Goal: Answer question/provide support: Share knowledge or assist other users

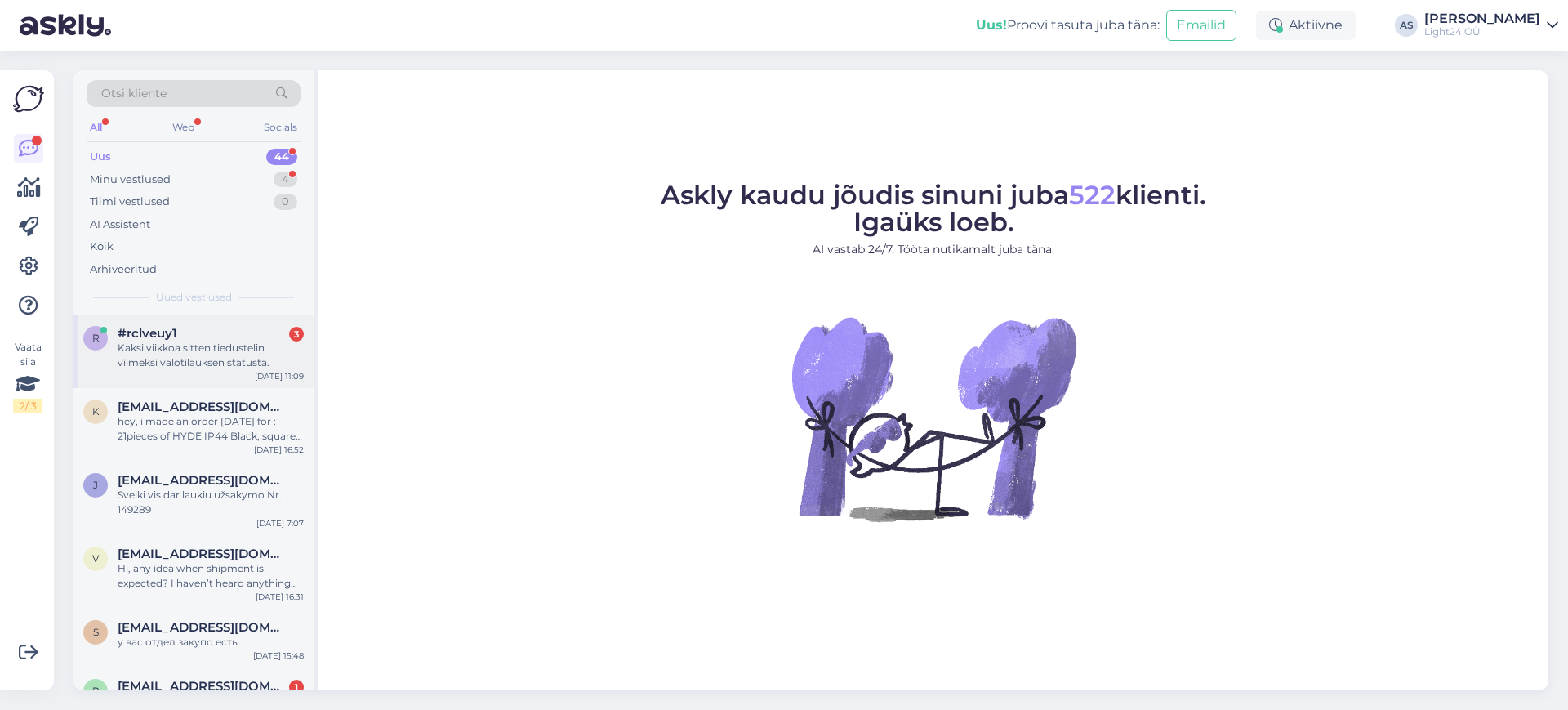
click at [212, 357] on div "Kaksi viikkoa sitten tiedustelin viimeksi valotilauksen statusta." at bounding box center [211, 355] width 187 height 29
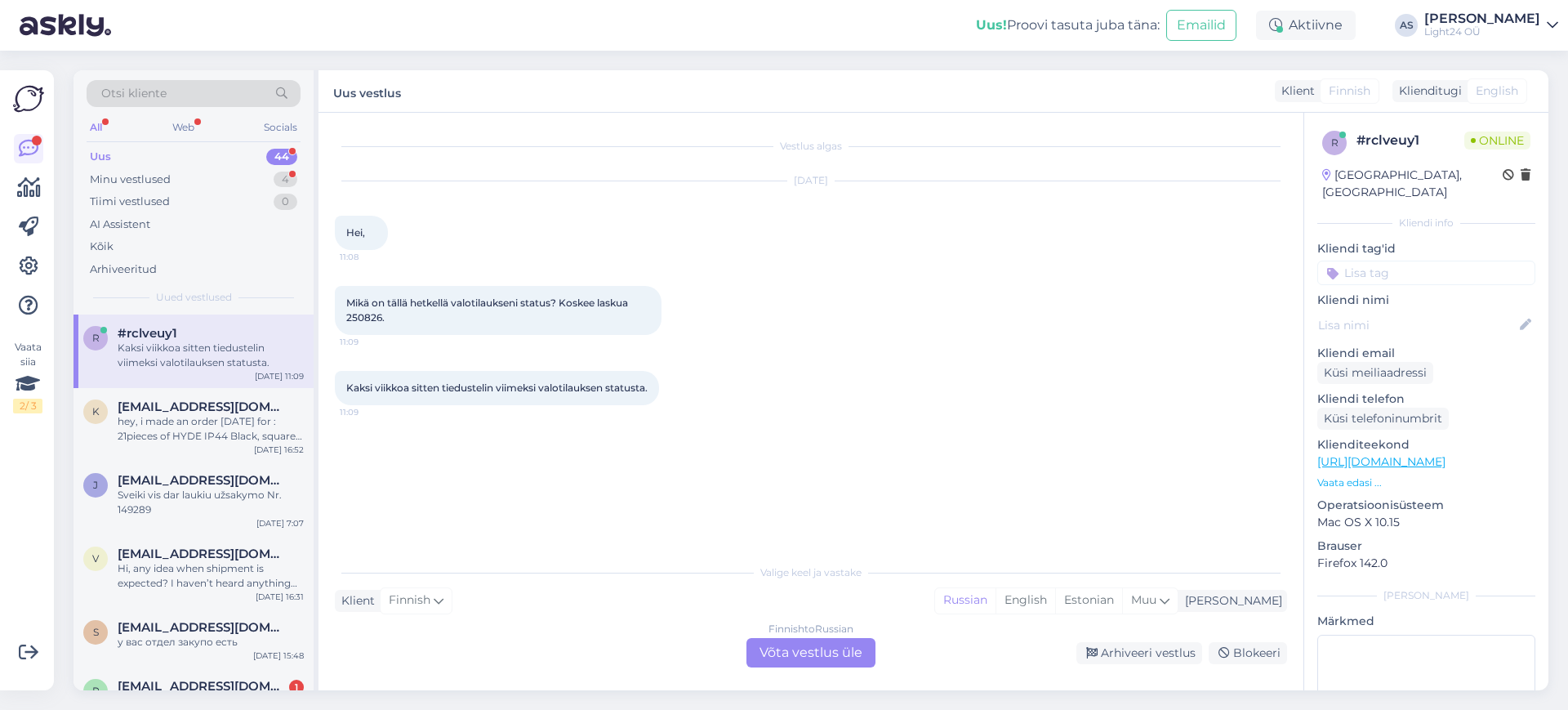
click at [805, 682] on div "Vestlus algas Oct 7 2025 Hei, 11:08 Mikä on tällä hetkellä valotilaukseni statu…" at bounding box center [811, 402] width 985 height 578
click at [822, 647] on div "Finnish to Russian Võta vestlus üle" at bounding box center [811, 652] width 129 height 29
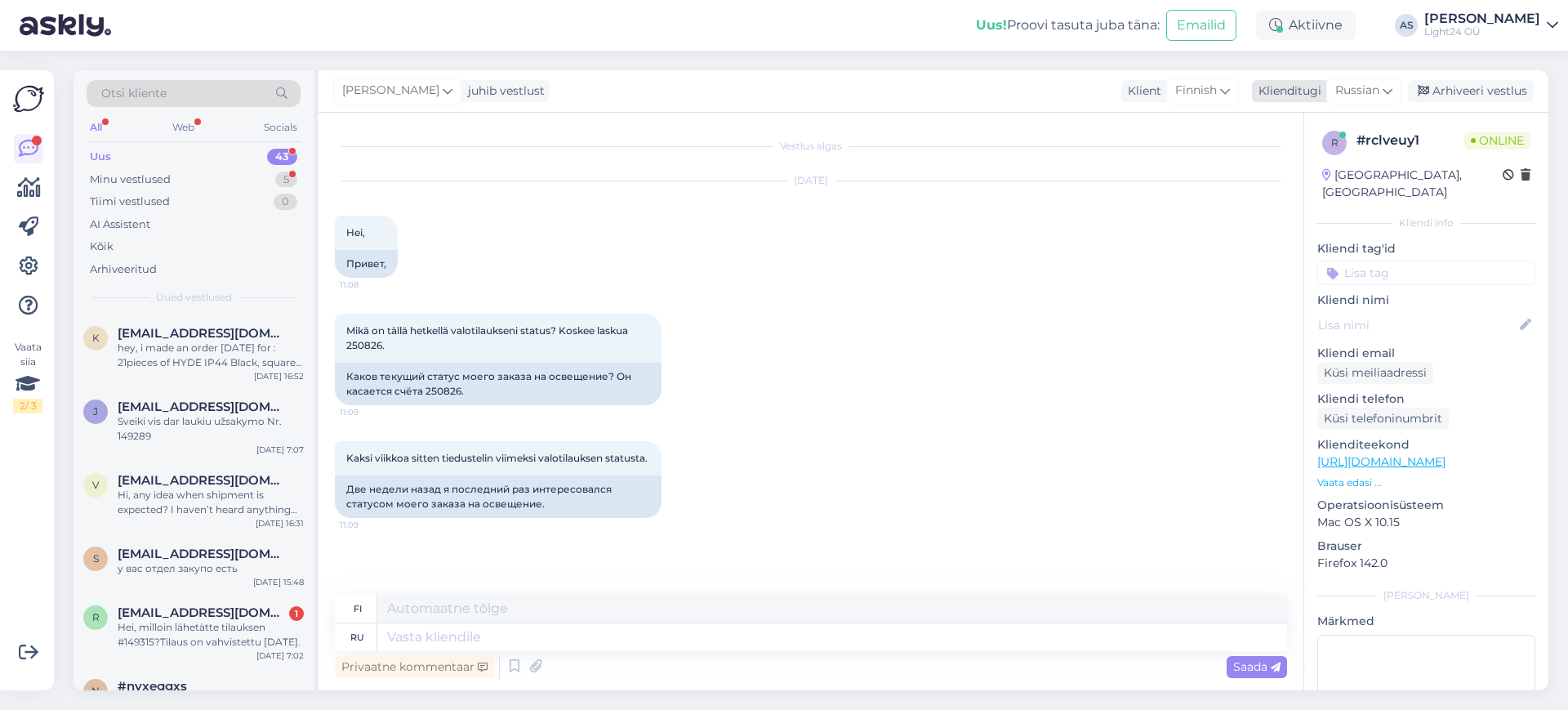
click at [1392, 92] on icon at bounding box center [1388, 91] width 9 height 18
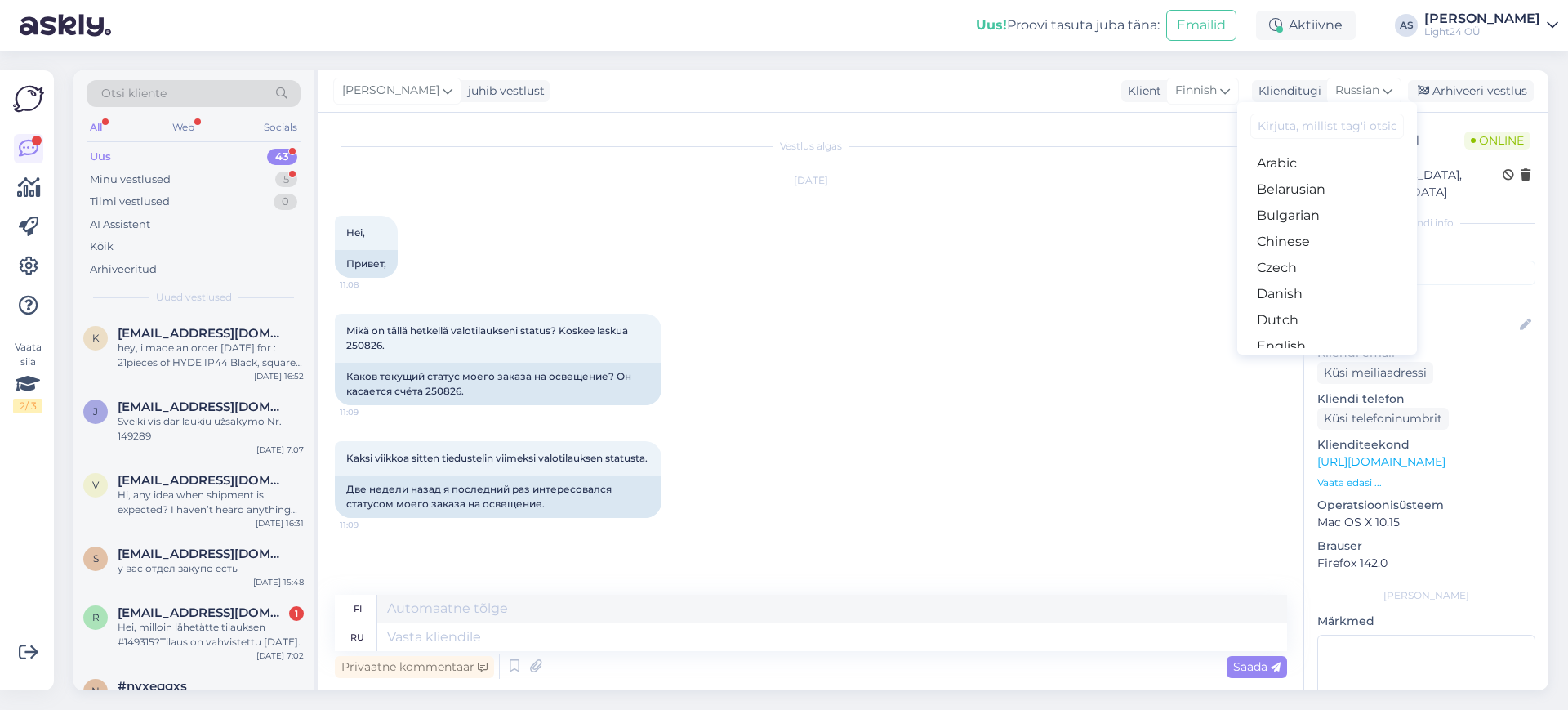
click at [1300, 131] on input at bounding box center [1327, 125] width 154 height 25
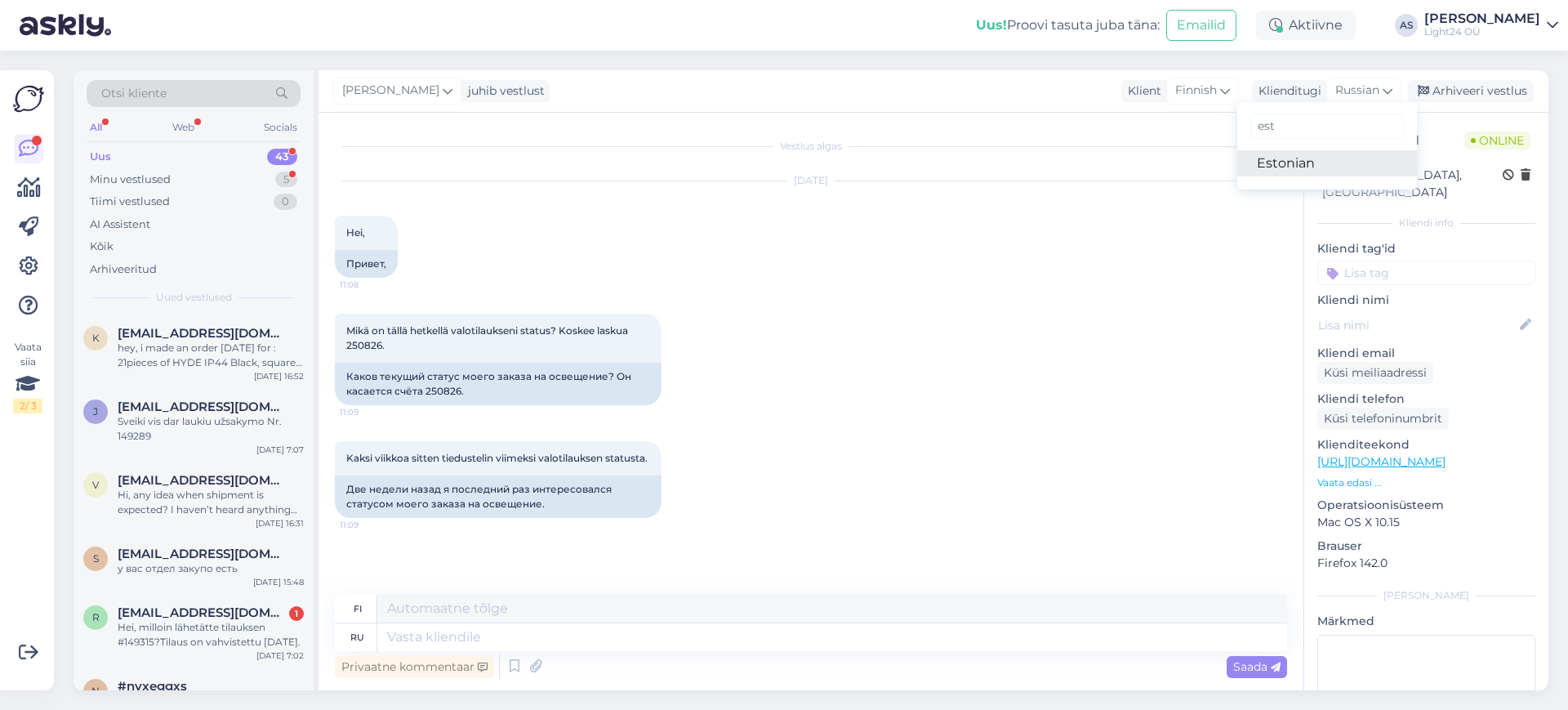
type input "est"
click at [1279, 168] on link "Estonian" at bounding box center [1328, 163] width 180 height 26
click at [436, 634] on textarea at bounding box center [832, 636] width 910 height 27
type textarea "Tere,"
type textarea "Hei,"
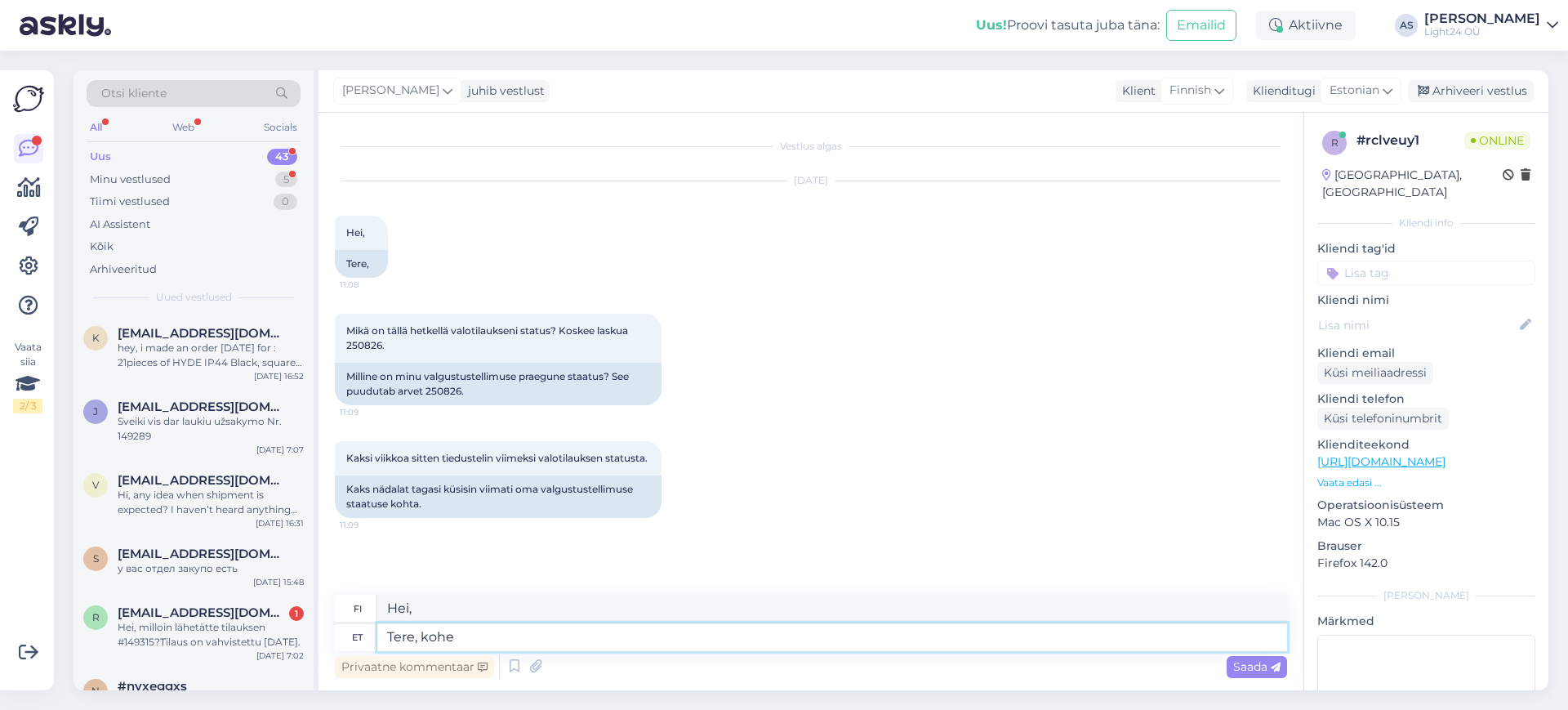
type textarea "Tere, kohe v"
type textarea "Hei, nyt"
type textarea "Tere, kohe vaatan"
type textarea "Hei, tarkistan sen nyt."
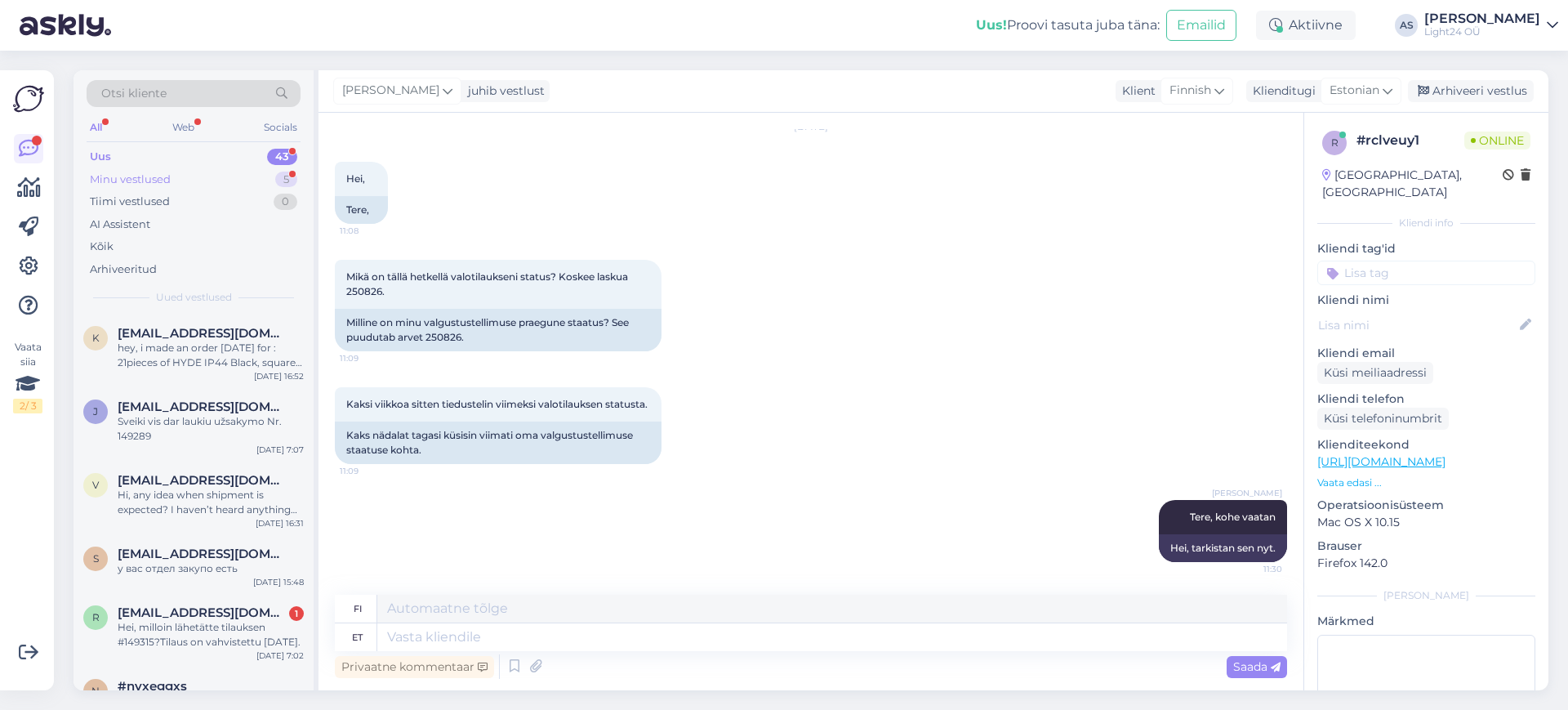
click at [156, 177] on div "Minu vestlused" at bounding box center [130, 179] width 81 height 16
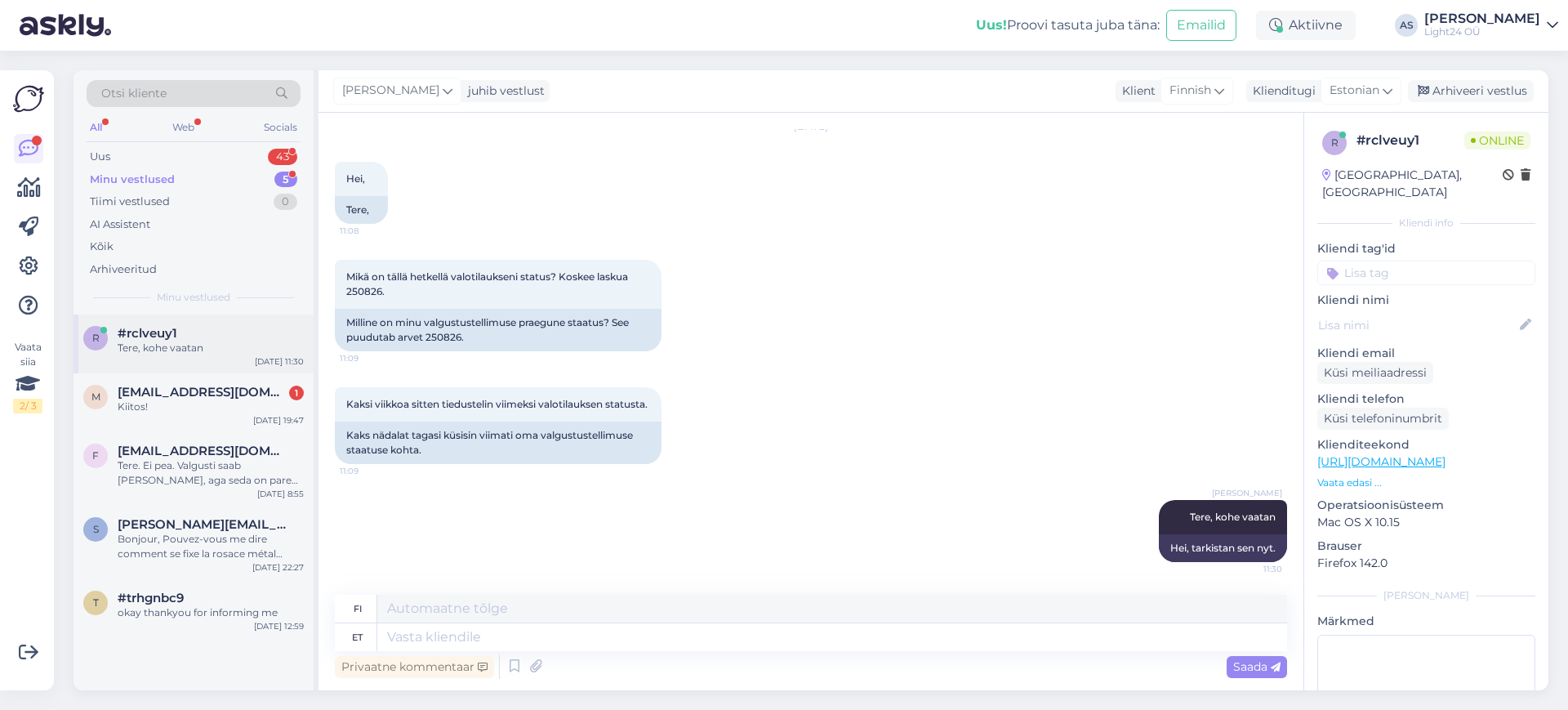
click at [167, 335] on span "#rclveuy1" at bounding box center [147, 334] width 59 height 15
click at [470, 633] on textarea at bounding box center [832, 636] width 910 height 27
type textarea "Minu and"
type textarea "Minun"
type textarea "Minu andmetel o"
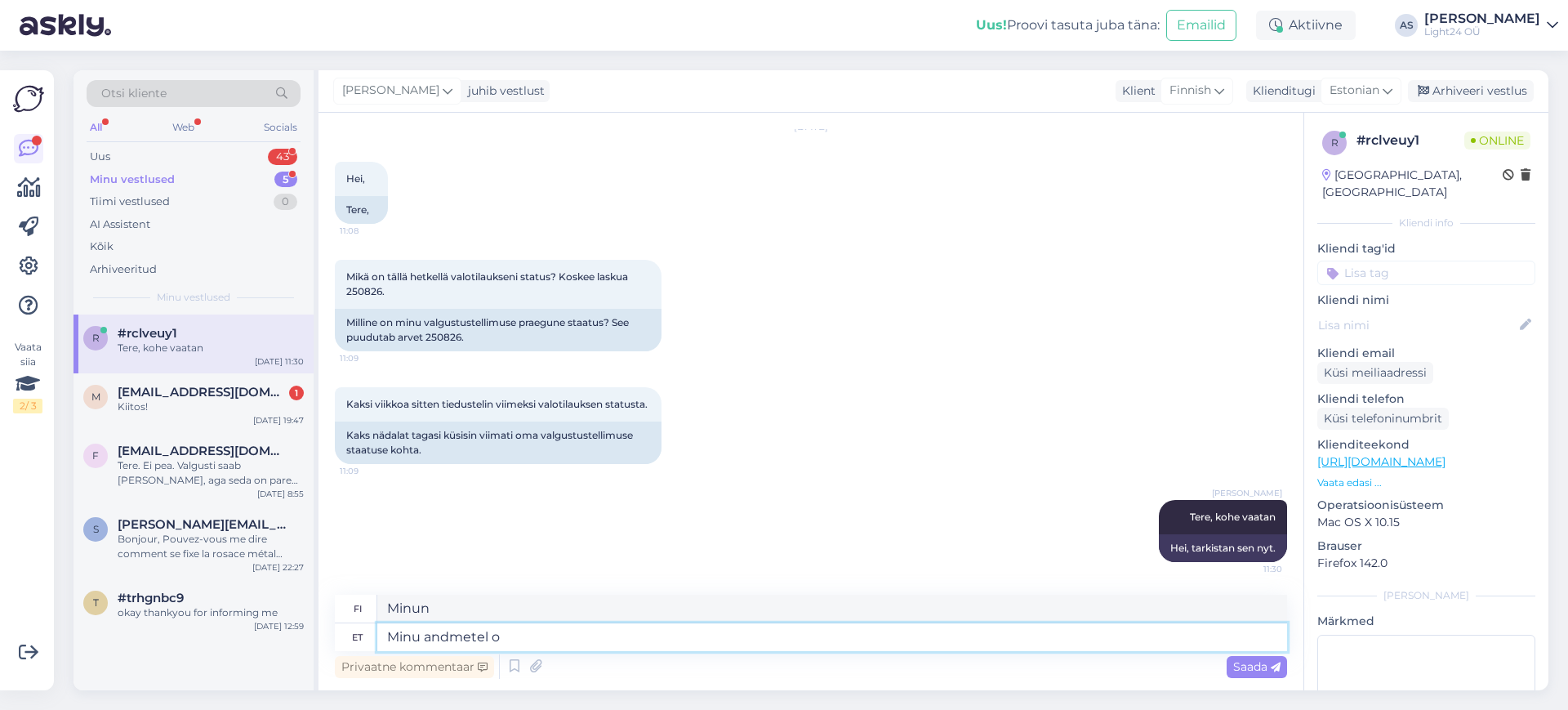
type textarea "Tietojeni mukaan"
type textarea "Minu andmetel on s"
type textarea "Tietojeni mukaan,"
type textarea "Minu andmetel on see tei"
type textarea "Tietojeni mukaan tämä on"
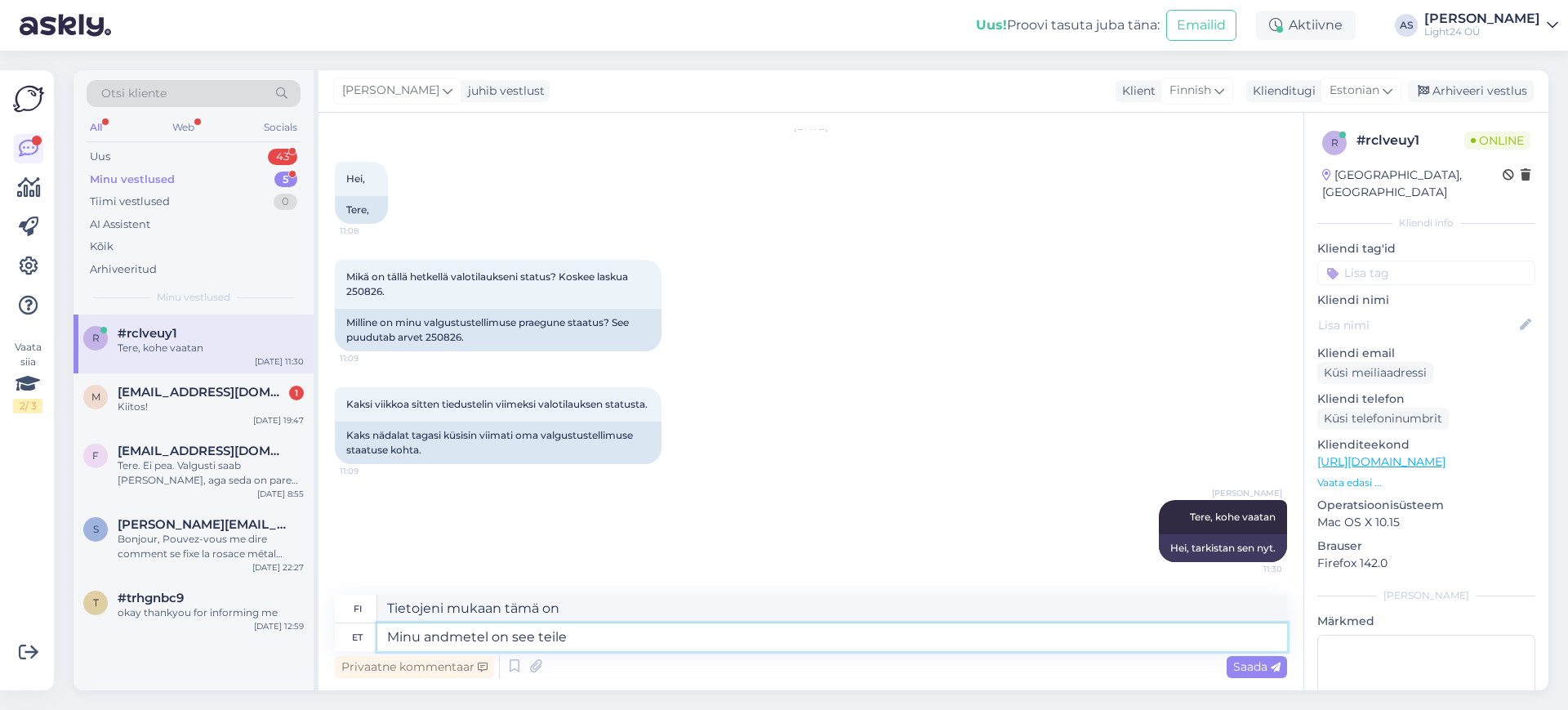
type textarea "Minu andmetel on see teile t"
type textarea "Tietojeni mukaan tämä on sinulle."
type textarea "Minu andmetel on see teile teele sa"
type textarea "Tietojeni mukaan se on matkalla luoksesi."
type textarea "Minu andmetel on see teile teele saadetud"
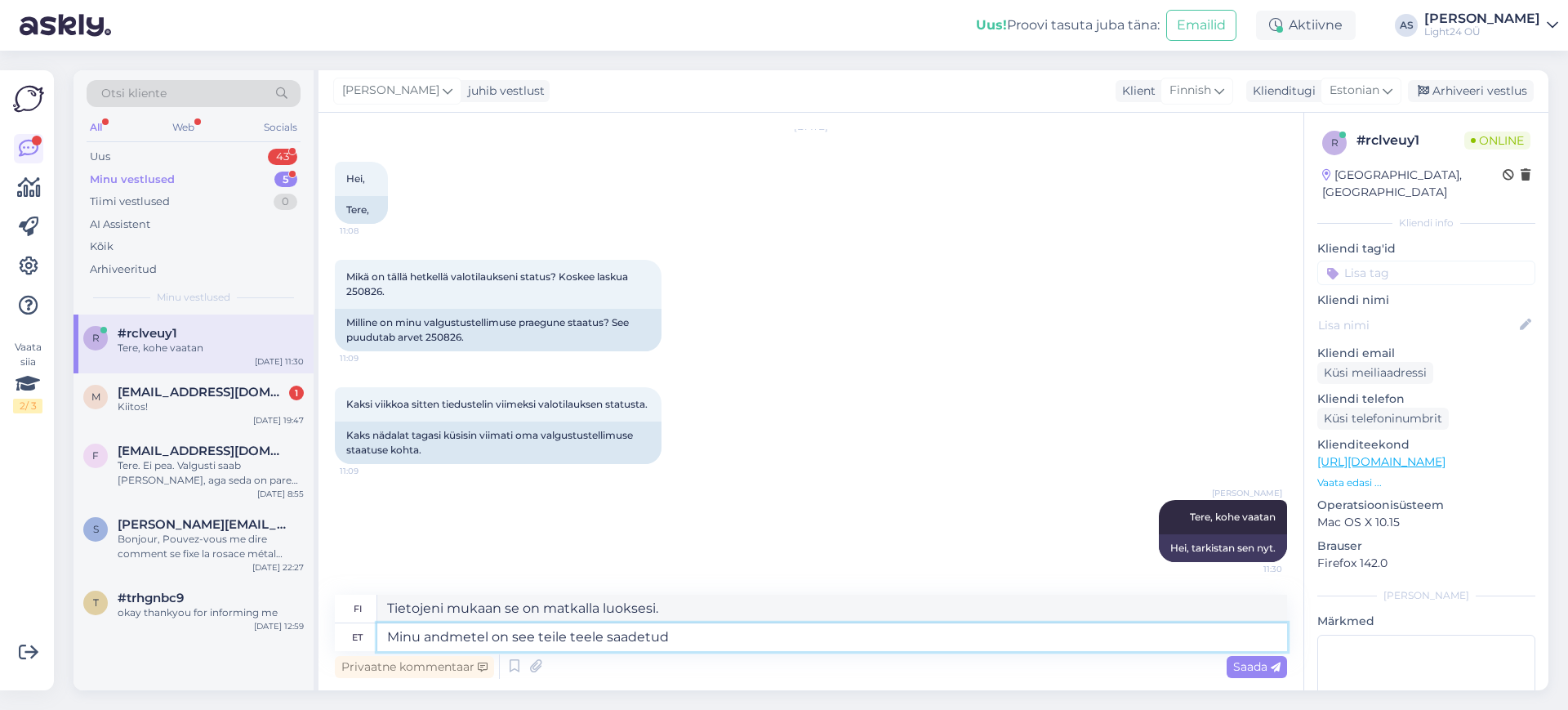
type textarea "Ymmärtääkseni se on lähetetty sinulle."
type textarea "Minu andmetel on see teile teele saadetud DPD-ga"
type textarea "Tietojeni mukaan DPD lähetti sen sinulle."
type textarea "Minu andmetel on see teile teele saadetud DPD-ga"
click at [1269, 660] on span "Saada" at bounding box center [1257, 667] width 47 height 15
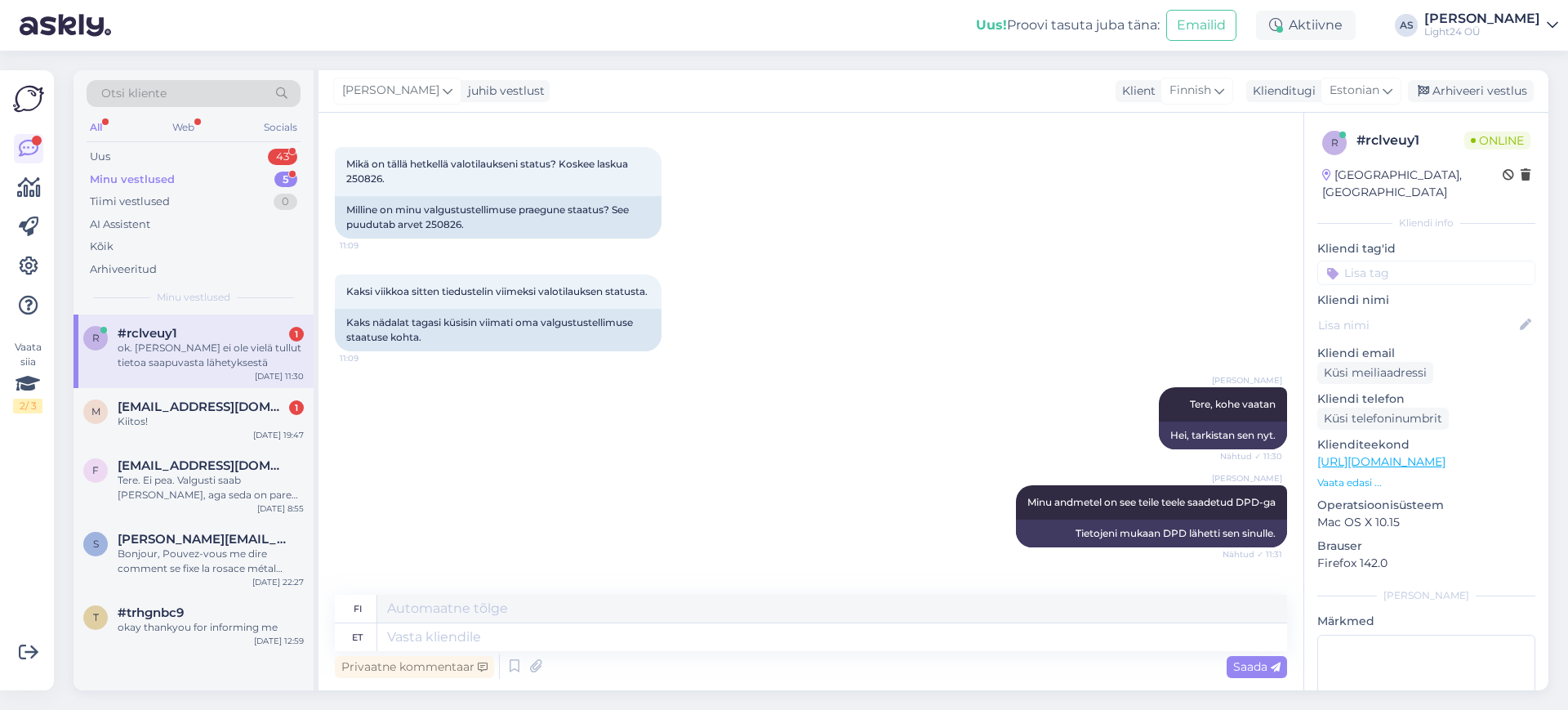
scroll to position [279, 0]
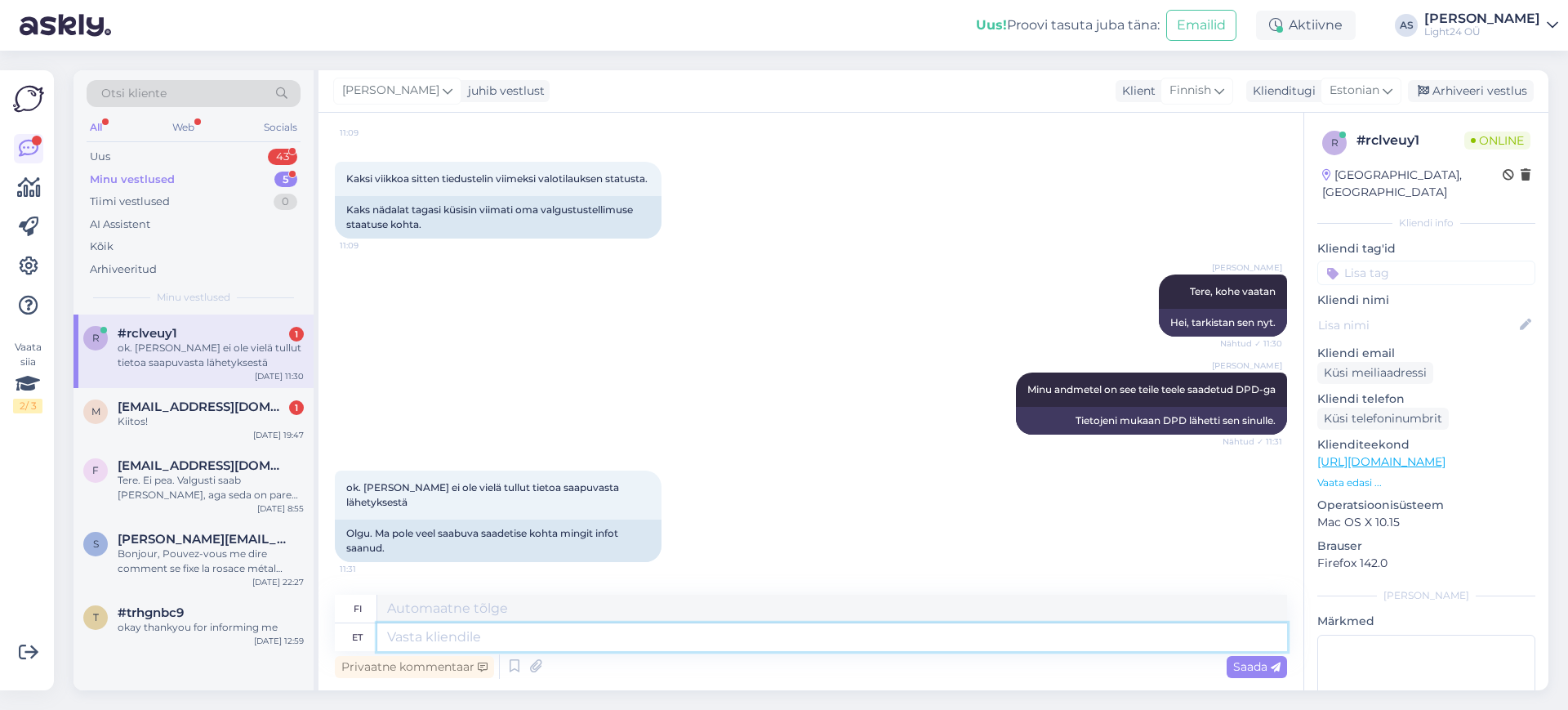
click at [434, 639] on textarea at bounding box center [832, 636] width 910 height 27
type textarea "DPD"
type textarea "DPD-palvelu"
type textarea "DPD tracki n"
type textarea "DPD-raita"
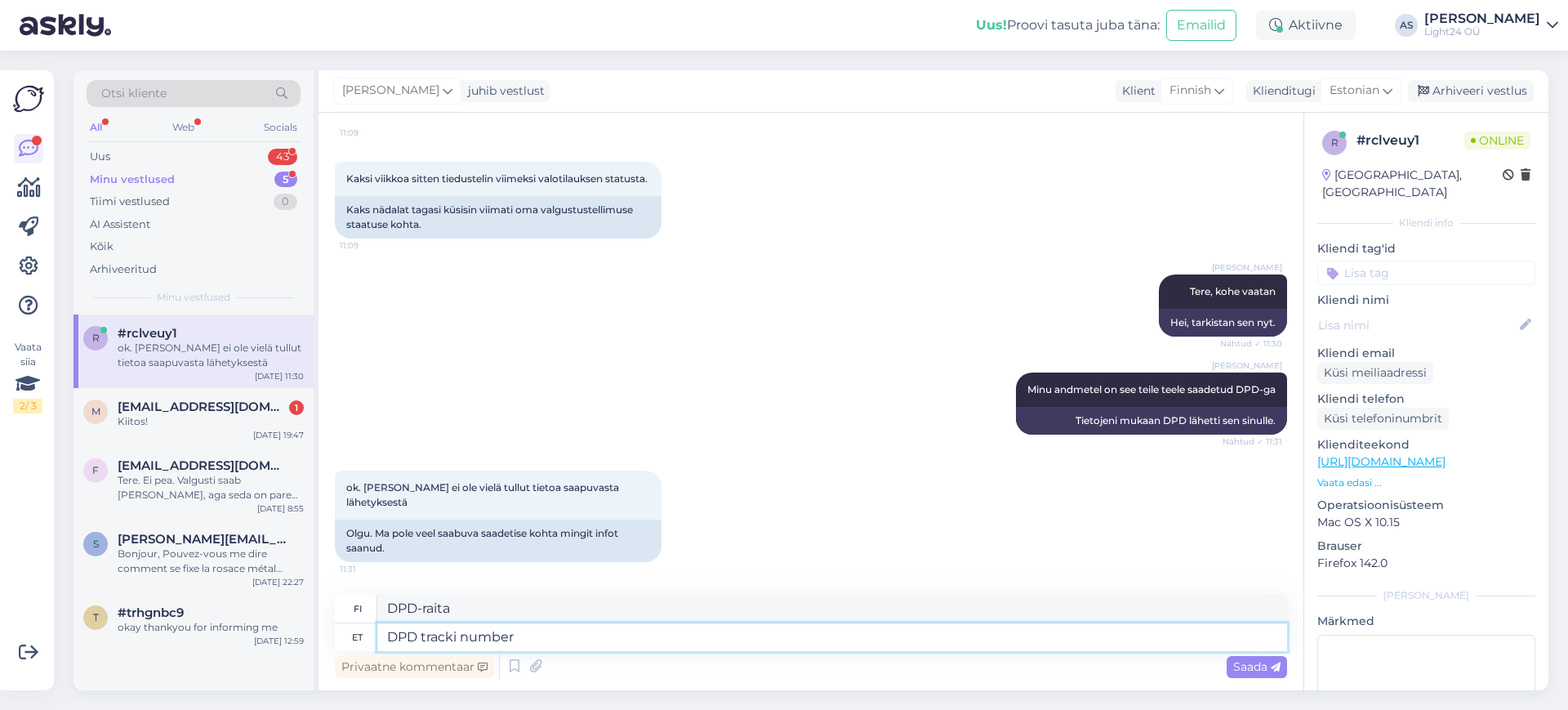
type textarea "DPD tracki number o"
type textarea "DPD-raitanumero"
type textarea "DPD tracki number on"
type textarea "DPD-raitanumero on"
paste textarea "05605600549629"
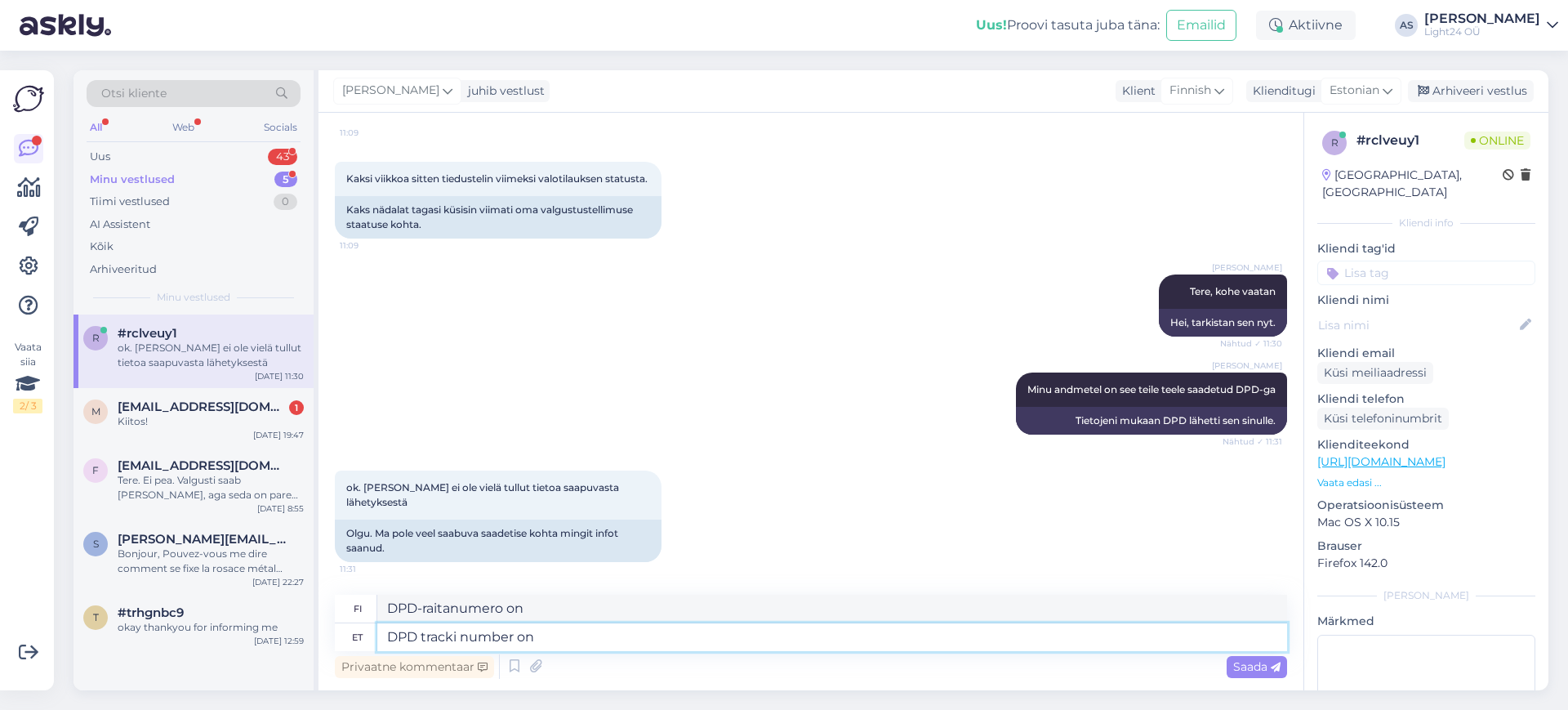
type textarea "DPD tracki number on 05605600549629"
type textarea "DPD-lähetyksen raidan numero on 05605600549629"
type textarea "DPD tracki number on 05605600549629"
click at [1251, 660] on span "Saada" at bounding box center [1257, 667] width 47 height 15
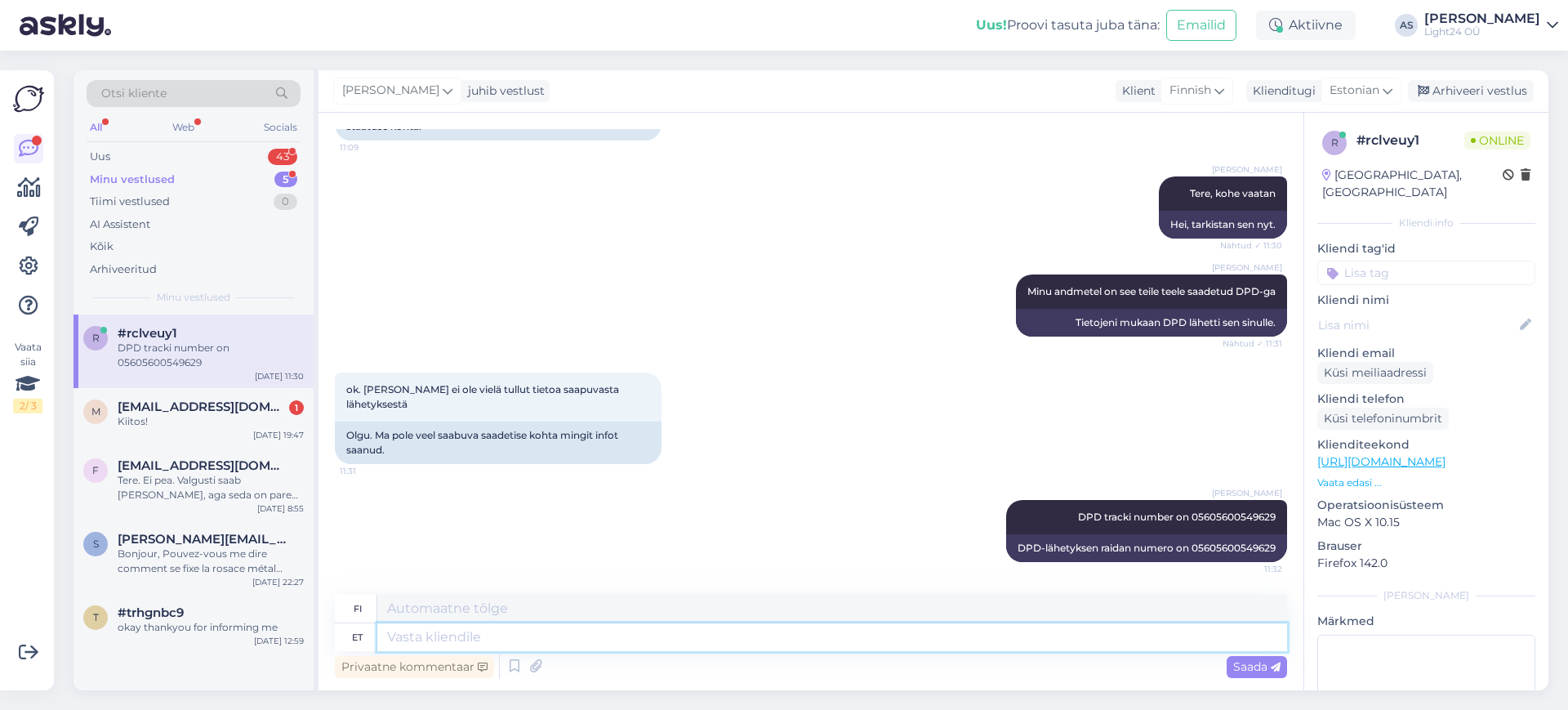
click at [560, 639] on textarea at bounding box center [832, 636] width 910 height 27
type textarea "Peaks"
type textarea "Pitäisikö"
type textarea "Peaks jõudma tei"
type textarea "Pitäisi saapua"
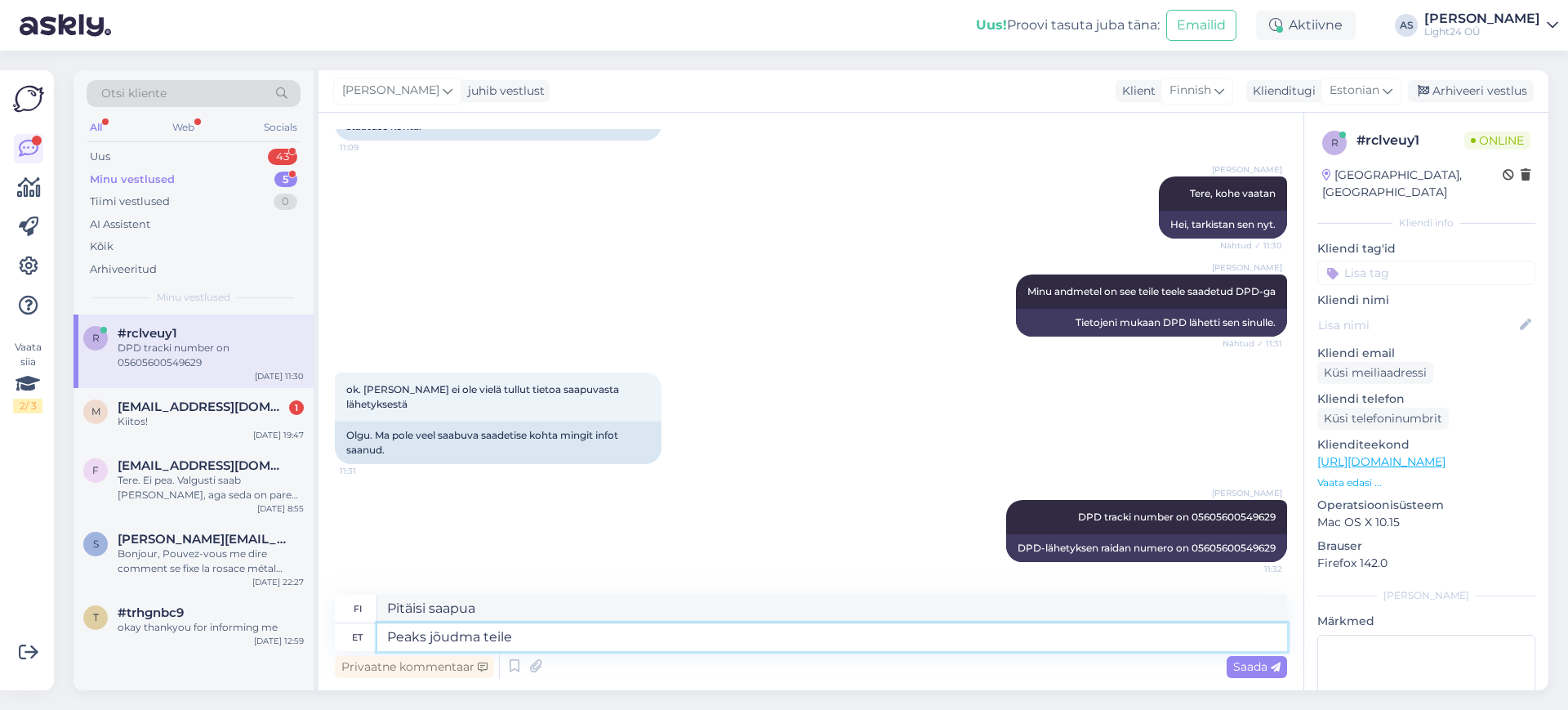
type textarea "Peaks jõudma teile"
type textarea "Pitäisi tavoittaa sinut"
type textarea "Peaks jõudma teile täna v"
type textarea "Pitäisi saapua sinulle tänään."
type textarea "Peaks jõudma teile täna või"
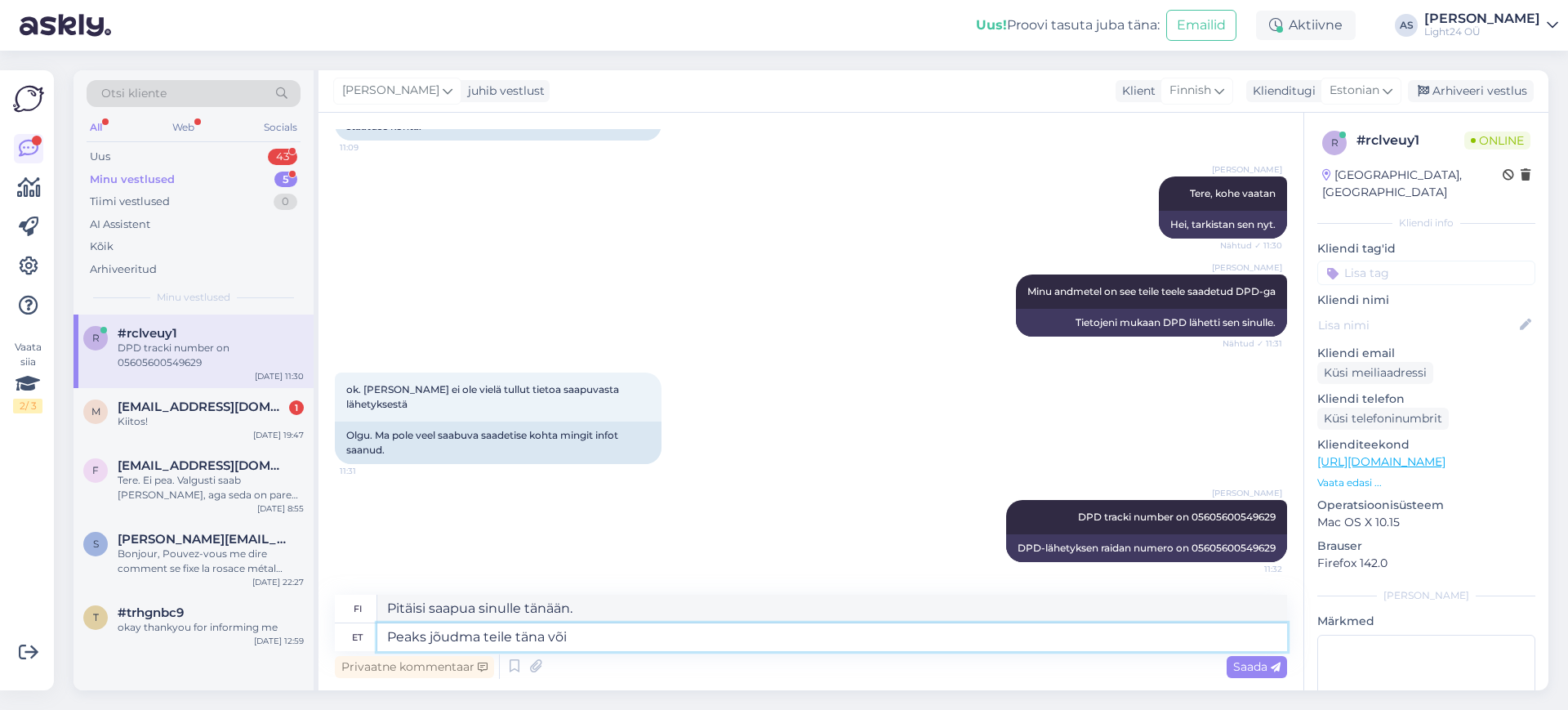
type textarea "Pitäisi saapua sinulle tänään tai"
type textarea "Peaks jõudma teile täna või homme"
type textarea "Pitäisi tulla tänään tai huomenna."
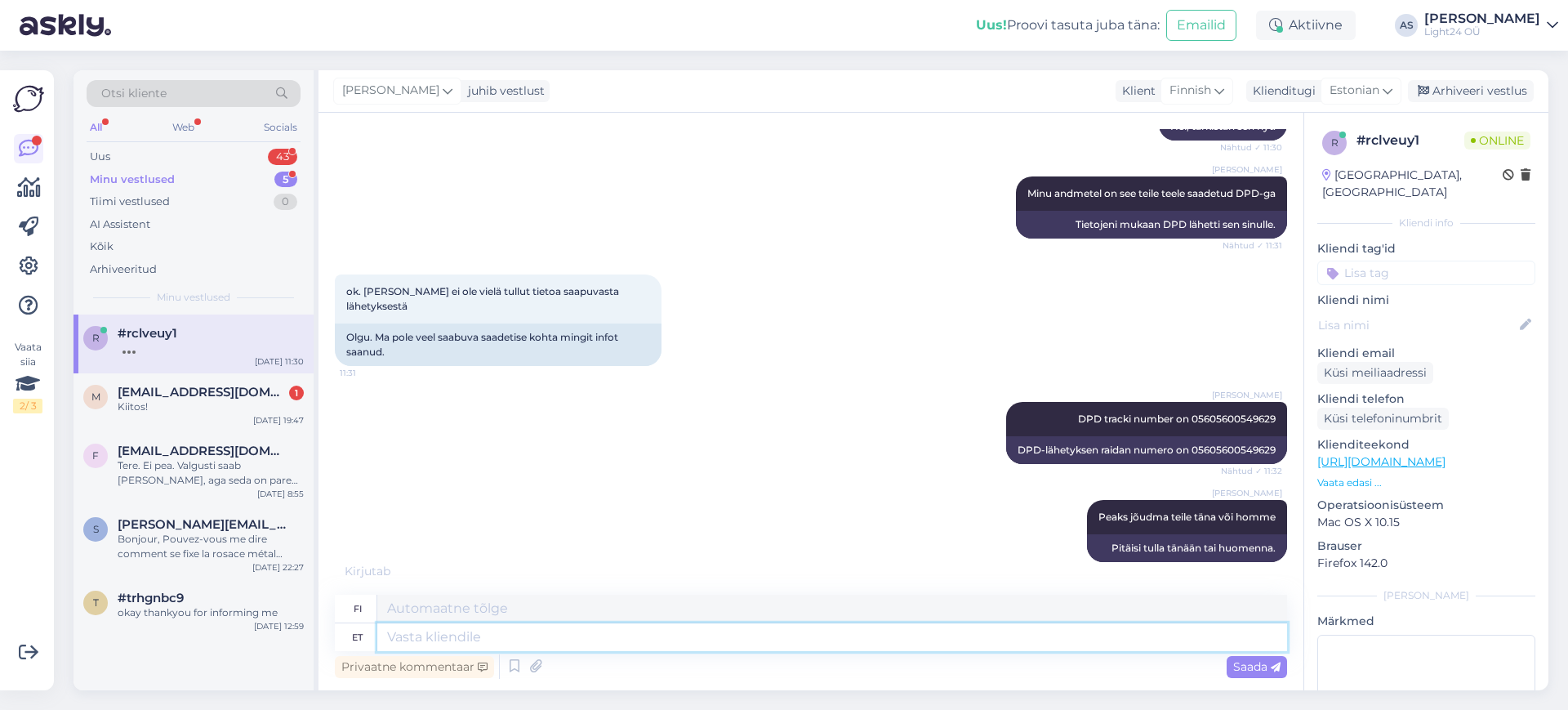
scroll to position [573, 0]
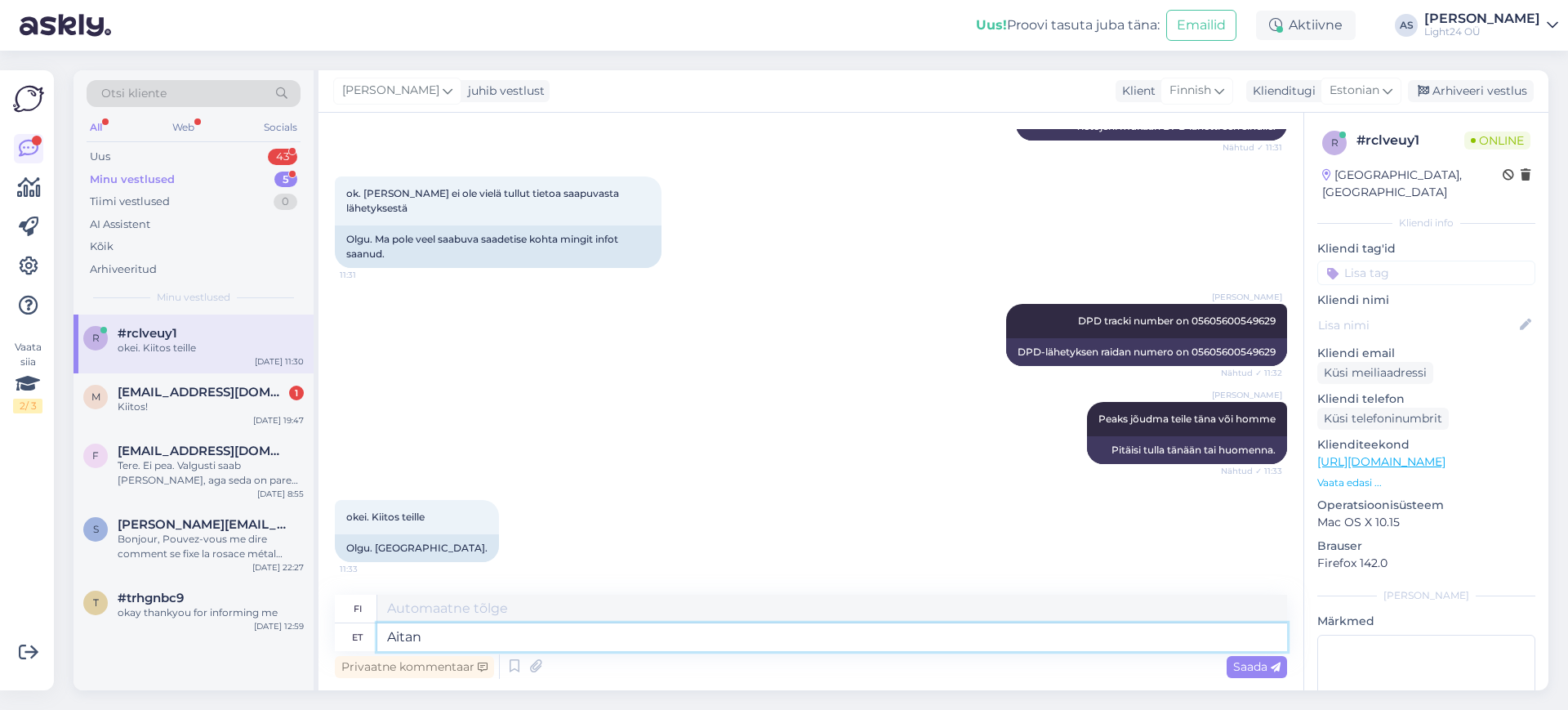
type textarea "Aitan"
type textarea "Minä autan."
type textarea "Aitan meeleldi"
type textarea "Autan mielelläni."
type textarea "Aitan meeleldi :)"
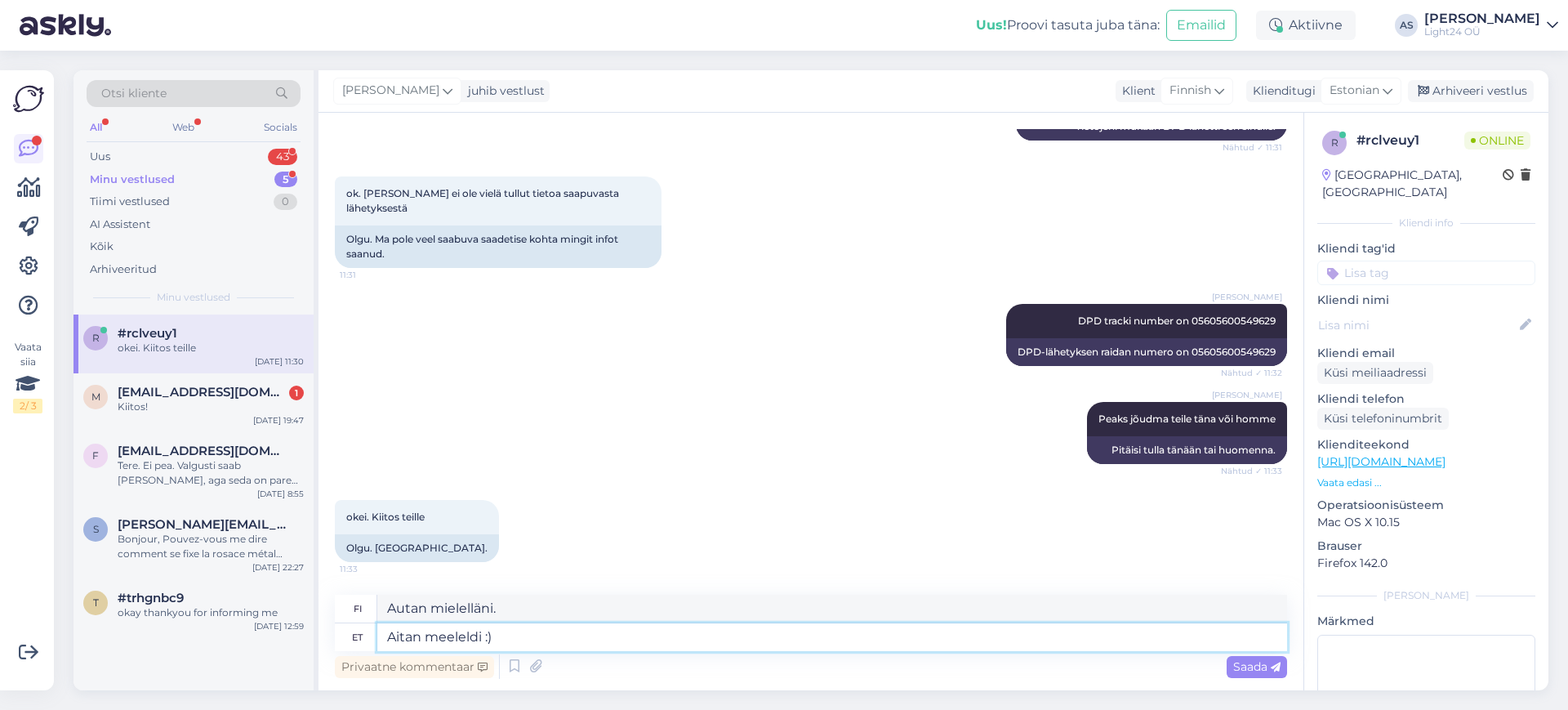
type textarea "Autan mielelläni :)"
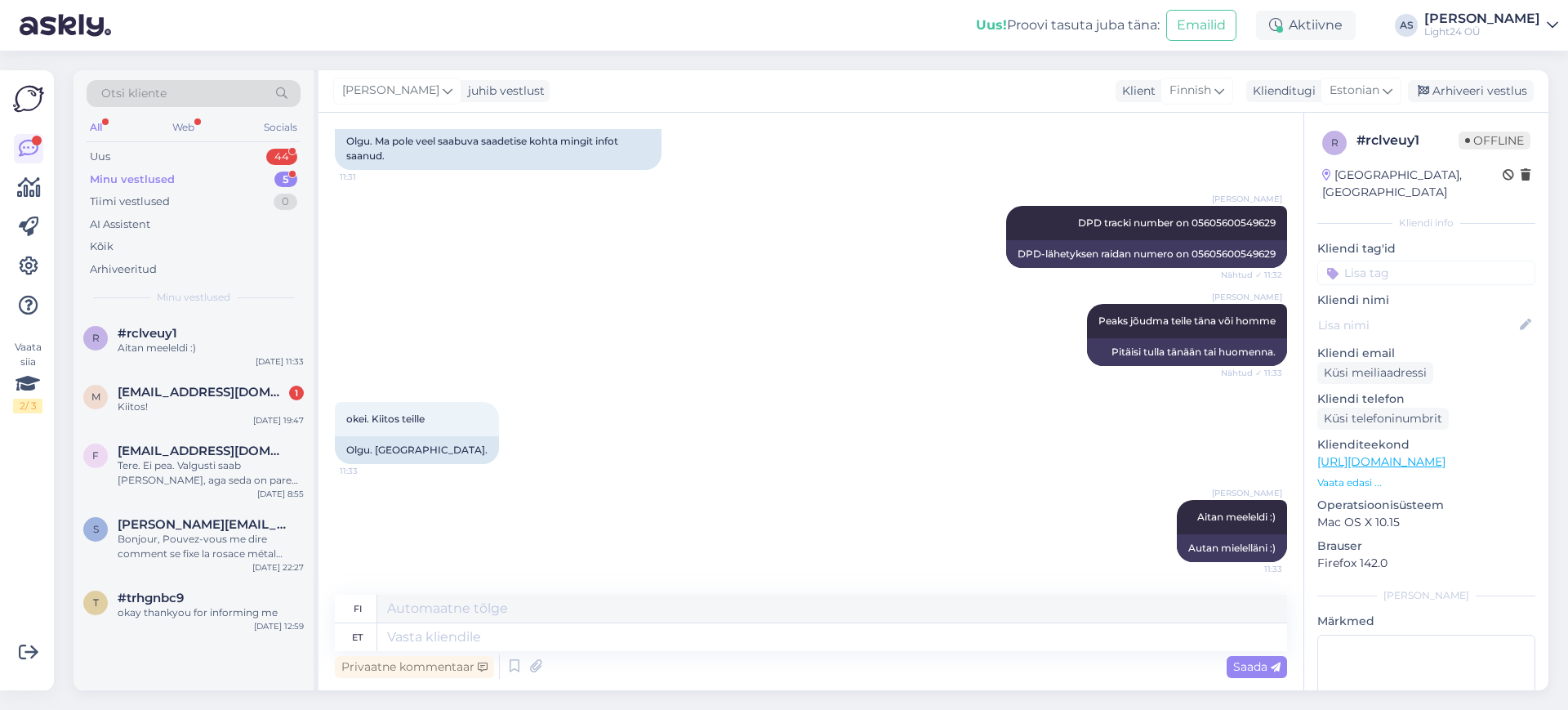
click at [144, 178] on div "Minu vestlused" at bounding box center [132, 179] width 85 height 16
click at [176, 400] on div "Kiitos!" at bounding box center [211, 407] width 187 height 15
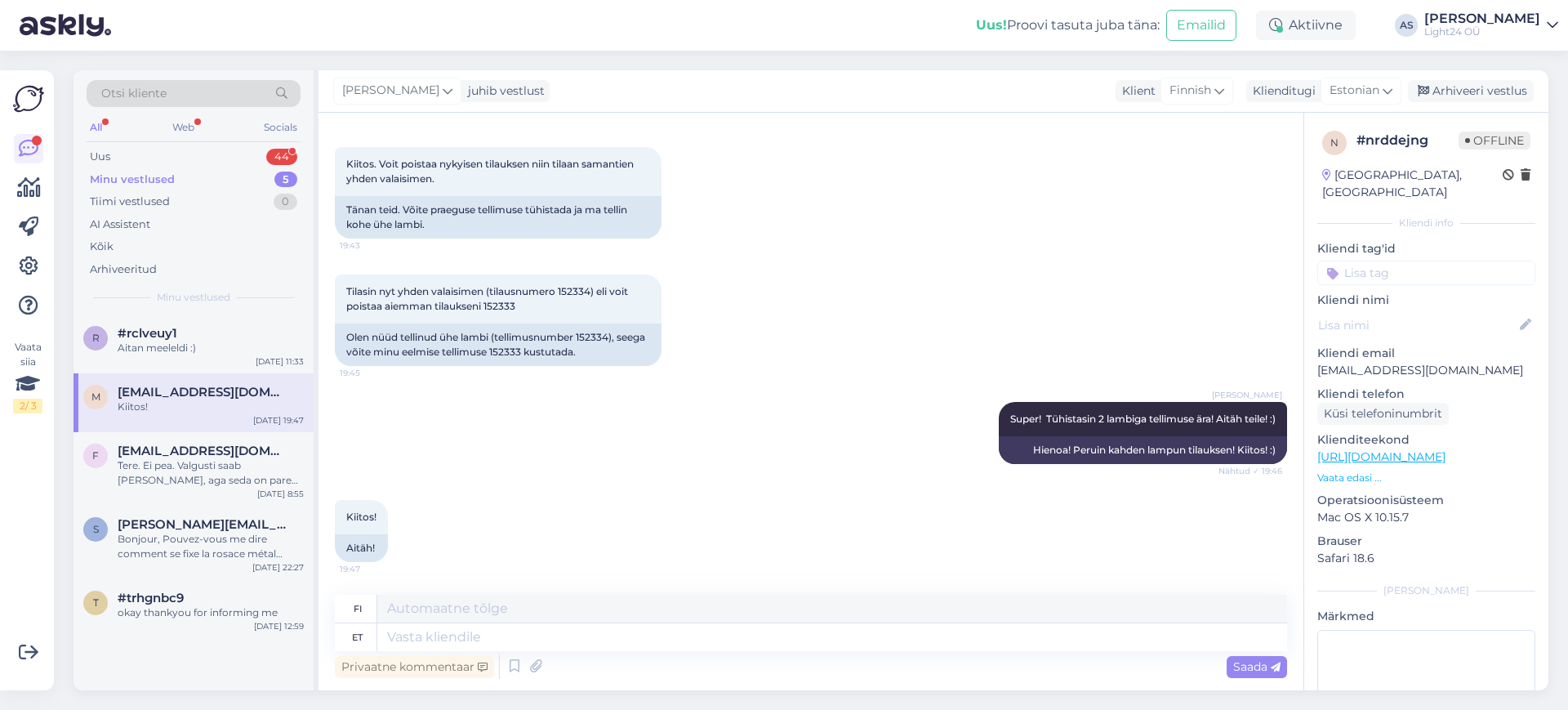
scroll to position [437, 0]
click at [101, 153] on div "Uus" at bounding box center [100, 157] width 21 height 16
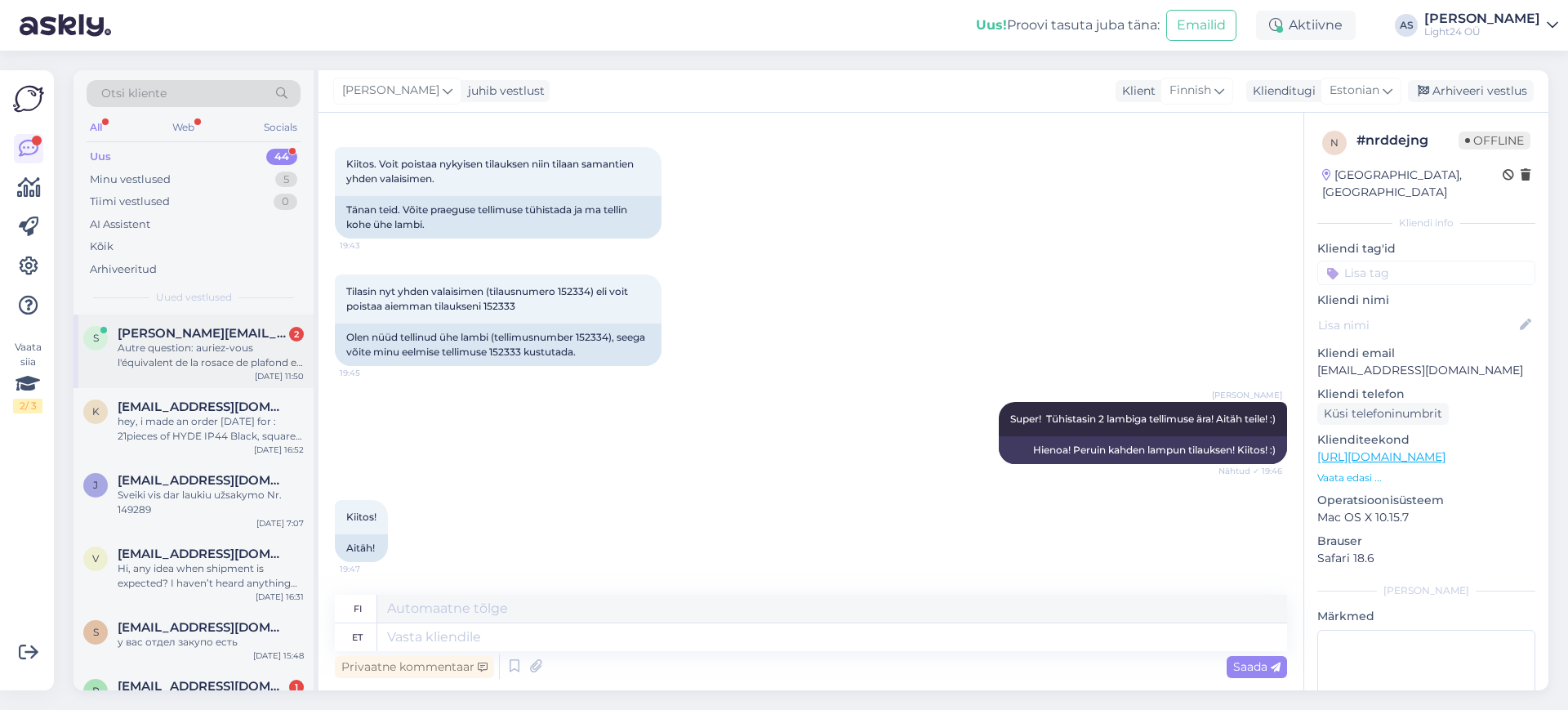
click at [221, 347] on div "Autre question: auriez-vous l'équivalent de la rosace de plafond en métal baza/…" at bounding box center [211, 355] width 187 height 29
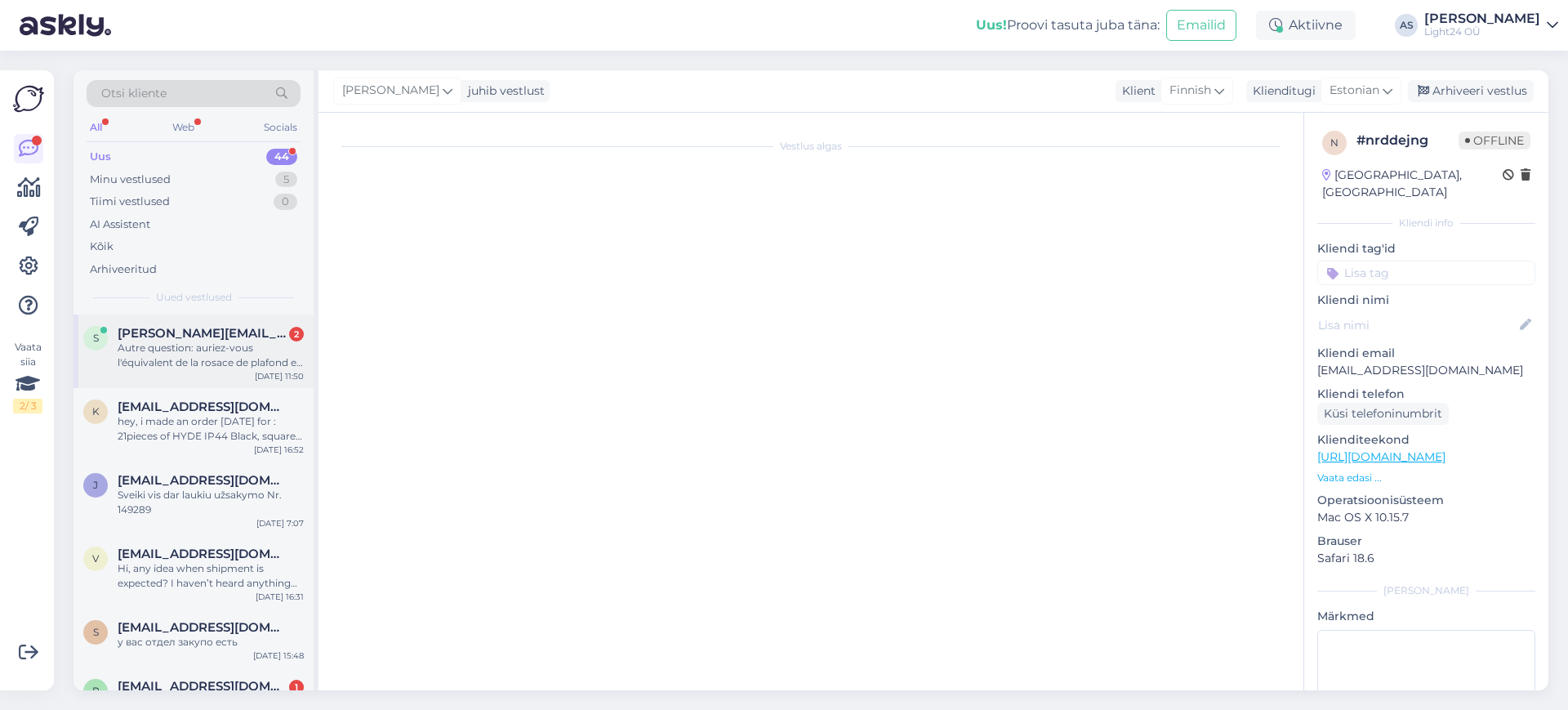
scroll to position [598, 0]
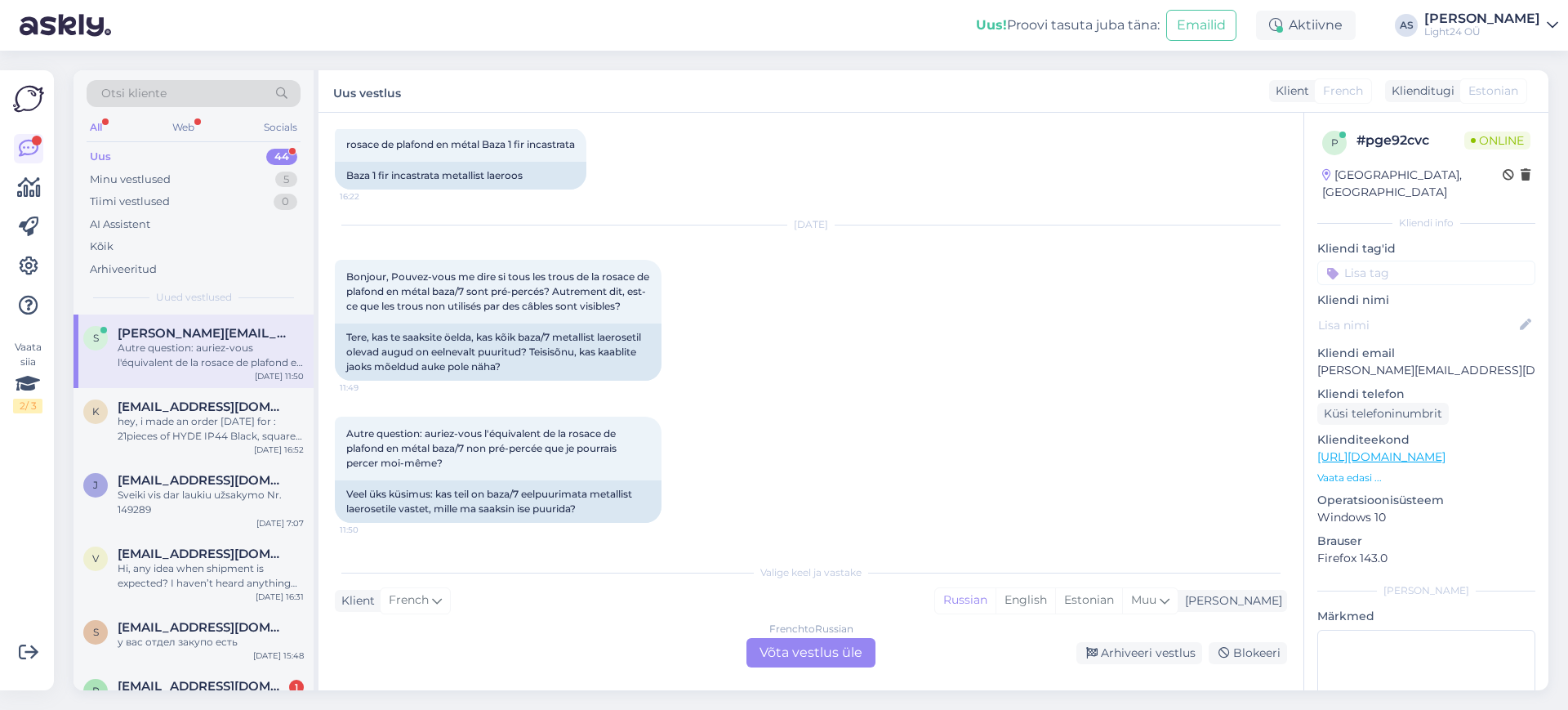
click at [804, 663] on div "French to Russian Võta vestlus üle" at bounding box center [811, 652] width 129 height 29
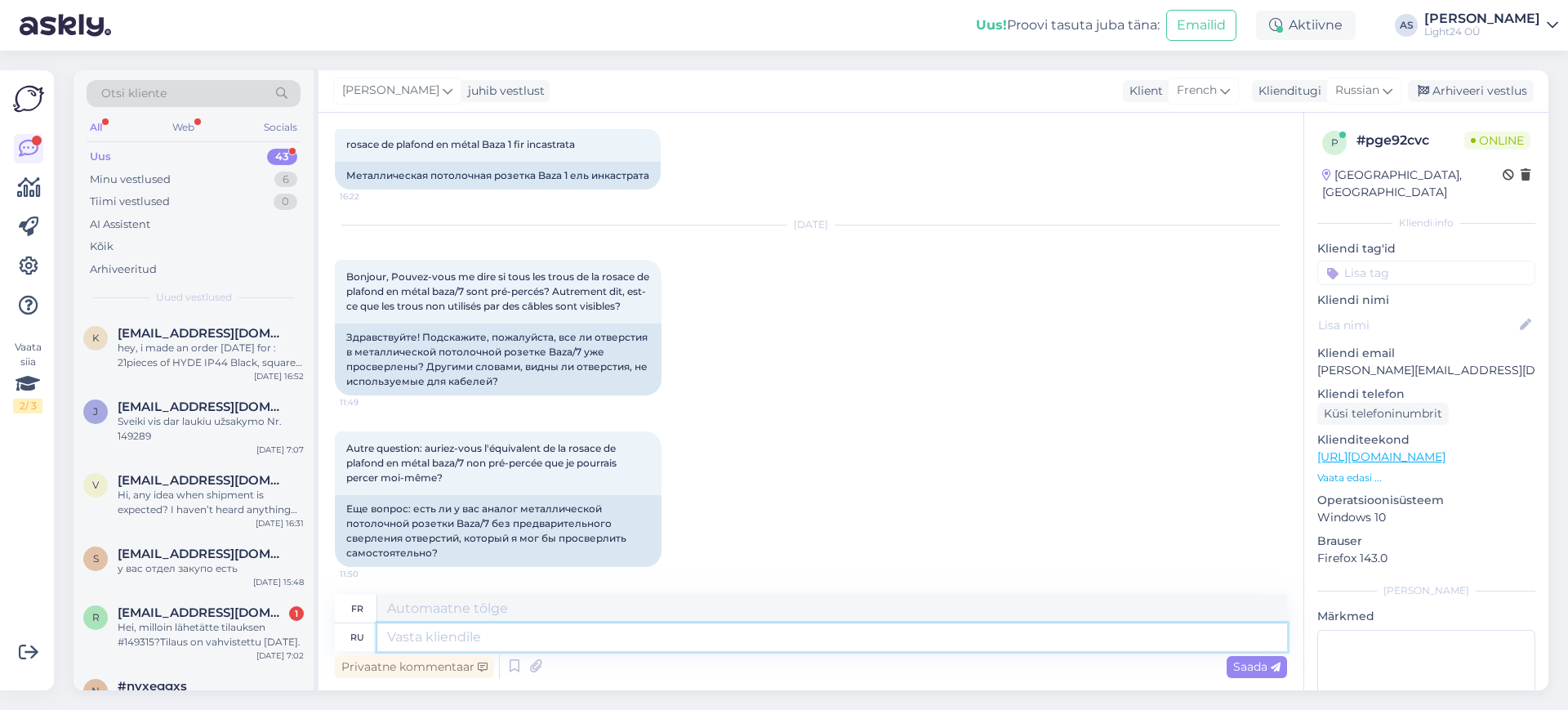
click at [492, 638] on textarea at bounding box center [832, 636] width 910 height 27
type textarea "Tere"
type textarea "Là"
type textarea "Tere"
type textarea "Là,"
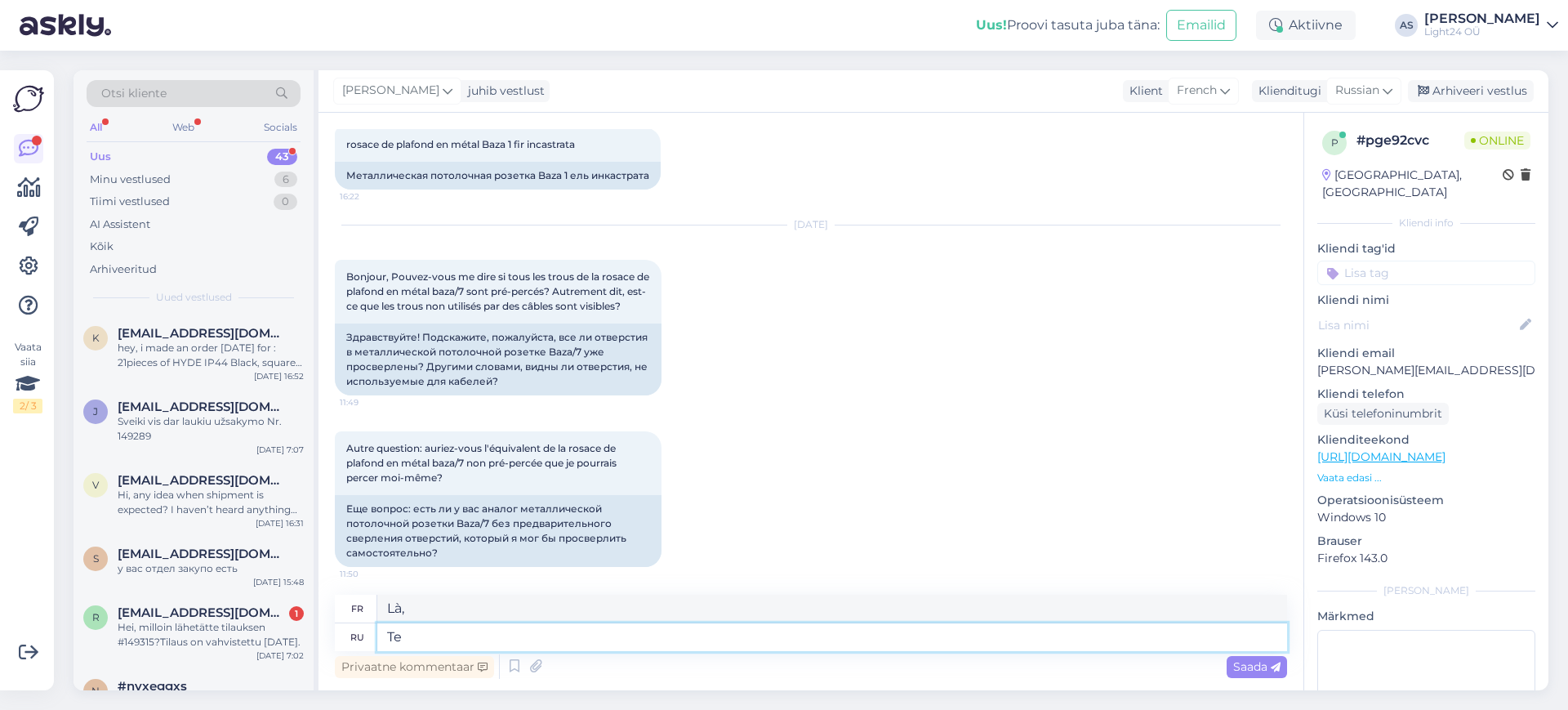
type textarea "T"
click at [1379, 83] on span "Russian" at bounding box center [1358, 91] width 44 height 18
click at [1281, 165] on link "Estonian" at bounding box center [1328, 163] width 180 height 26
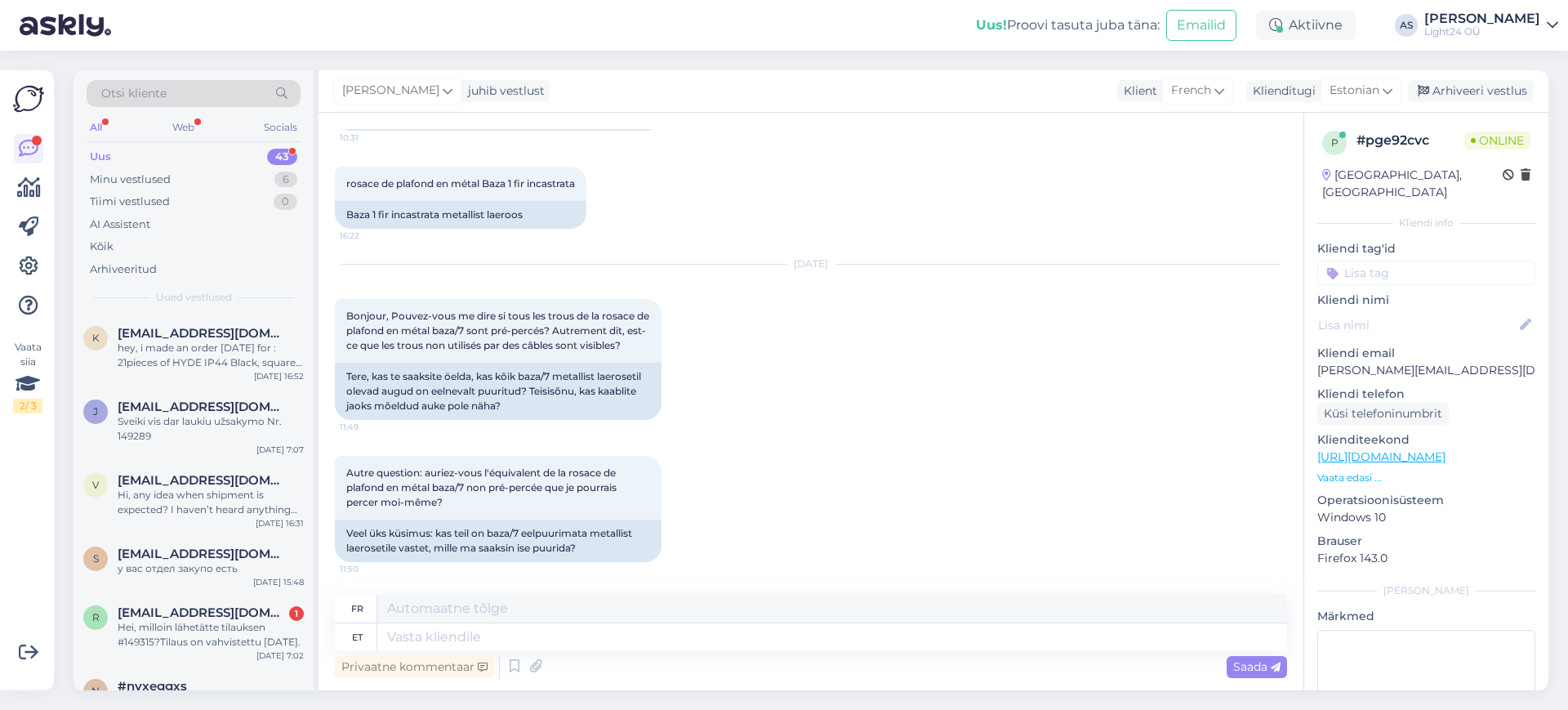
scroll to position [559, 0]
click at [426, 641] on textarea at bounding box center [832, 636] width 910 height 27
type textarea "Tere,"
type textarea "Bonjour,"
type textarea "Tere, minu"
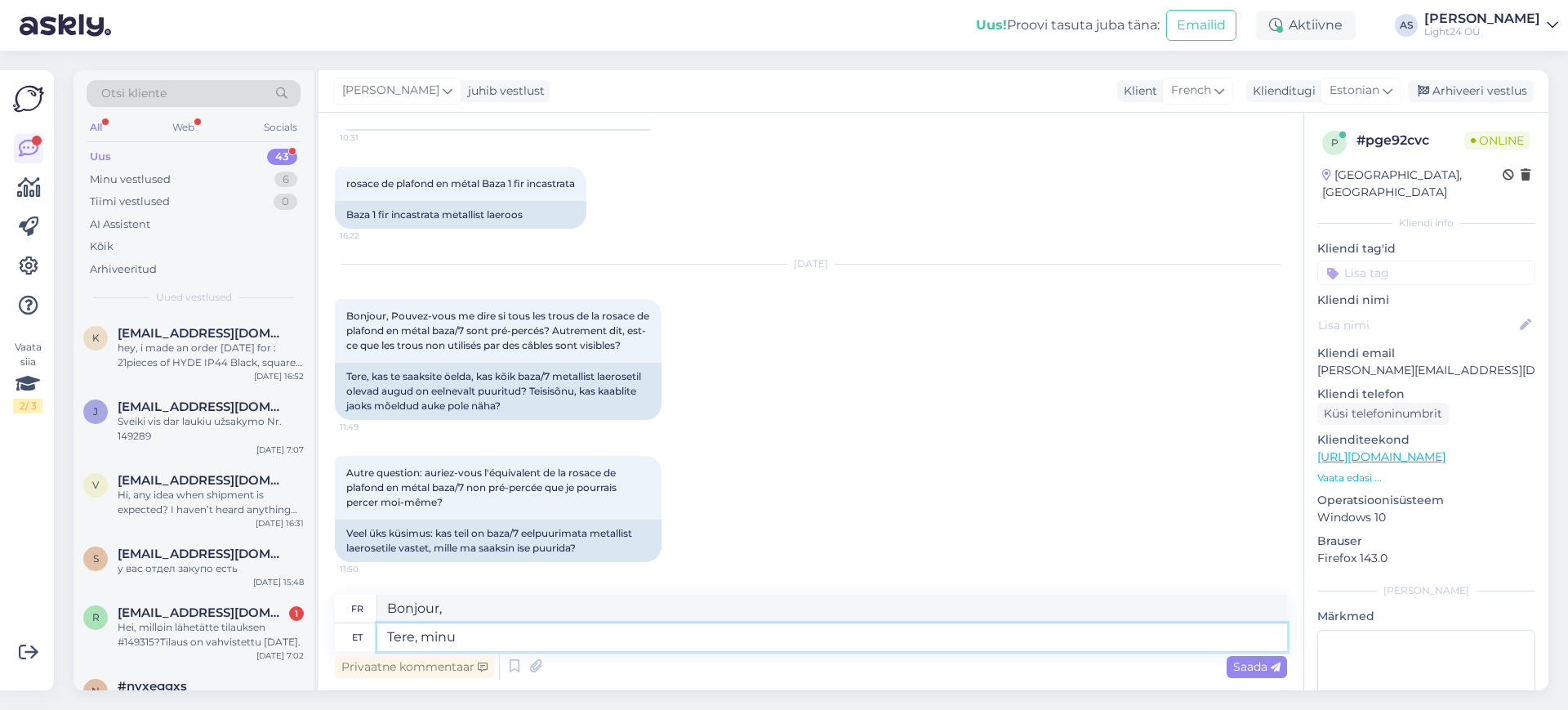
type textarea "Bonjour, mon"
type textarea "Tere, minu andmetel o"
type textarea "Bonjour, selon mes données"
type textarea "Tere, minu andmetel on s"
type textarea "Bonjour, selon mes informations,"
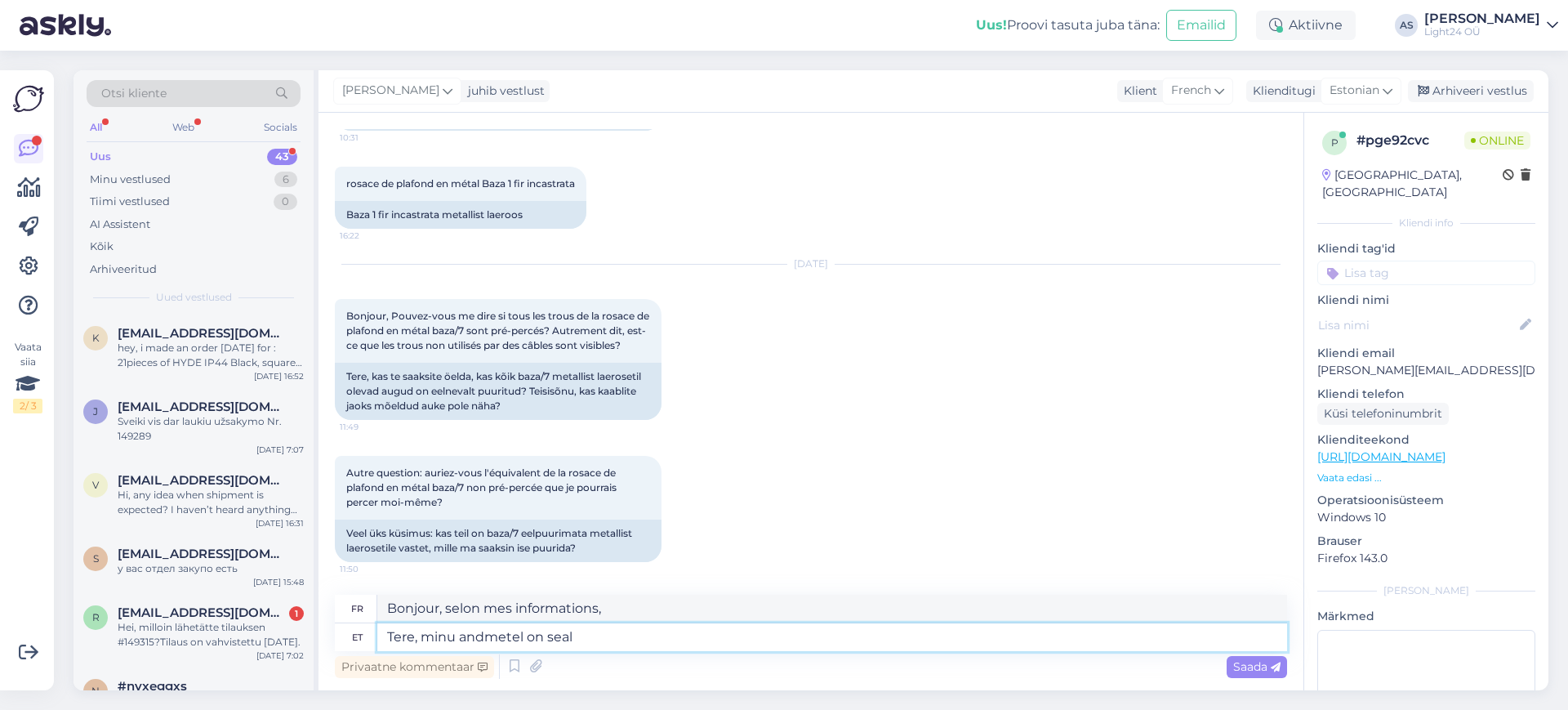
type textarea "Tere, minu andmetel on seal a"
type textarea "Bonjour, selon mes informations il y a"
type textarea "Tere, minu andmetel on seal augu"
type textarea "Bonjour, d'après mes informations il y a un trou à cet endroit"
type textarea "Tere, minu andmetel on seal augud"
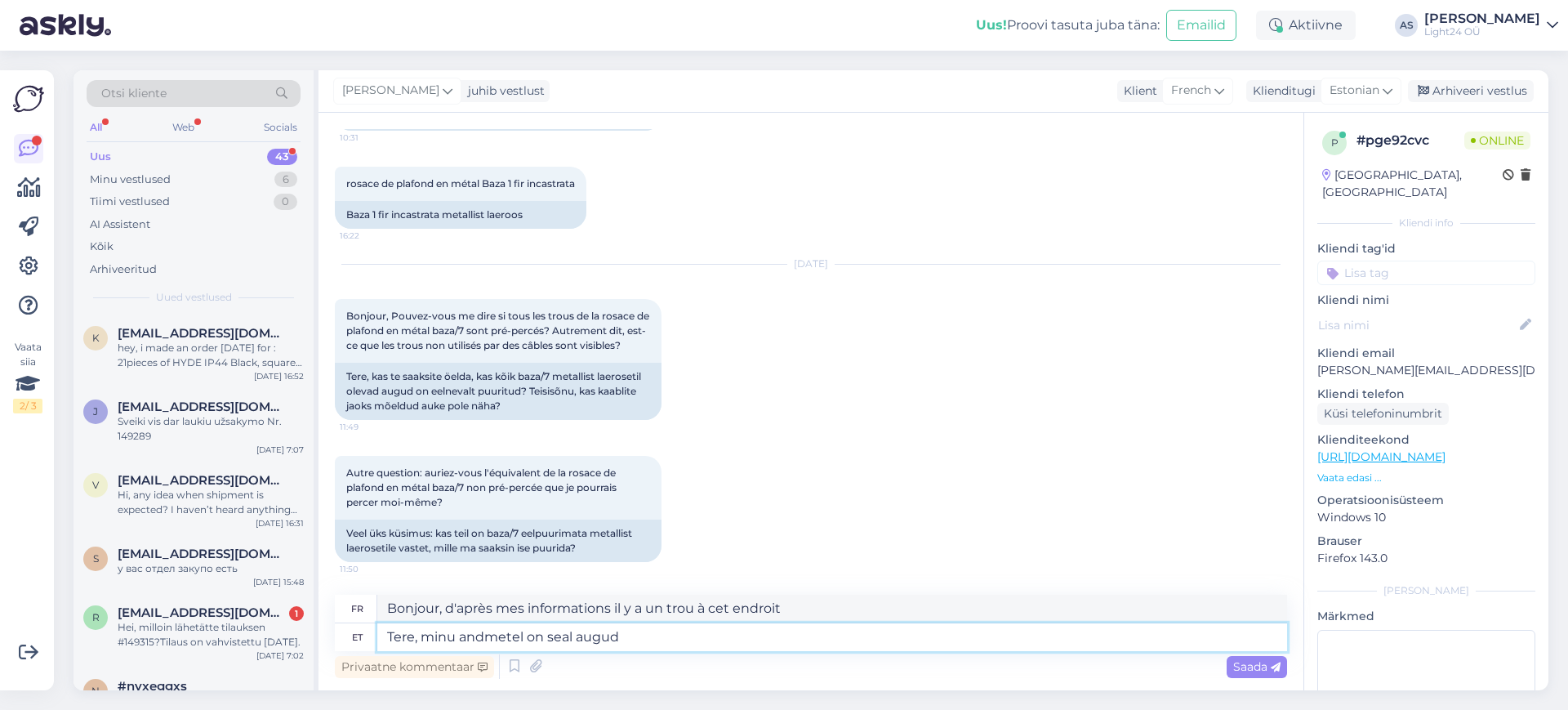
type textarea "Bonjour, d'après mes informations il y a des trous à cet endroit"
type textarea "Tere, minu andmetel on seal augud olemas."
type textarea "Bonjour, d'après mes informations, il y a des trous à cet endroit."
type textarea "Tere, minu andmetel on seal augud olemas. Aga k"
type textarea "Bonjour, d'après mes informations, il y a des trous. Mais"
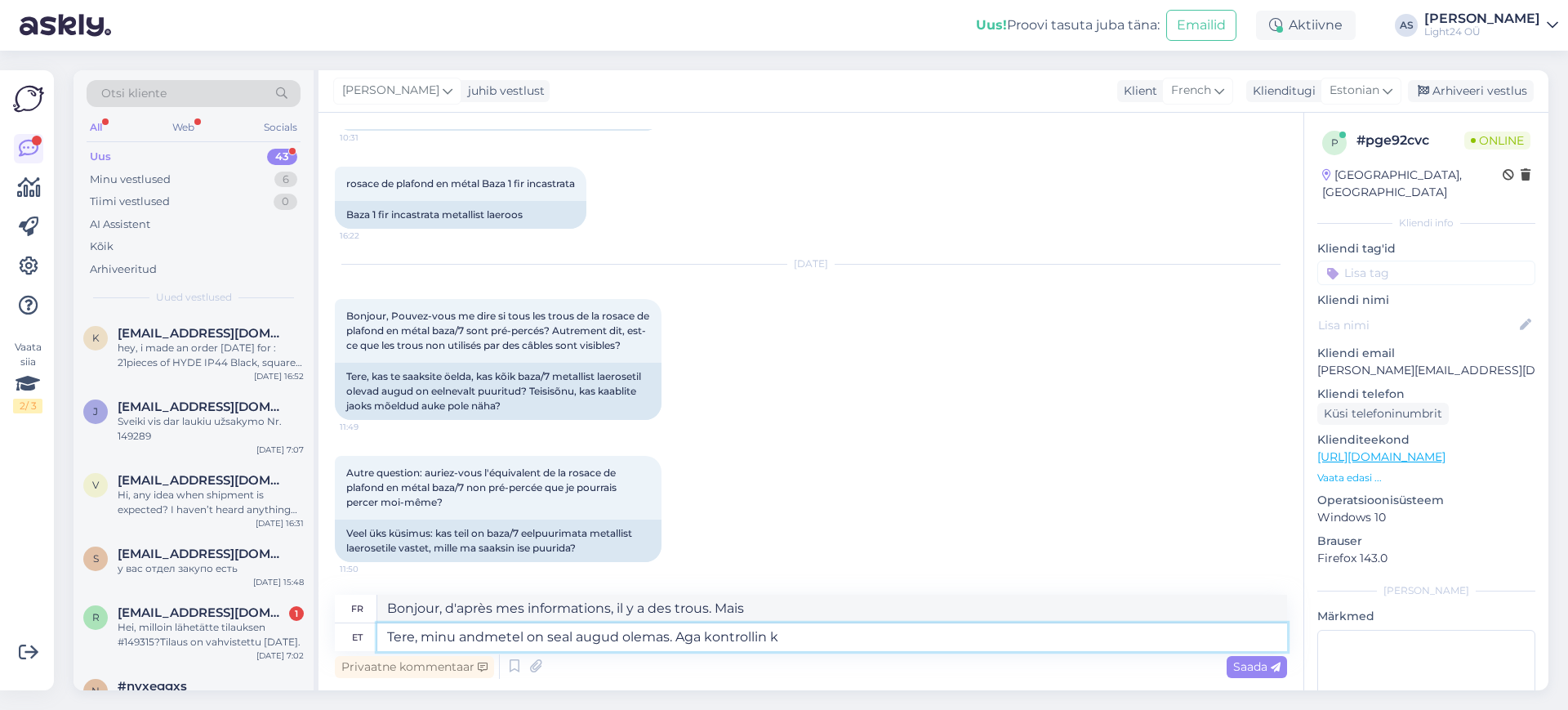
type textarea "Tere, minu andmetel on seal augud olemas. Aga kontrollin ko"
type textarea "Bonjour, d'après mes informations, il y a des trous. Je vais vérifier."
type textarea "Tere, minu andmetel on seal augud olemas. Aga kontrollin kohe"
type textarea "Bonjour, d'après mes informations, il y a des trous. [PERSON_NAME] vérifier tou…"
type textarea "Tere, minu andmetel on seal augud olemas. Aga kontrollin kohe üle"
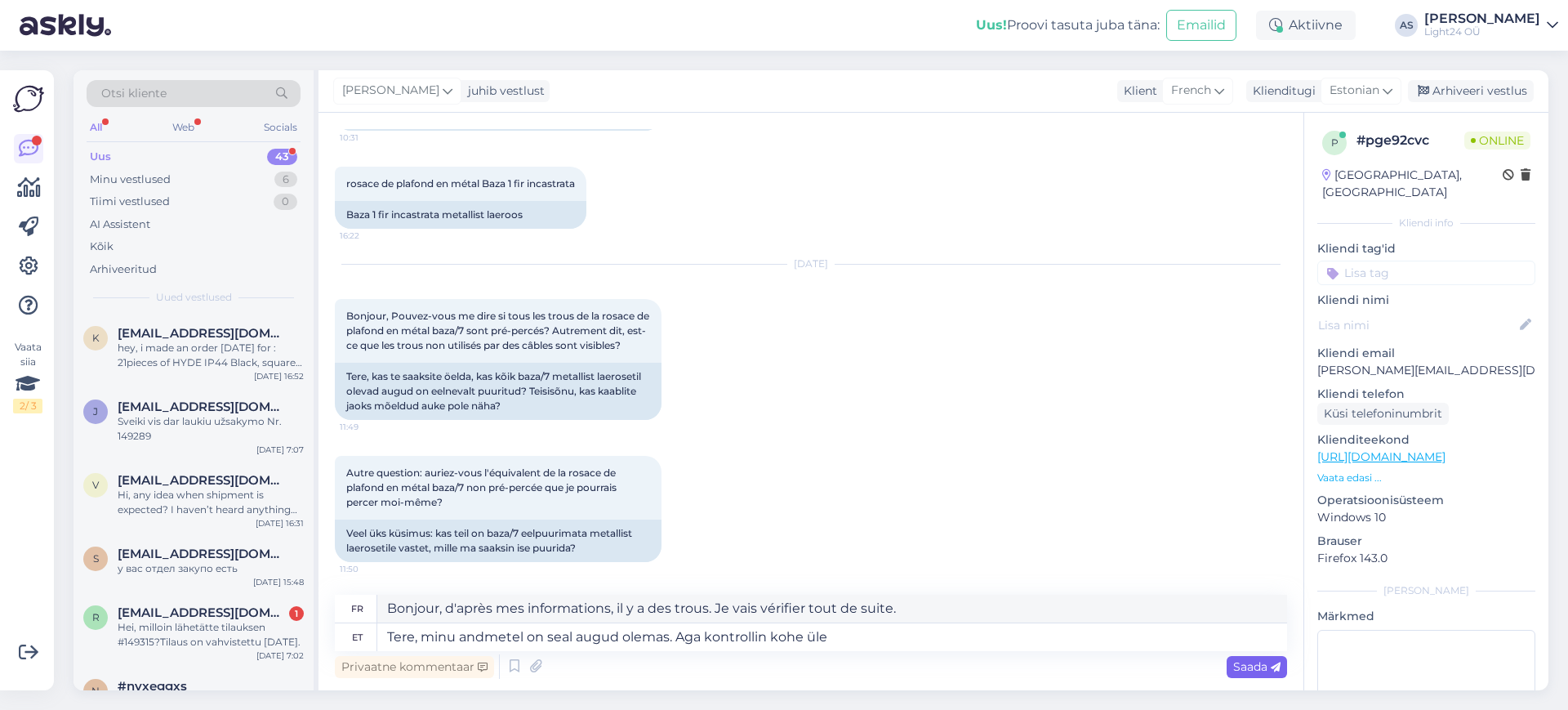
click at [1258, 659] on span "Saada" at bounding box center [1257, 667] width 47 height 15
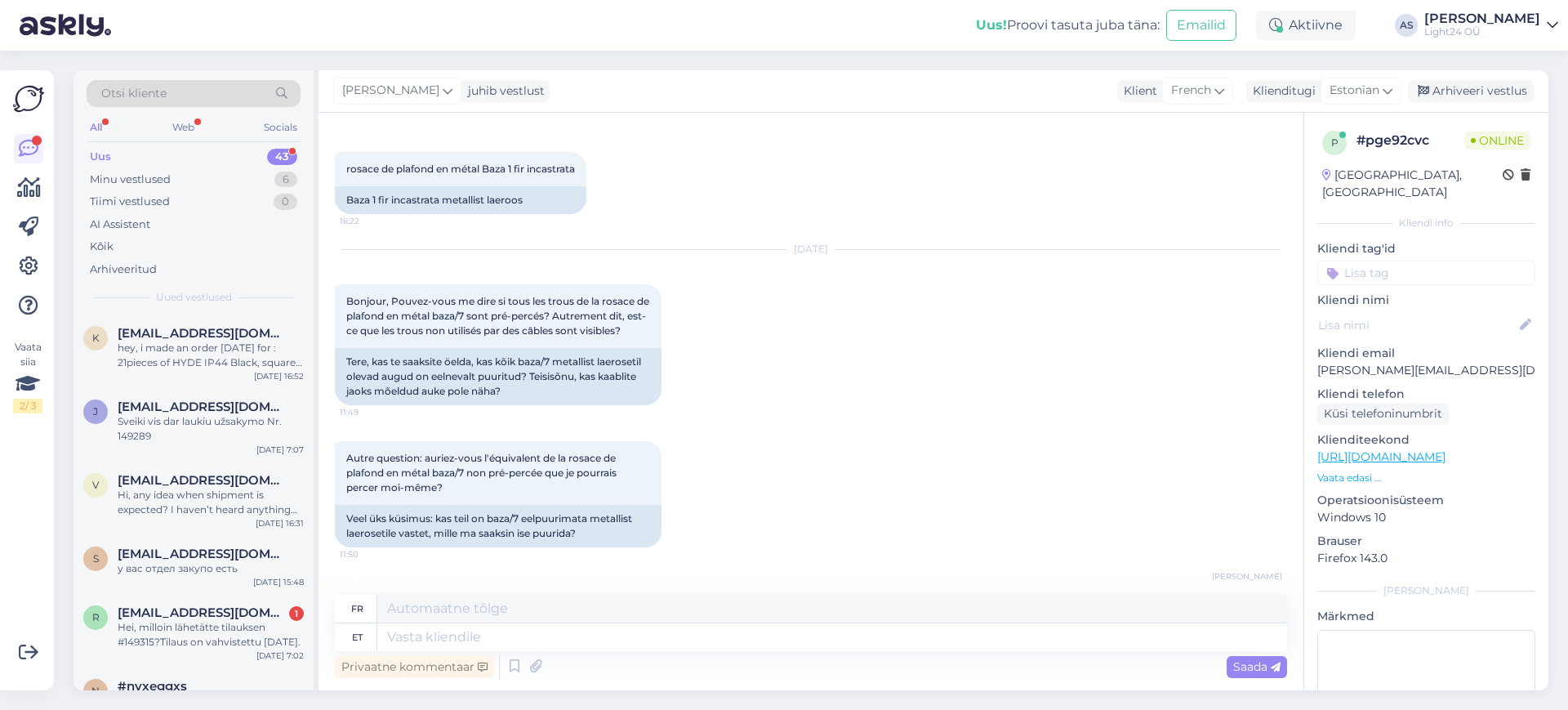
scroll to position [686, 0]
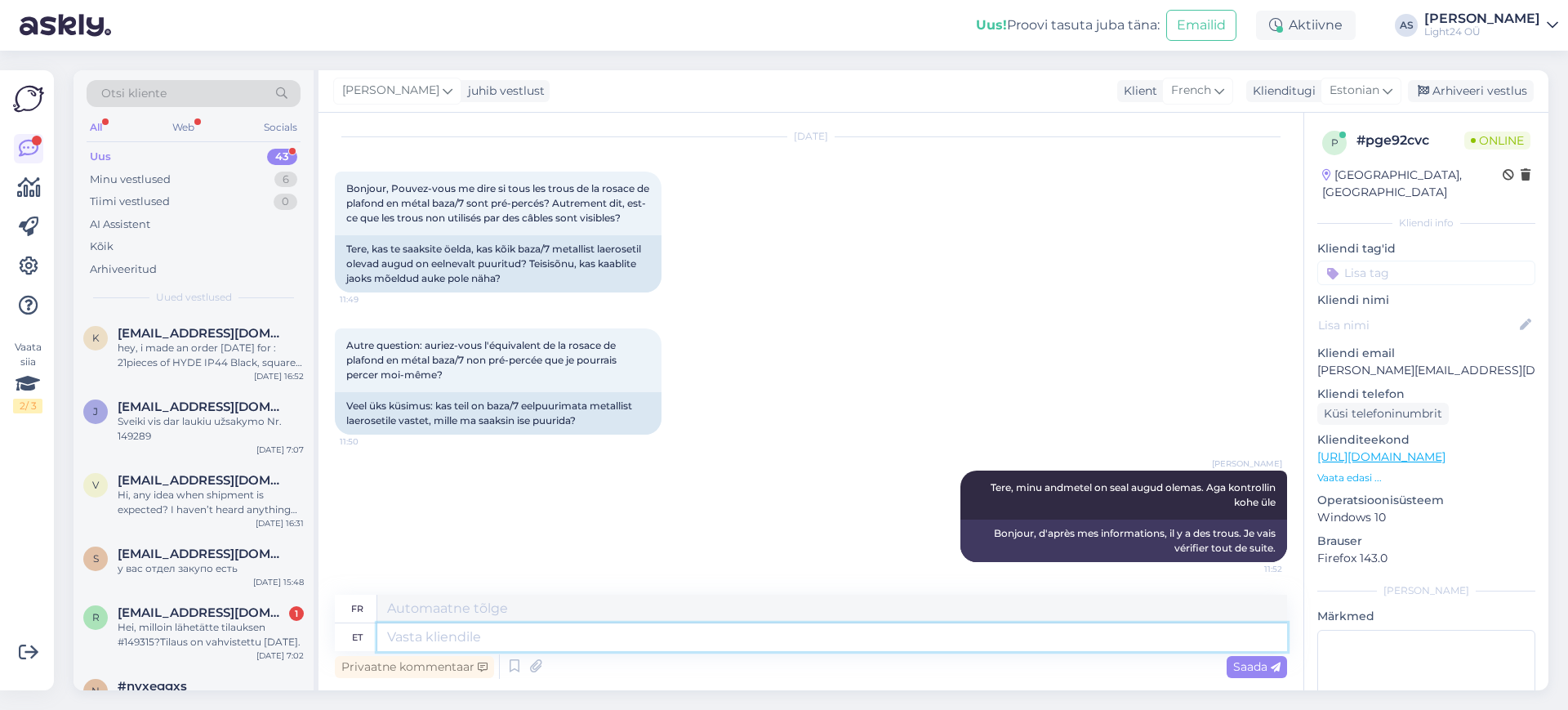
click at [553, 640] on textarea at bounding box center [832, 636] width 910 height 27
type textarea "jaa,"
type textarea "Oui,"
type textarea "jaa, augud o"
type textarea "oui, des trous"
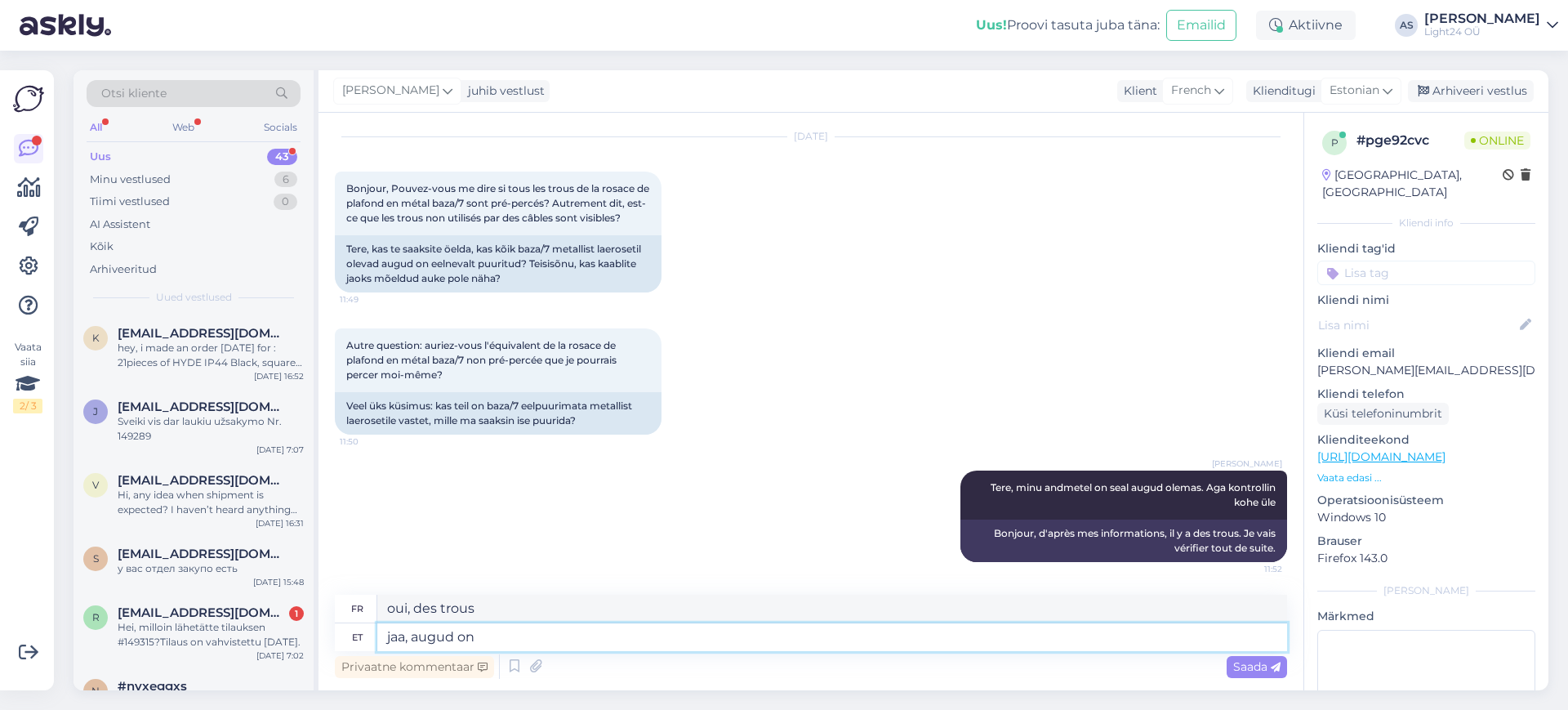
type textarea "jaa, augud on s"
type textarea "oui, il y a des trous"
type textarea "jaa, augud on sisse"
type textarea "oui, les trous sont là"
type textarea "jaa, augud on sisse puuritud"
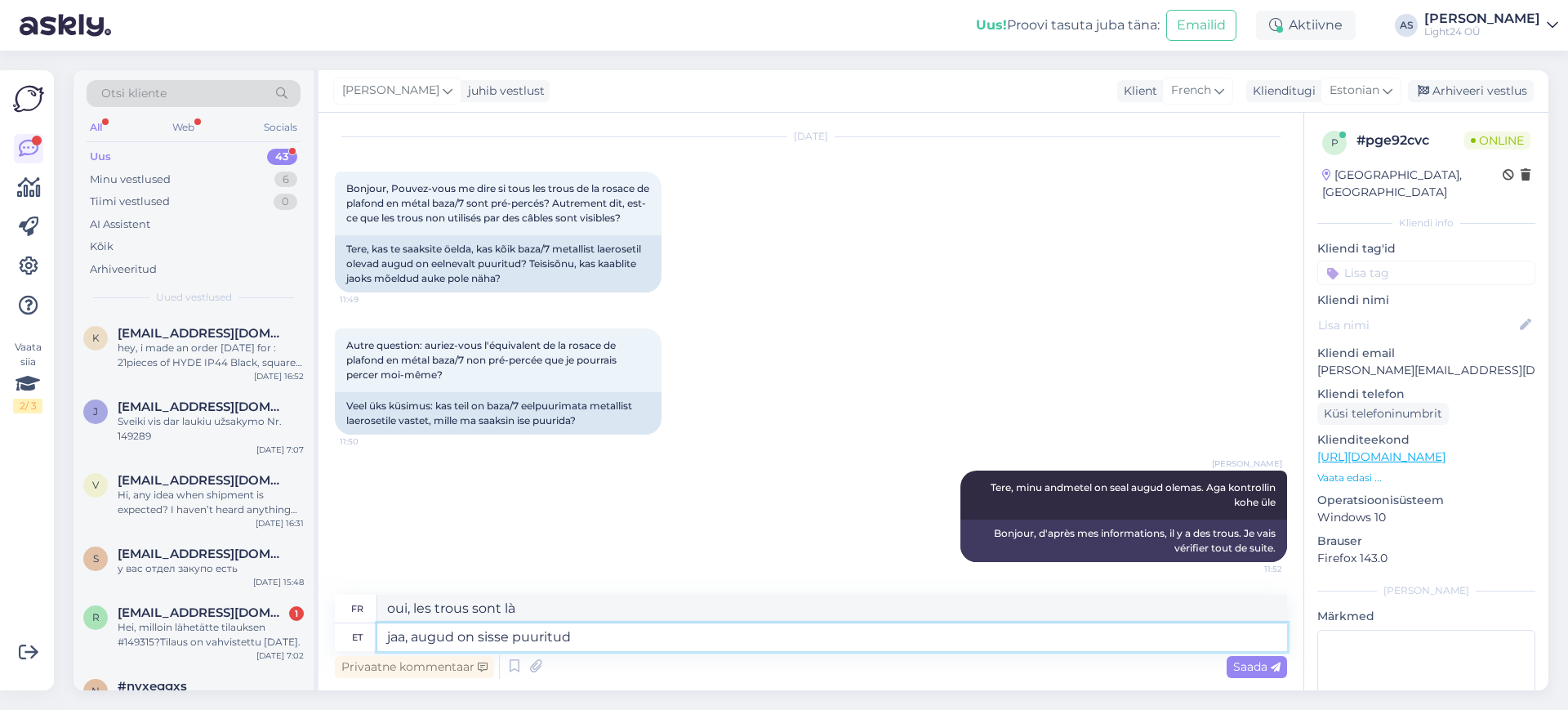
type textarea "oui, les trous sont percés"
type textarea "jaa, augud on sisse puuritud juba"
type textarea "oui, les trous ont déjà été percés"
type textarea "jaa, augud on sisse puuritud juba"
click at [1250, 666] on span "Saada" at bounding box center [1257, 667] width 47 height 15
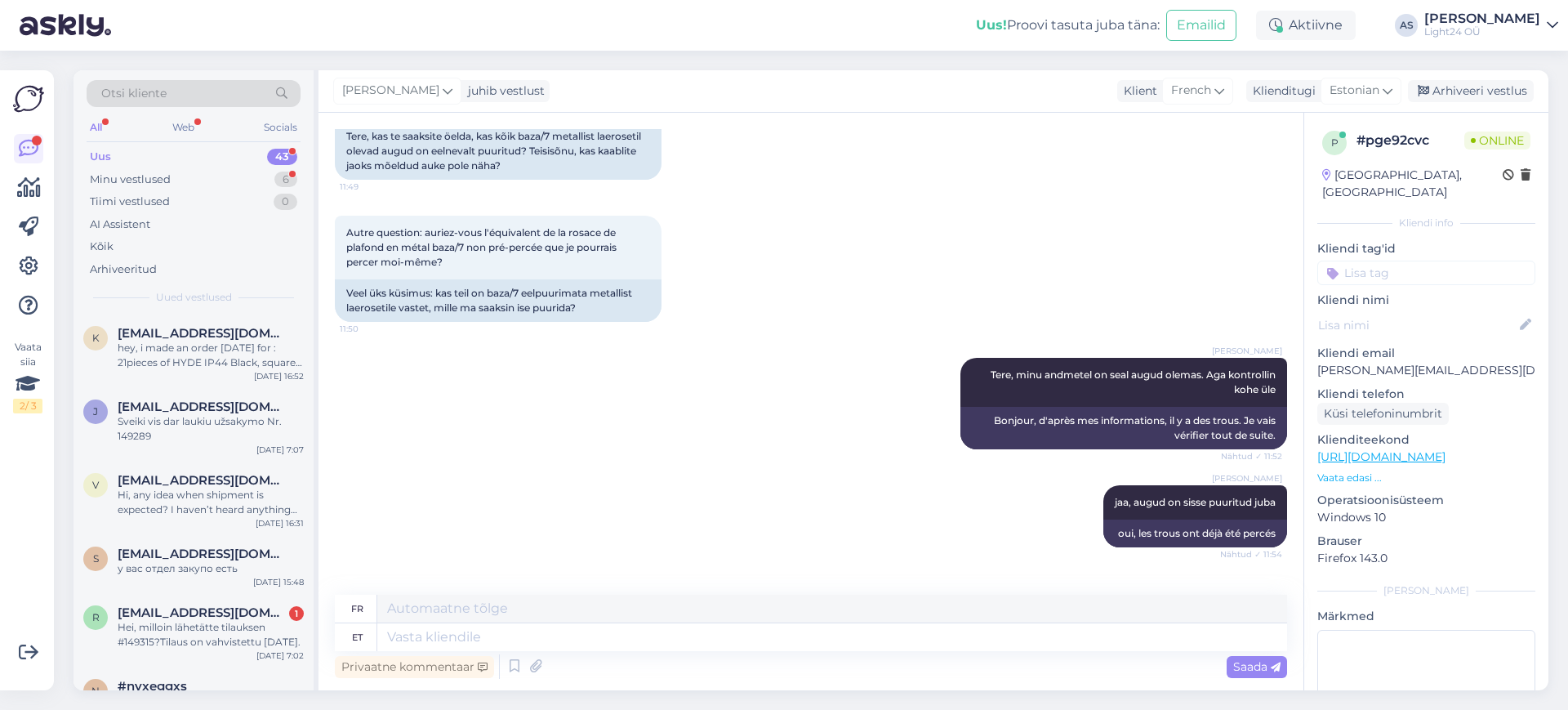
scroll to position [912, 0]
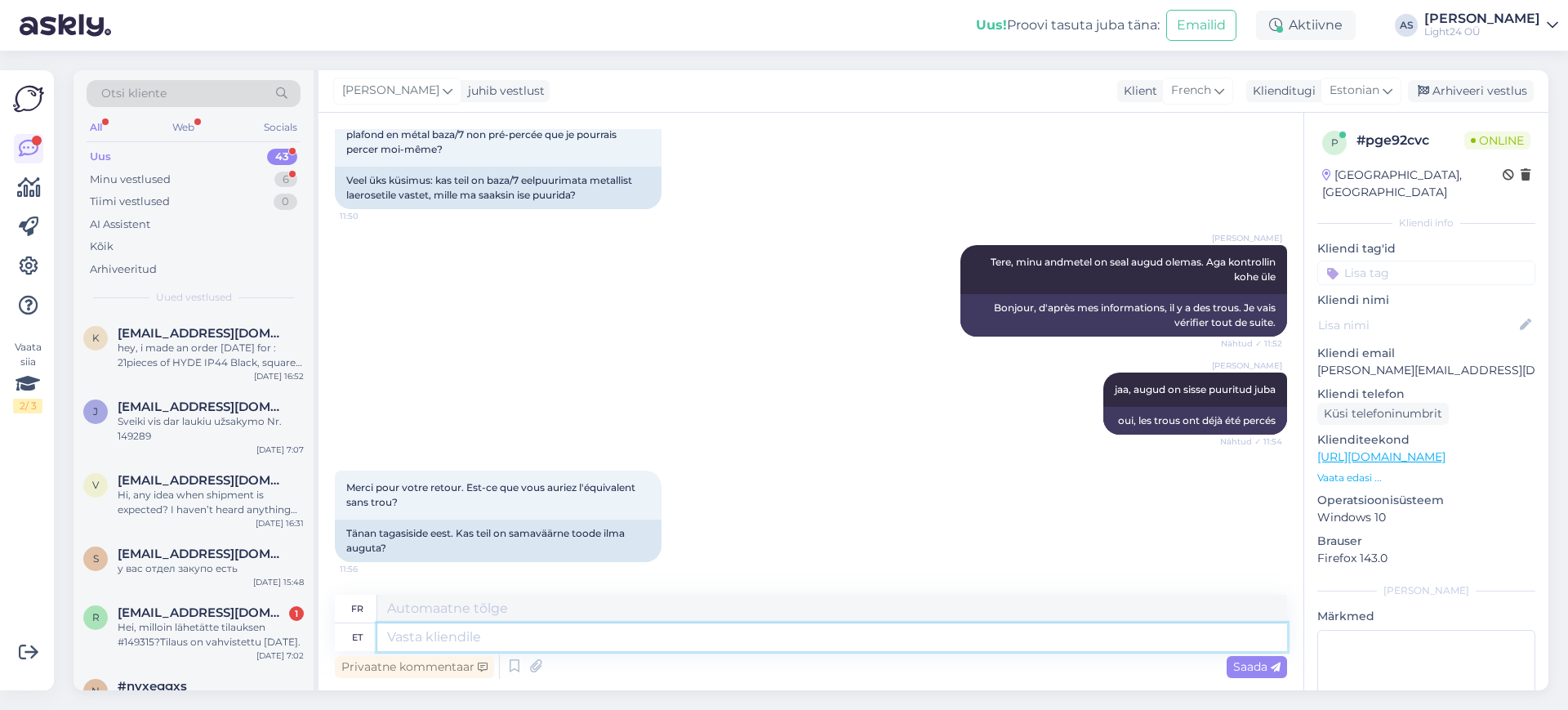
click at [470, 642] on textarea at bounding box center [832, 636] width 910 height 27
type textarea "Kahjuks"
type textarea "Malheureusement"
type textarea "Kahjuks ei"
type textarea "Malheureusement non"
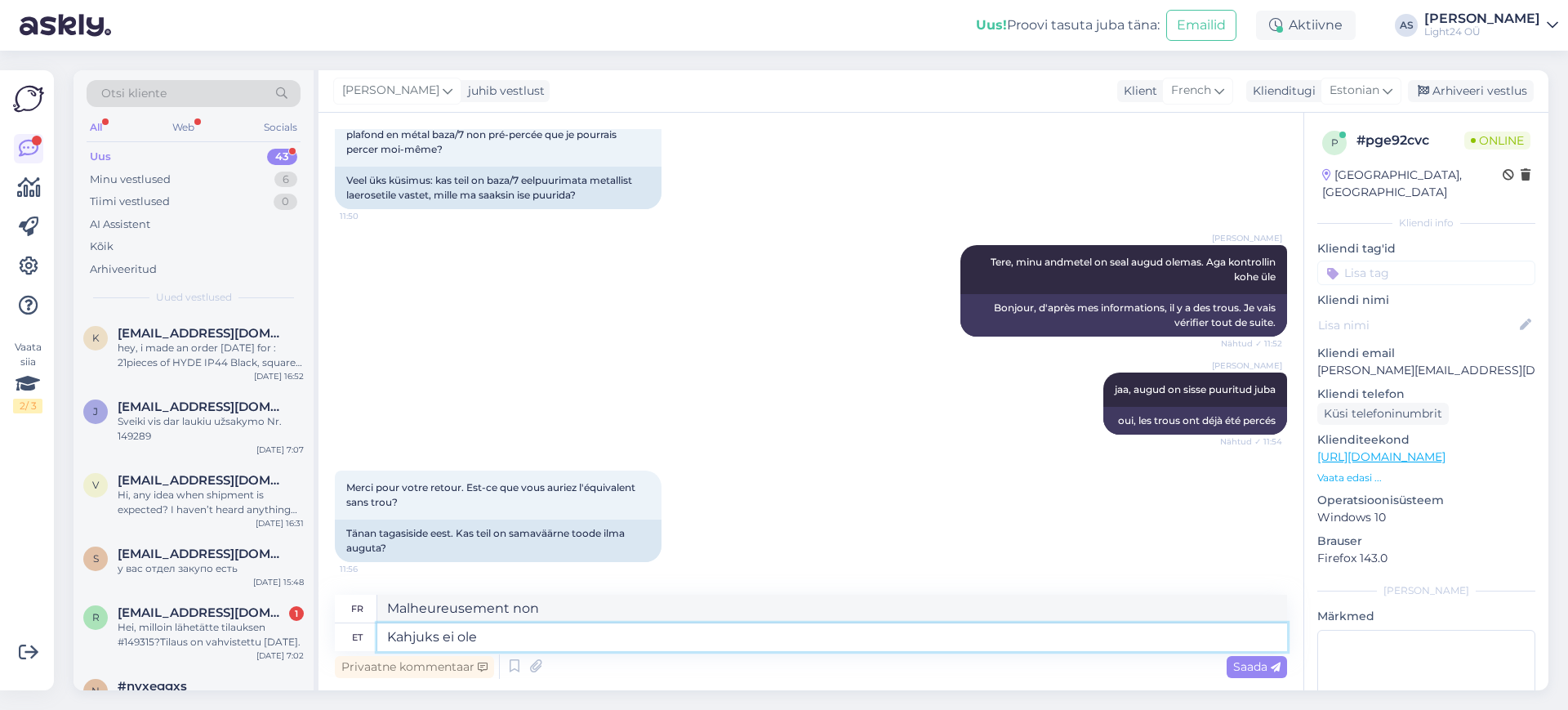
type textarea "Kahjuks ei ole"
type textarea "Malheureusement, il n'y a pas"
type textarea "Kahjuks ei ole pakkuda"
type textarea "Malheureusement, il n'y a pas d'offre"
type textarea "Kahjuks ei ole pakkuda"
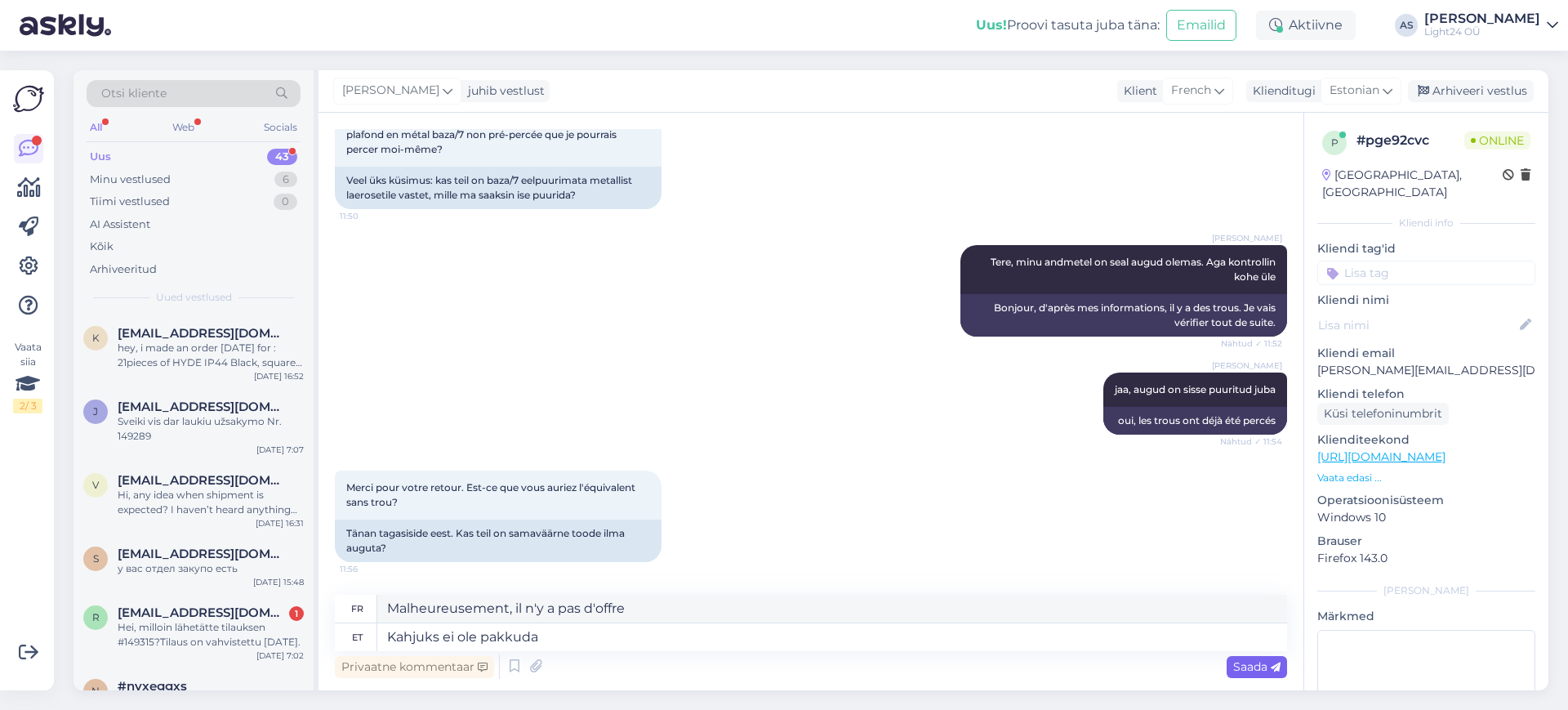
click at [1244, 664] on span "Saada" at bounding box center [1257, 667] width 47 height 15
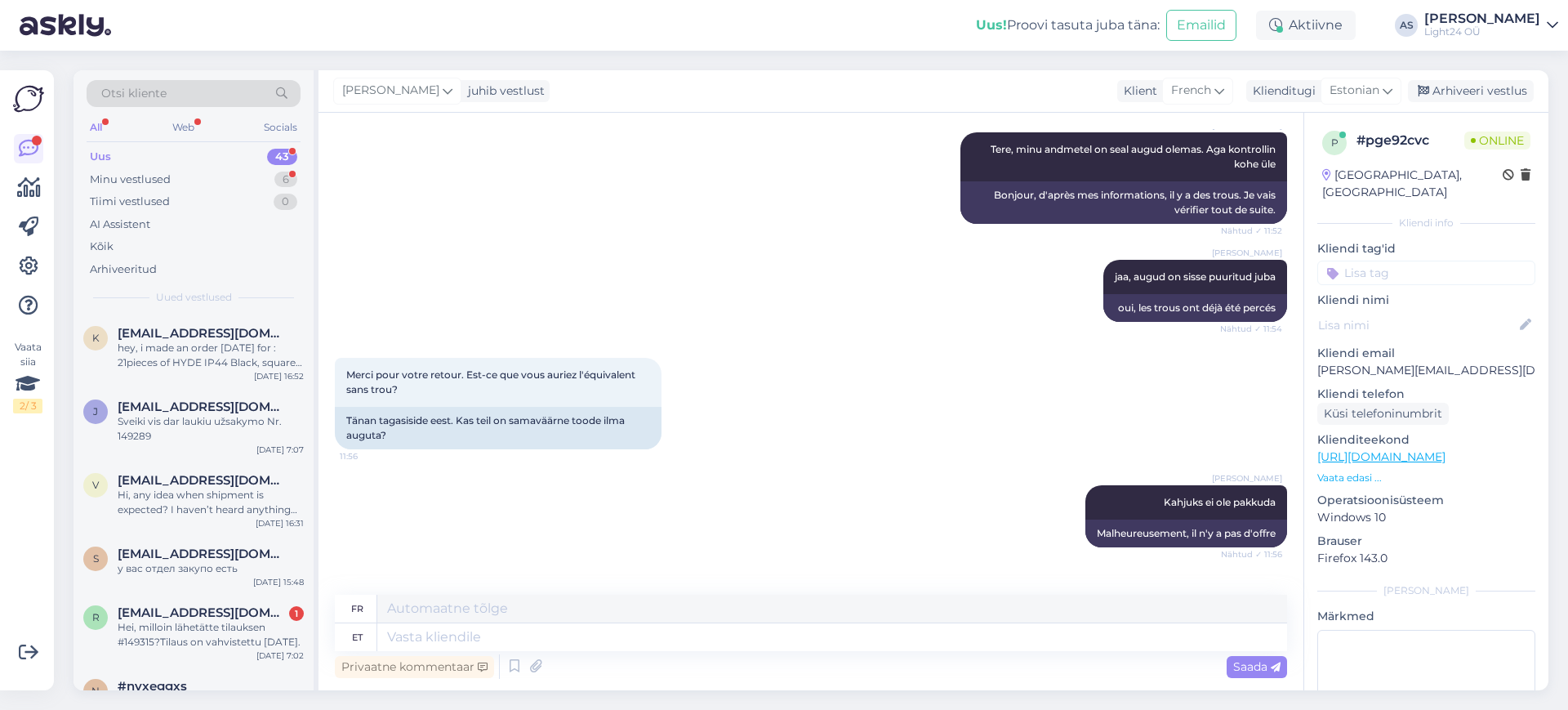
scroll to position [1264, 0]
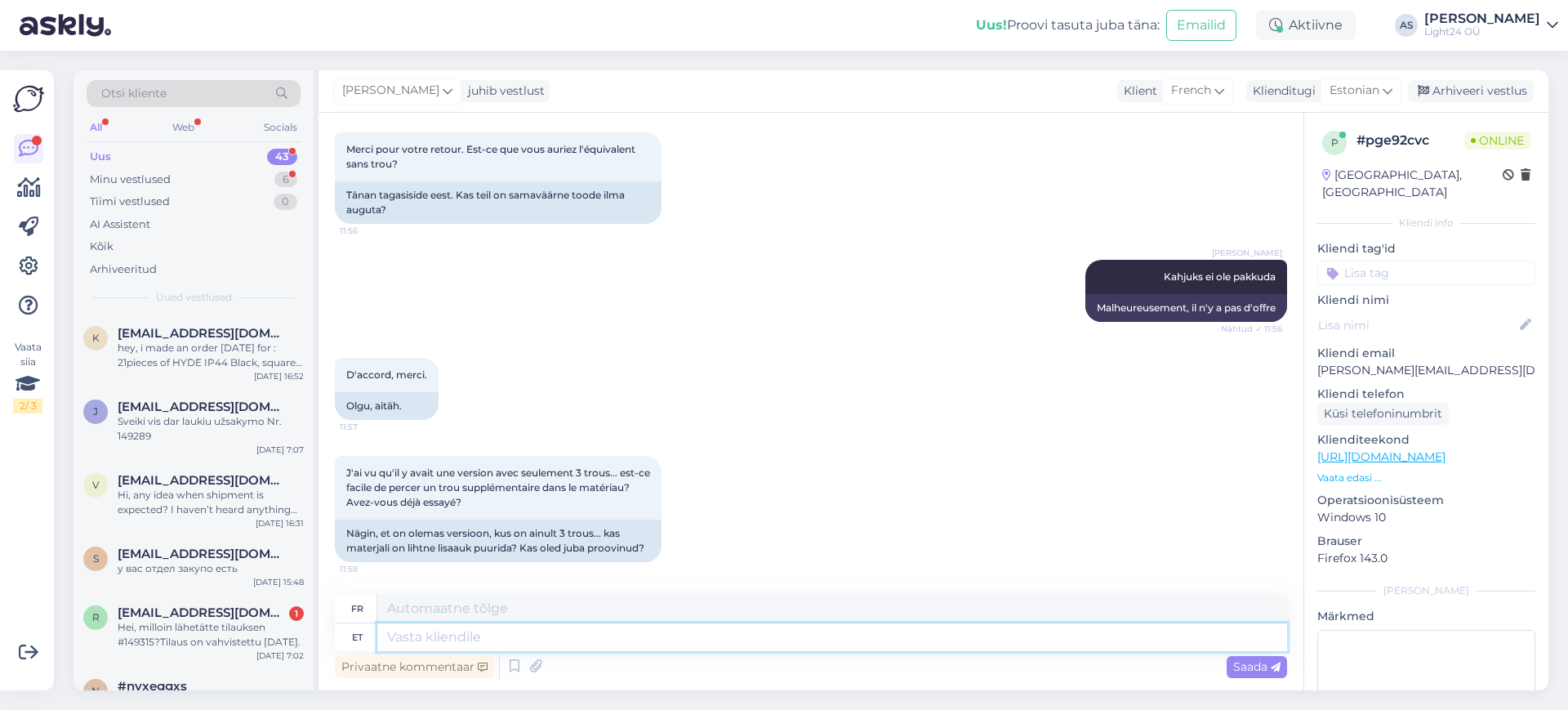
click at [458, 636] on textarea at bounding box center [832, 636] width 910 height 27
type textarea "kui"
type textarea "si"
type textarea "kui on k"
type textarea "s'il y a"
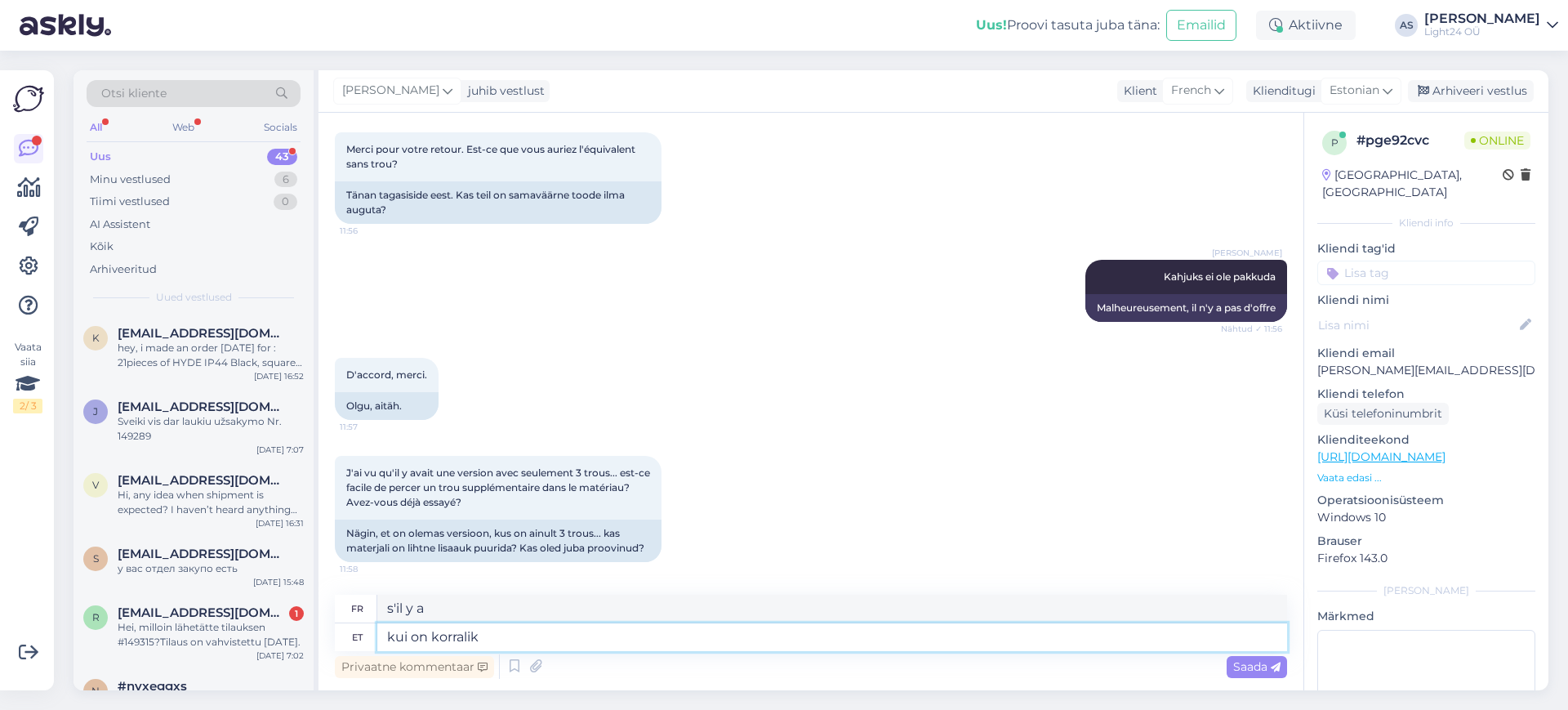
type textarea "kui on korralik"
type textarea "si c'est bon"
type textarea "kui on korralik puurpink,"
type textarea "s'il y a une perceuse à colonne appropriée"
type textarea "kui on korralik puurpink, si"
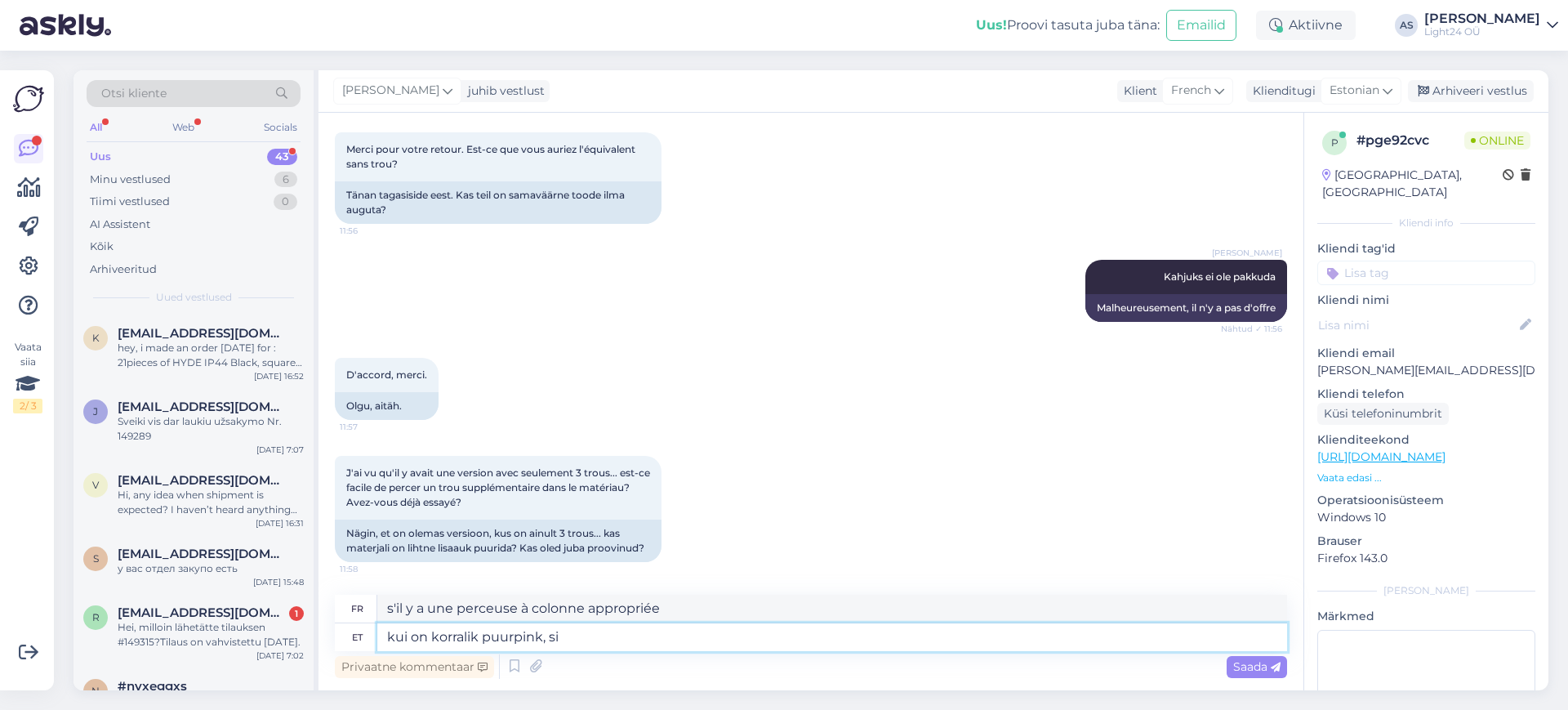
type textarea "si vous avez une perceuse à colonne décente,"
type textarea "kui on korralik puurpink, siis m"
type textarea "si vous avez une perceuse à colonne décente, alors"
type textarea "kui on korralik puurpink, siis metalli"
type textarea "si vous avez une perceuse à colonne décente, alors le métal"
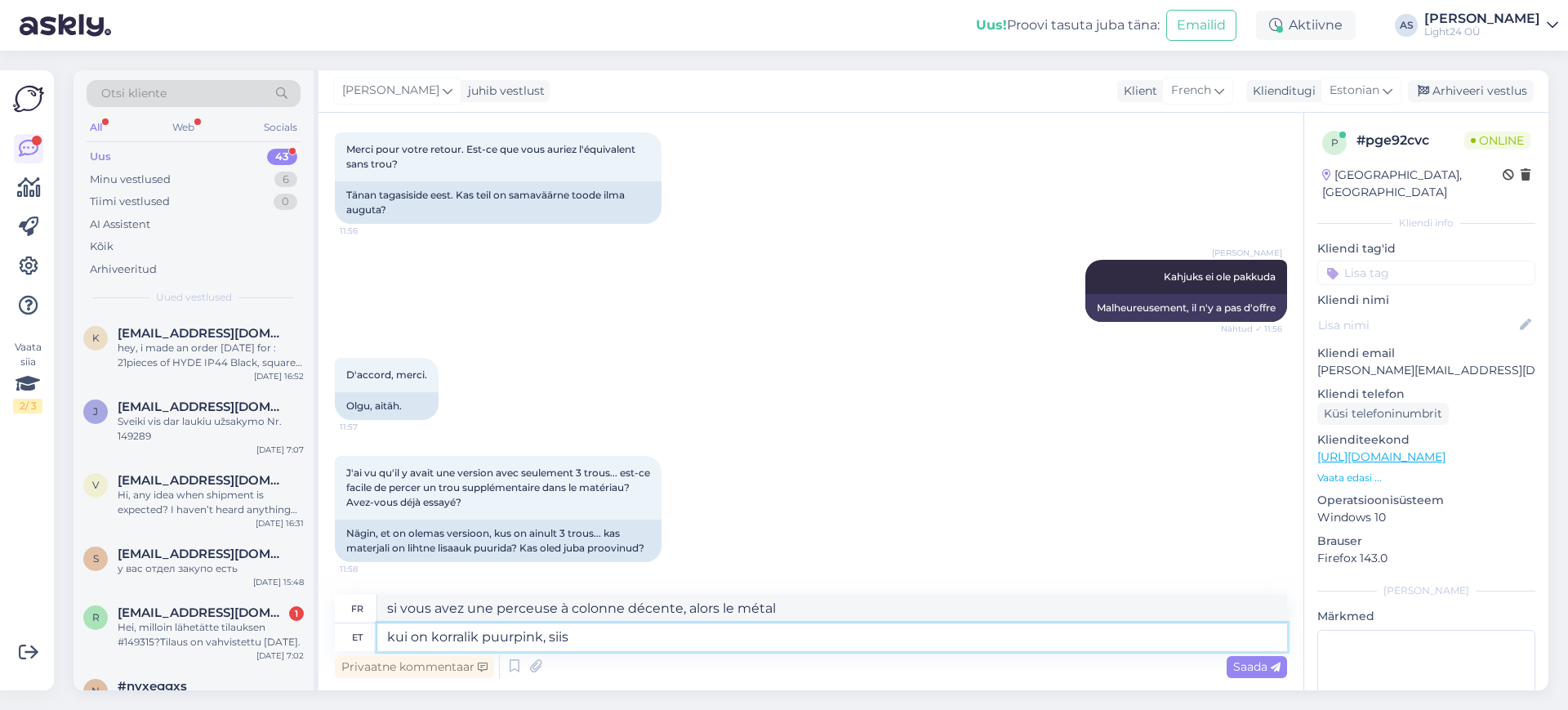
type textarea "kui on korralik puurpink, siis"
type textarea "si vous avez une perceuse à colonne décente, alors"
type textarea "kui on korralik puurpink, siis ei o"
type textarea "si vous avez une perceuse à colonne décente, alors non"
type textarea "kui on korralik puurpink, siis ei ole keeruline."
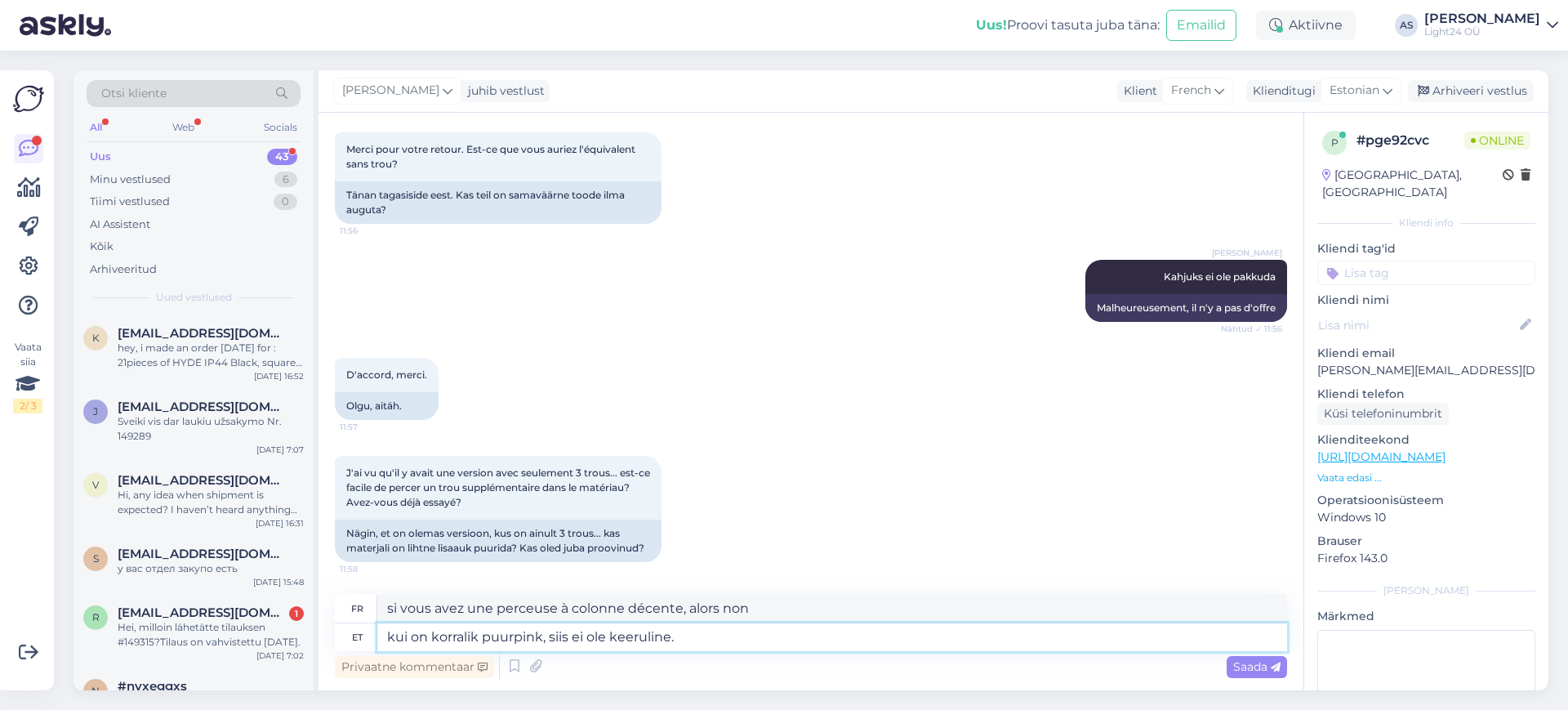
type textarea "Si vous avez une perceuse à colonne décente, ce n'est pas difficile."
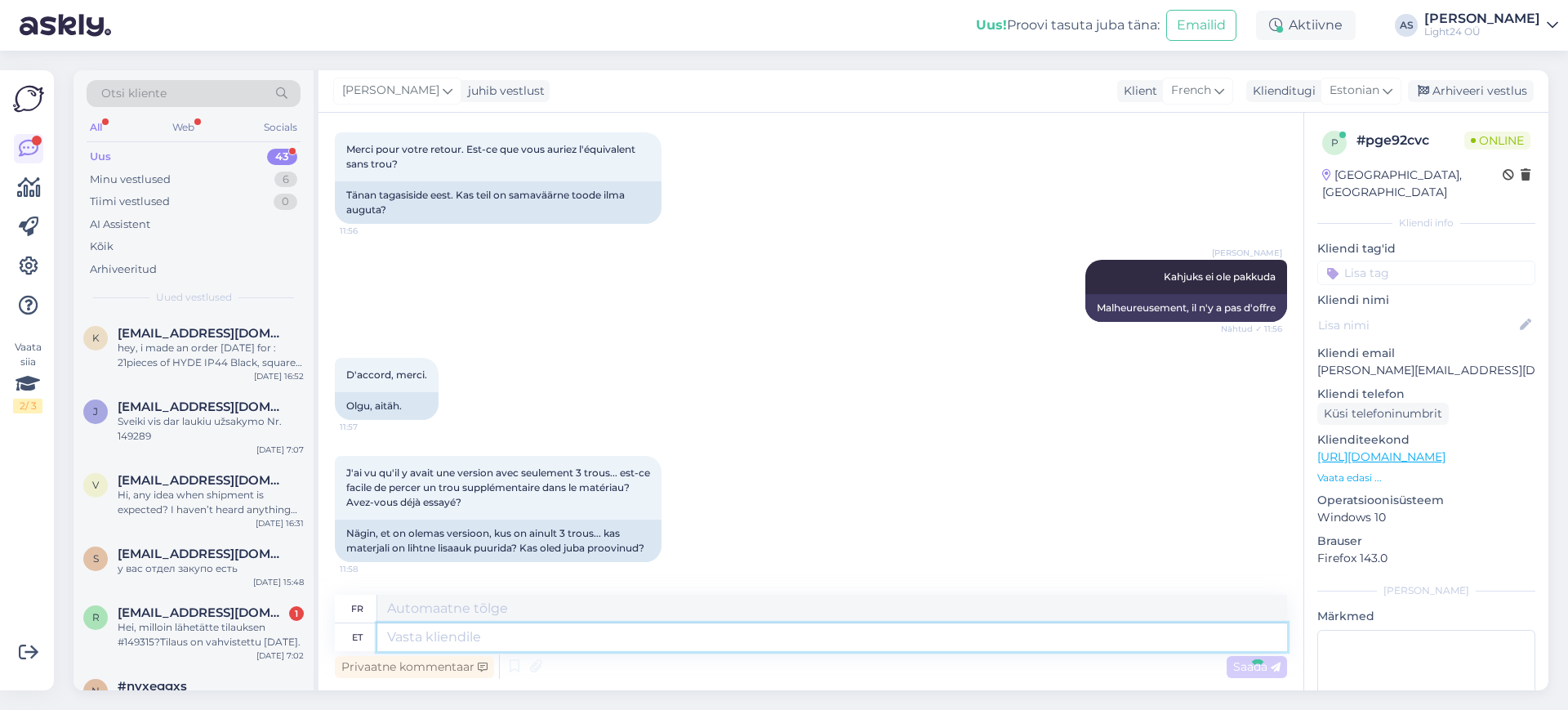
scroll to position [1378, 0]
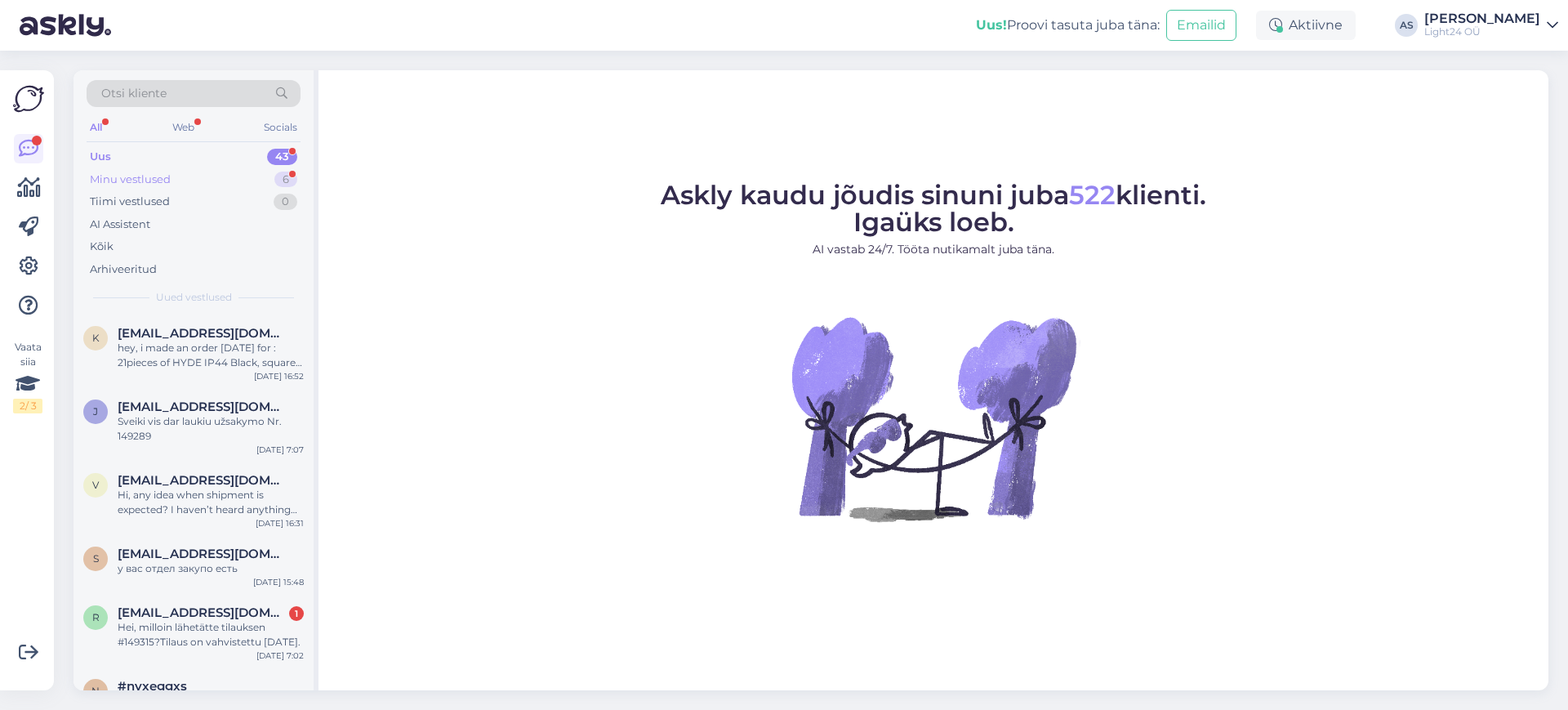
click at [121, 180] on div "Minu vestlused" at bounding box center [130, 179] width 81 height 16
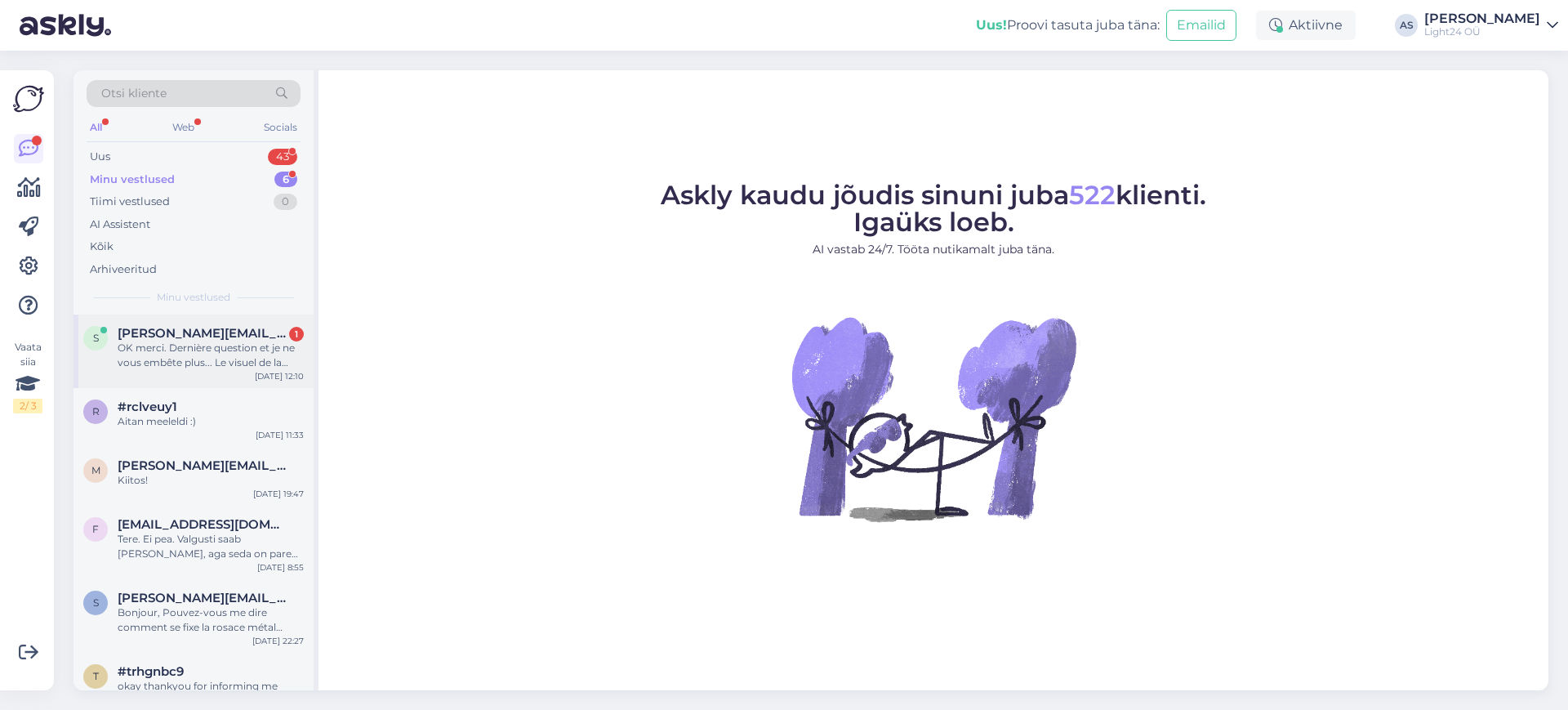
click at [206, 350] on div "OK merci. Dernière question et je ne vous embête plus... Le visuel de la rosace…" at bounding box center [211, 355] width 187 height 29
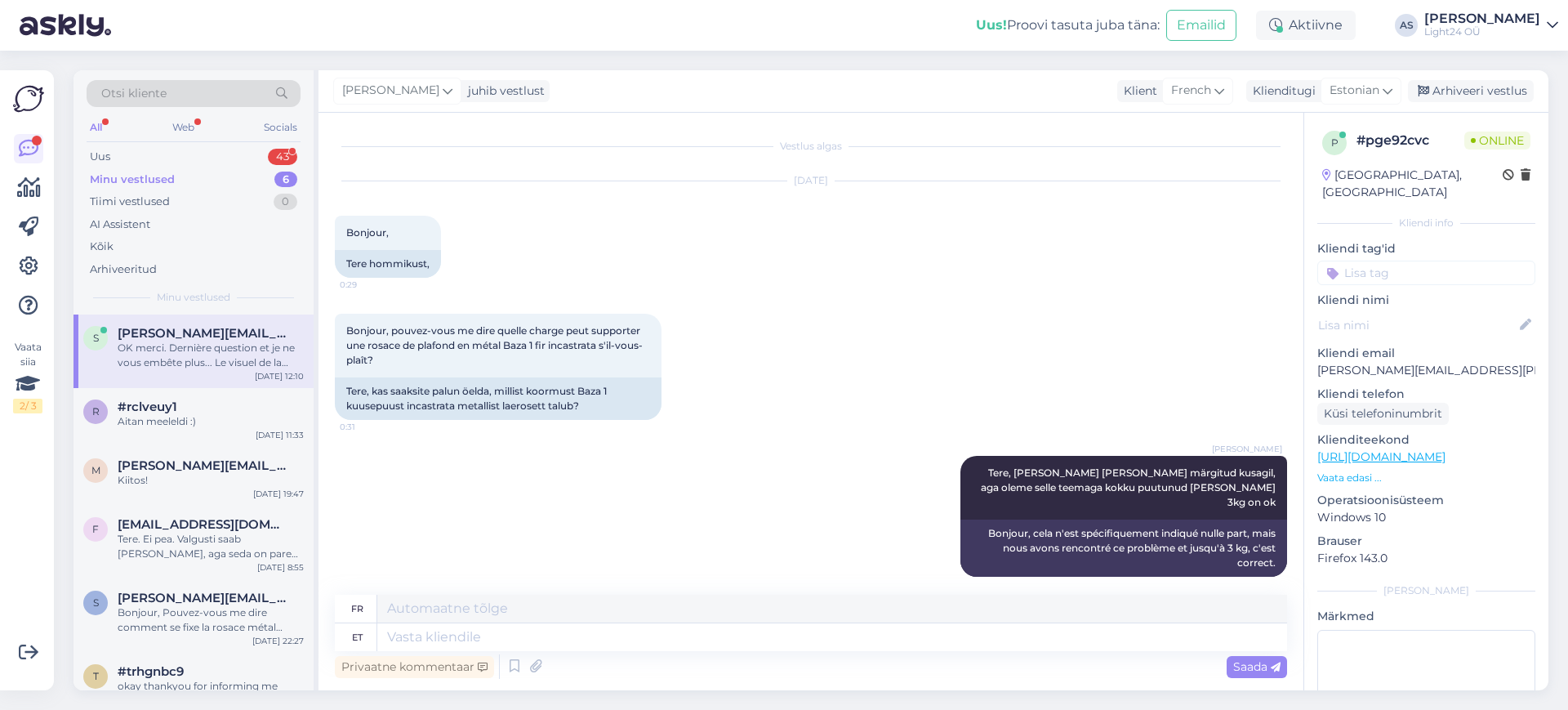
scroll to position [1549, 0]
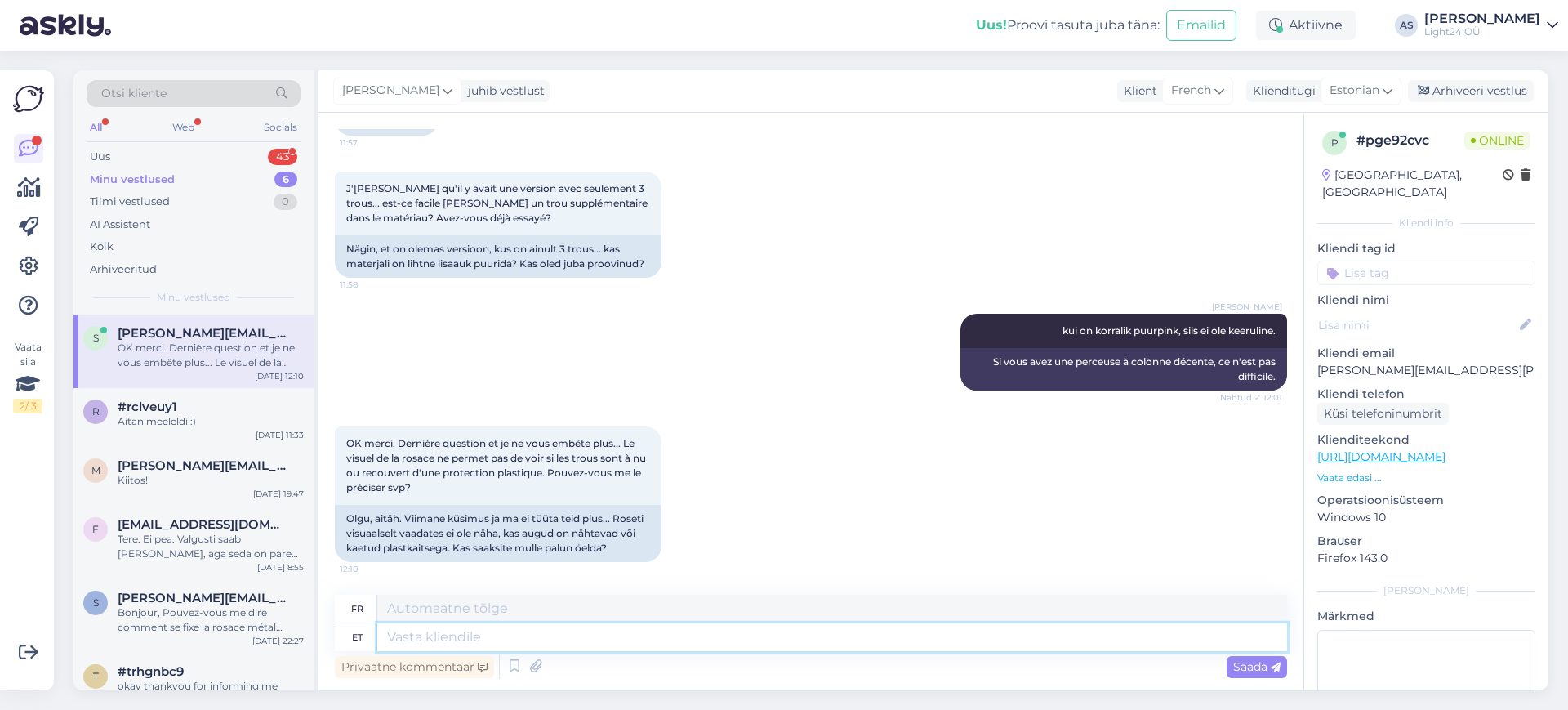
click at [464, 630] on textarea at bounding box center [832, 636] width 910 height 27
type textarea "Ne"
type textarea "N"
type textarea "Nei"
type textarea "Ils"
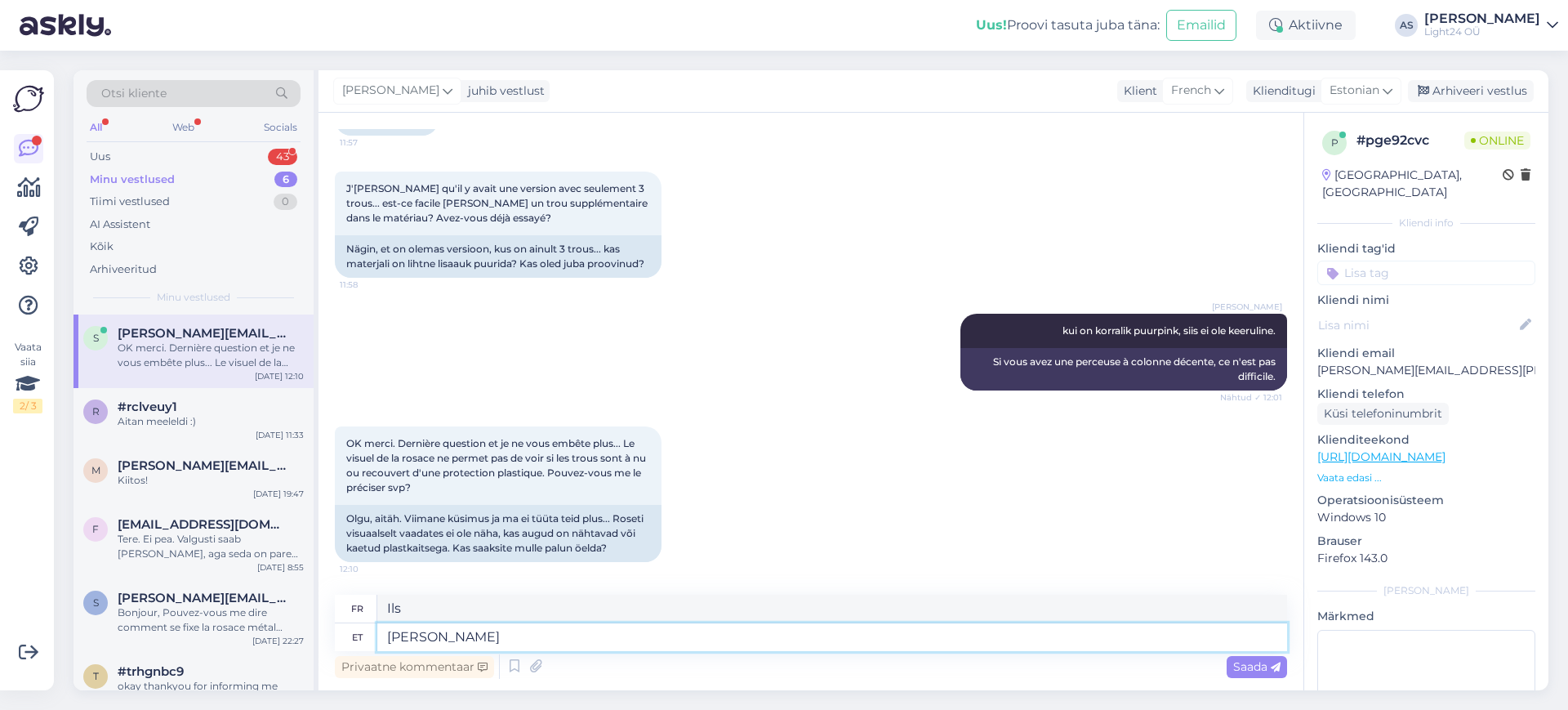
type textarea "Neil ei o"
type textarea "Ils ne le font pas"
type textarea "Neil ei ole k"
type textarea "Ils n'ont pas"
type textarea "Neil ei ole katet"
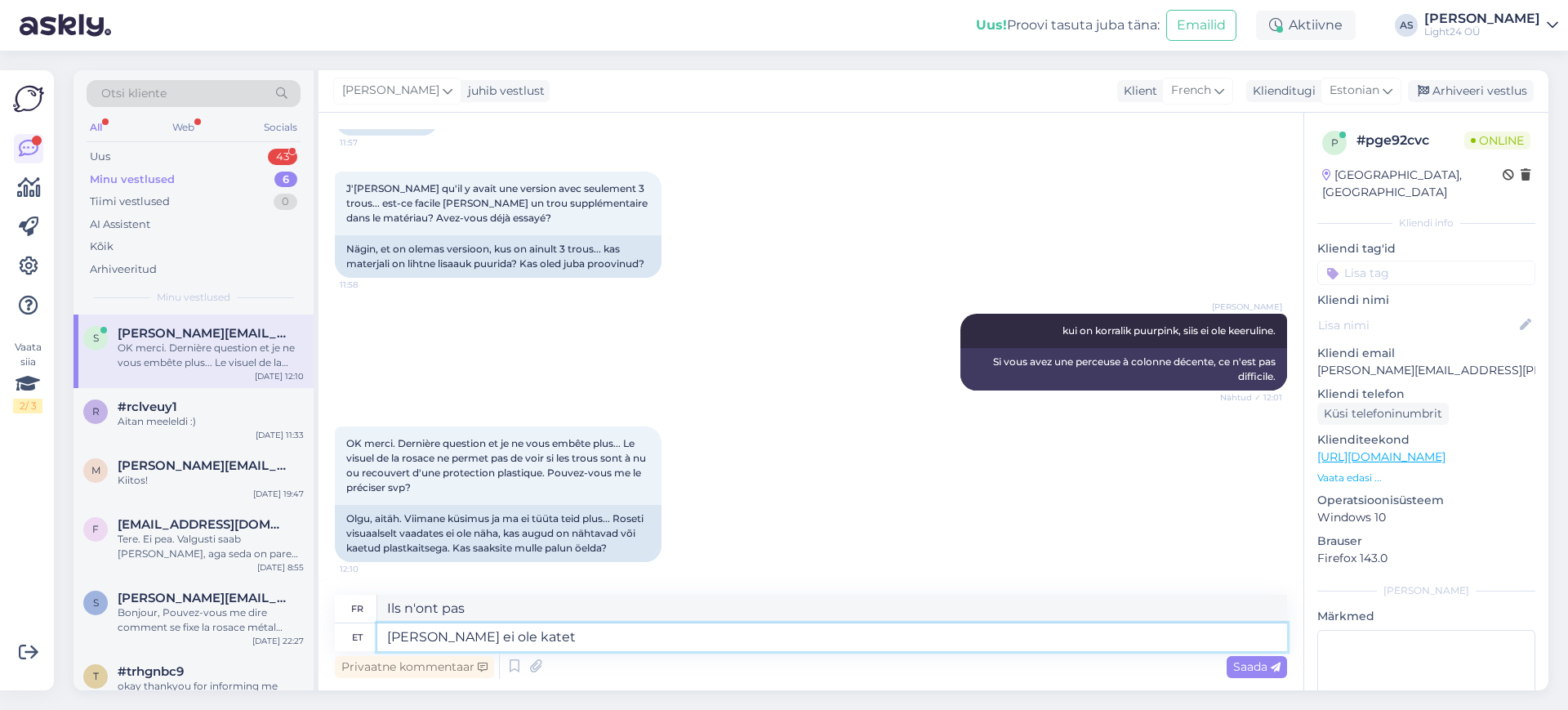
type textarea "Ils n'ont pas de couverture."
type textarea "Neil ei ole katet peal"
type textarea "Ils n'ont pas de couvre-chef."
type textarea "Neil ei ole katet peal,"
type textarea "Ils n'ont pas de couverture,"
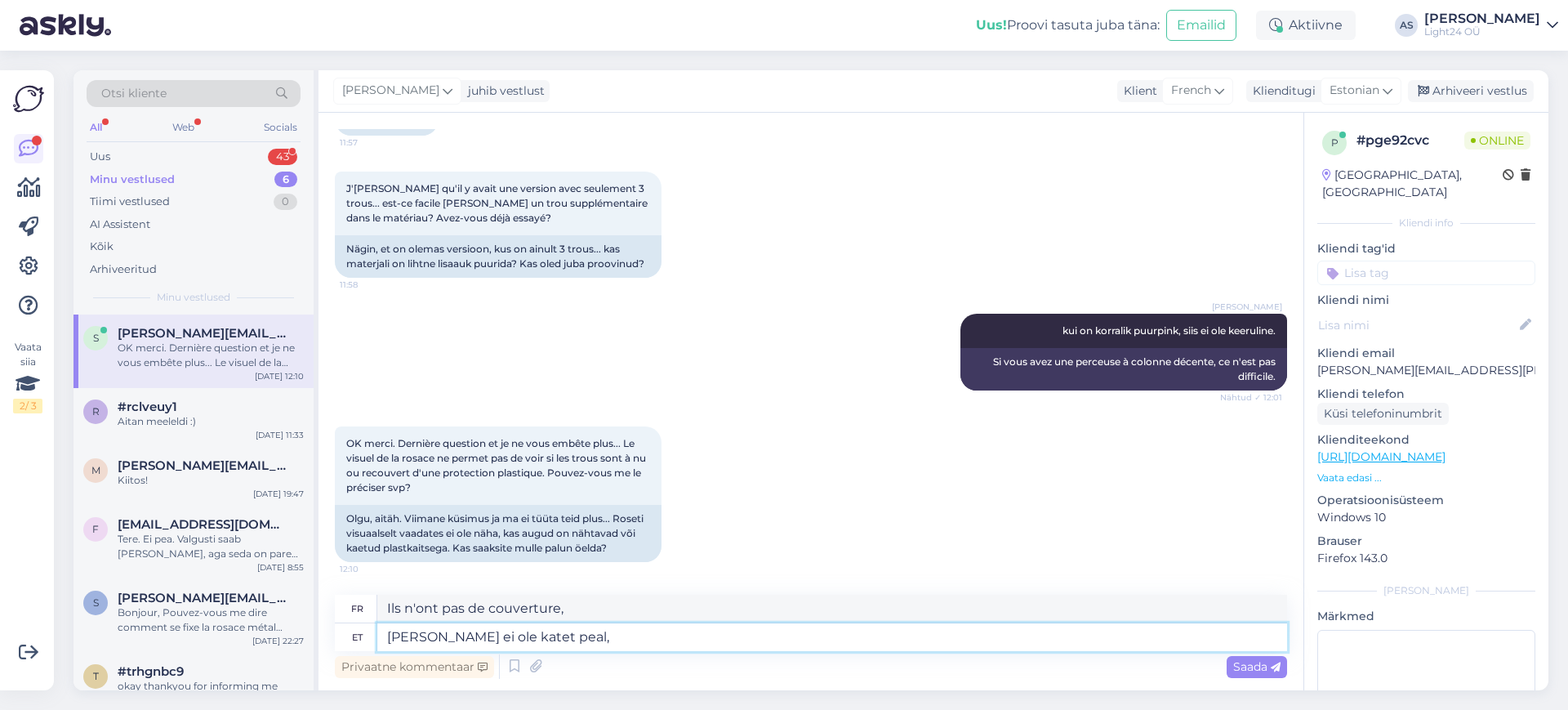
type textarea "Neil ei ole katet peal, o"
type textarea "Ils n'ont pas de couverture, oh"
type textarea "Neil ei ole katet peal, on ai"
type textarea "Ils n'ont pas de couverture, ils ont"
type textarea "Neil ei ole katet peal, on ainult s"
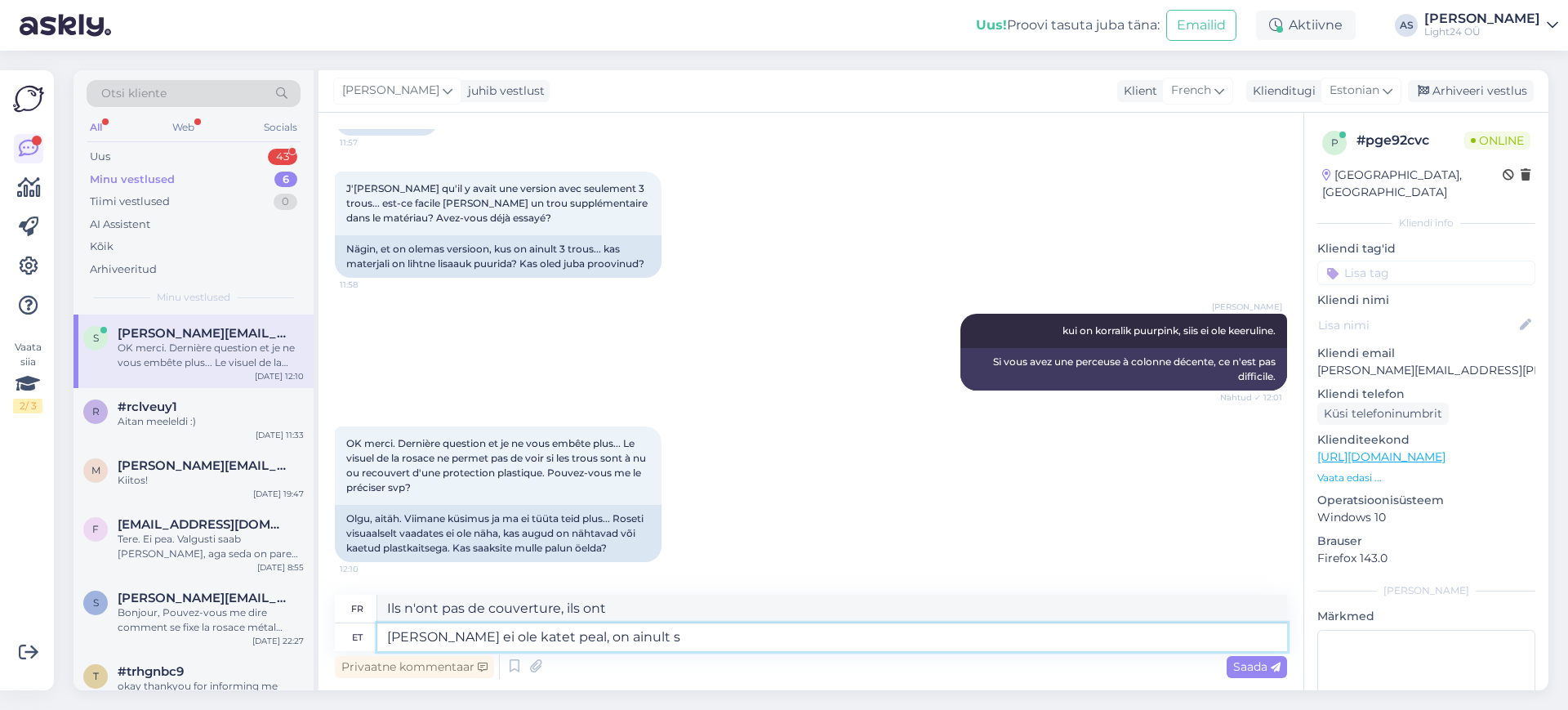
type textarea "Ils n'ont pas de couverture, ils ont juste"
type textarea "Neil ei ole katet peal, on ainult selline"
type textarea "Ils n'ont pas de couverture, ils ont juste ça"
type textarea "Neil ei ole katet peal, on ainult selline plastmassist"
type textarea "Ils n'ont pas de couvercle, ils ont juste ce genre de plastique."
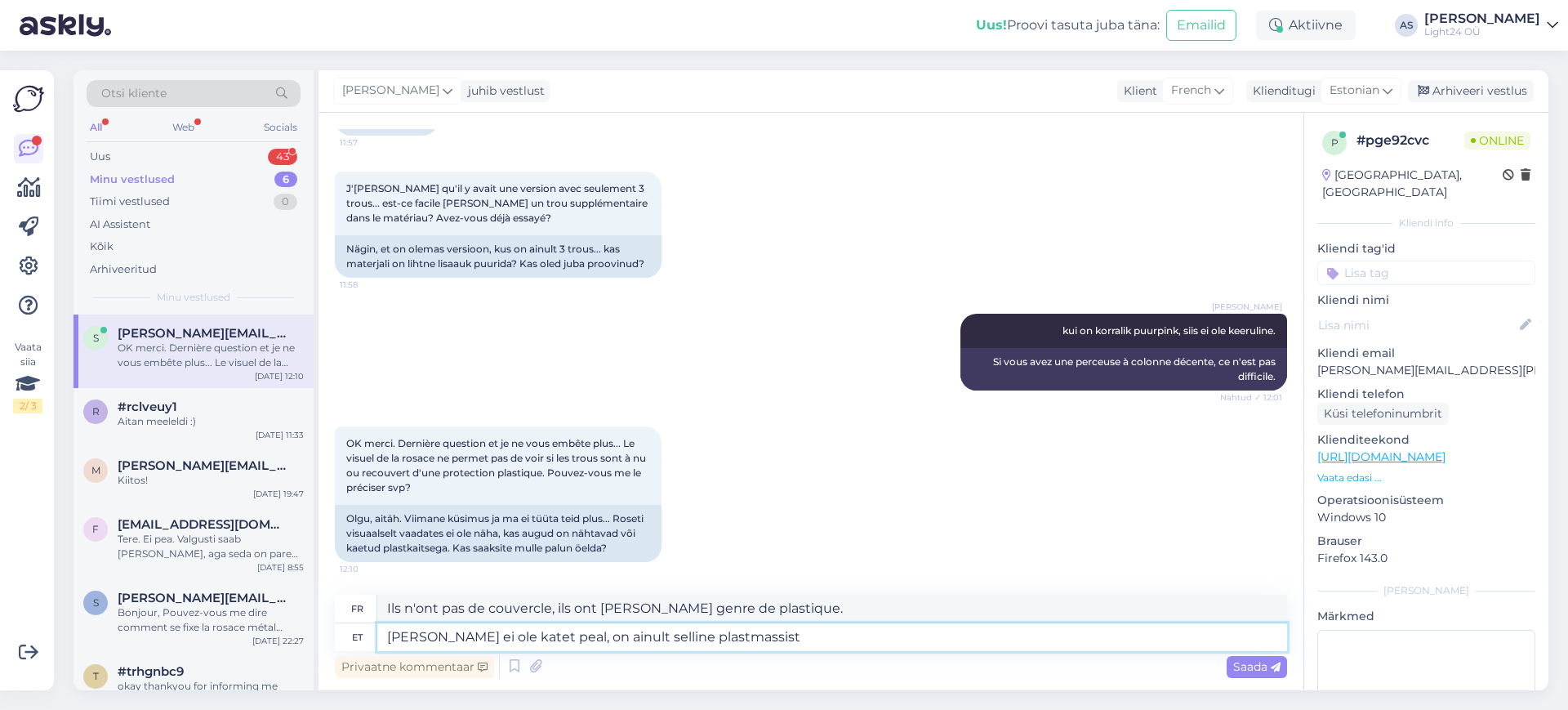
type textarea "Neil ei ole katet peal, on ainult selline plastmassis"
type textarea "Ils n'ont pas de couvercle, ils sont juste en plastique."
type textarea "Neil ei ole katet peal, on ainult selline plastmassist"
type textarea "Ils n'ont pas de couvercle, ils ont juste ce genre de plastique."
type textarea "Neil ei ole katet peal, on ainult selline plastmassist ümbris."
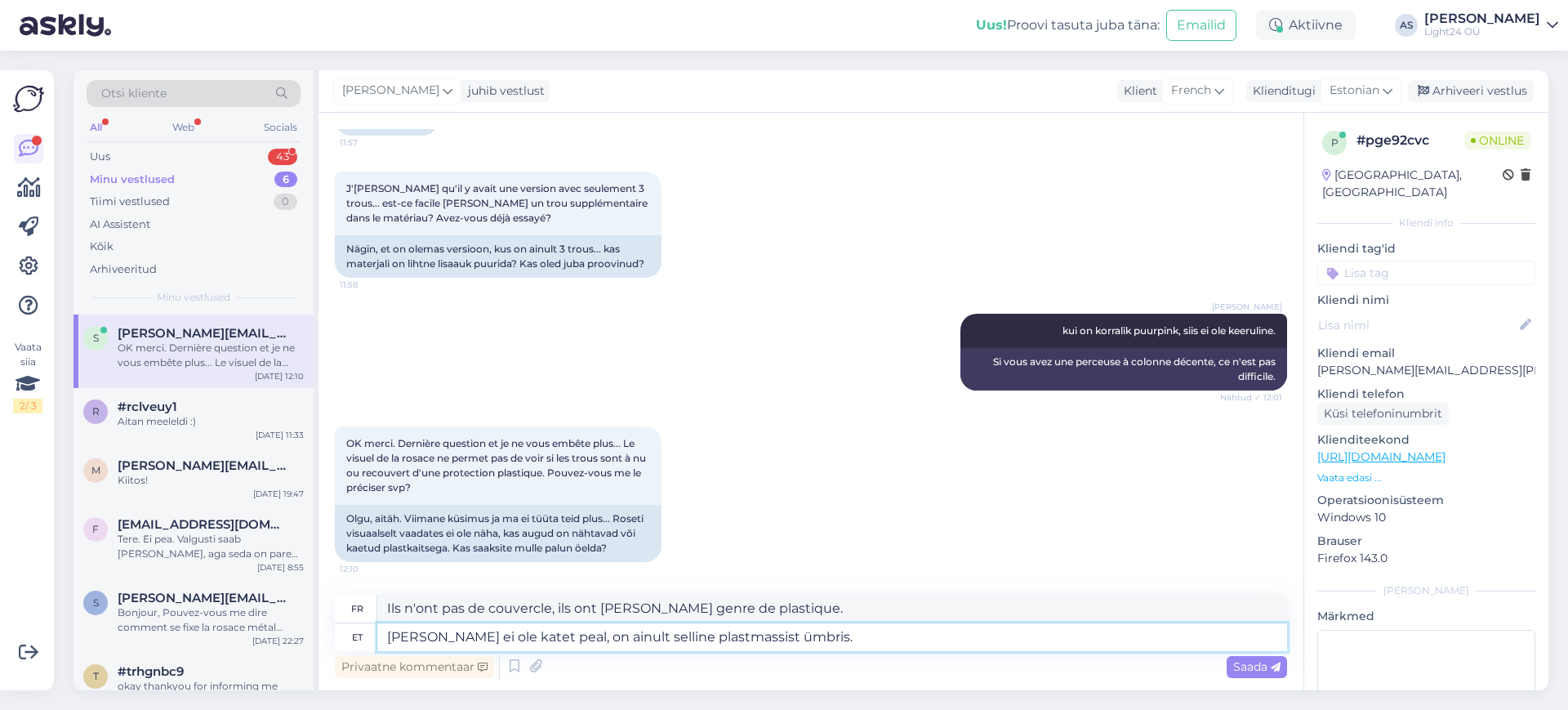
type textarea "Ils n'ont pas de couvercle, juste un boîtier en plastique."
type textarea "Neil ei ole katet peal, on ainult selline plastmassist ümbris. Ma"
type textarea "Ils n'ont pas de couvercle, juste un boîtier en plastique. Je"
type textarea "Neil ei ole katet peal, on ainult selline plastmassist ümbris. Ma loodan, et"
type textarea "Ils n'ont pas de couvercle, juste un boîtier en plastique. J'espère bien."
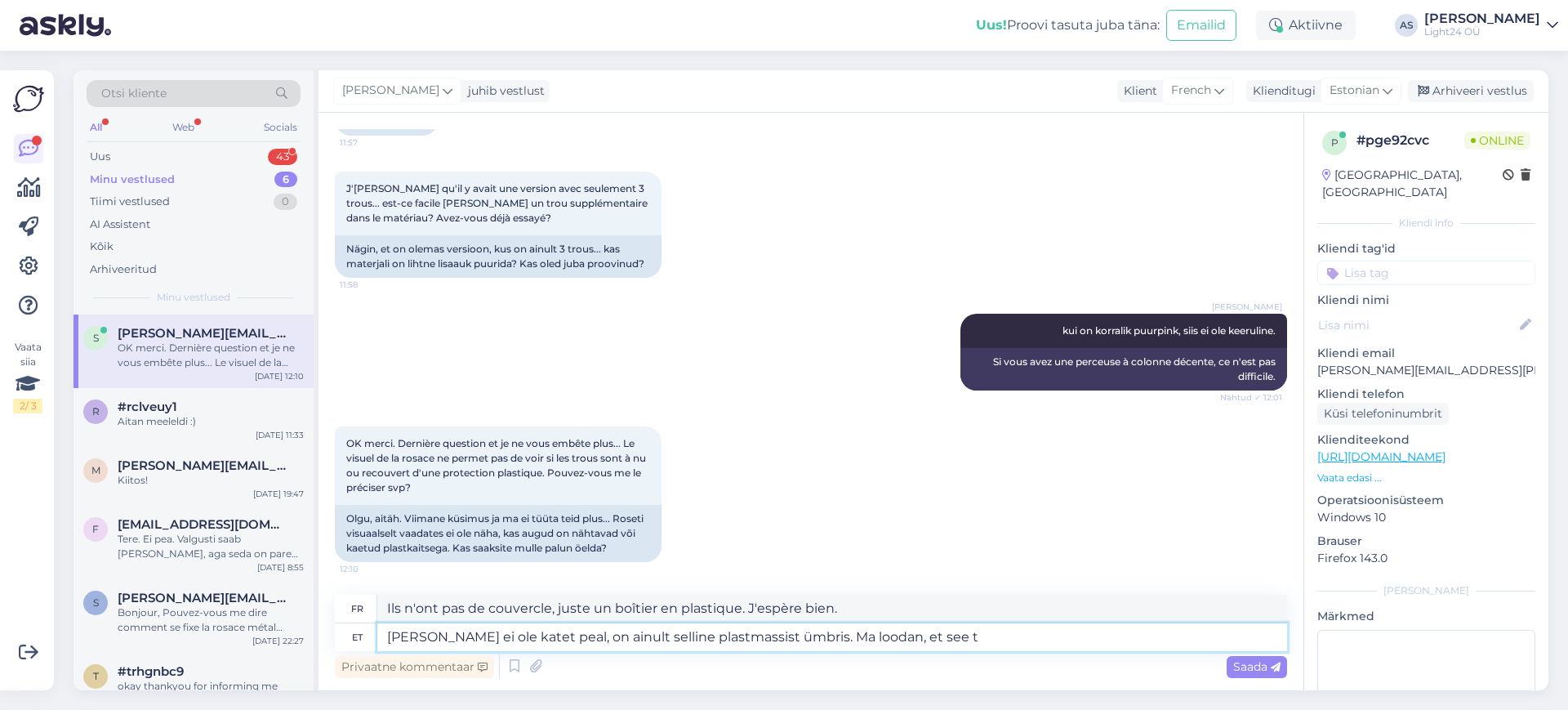
type textarea "Neil ei ole katet peal, on ainult selline plastmassist ümbris. Ma loodan, et se…"
type textarea "Ils n'ont pas de couvercle, juste un boîtier en plastique. J'espère que ça"
type textarea "Neil ei ole katet peal, on ainult selline plastmassist ümbris. Ma loodan, et se…"
type textarea "Ils n'ont pas de couvercle, juste un boîtier en plastique. J'espère que cette t…"
type textarea "Neil ei ole katet peal, on ainult selline plastmassist ümbris. Ma loodan, et se…"
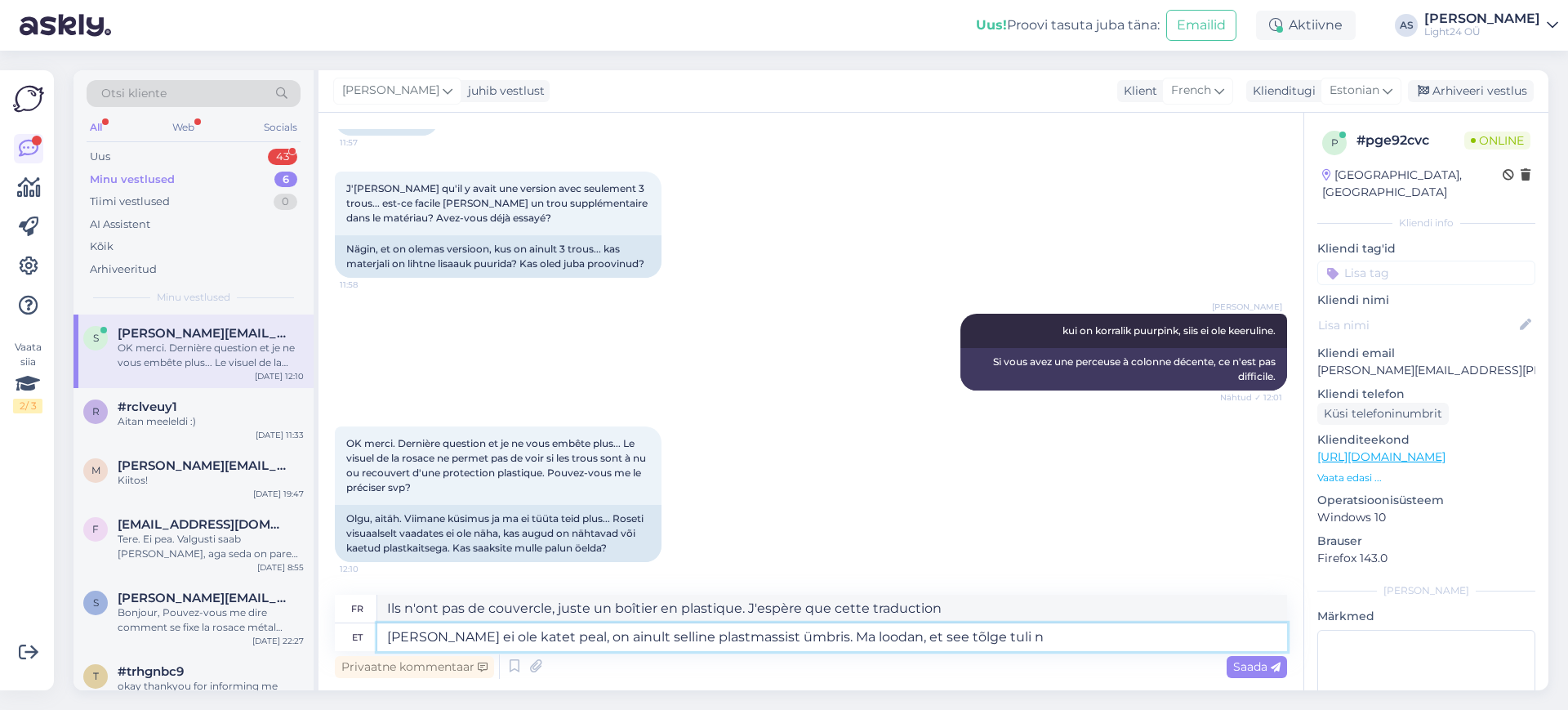
type textarea "Ils n'ont pas de couvercle, juste un boîtier en plastique. J'espère que cette t…"
type textarea "Neil ei ole katet peal, on ainult selline plastmassist ümbris. Ma loodan, et se…"
type textarea "Ils n'ont pas de couvercle, juste un boîtier en plastique. J'espère que cette t…"
type textarea "[PERSON_NAME] ei ole katet peal, on ainult selline plastmassist ümbris. Ma lood…"
type textarea "Ils n'ont pas de couvercle, juste un boîtier en plastique. J'espère que cette t…"
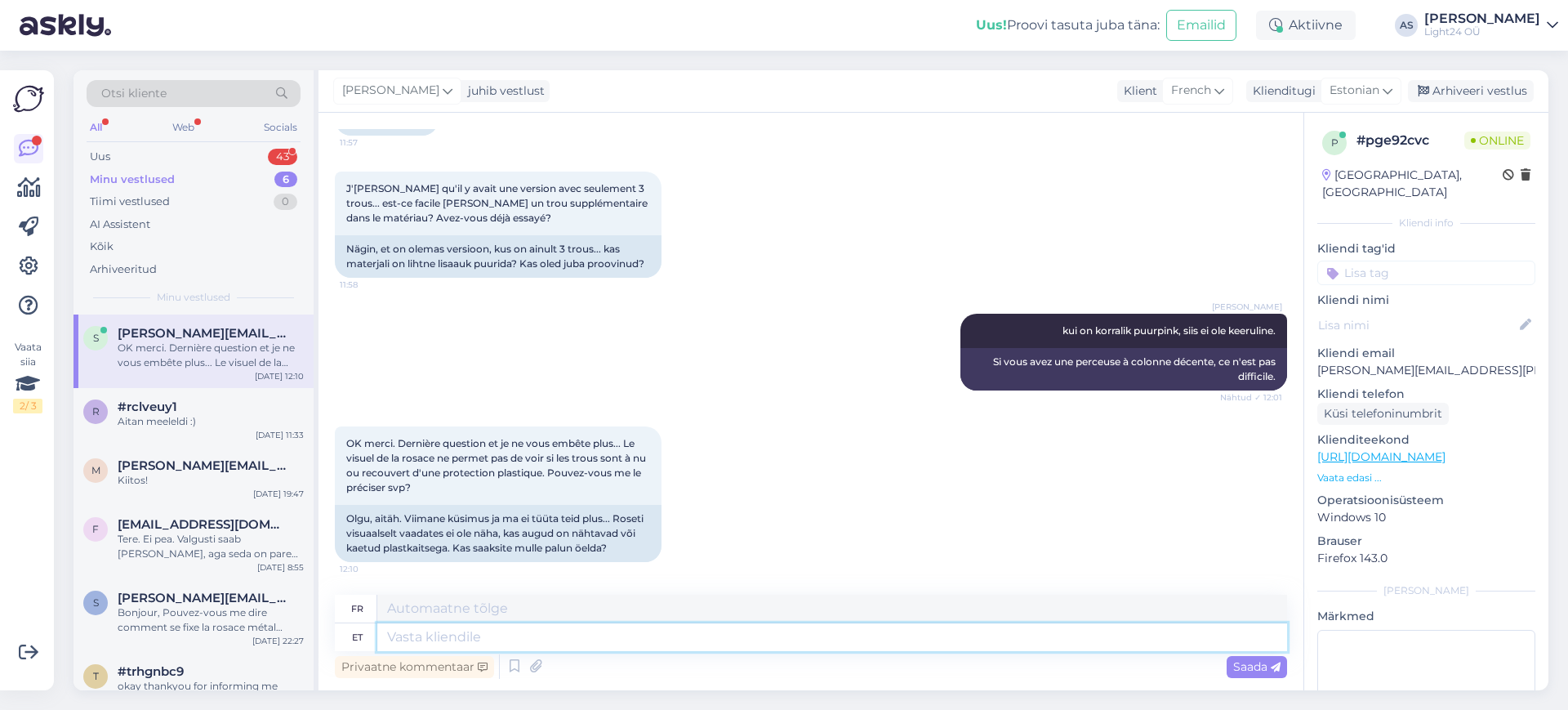
scroll to position [1676, 0]
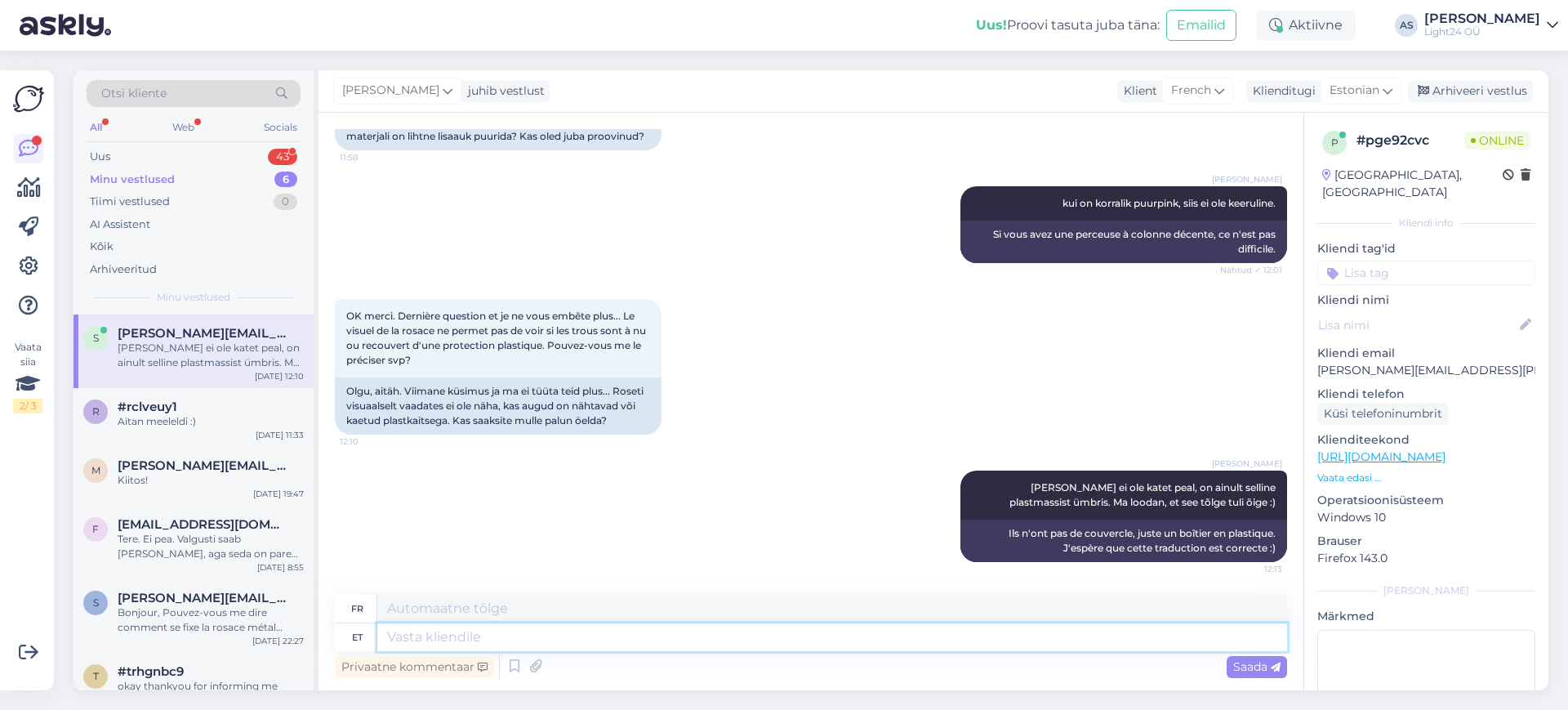
click at [451, 636] on textarea at bounding box center [832, 636] width 910 height 27
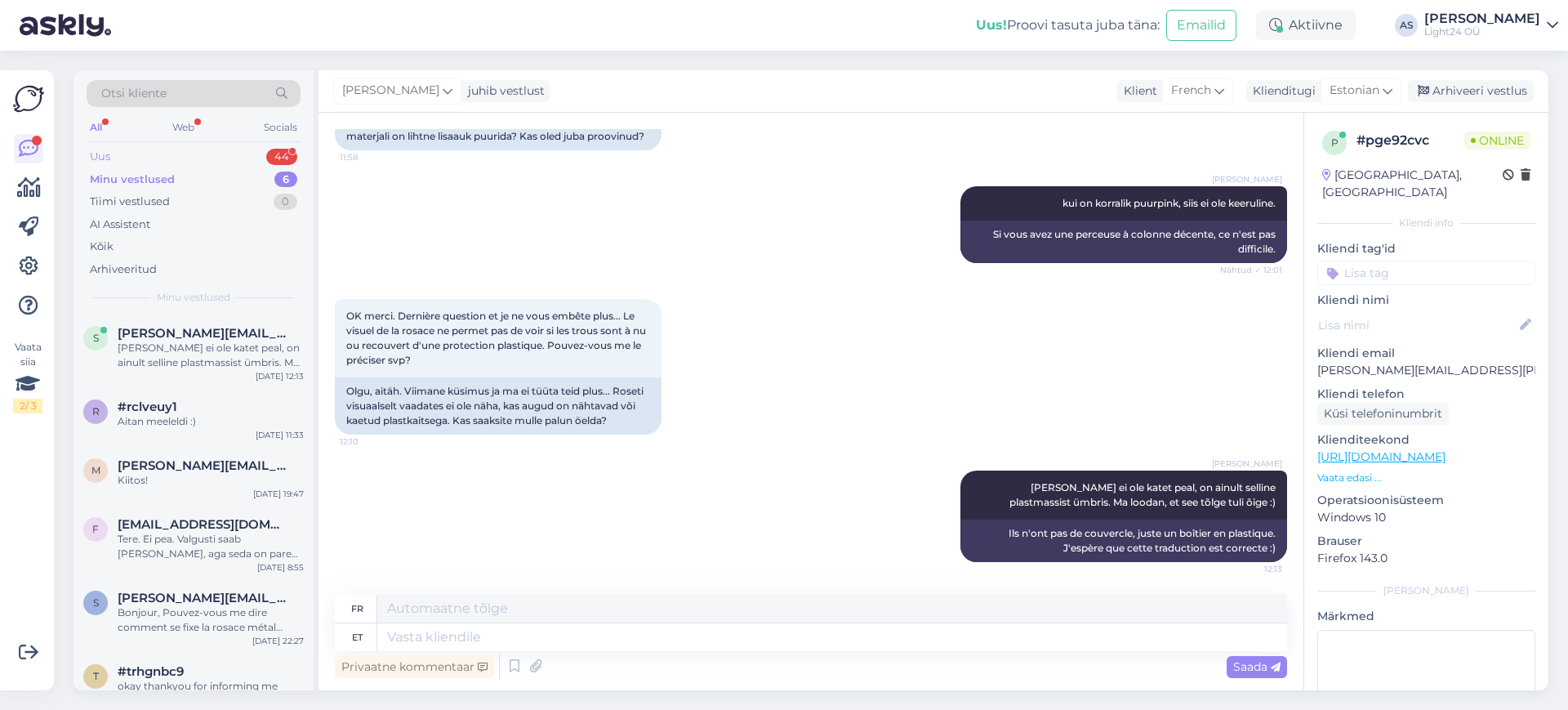
click at [99, 156] on div "Uus" at bounding box center [100, 157] width 21 height 16
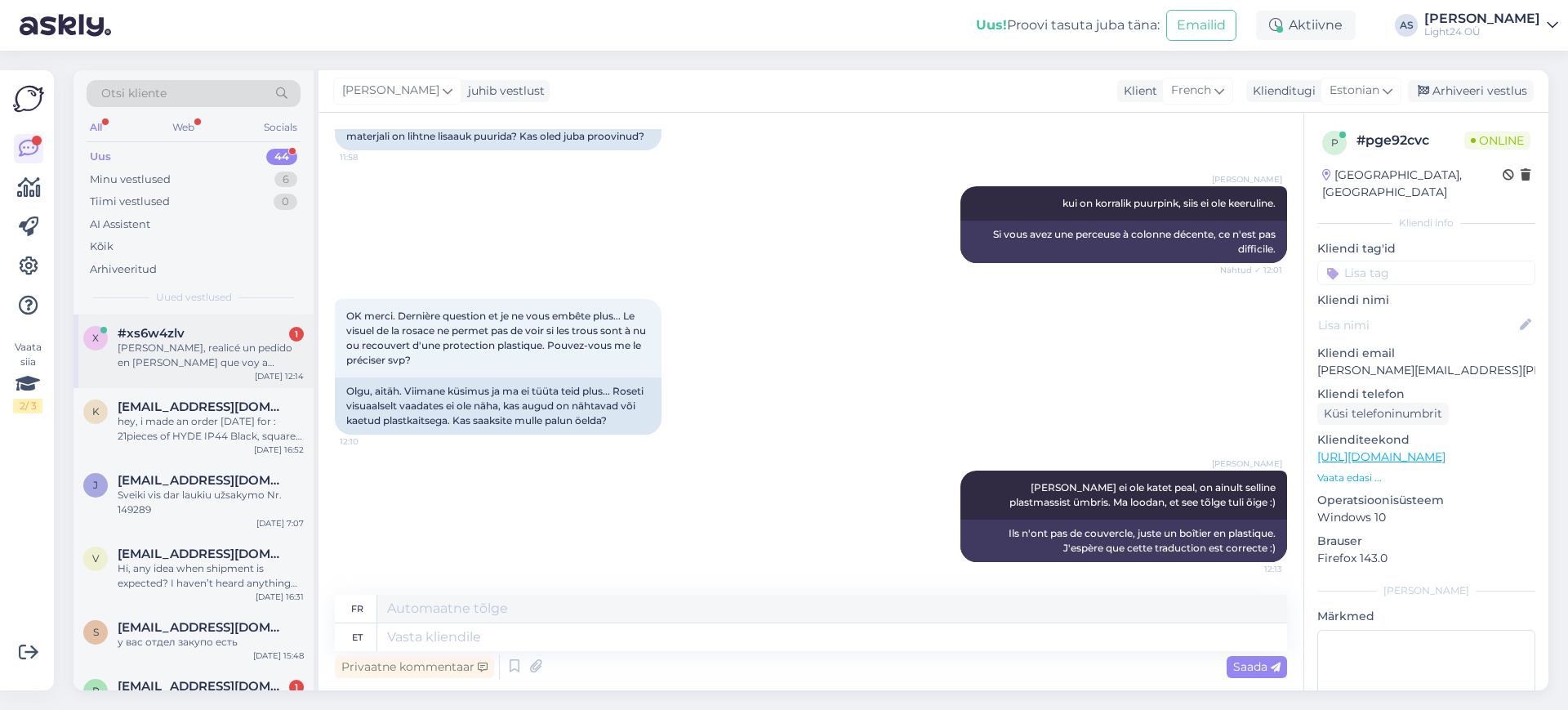
click at [177, 364] on div "Hola, realicé un pedido en Julio y hoy que voy a montar la luminaria, veo que u…" at bounding box center [211, 355] width 187 height 29
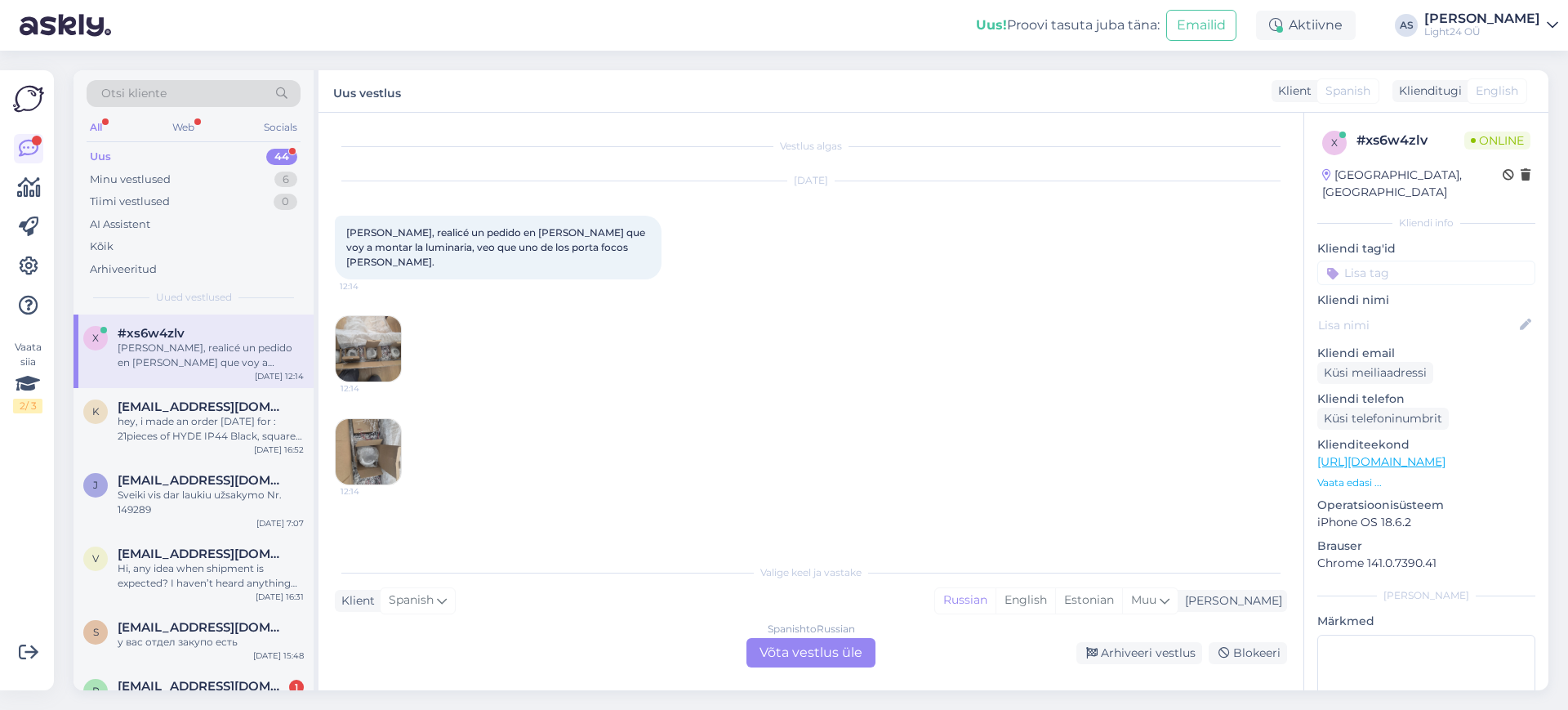
click at [792, 645] on div "Spanish to Russian Võta vestlus üle" at bounding box center [811, 652] width 129 height 29
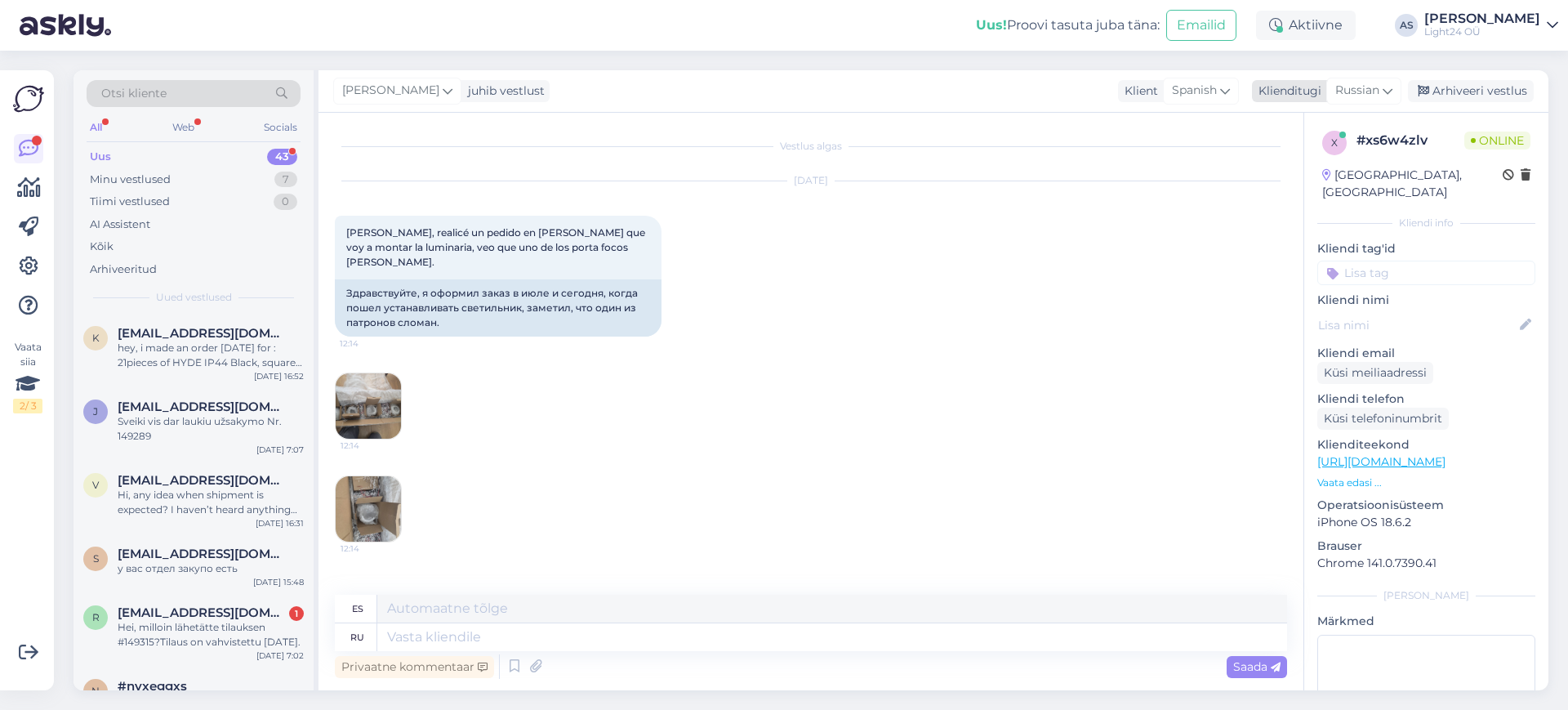
click at [1385, 89] on icon at bounding box center [1388, 91] width 9 height 18
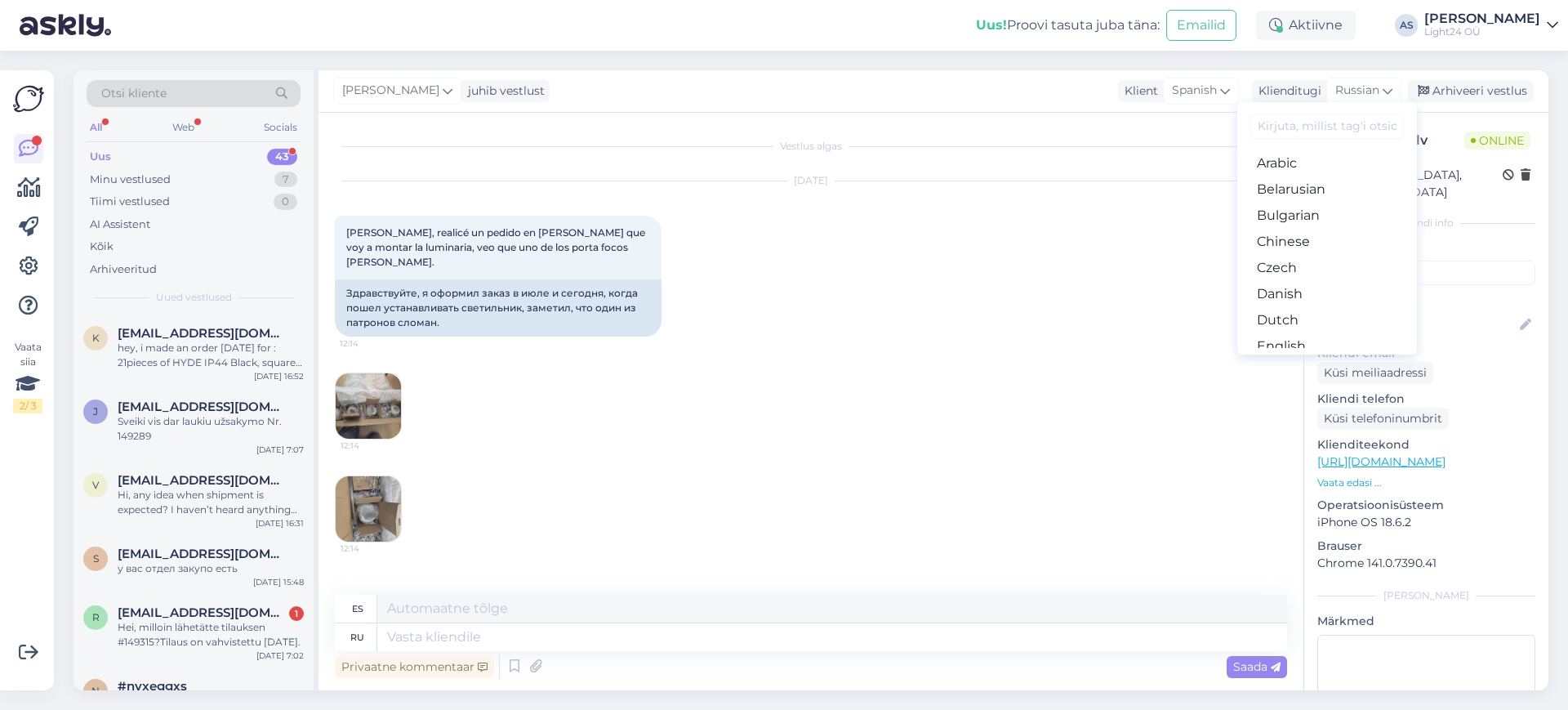
click at [1332, 126] on input at bounding box center [1327, 125] width 154 height 25
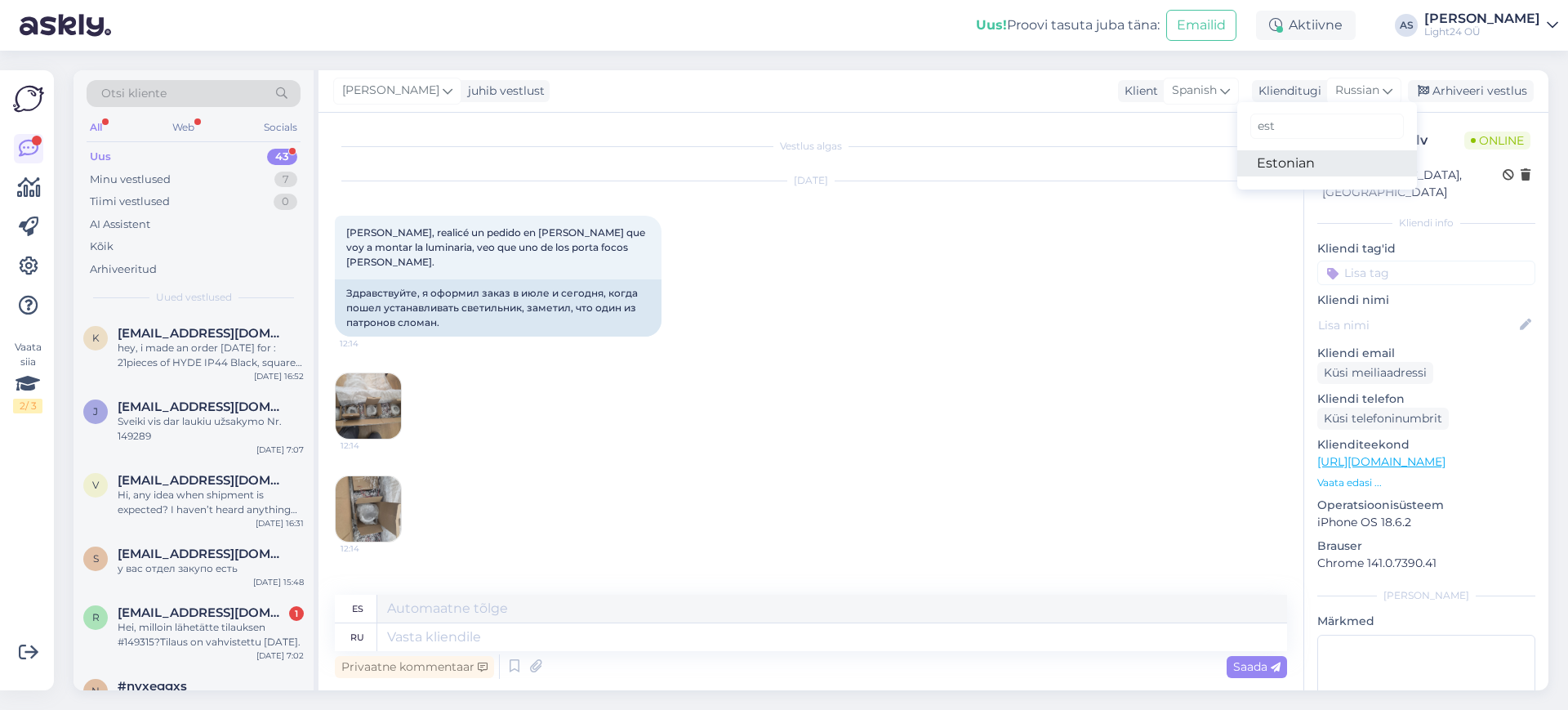
type input "est"
click at [1263, 168] on link "Estonian" at bounding box center [1328, 163] width 180 height 26
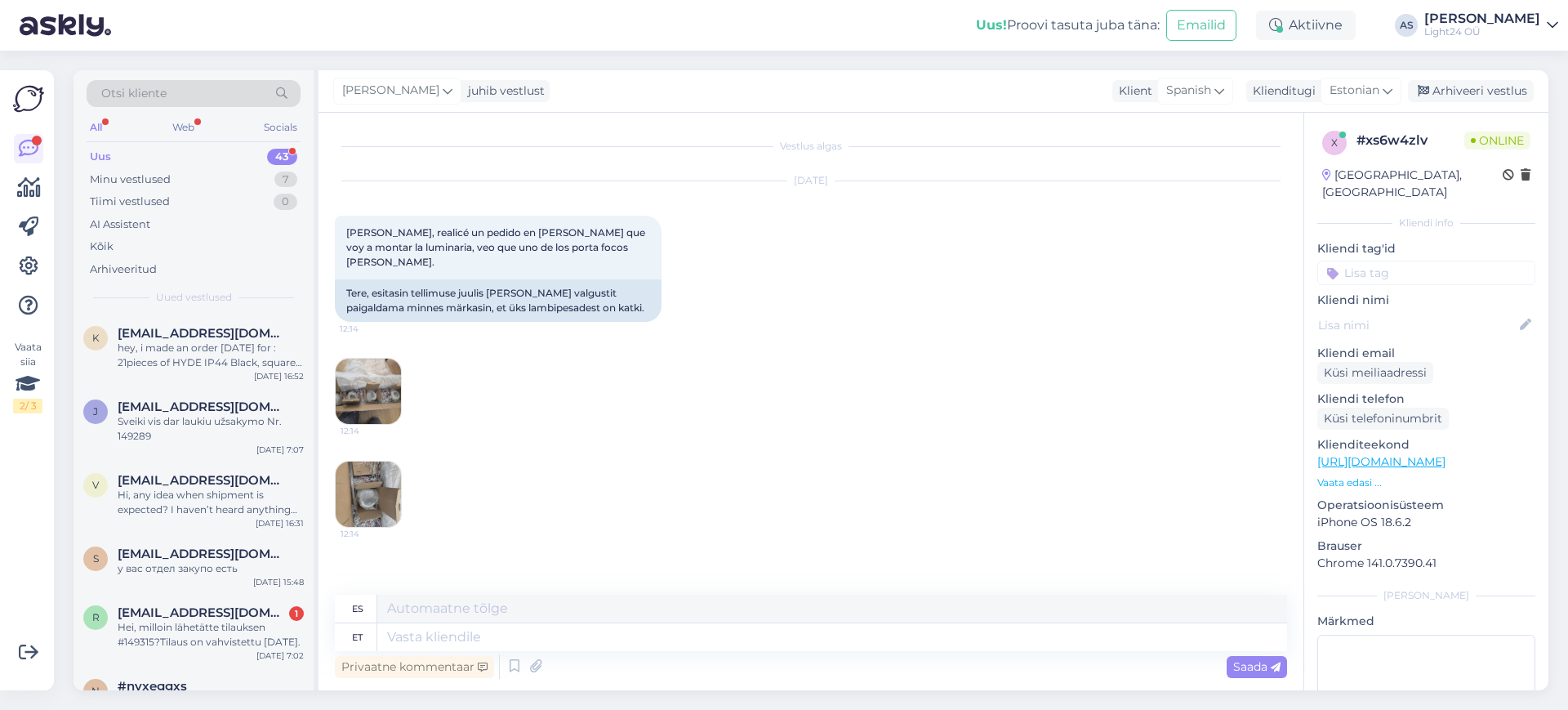
click at [375, 377] on img at bounding box center [368, 390] width 65 height 65
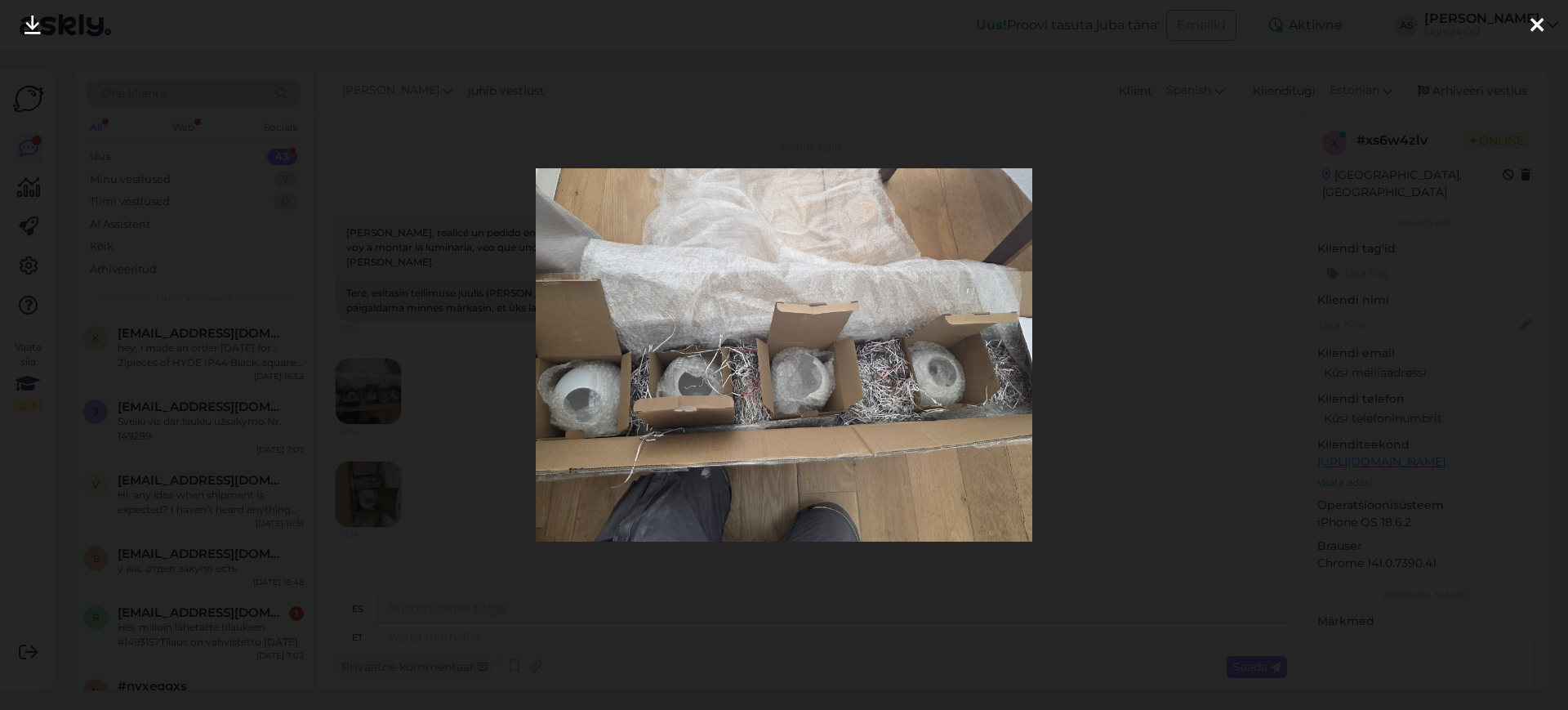
click at [1211, 382] on div at bounding box center [784, 355] width 1568 height 710
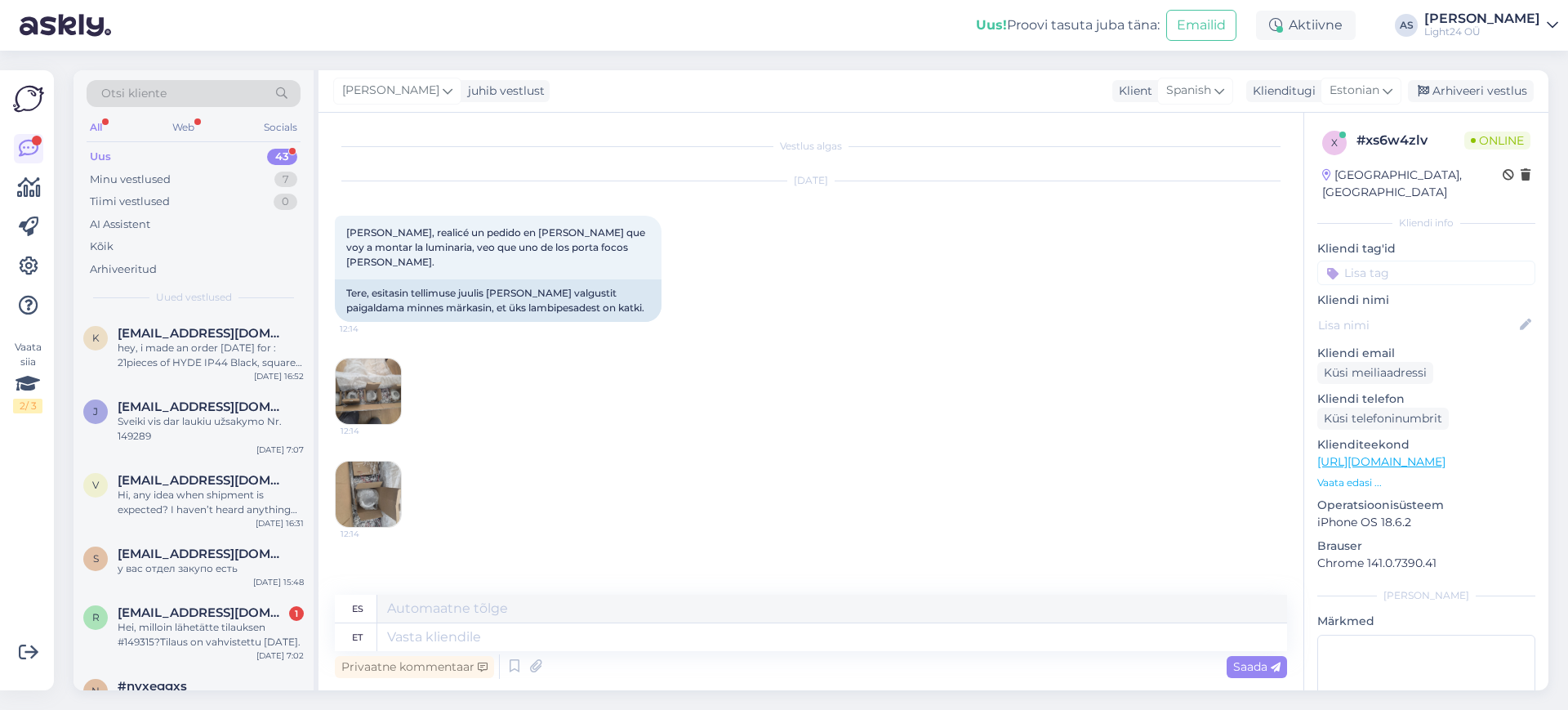
click at [350, 473] on img at bounding box center [368, 493] width 65 height 65
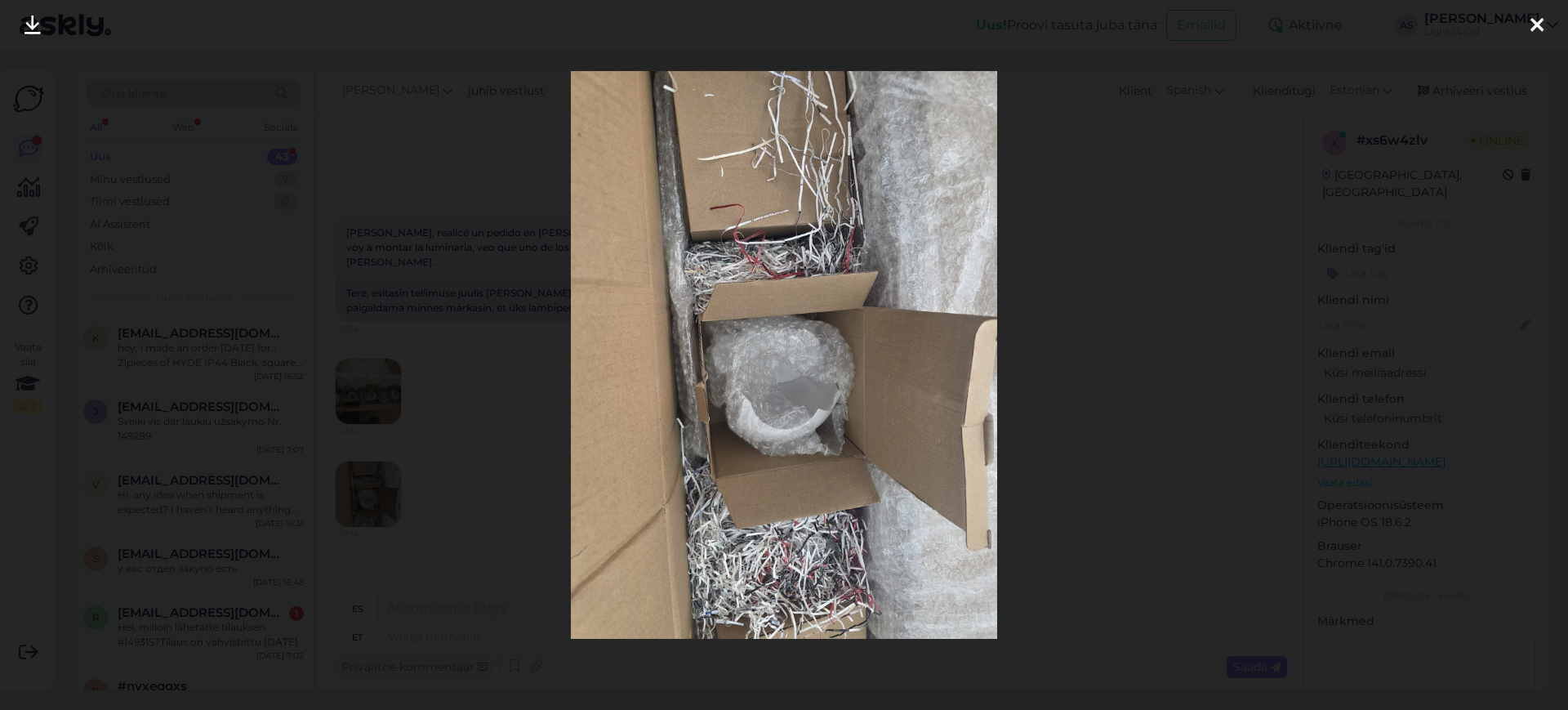
click at [1274, 357] on div at bounding box center [784, 355] width 1568 height 710
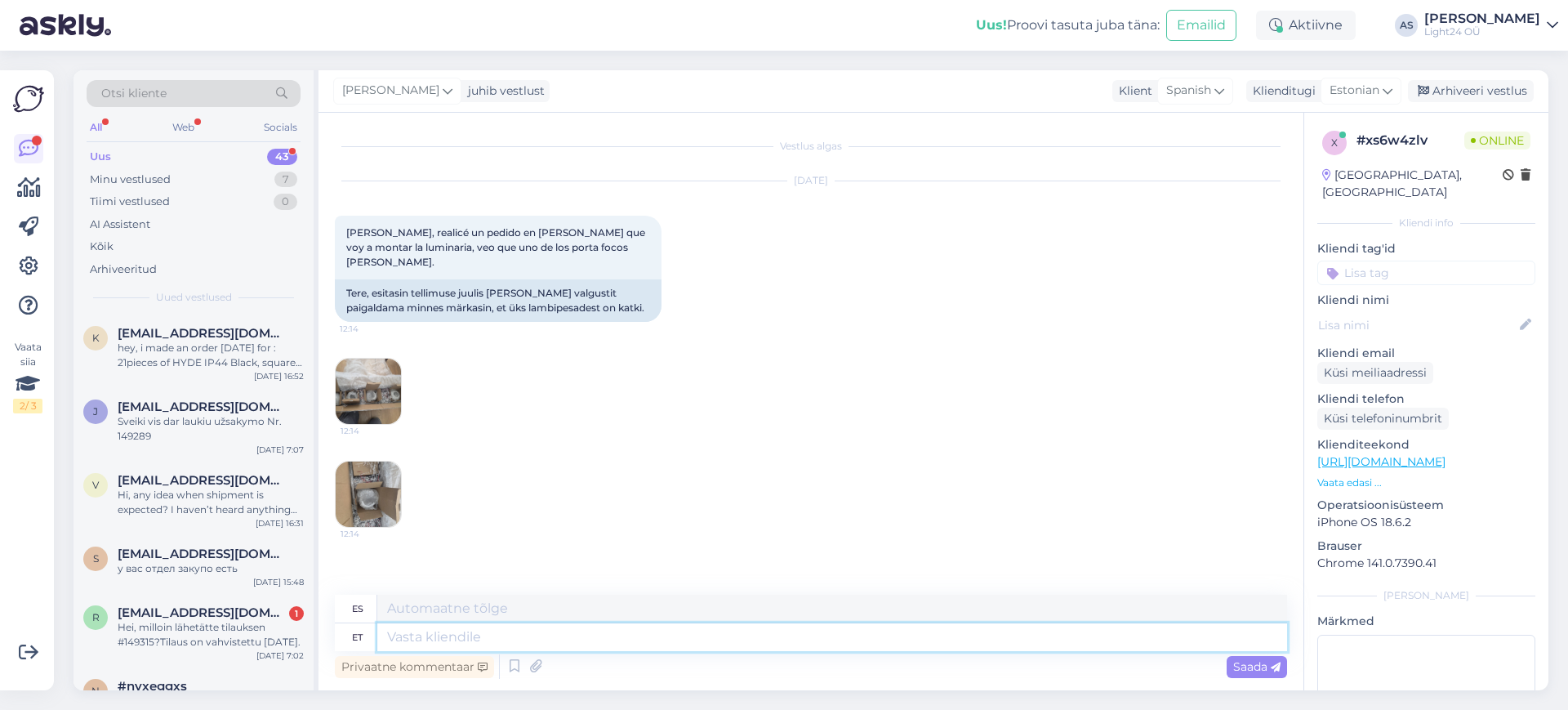
click at [479, 646] on textarea at bounding box center [832, 636] width 910 height 27
click at [465, 631] on textarea at bounding box center [832, 636] width 910 height 27
type textarea "Tere"
type textarea "Hola"
type textarea "Tere,"
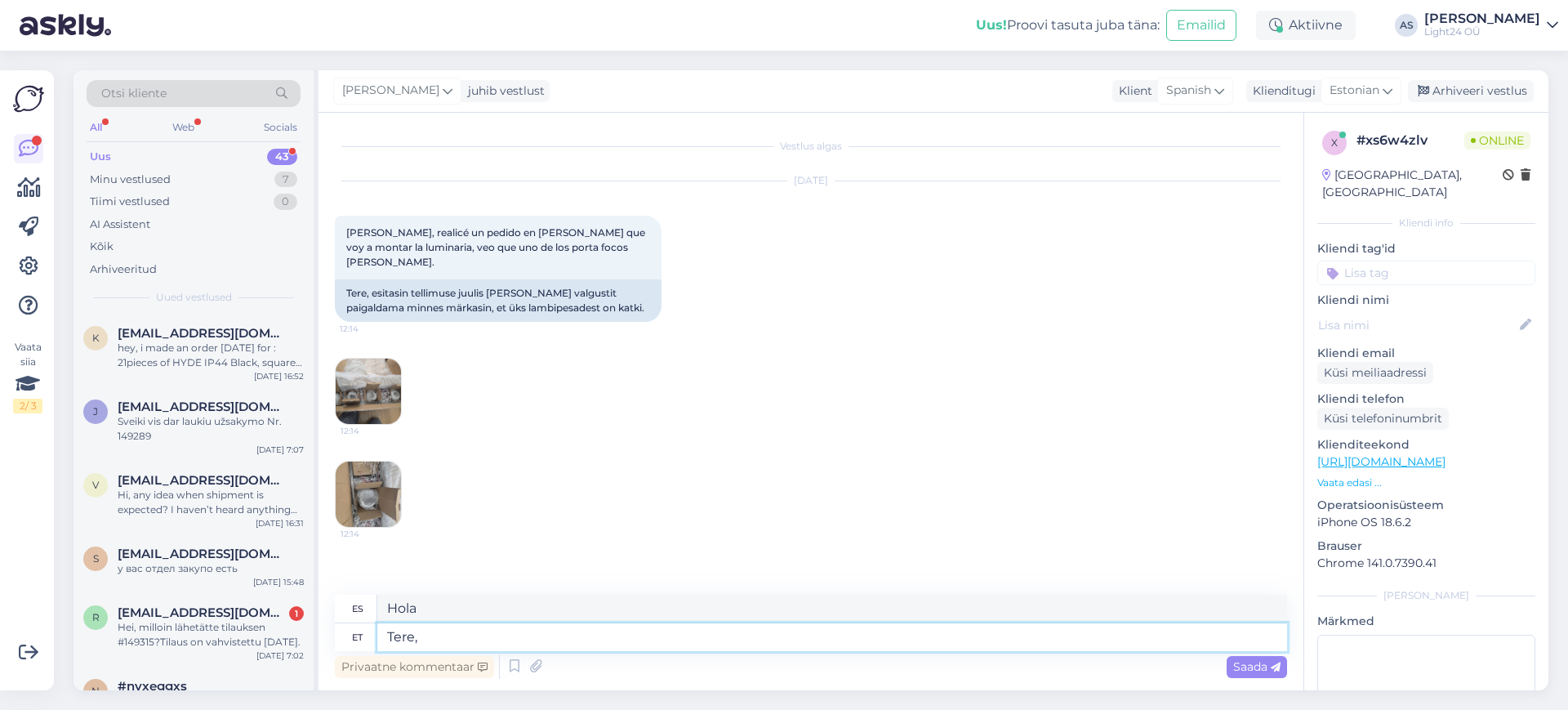
type textarea "Hola,"
type textarea "Tere, see"
type textarea "Hola, este"
type textarea "Tere, see on"
type textarea "Hola, soy yo"
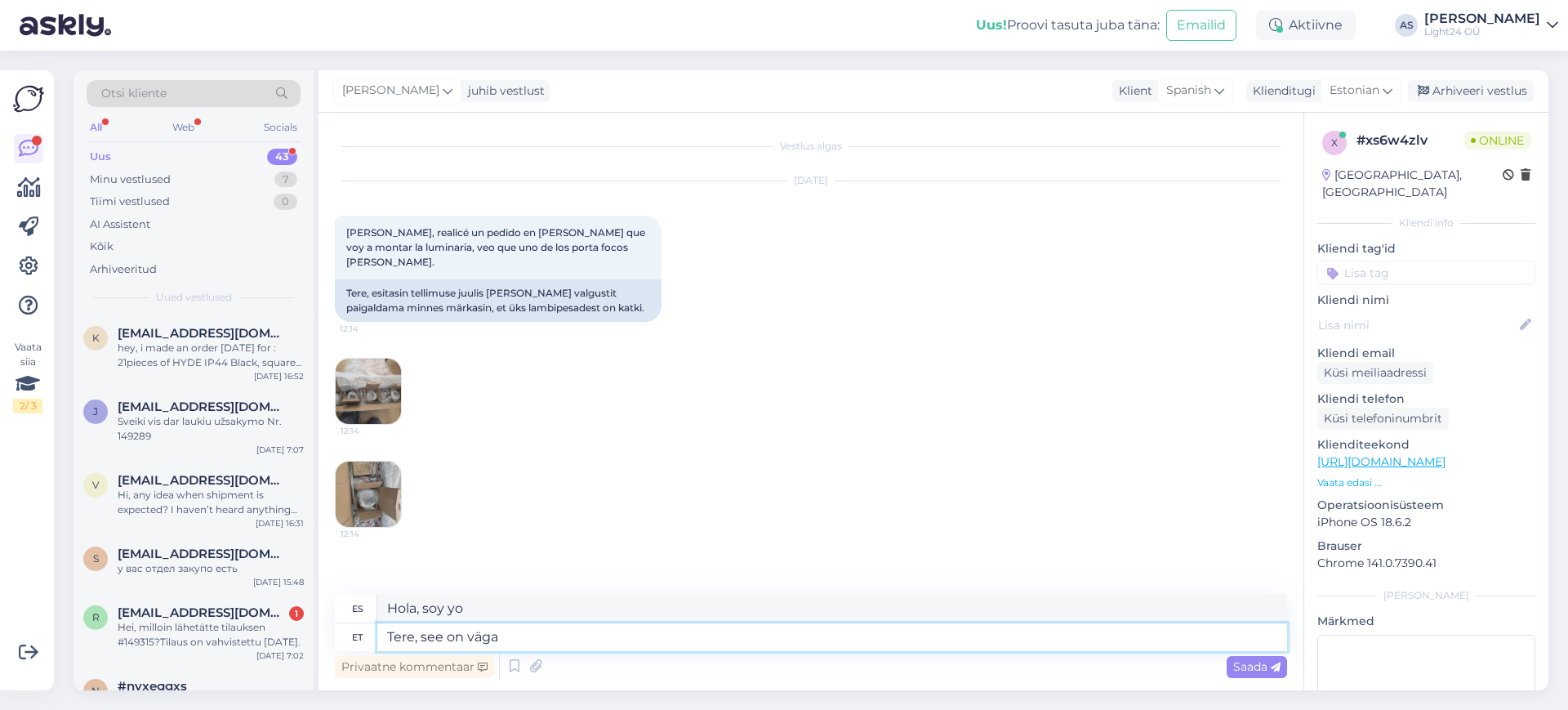
type textarea "Tere, see on väga"
type textarea "Hola, eso es genial."
type textarea "Tere, see on väga paha"
type textarea "Hola, eso es muy malo."
type textarea "Tere, see on väga paha uudis"
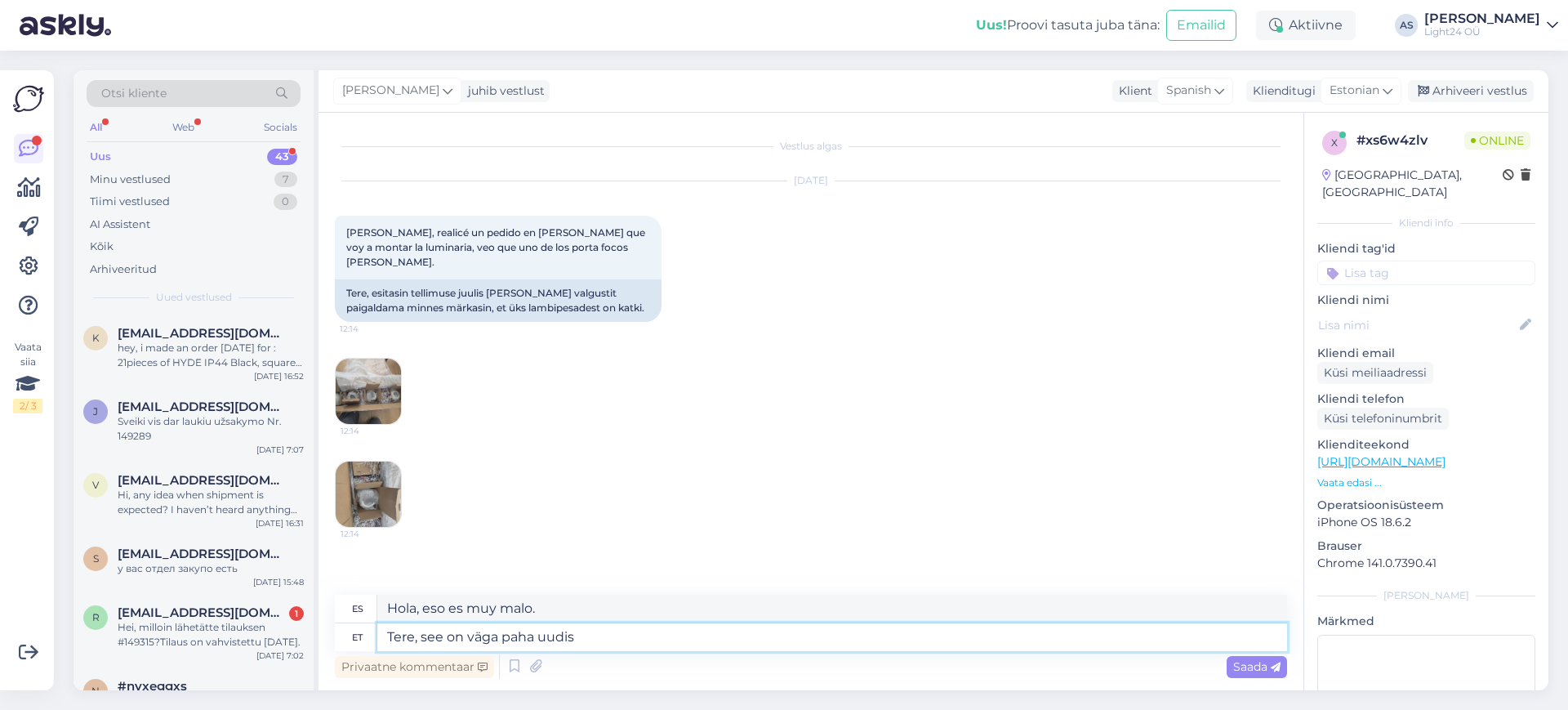
type textarea "Hola, esta es una muy mala noticia."
type textarea "Tere, see on väga paha uudis :("
type textarea "Hola, esta es una muy mala noticia :("
type textarea "Tere, see on väga paha uudis :( Aga"
type textarea "Hola, esta es una muy mala noticia :( Pero"
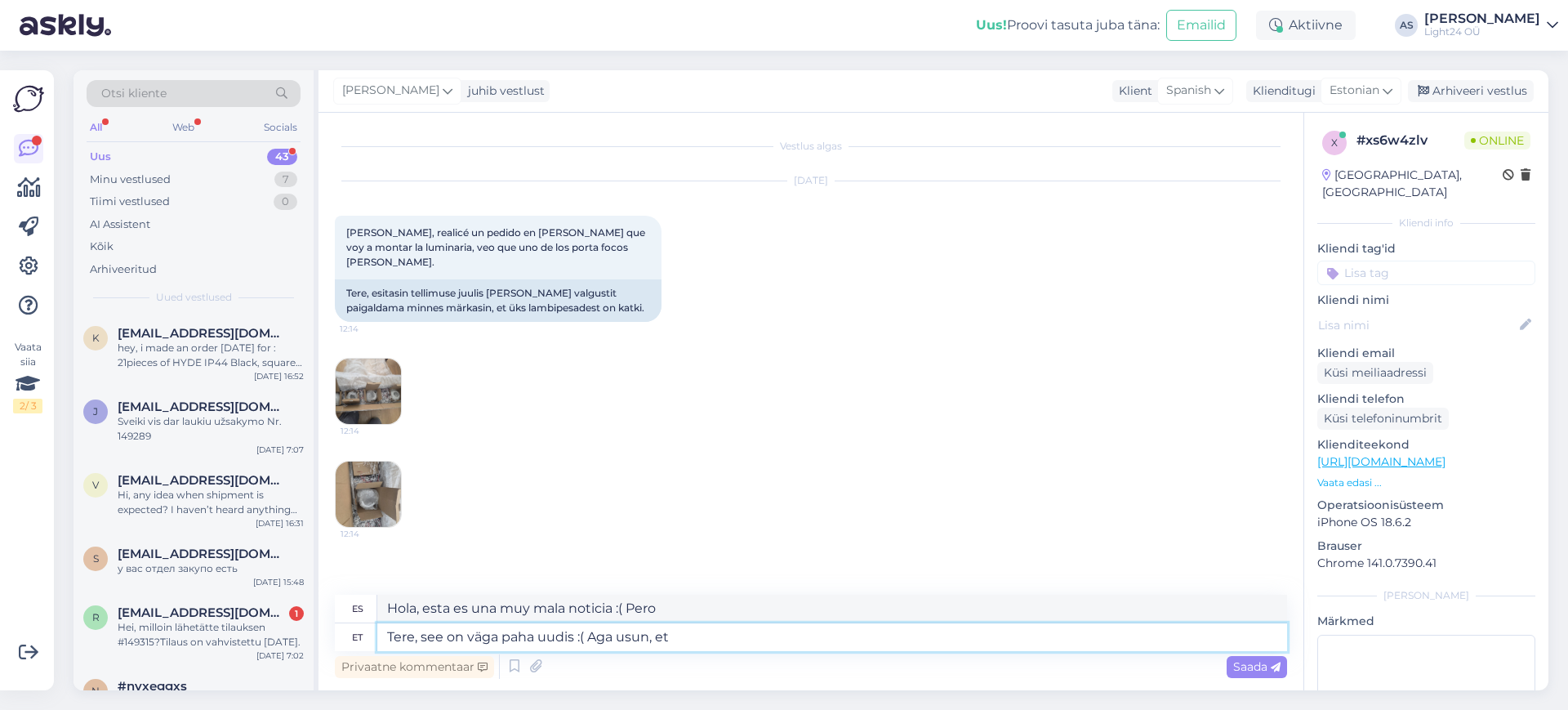
type textarea "Tere, see on väga paha uudis :( Aga usun, et"
type textarea "Hola, esta es una muy mala noticia :( Pero creo,"
type textarea "Tere, see on väga paha uudis :( Aga usun, et s"
type textarea "Hola, esta es una muy mala noticia :( Pero creo que"
type textarea "Tere, see on väga paha uudis :( Aga usun, et saame s"
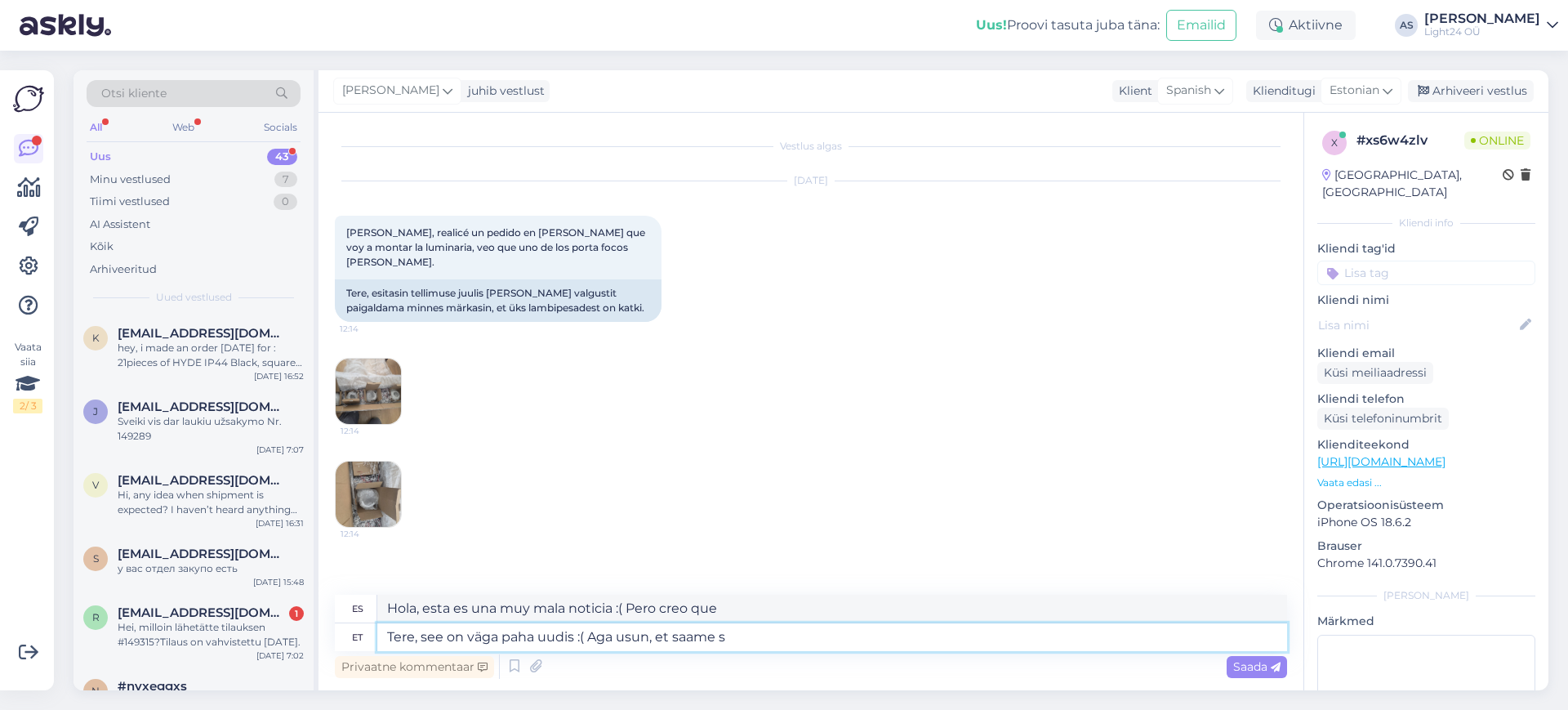
type textarea "Hola, son muy malas noticias :( Pero creo que podemos"
type textarea "Tere, see on väga paha uudis :( Aga usun, et saame saata"
type textarea "Hola, son muy malas noticias :( Pero creo que podemos enviarlas"
type textarea "Tere, see on väga paha uudis :( Aga usun, et saame saata uue"
type textarea "Hola, son muy malas noticias :( Pero creo que podemos enviar una nueva."
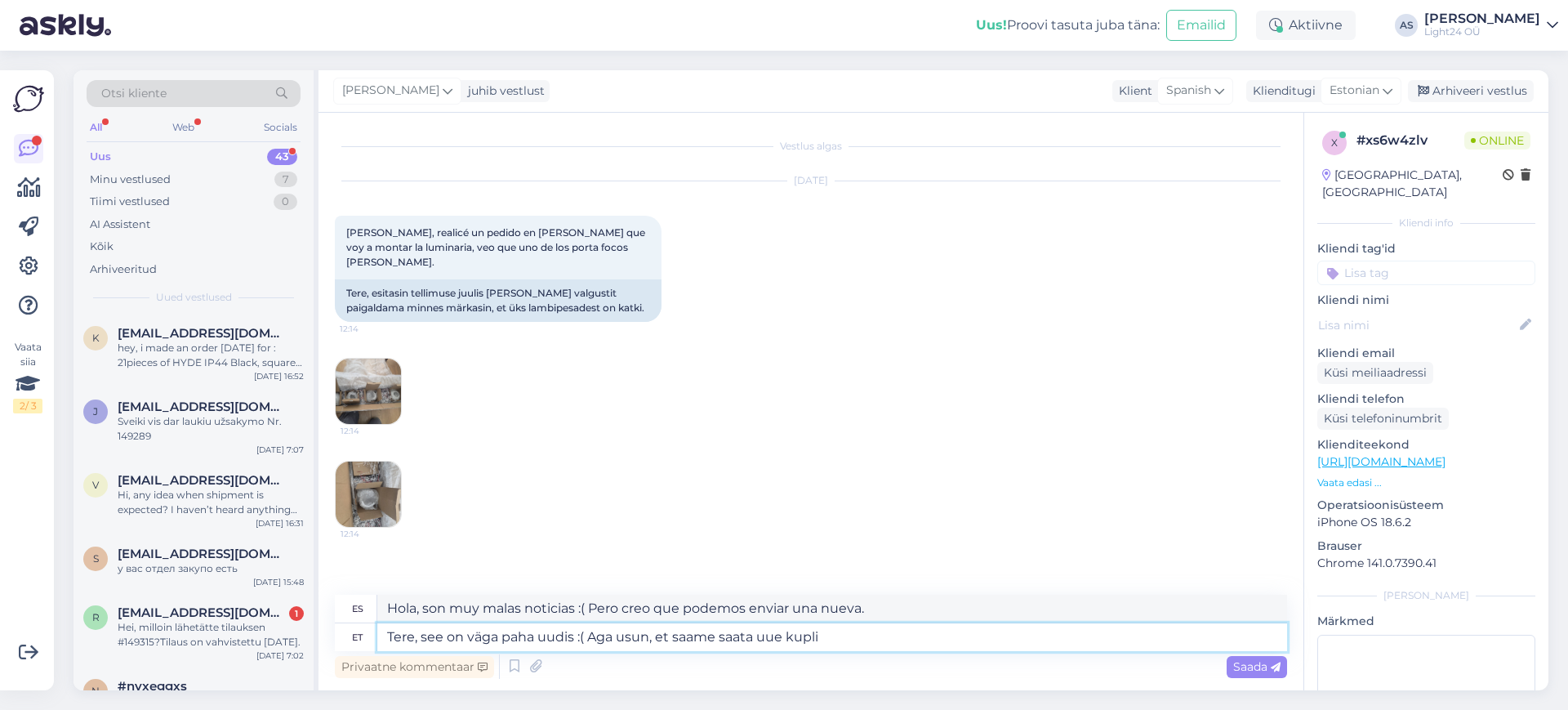
type textarea "Tere, see on väga paha uudis :( Aga usun, et saame saata uue kupli."
type textarea "Hola, son muy malas noticias :( Pero creo que podemos enviar una nueva cúpula."
type textarea "Tere, see on väga paha uudis :( Aga usun, et saame saata uue kupli."
click at [1263, 665] on span "Saada" at bounding box center [1257, 667] width 47 height 15
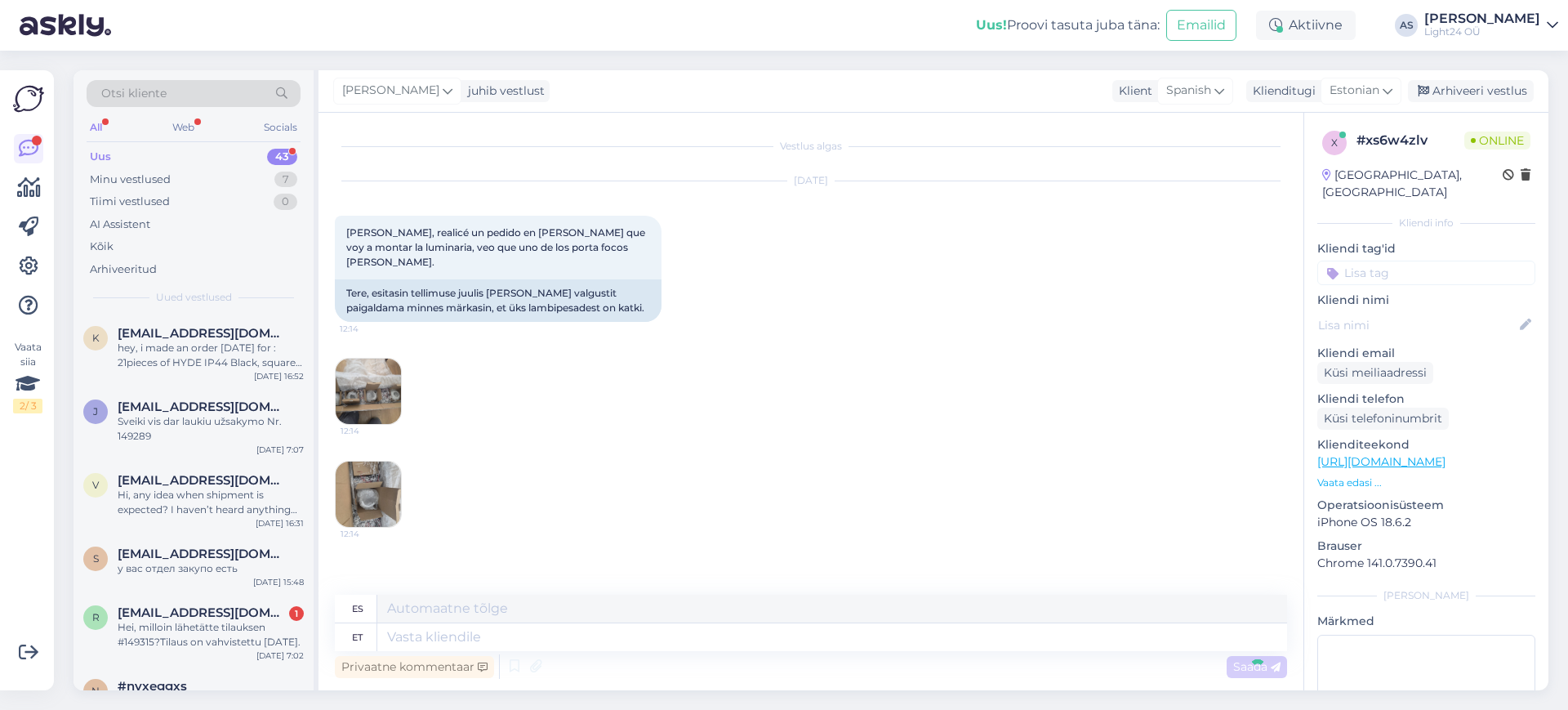
scroll to position [78, 0]
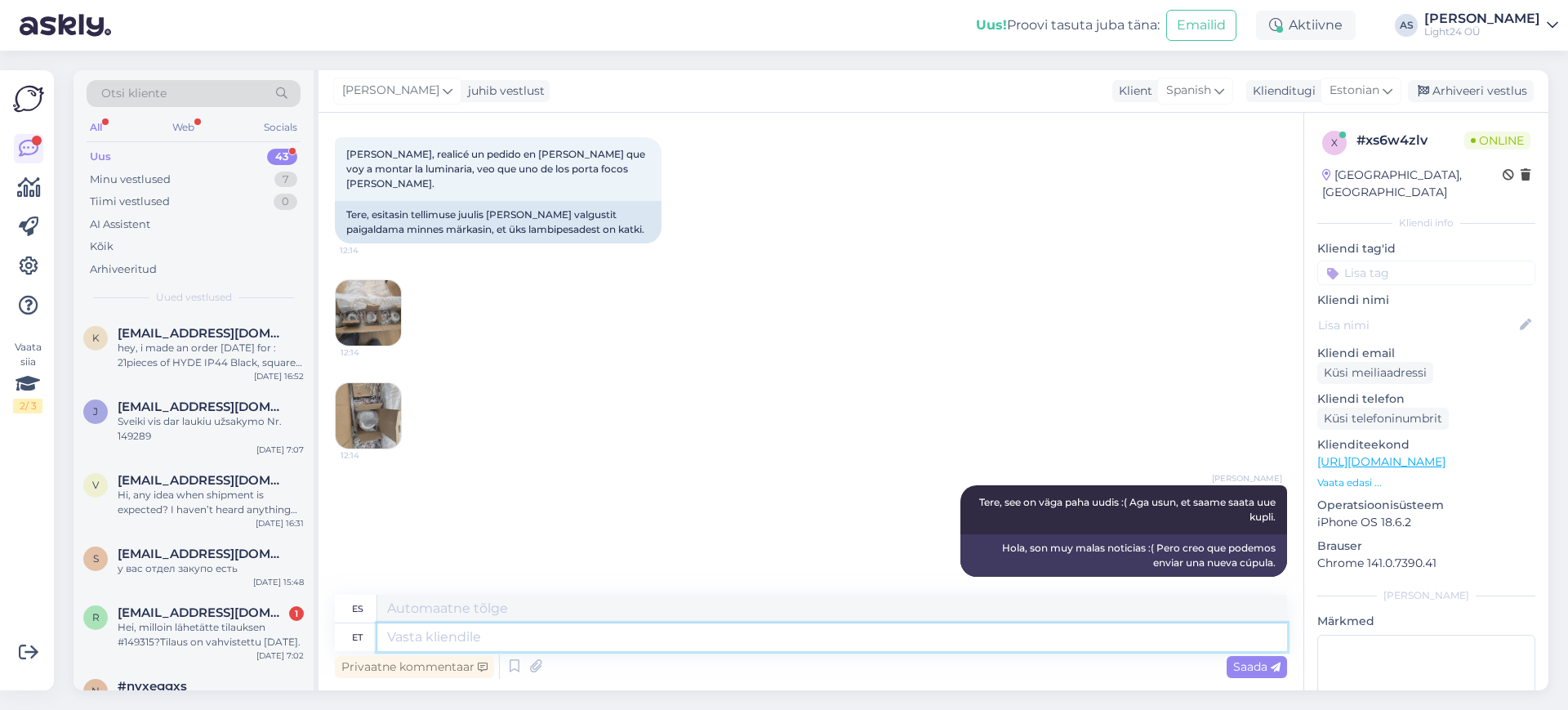
click at [701, 641] on textarea at bounding box center [832, 636] width 910 height 27
type textarea "Saatke, p"
type textarea "Enviar,"
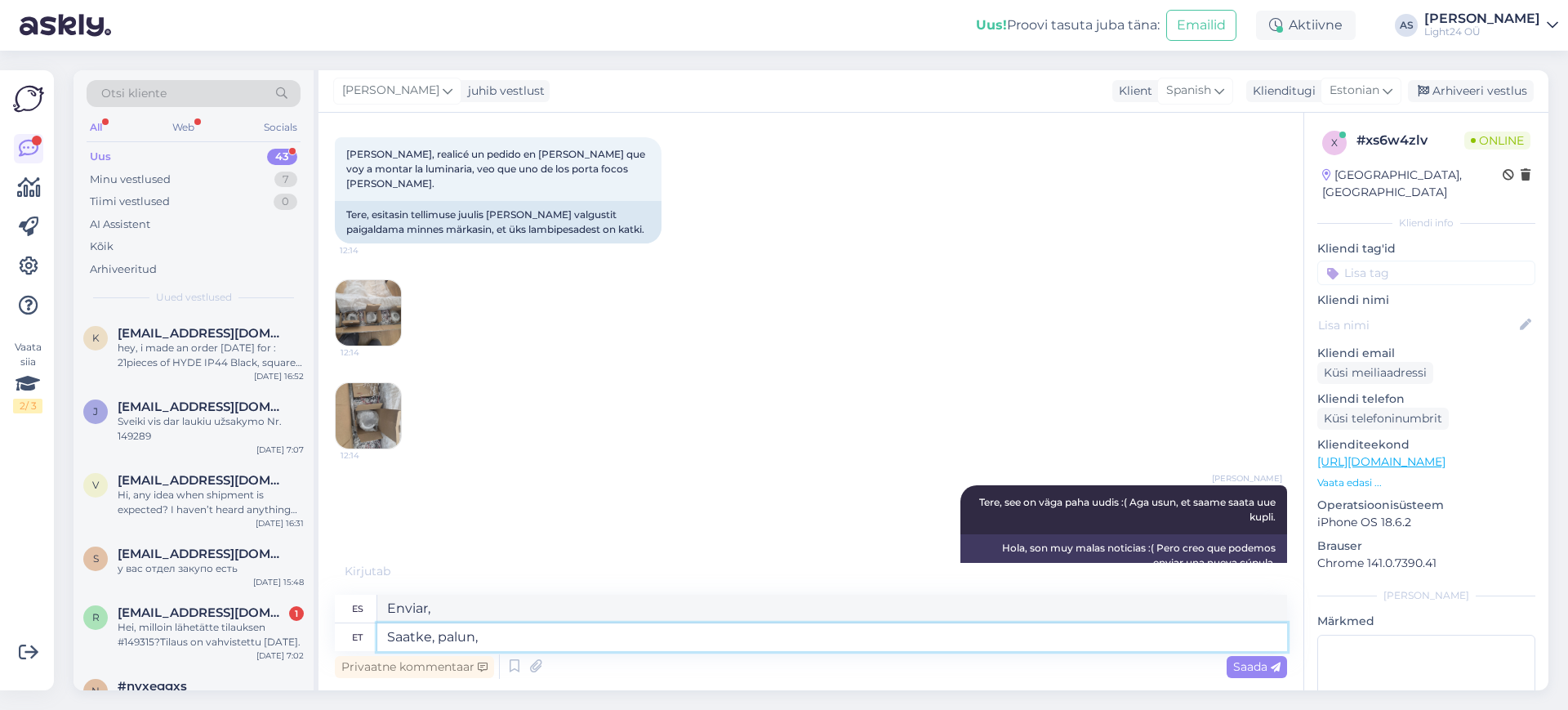
type textarea "Saatke, palun, p"
type textarea "Por favor envíe"
type textarea "Saatke, palun, oma tel"
type textarea "Por favor envíe su"
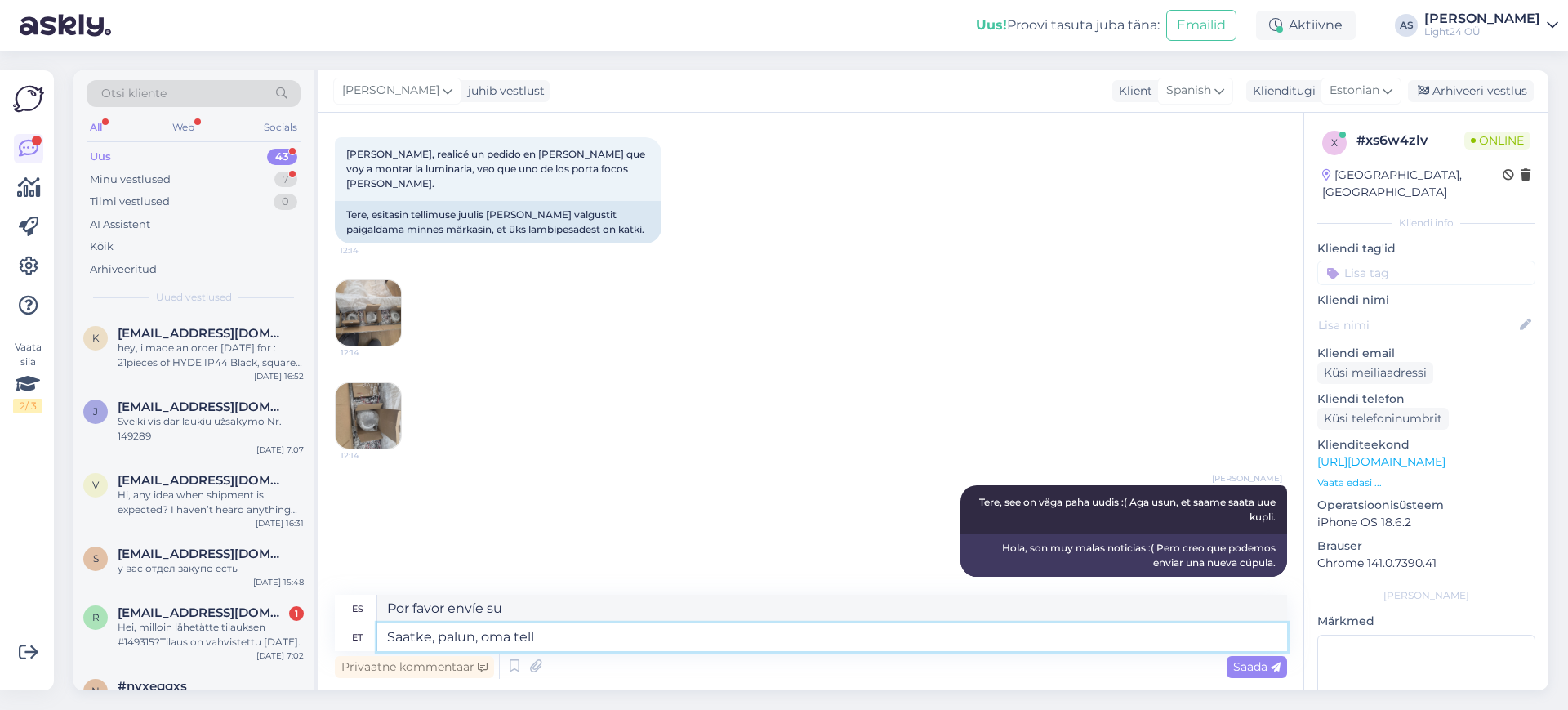
scroll to position [176, 0]
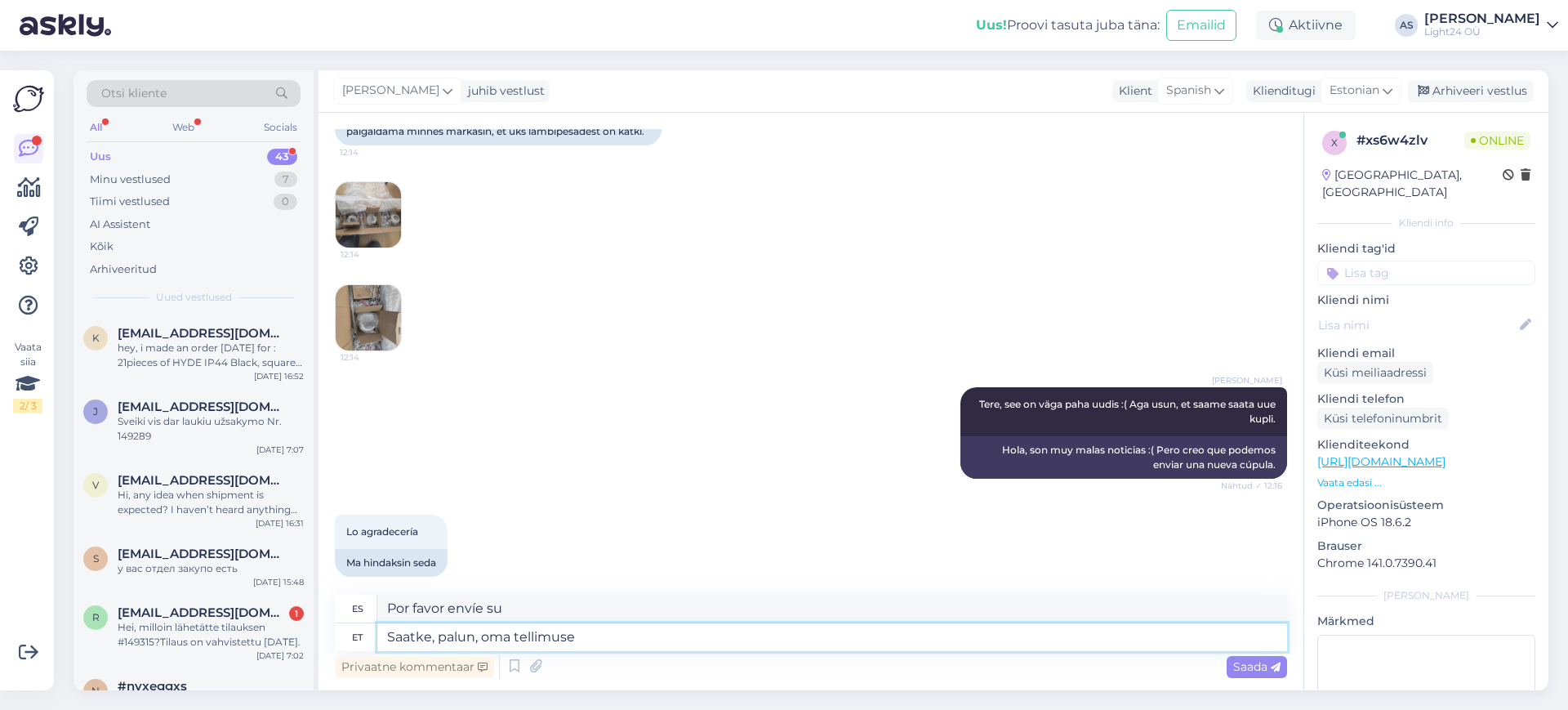
type textarea "Saatke, palun, oma tellimuse n"
type textarea "Por favor envíe su pedido."
type textarea "Saatke, palun, oma tellimuse number"
type textarea "Por favor envíe su número de pedido."
type textarea "Saatke, palun, oma tellimuse number"
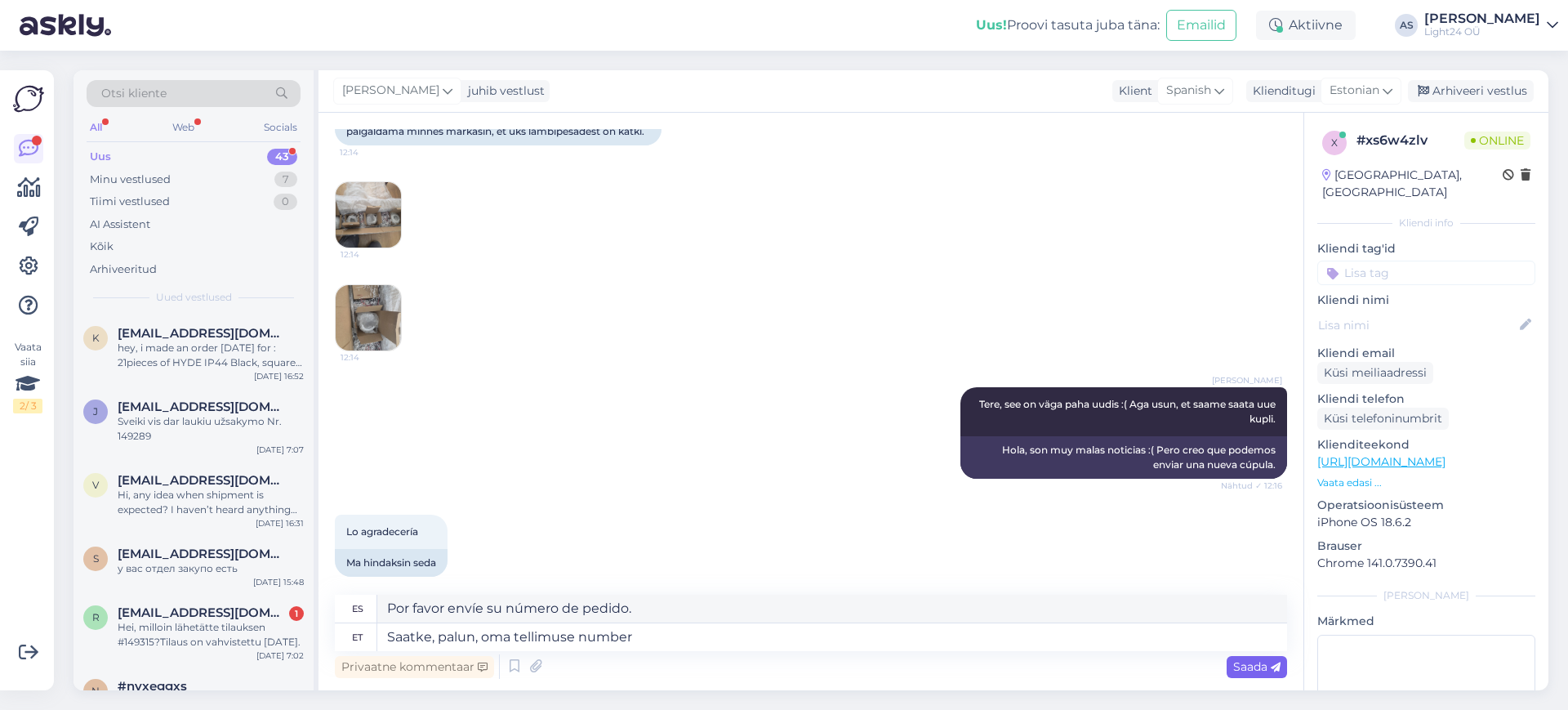
click at [1258, 668] on span "Saada" at bounding box center [1257, 667] width 47 height 15
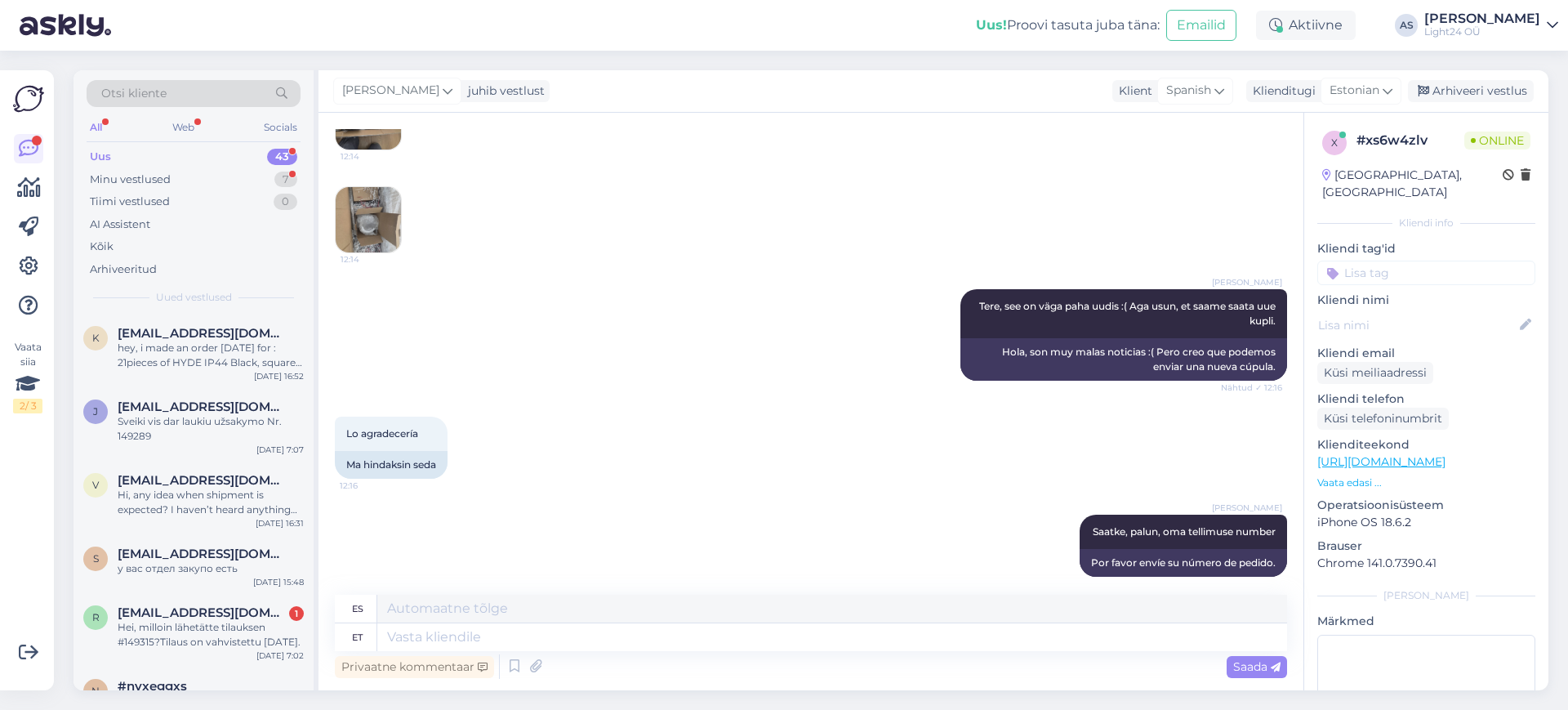
scroll to position [372, 0]
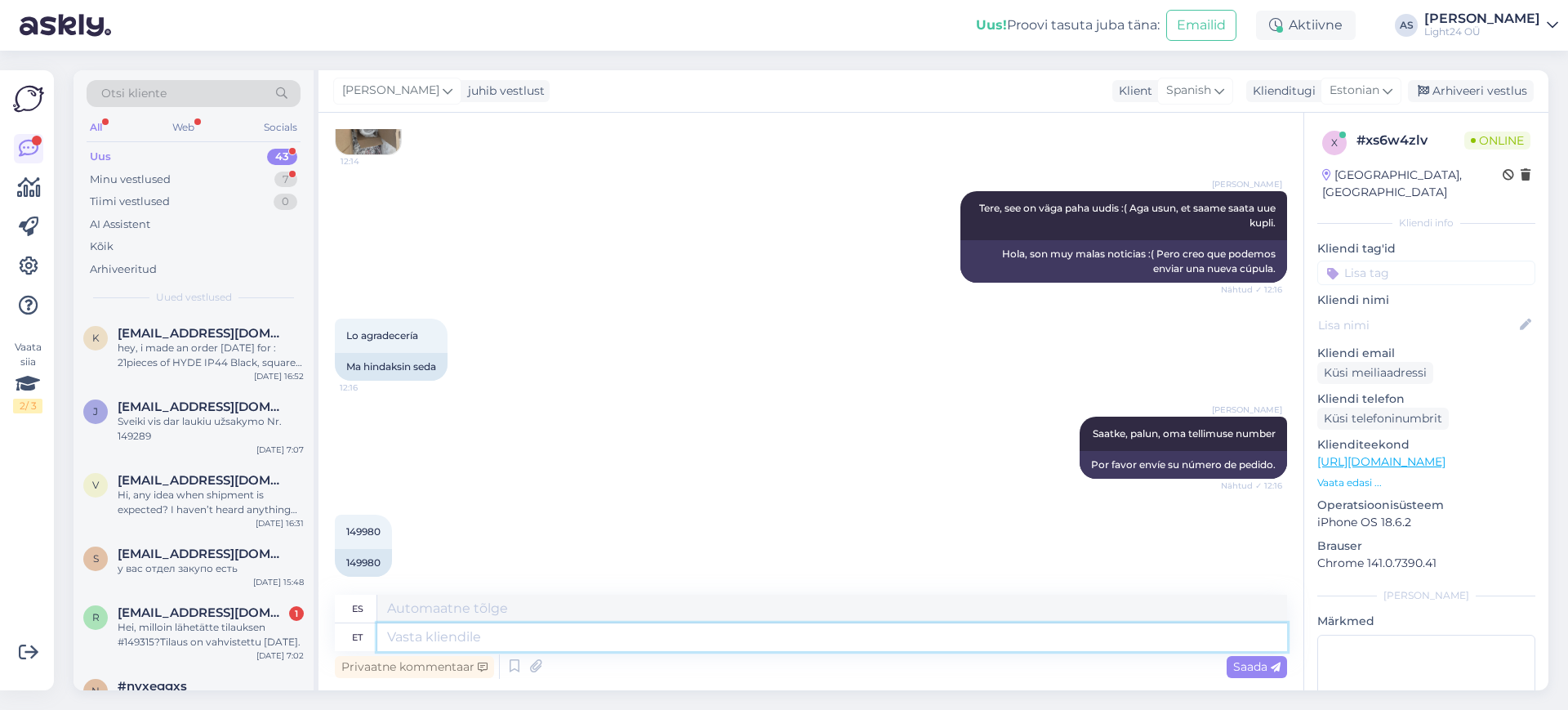
click at [566, 643] on textarea at bounding box center [832, 636] width 910 height 27
type textarea "otsin"
type textarea "Buscando"
type textarea "otsin kohe"
type textarea "Lo estoy buscando ahora."
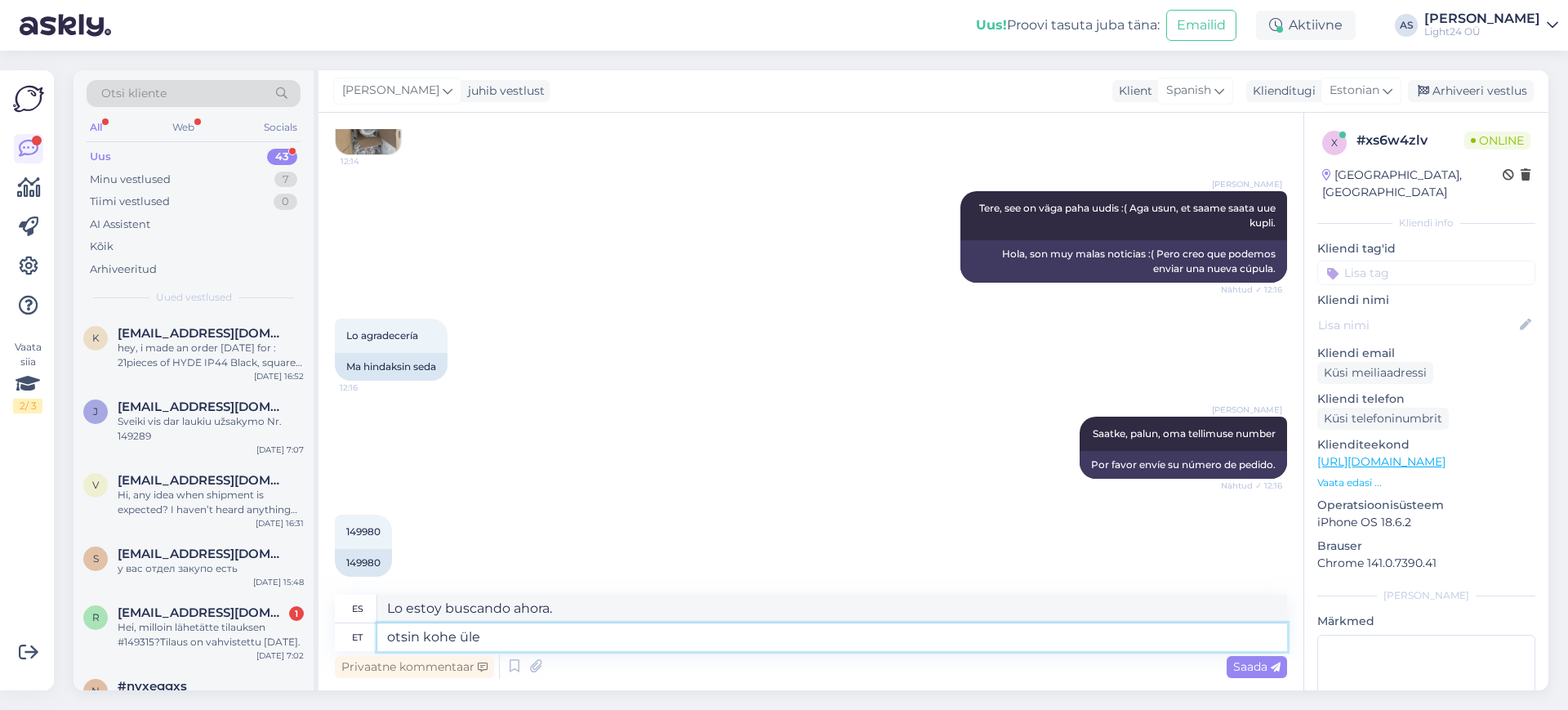
type textarea "otsin kohe üles"
type textarea "Lo buscaré enseguida."
type textarea "otsin kohe üles"
click at [1250, 666] on span "Saada" at bounding box center [1257, 667] width 47 height 15
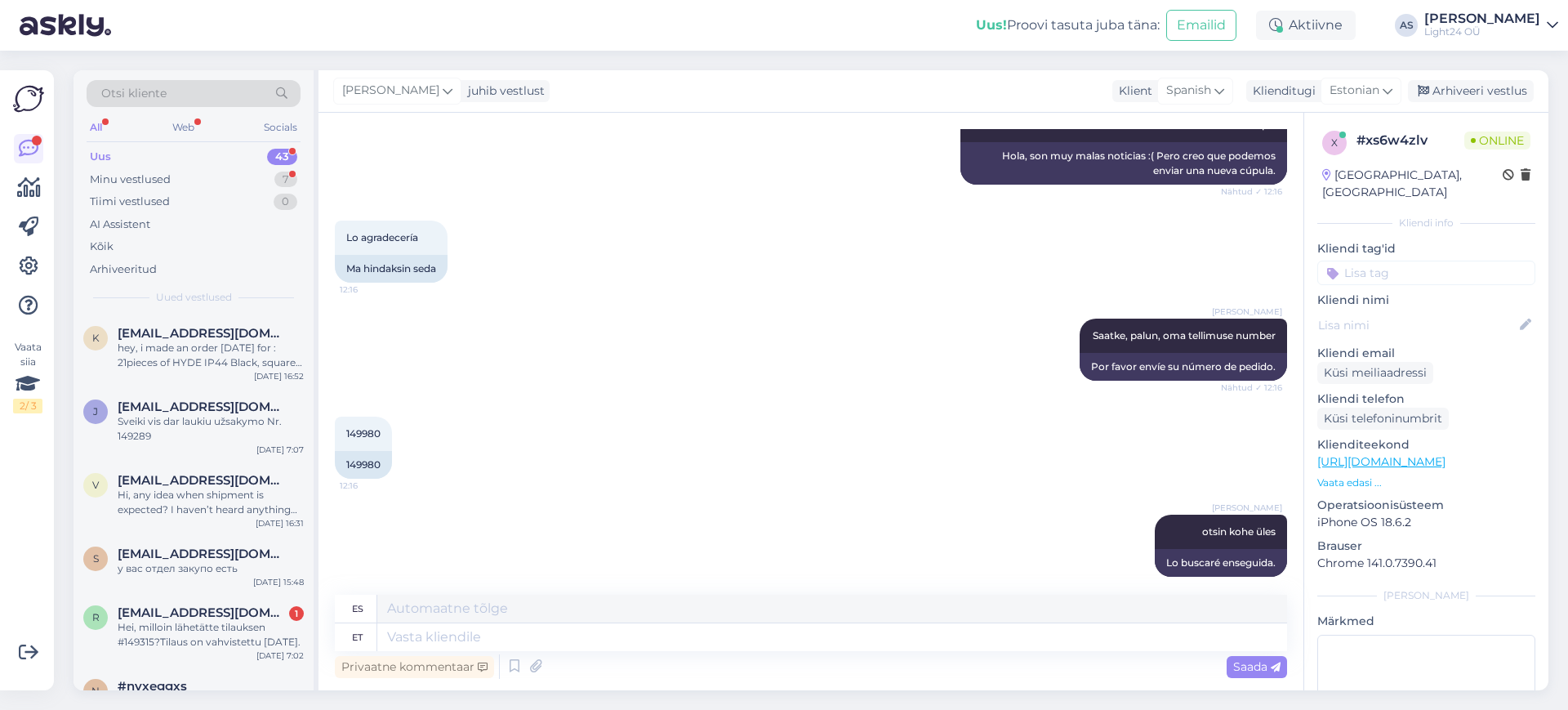
scroll to position [569, 0]
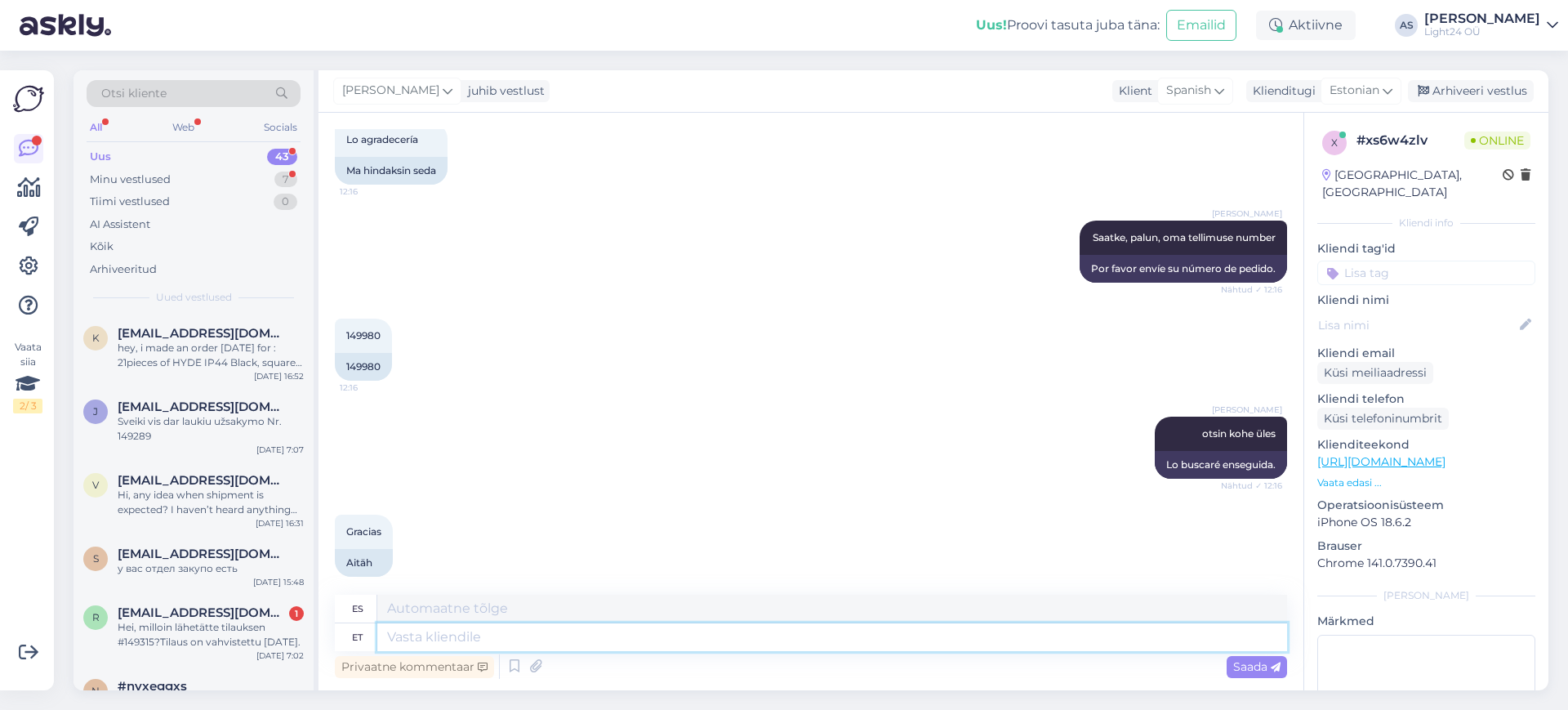
click at [494, 636] on textarea at bounding box center [832, 636] width 910 height 27
type textarea "saadame u"
type textarea "nosotros enviamos"
type textarea "saadame uue"
type textarea "Te enviaremos uno nuevo"
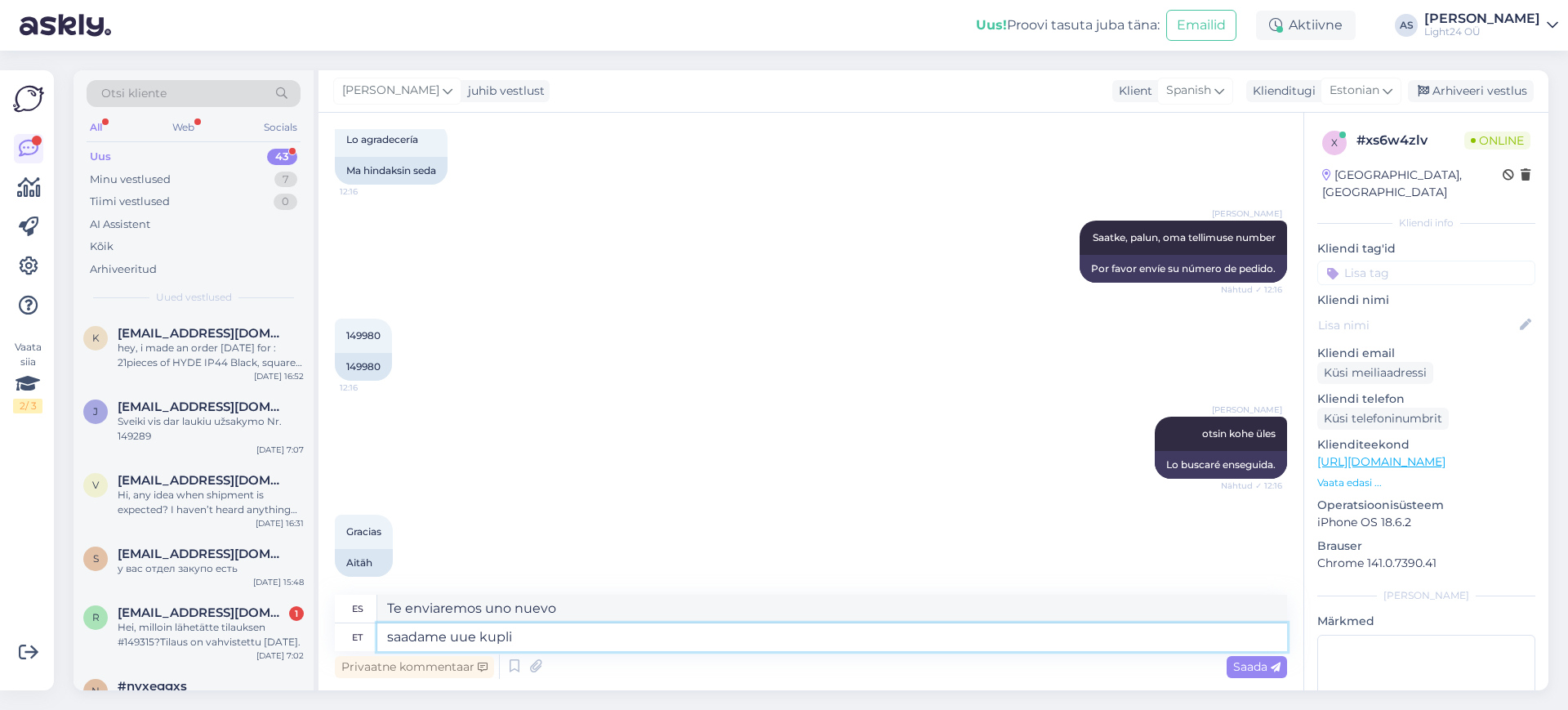
type textarea "saadame uue kupli,"
type textarea "Enviaremos una nueva cúpula,"
type textarea "saadame uue kupli, aga"
type textarea "Enviaremos una nueva cúpula, pero"
type textarea "saadame uue kupli, aga ma ei"
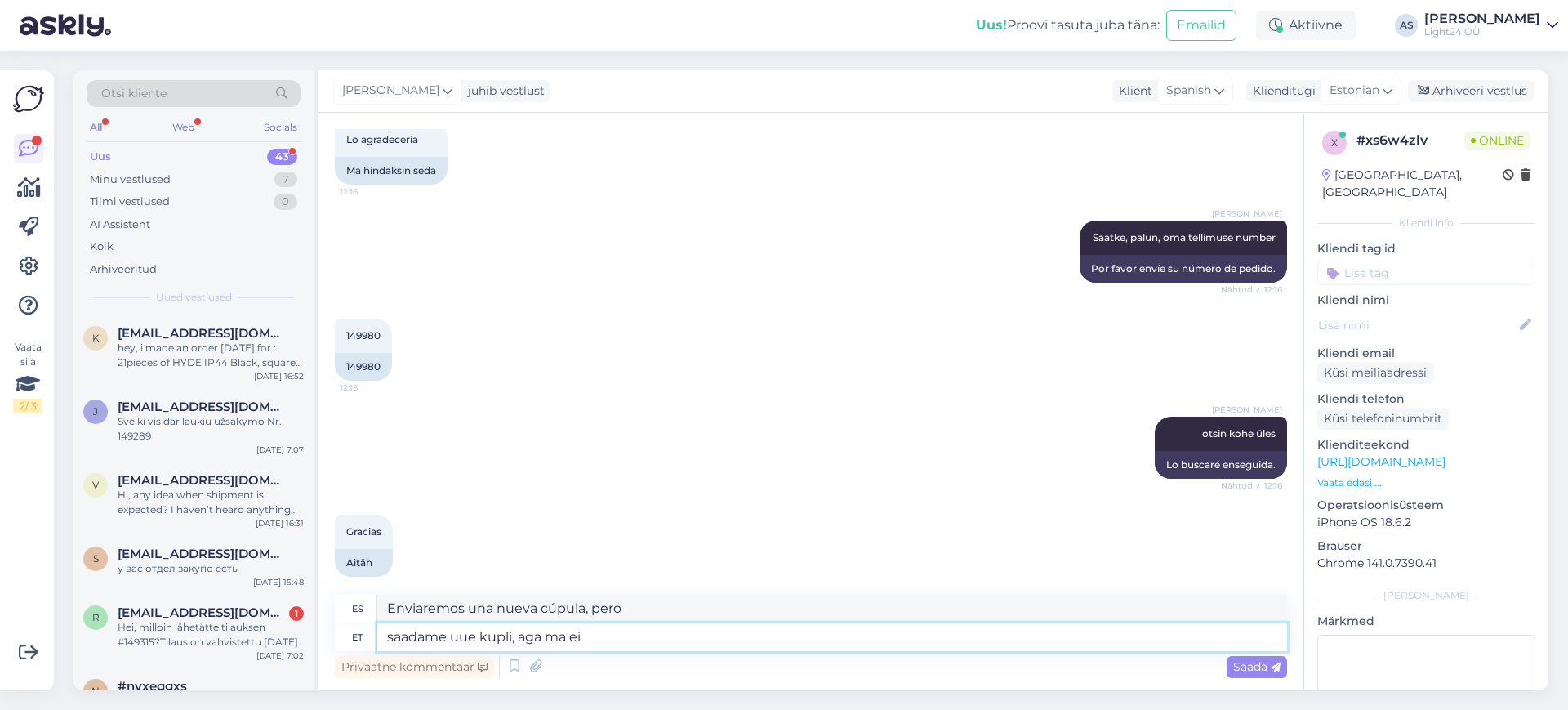
type textarea "Enviaremos una nueva cúpula, pero yo"
type textarea "saadame uue kupli, aga ma ei"
type textarea "Enviaremos una nueva cúpula, pero no lo haré."
type textarea "saadame uue kupli, aga ma ei ole"
type textarea "Enviaremos una nueva cúpula, pero no estoy"
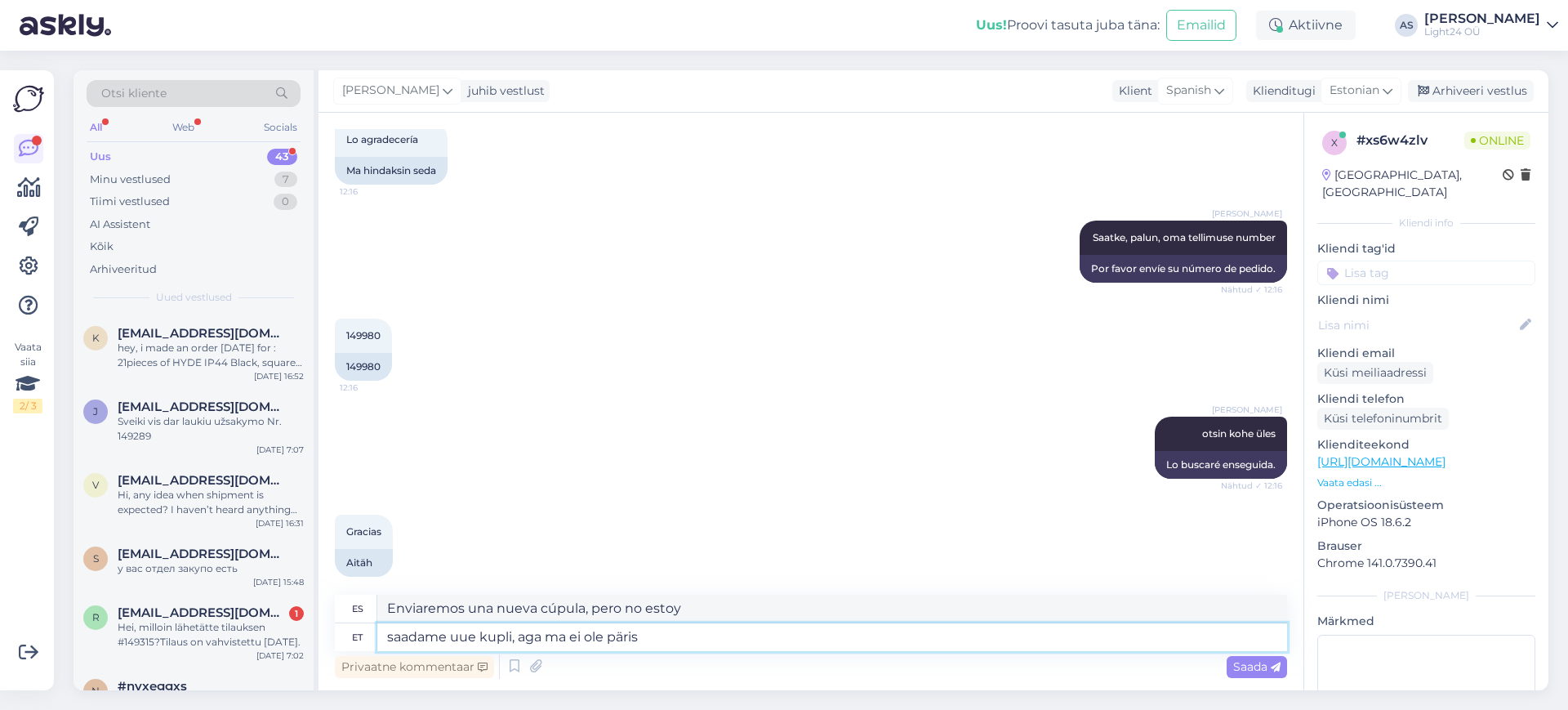
type textarea "saadame uue kupli, aga ma ei ole päris k"
type textarea "Enviaremos una nueva cúpula, pero aún no estoy del todo segura."
type textarea "saadame uue kupli, aga ma ei ole päris kindel, k"
type textarea "Enviaremos una nueva cúpula, pero no estoy muy seguro,"
type textarea "saadame uue kupli, aga ma ei ole päris kindel, kas m"
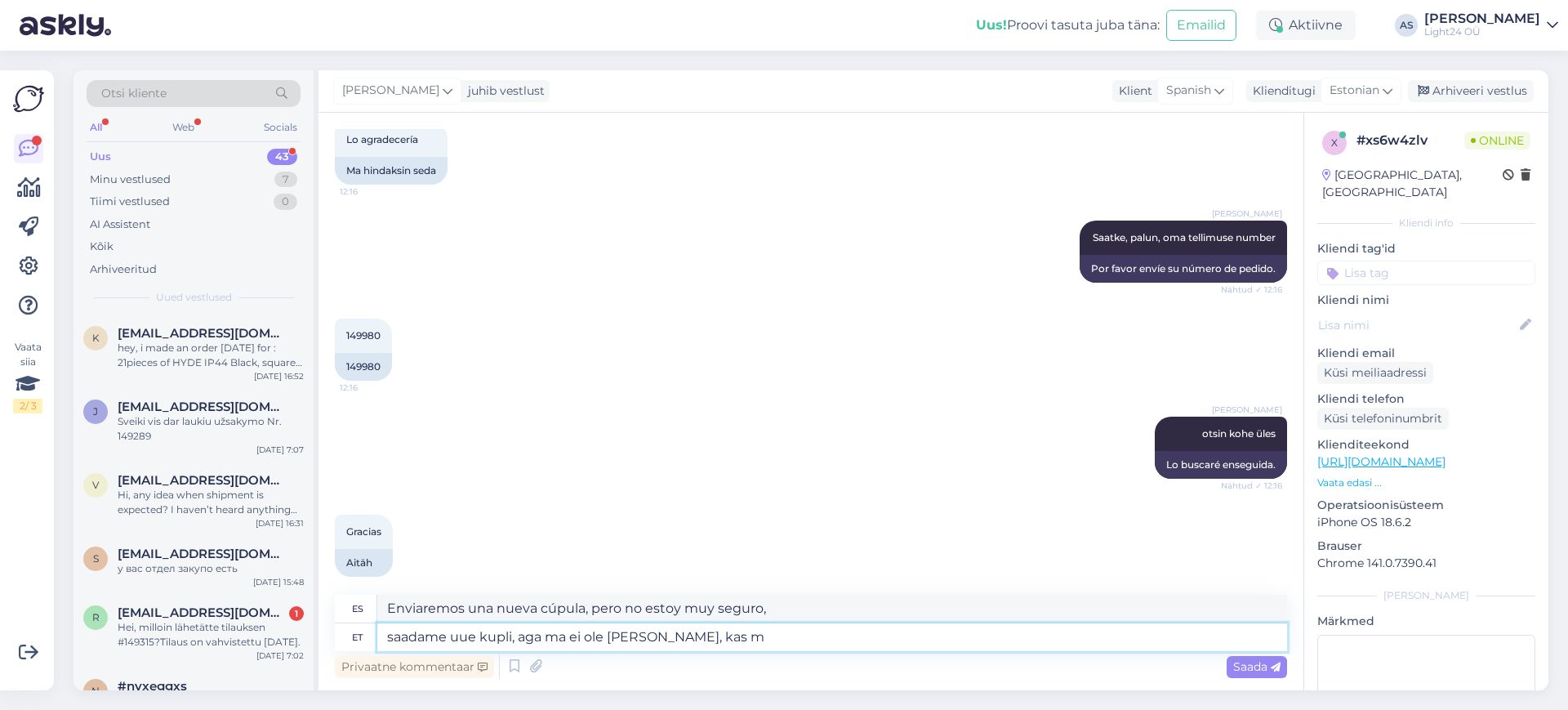
type textarea "Enviaremos una nueva cúpula, pero no estoy seguro si"
type textarea "saadame uue kupli, aga ma ei ole päris kindel, kas meil se"
type textarea "Enviaremos una nueva cúpula, pero no estoy seguro de si la tenemos."
type textarea "saadame uue kupli, aga ma ei ole päris kindel, kas meil seda laos"
type textarea "Enviaremos una nueva cúpula, pero no estoy seguro de si la tenemos en stock."
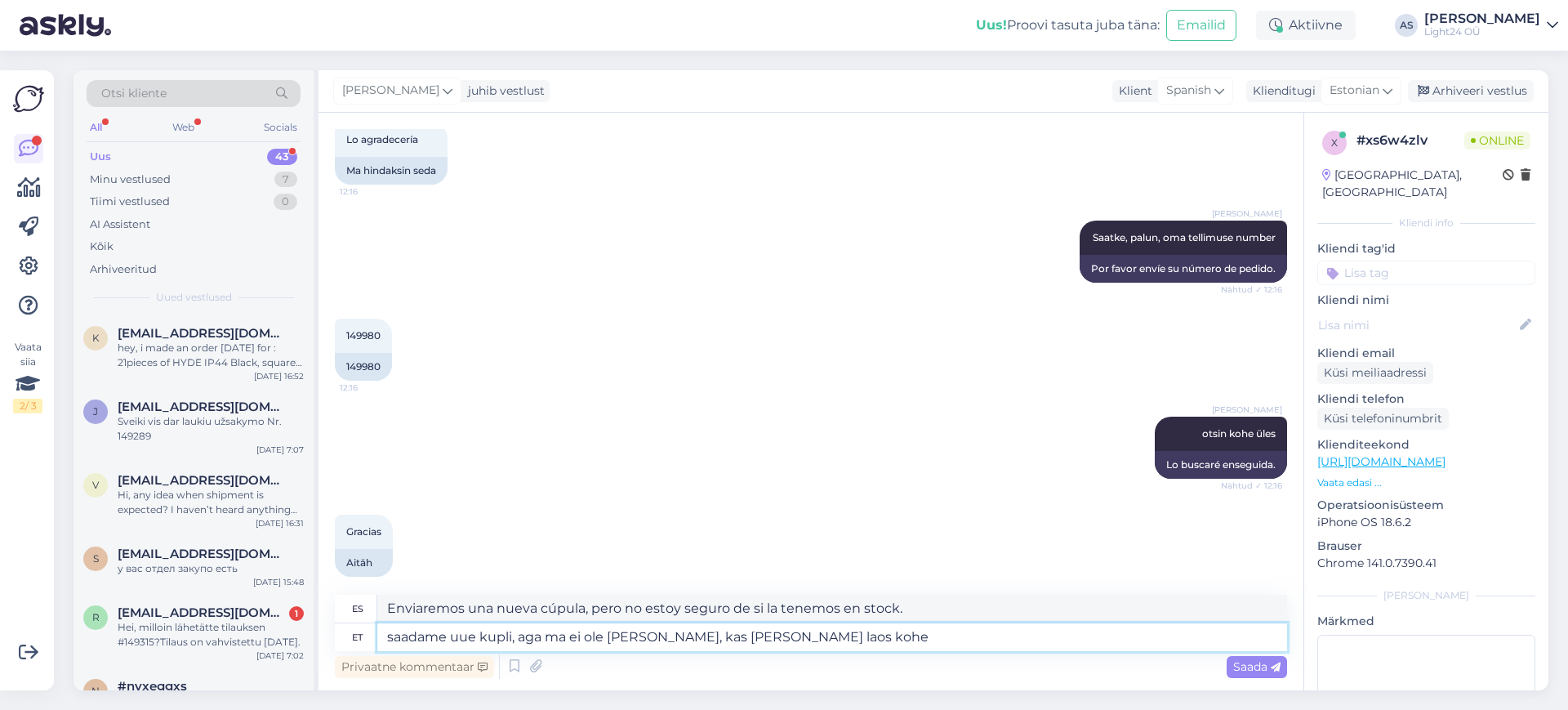
type textarea "saadame uue kupli, aga ma ei ole päris kindel, kas meil seda laos kohe"
type textarea "Enviaremos una nueva cúpula, pero no estoy seguro de si la tenemos en stock en …"
type textarea "saadame uue kupli, aga ma ei ole päris kindel, kas meil seda laos kohe on. Kui …"
type textarea "Enviaremos una nueva cúpula, pero no estoy seguro de si la tenemos en stock aho…"
type textarea "saadame uue kupli, aga ma ei ole päris kindel, kas meil seda laos kohe on. Kui …"
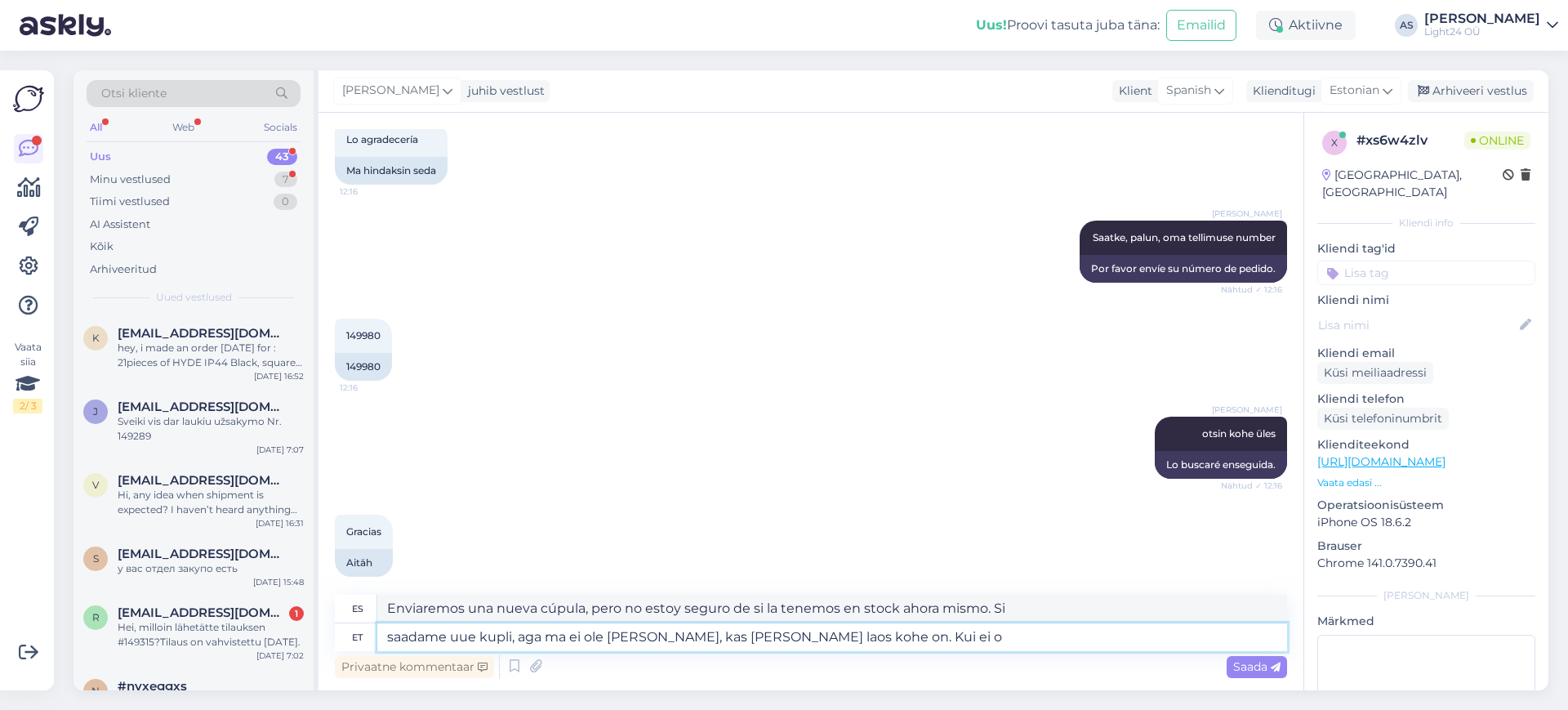
type textarea "Enviaremos una nueva cúpula, pero no estoy seguro de si la tenemos en stock aho…"
type textarea "saadame uue kupli, aga ma ei ole päris kindel, kas meil seda laos kohe on. Kui …"
type textarea "Enviaremos una nueva cúpula, pero no estoy seguro de si la tenemos en stock aho…"
type textarea "saadame uue kupli, aga ma ei ole päris kindel, kas meil seda laos kohe on. Kui …"
type textarea "Enviaremos una nueva cúpula, pero no estoy seguro de si la tenemos en stock aho…"
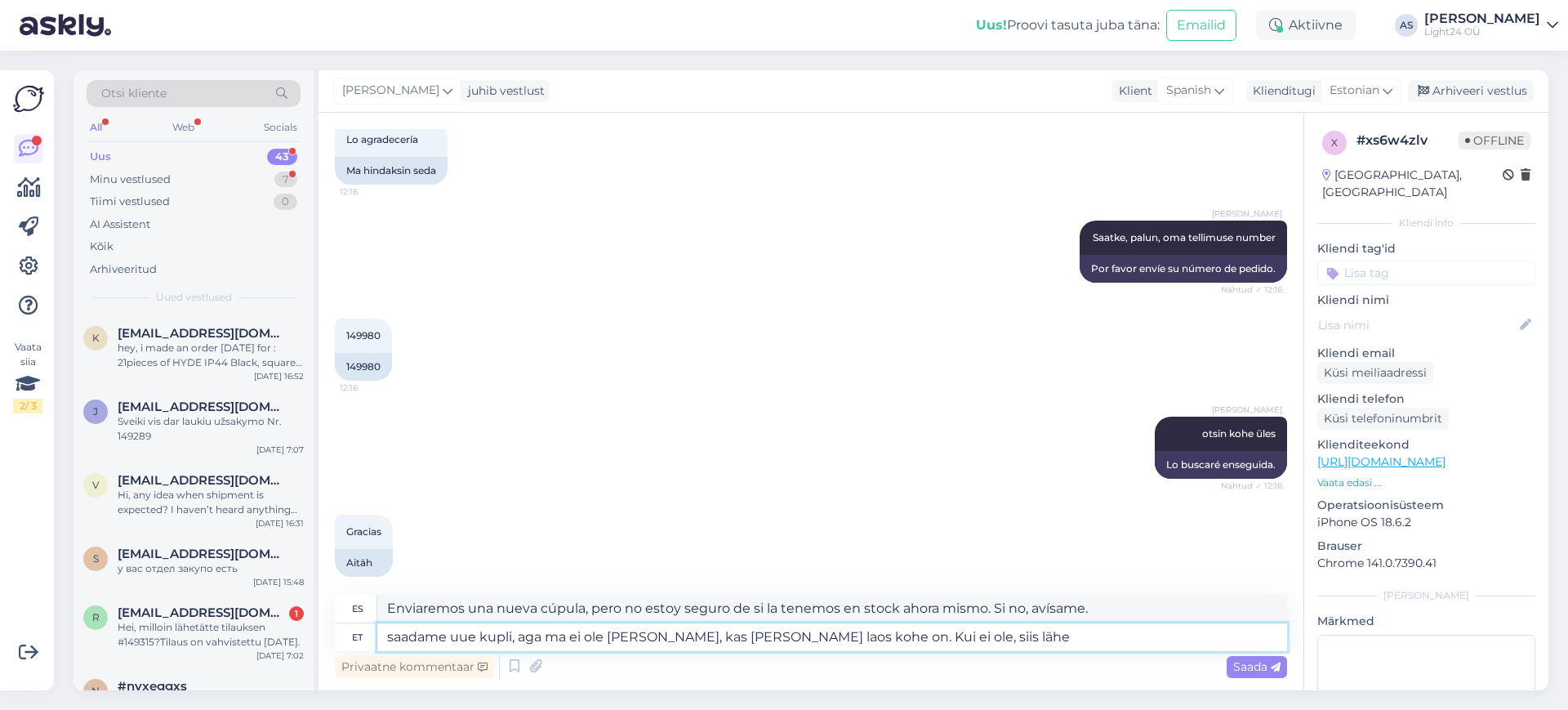
type textarea "saadame uue kupli, aga ma ei ole päris kindel, kas meil seda laos kohe on. Kui …"
type textarea "Enviaremos una nueva cúpula, pero no estoy seguro de si la tenemos en stock aho…"
type textarea "saadame uue kupli, aga ma ei ole päris kindel, kas meil seda laos kohe on. Kui …"
type textarea "Enviaremos una nueva cúpula, pero no estoy seguro de si la tenemos en stock aho…"
type textarea "saadame uue kupli, aga ma ei ole päris kindel, kas meil seda laos kohe on. Kui …"
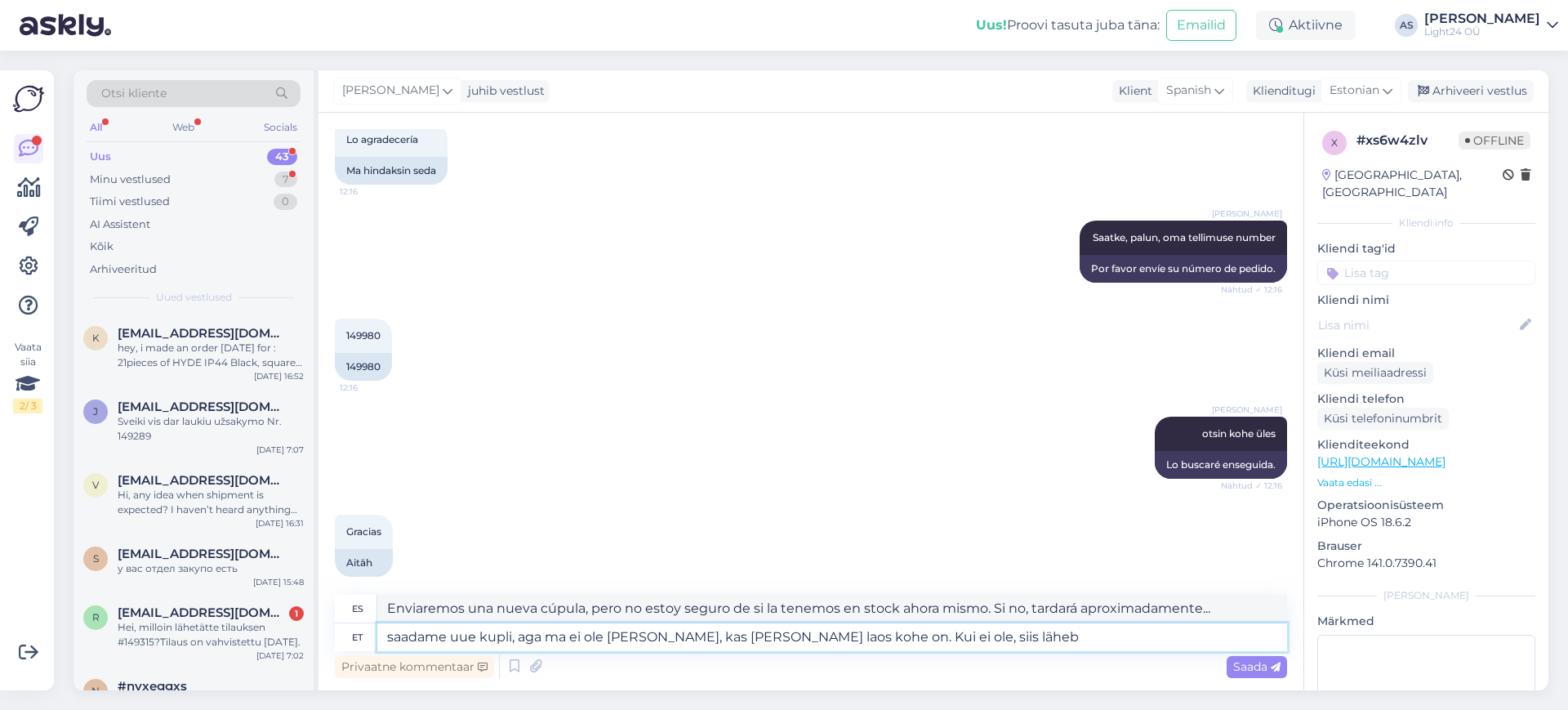
type textarea "Enviaremos una nueva cúpula, pero no estoy seguro de si la tenemos en stock aho…"
type textarea "saadame uue kupli, aga ma ei ole päris kindel, kas meil seda laos kohe on. Kui …"
type textarea "Enviaremos una nueva cúpula, pero no estoy seguro de si la tenemos en stock aho…"
type textarea "saadame uue kupli, aga ma ei ole päris kindel, kas meil seda laos kohe on. Kui …"
type textarea "Enviaremos una nueva cúpula, pero no estoy seguro de si la tenemos en stock aho…"
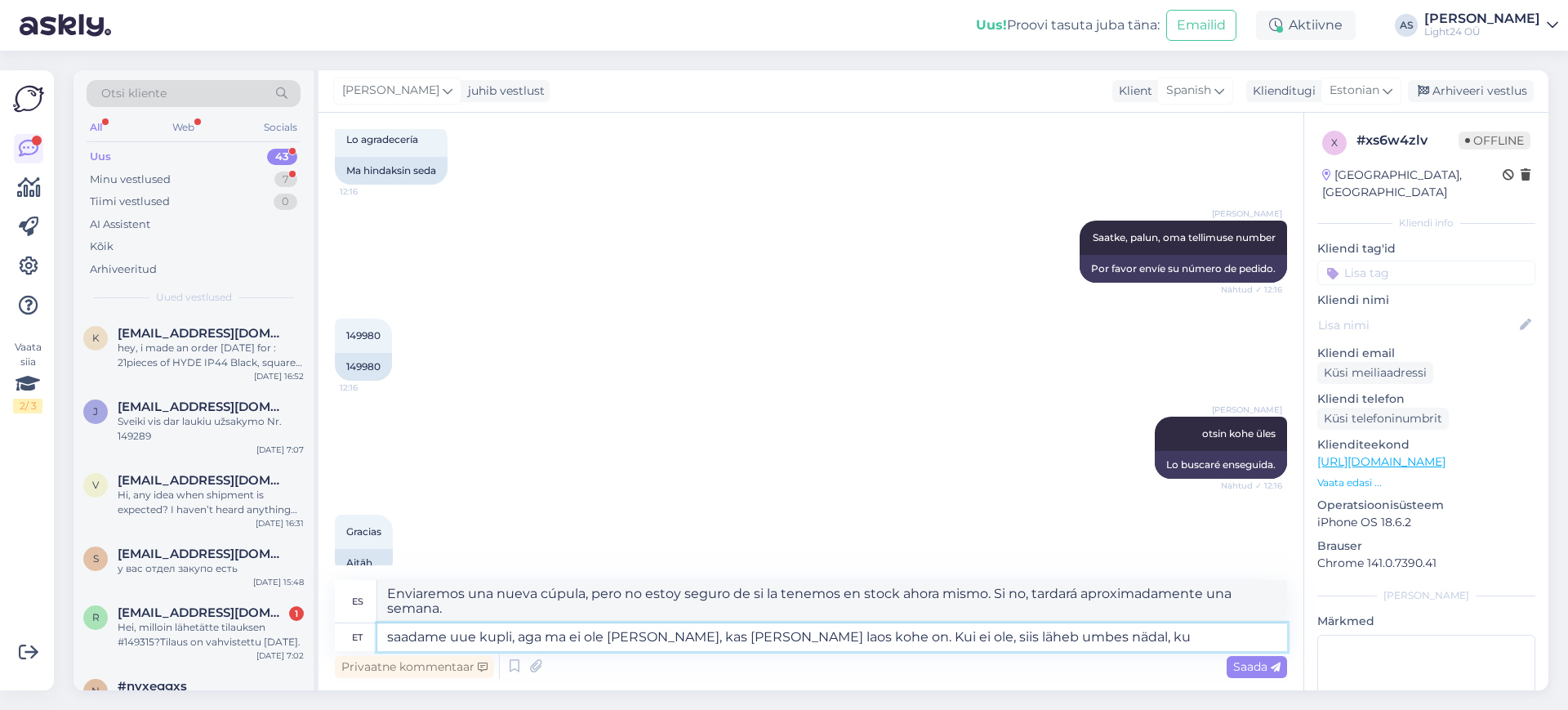
scroll to position [584, 0]
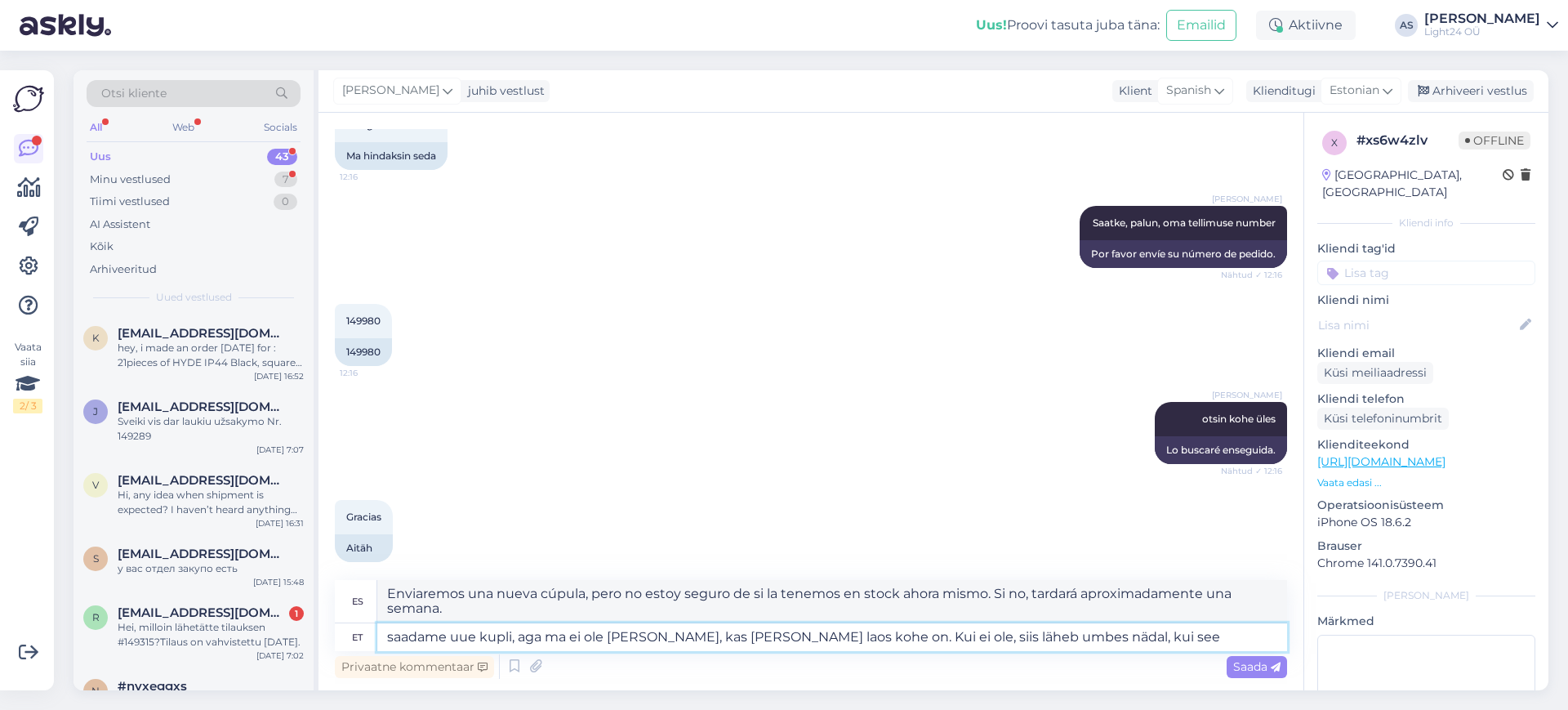
type textarea "saadame uue kupli, aga ma ei ole päris kindel, kas meil seda laos kohe on. Kui …"
type textarea "Enviaremos una nueva cúpula, pero no estoy seguro de si la tenemos en stock aho…"
type textarea "saadame uue kupli, aga ma ei ole päris kindel, kas meil seda laos kohe on. Kui …"
type textarea "Enviaremos una nueva cúpula, pero no estoy seguro de si la tenemos en stock aho…"
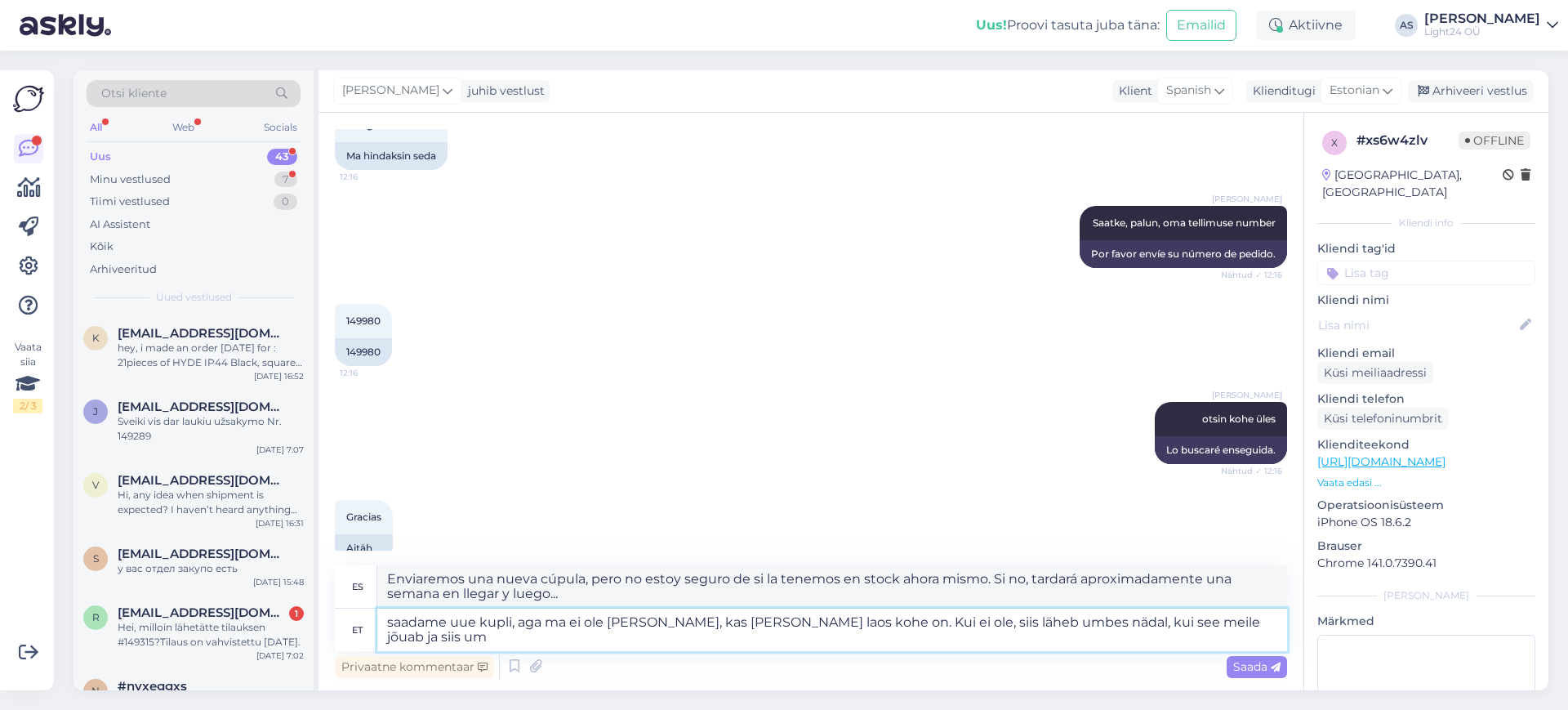
scroll to position [586, 0]
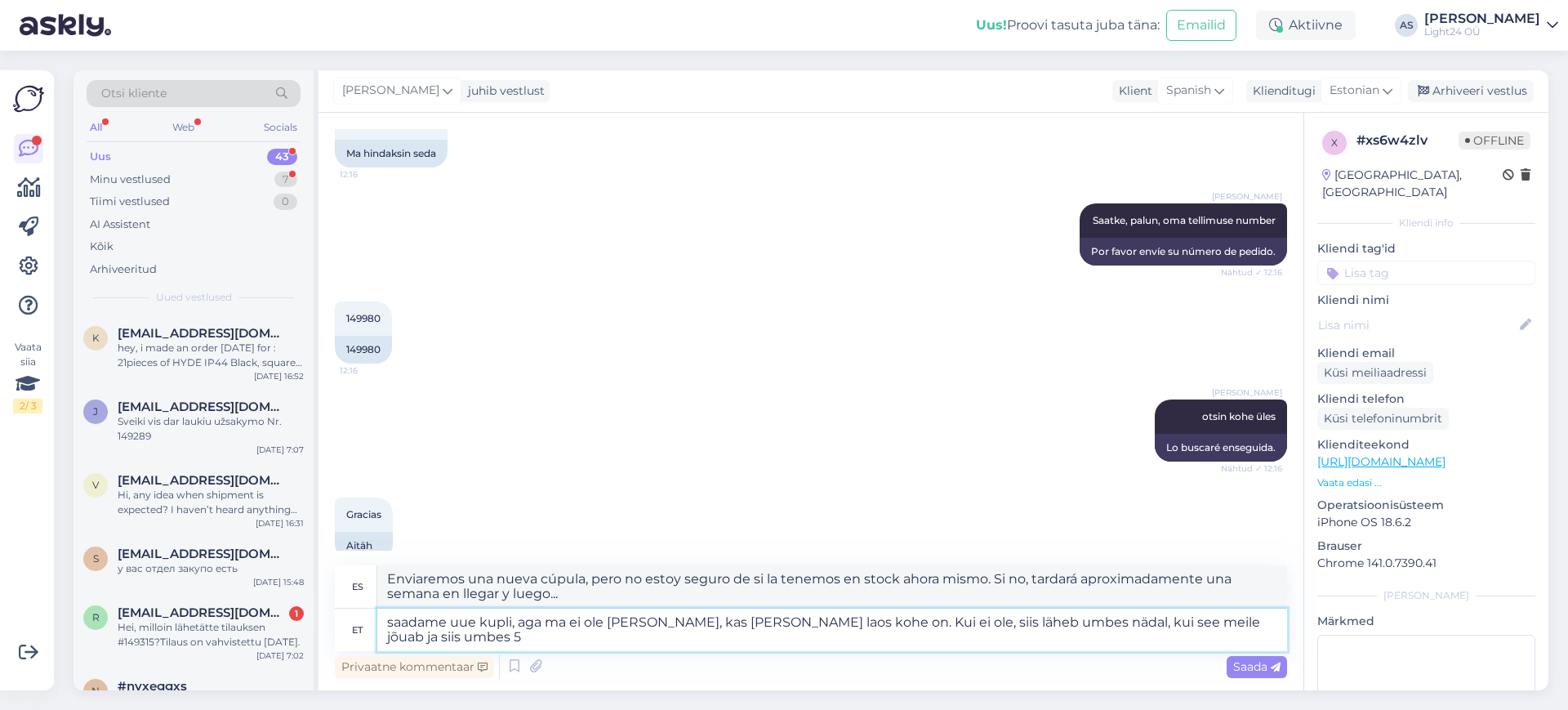
type textarea "saadame uue kupli, aga ma ei ole päris kindel, kas meil seda laos kohe on. Kui …"
type textarea "Enviaremos una nueva cúpula, pero no estoy seguro de si la tenemos en stock aho…"
type textarea "saadame uue kupli, aga ma ei ole päris kindel, kas meil seda laos kohe on. Kui …"
type textarea "Enviaremos una nueva cúpula, pero no estoy seguro de si la tenemos en stock aho…"
type textarea "saadame uue kupli, aga ma ei ole päris kindel, kas meil seda laos kohe on. Kui …"
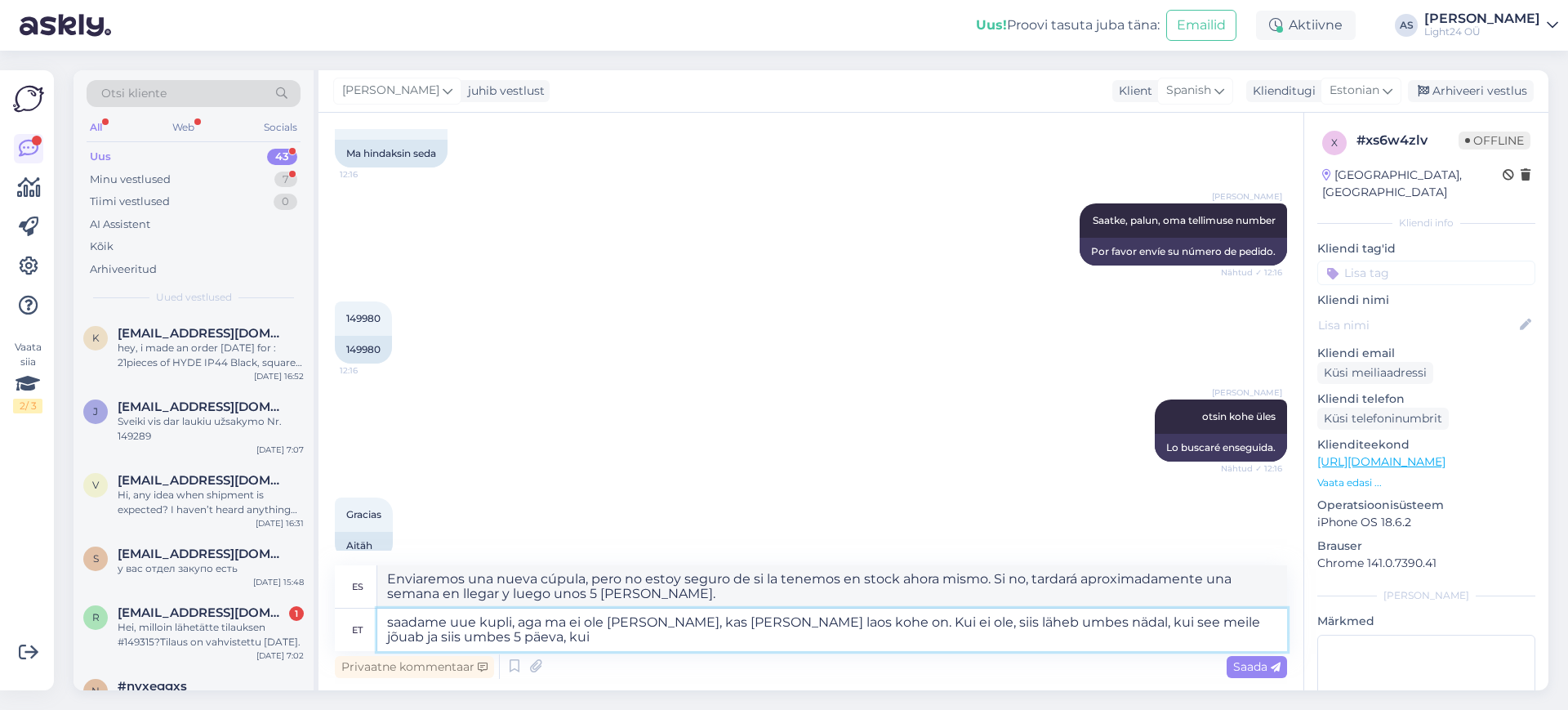
type textarea "Enviaremos una nueva cúpula, pero no estoy seguro de si la tenemos en stock aho…"
type textarea "saadame uue kupli, aga ma ei ole päris kindel, kas meil seda laos kohe on. Kui …"
type textarea "Enviaremos una nueva cúpula, pero no estoy seguro de si la tenemos en stock aho…"
type textarea "saadame uue kupli, aga ma ei ole päris kindel, kas meil seda laos kohe on. Kui …"
type textarea "Enviaremos una nueva cúpula, pero no estoy seguro de si la tenemos en stock aho…"
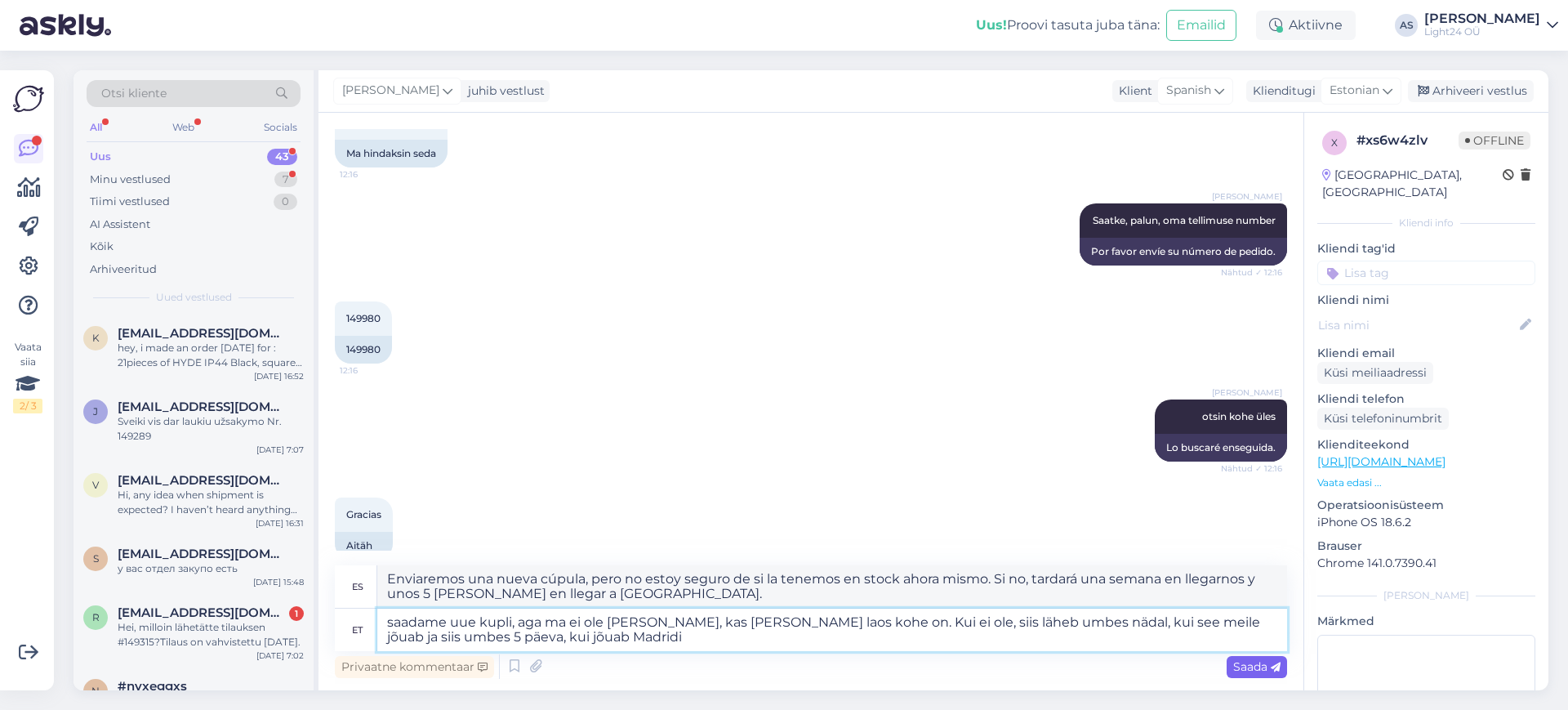
type textarea "saadame uue kupli, aga ma ei ole päris kindel, kas meil seda laos kohe on. Kui …"
click at [1246, 666] on span "Saada" at bounding box center [1257, 667] width 47 height 15
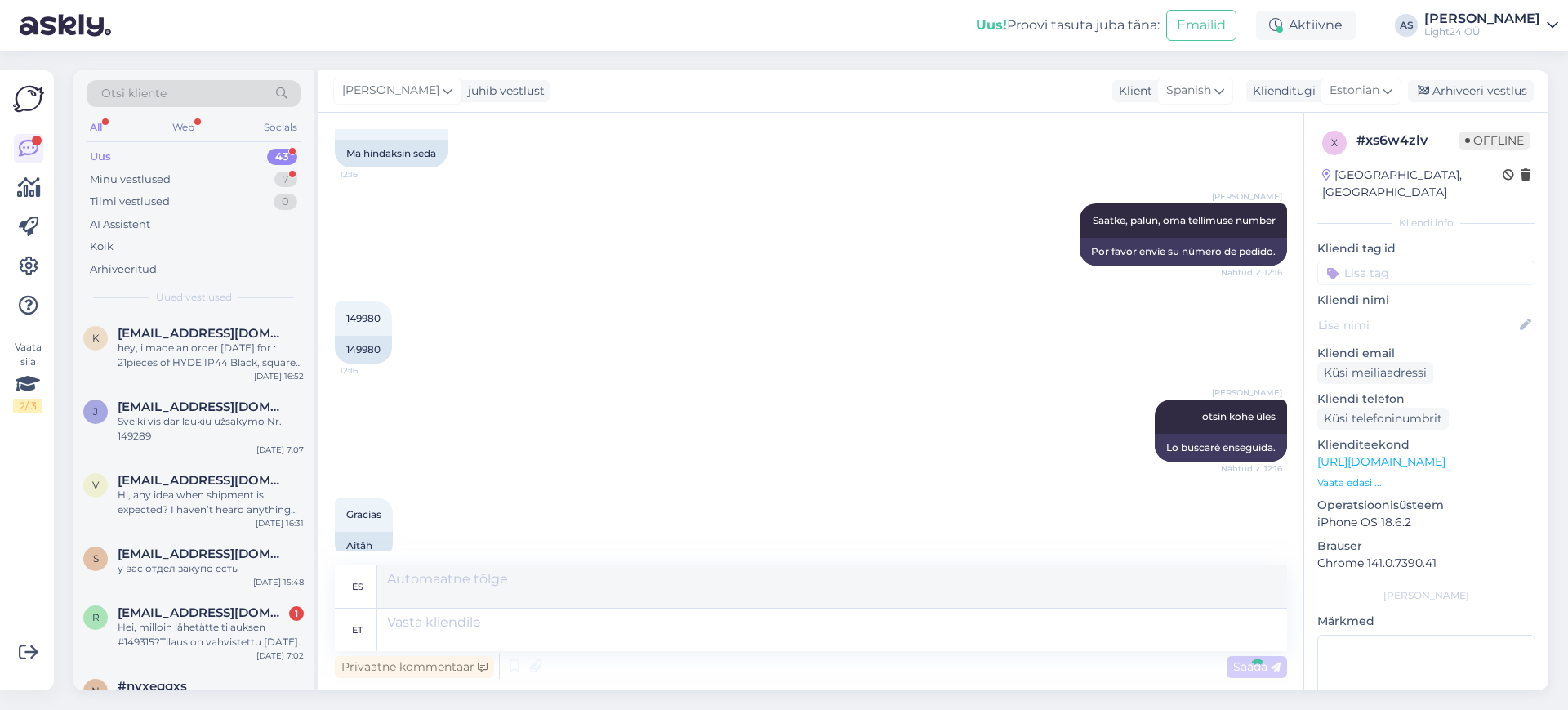
scroll to position [725, 0]
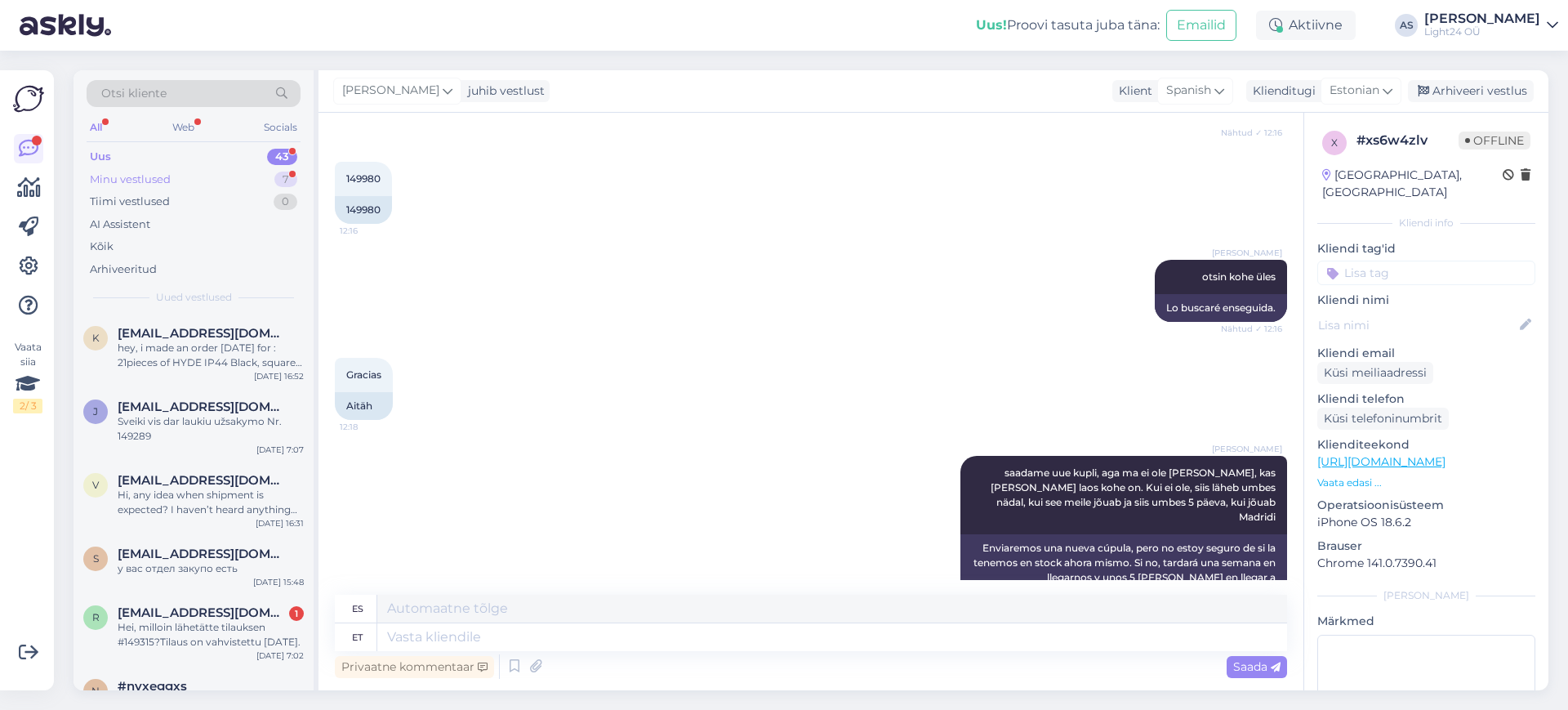
click at [138, 173] on div "Minu vestlused" at bounding box center [130, 179] width 81 height 16
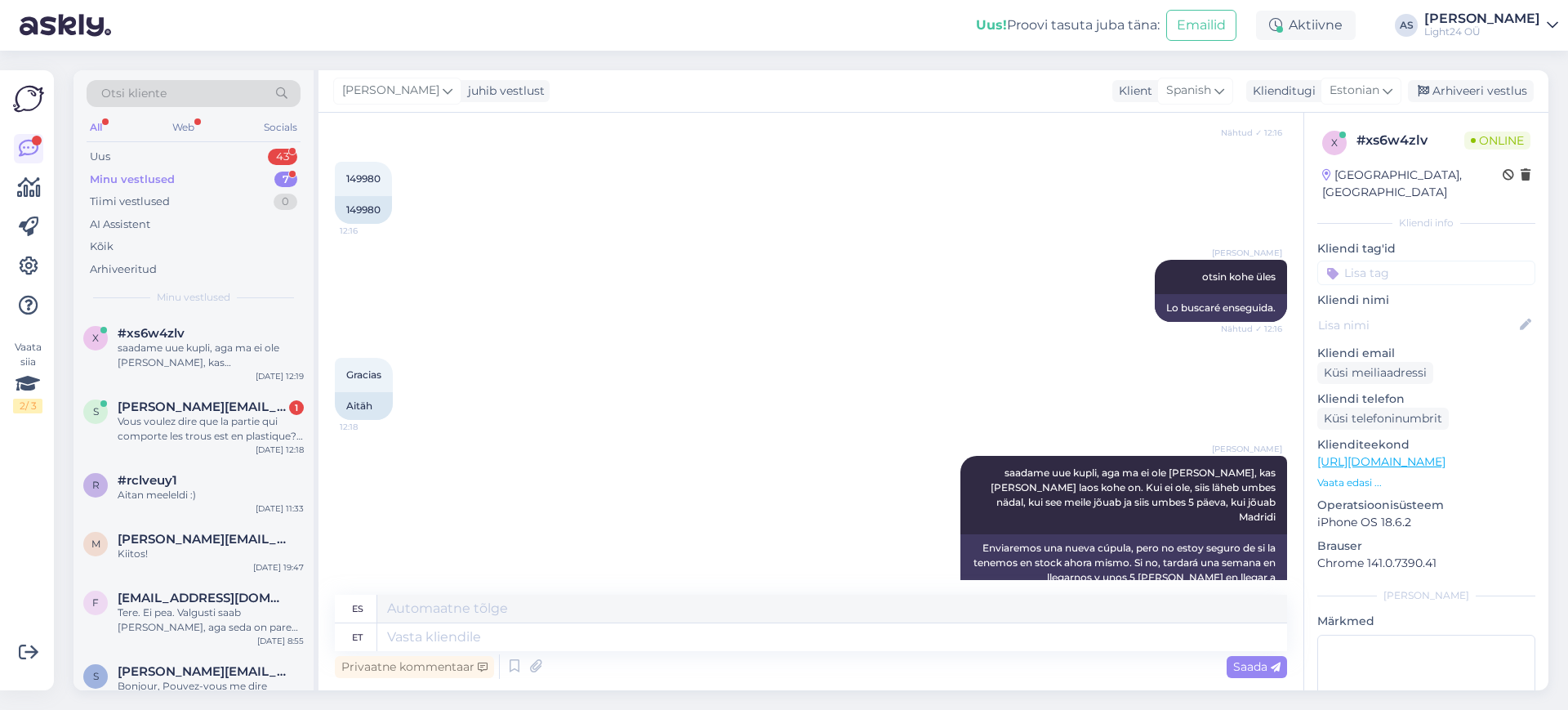
scroll to position [743, 0]
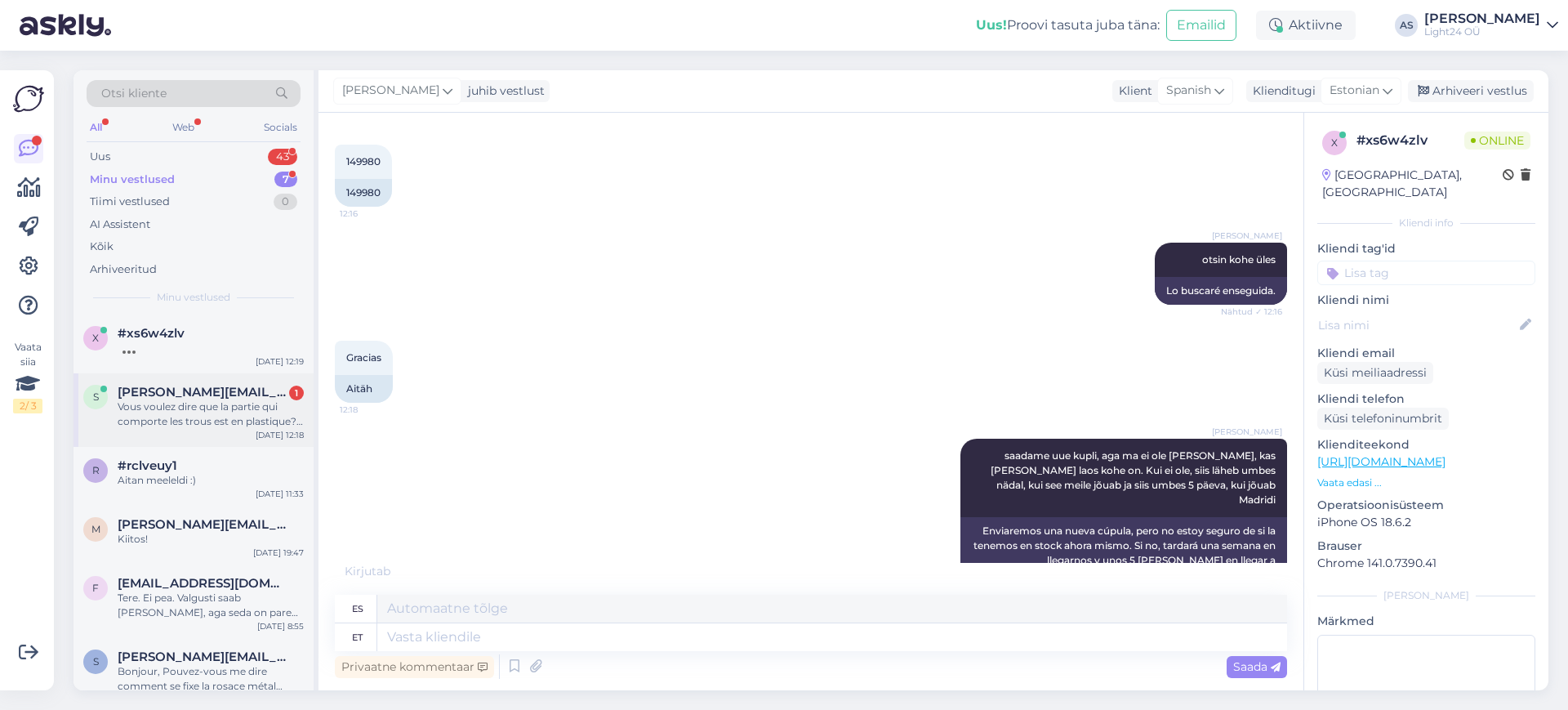
click at [192, 403] on div "Vous voulez dire que la partie qui comporte les trous est en plastique? Seul le…" at bounding box center [211, 414] width 187 height 29
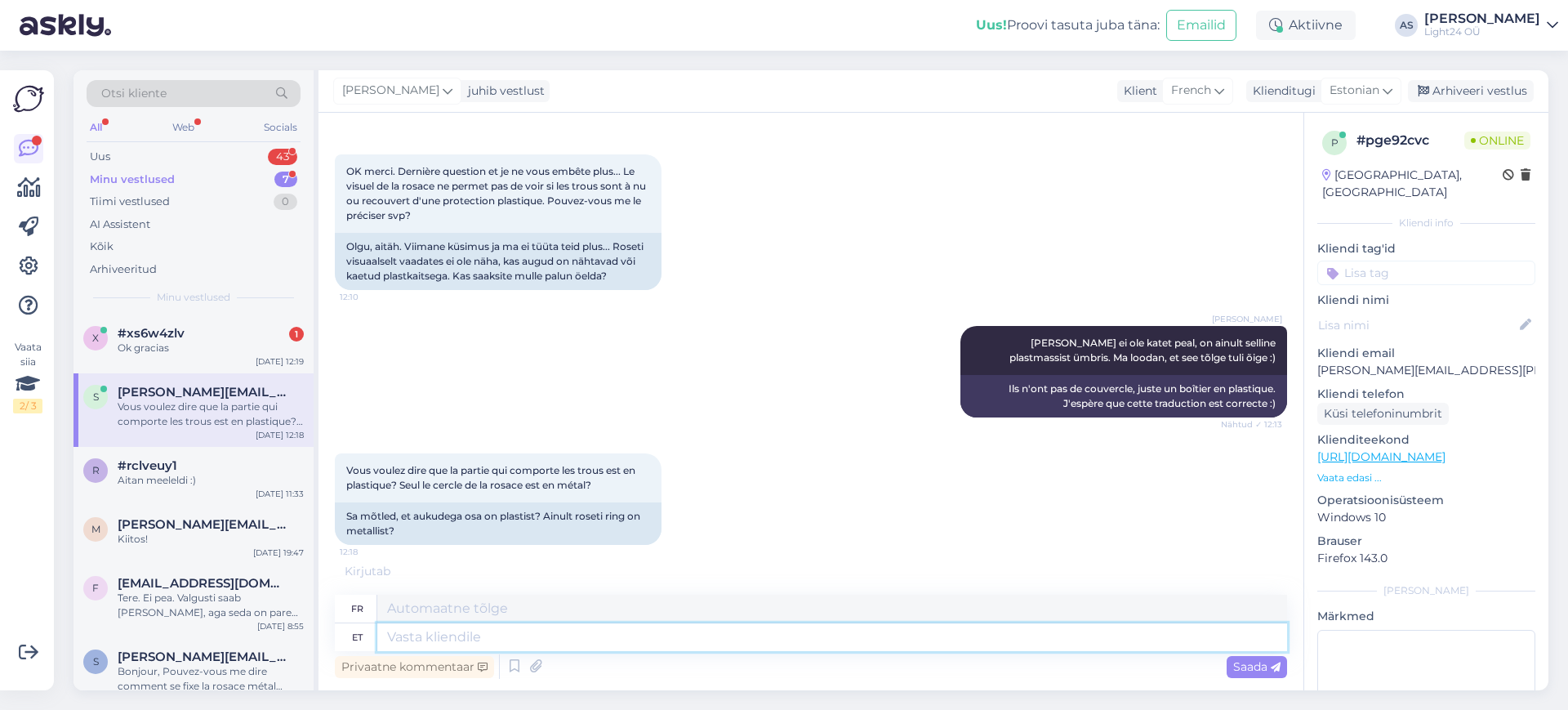
click at [449, 633] on textarea at bounding box center [832, 636] width 910 height 27
type textarea "ei"
type textarea "Non"
type textarea "ei,"
type textarea "Non,"
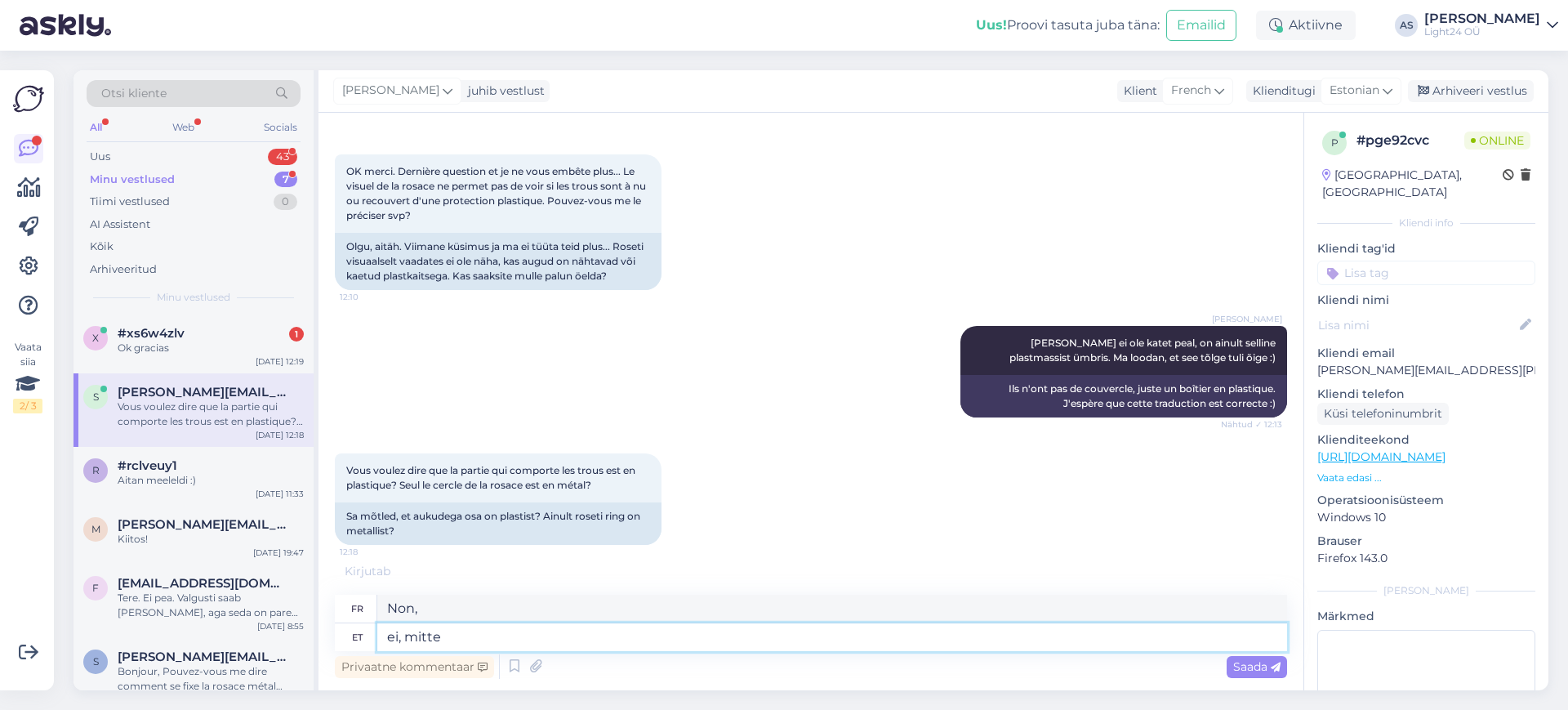
type textarea "ei, mitte"
type textarea "non, pas"
type textarea "ei, mitte seda"
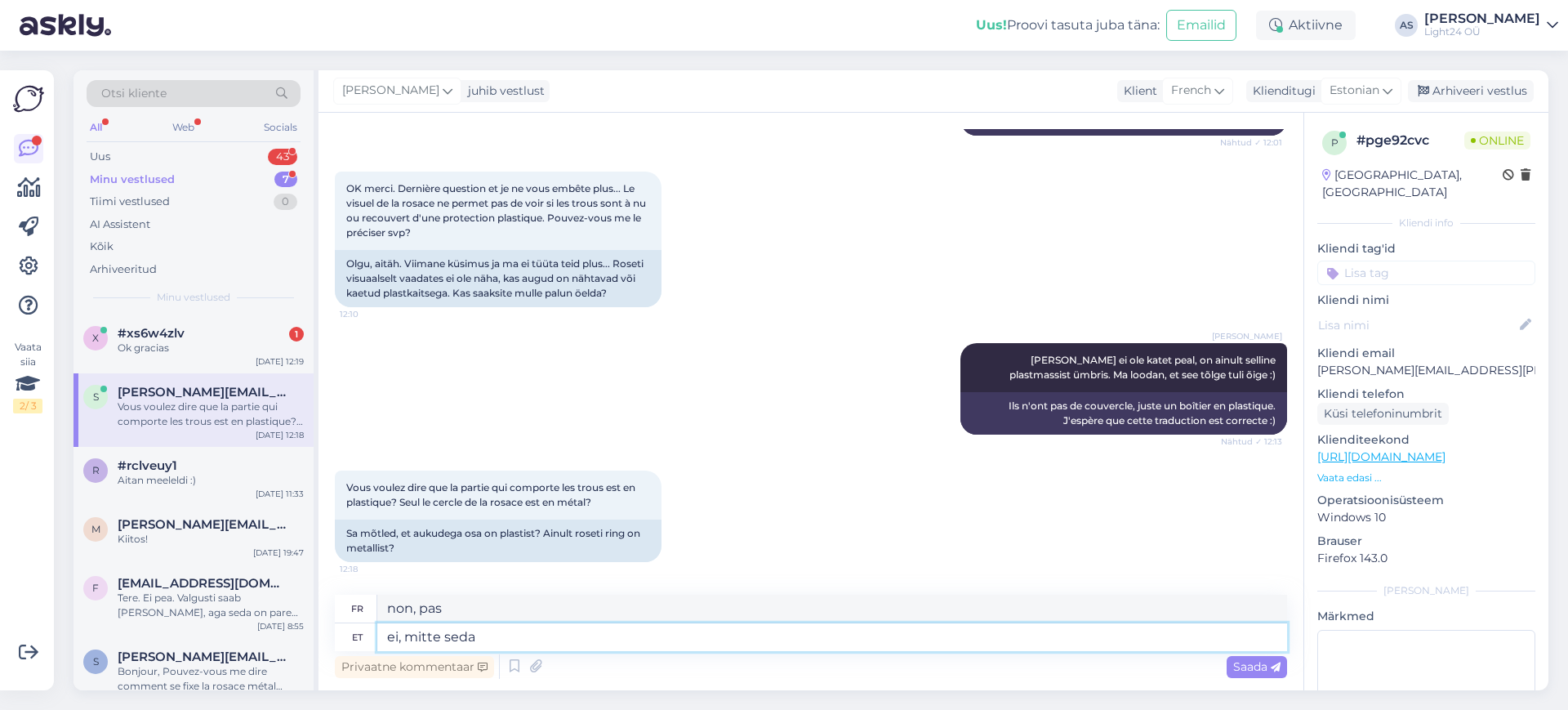
type textarea "non, pas ça"
type textarea "ei, mitte seda."
type textarea "Non, pas ça."
type textarea "ei, mitte seda. selline"
type textarea "non, pas ça. comme ça"
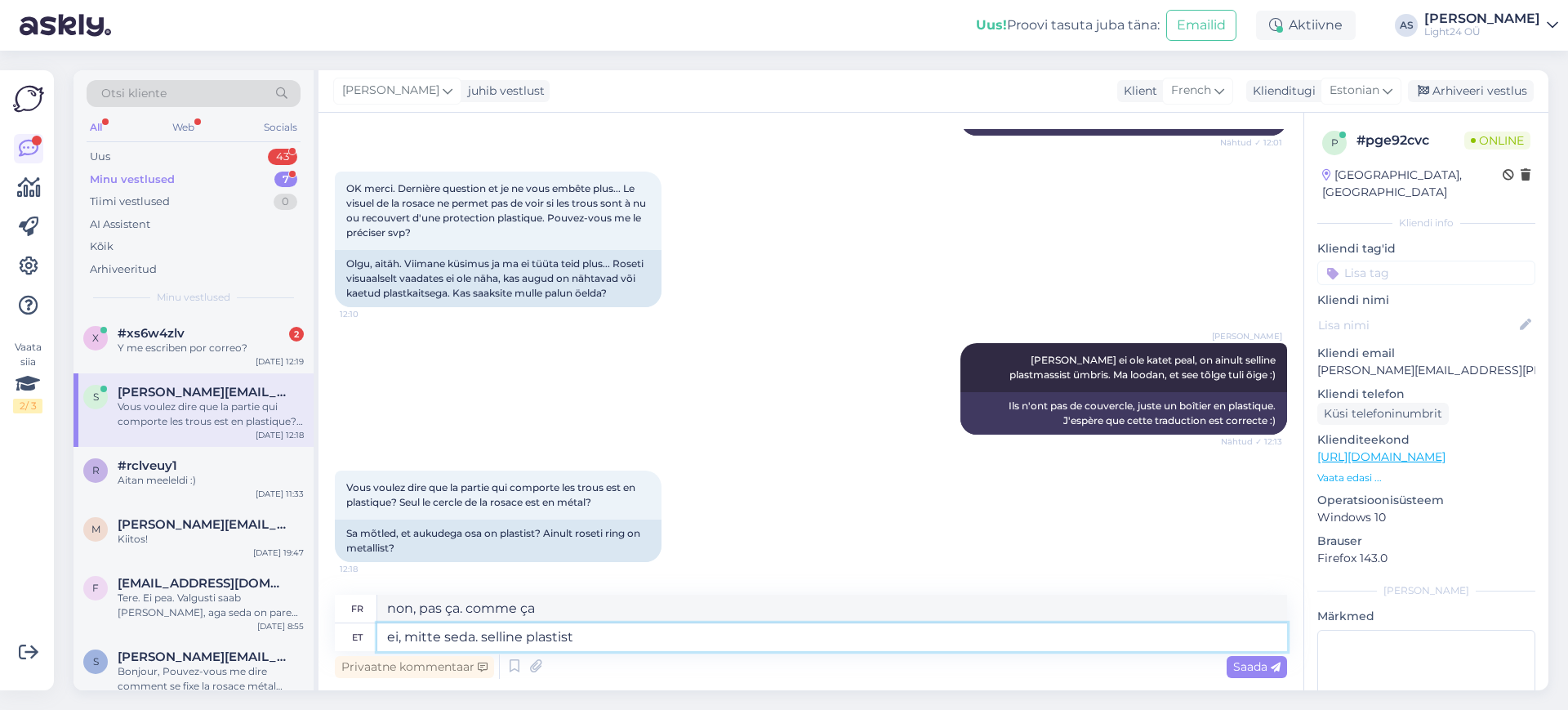
type textarea "ei, mitte seda. selline plastist"
type textarea "non, pas celui-là. genre de plastique"
type textarea "ei, mitte seda. selline plastist äär"
type textarea "non, pas ça. ce genre de bord en plastique"
type textarea "ei, mitte seda. selline plastist äär on, e"
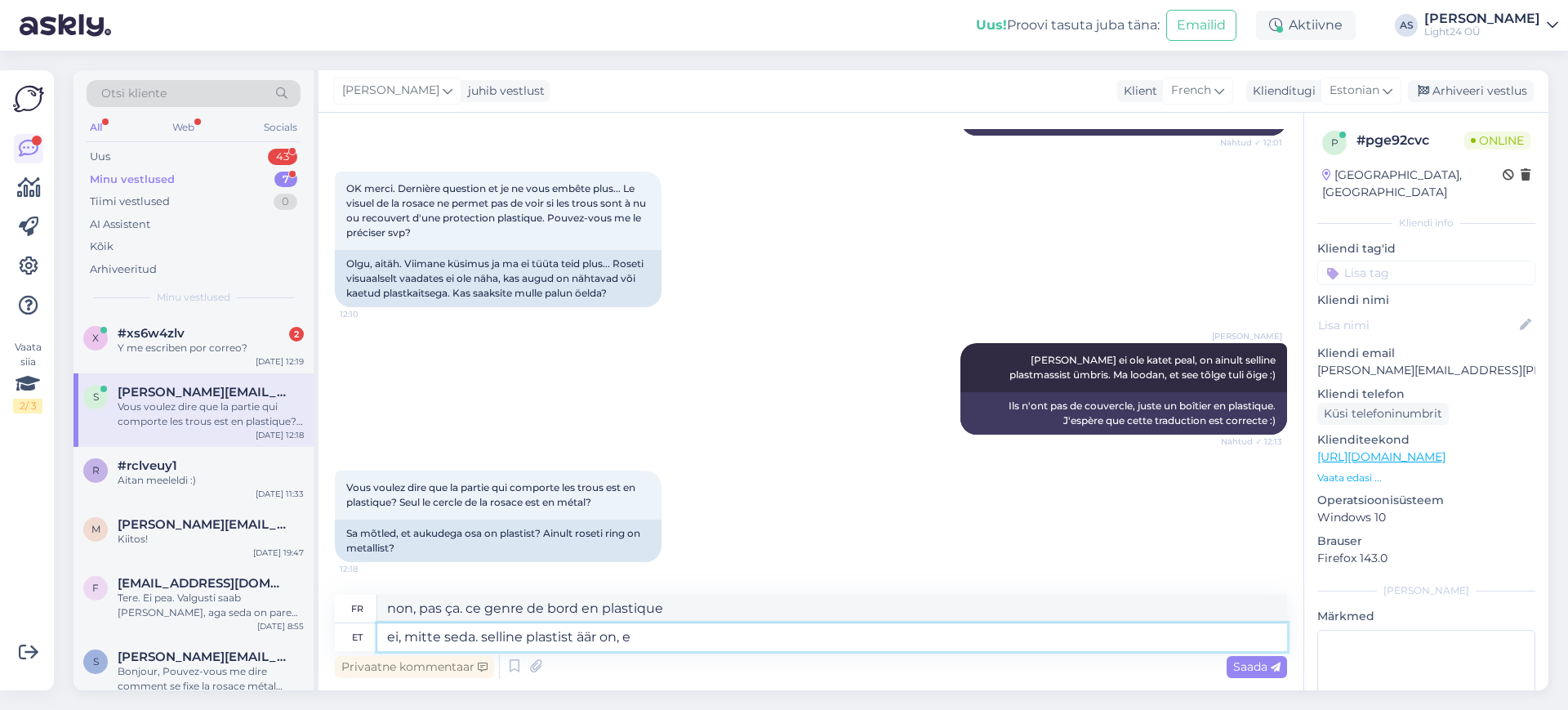
type textarea "non, pas ça. ce genre de bord en plastique,"
type textarea "ei, mitte seda. selline plastist äär on, et k"
type textarea "non, pas ça. c'est un bord en plastique comme ça"
type textarea "ei, mitte seda. selline plastist äär on, et kaabel"
type textarea "non, pas ça. il y a un bord en plastique comme ça que le câble"
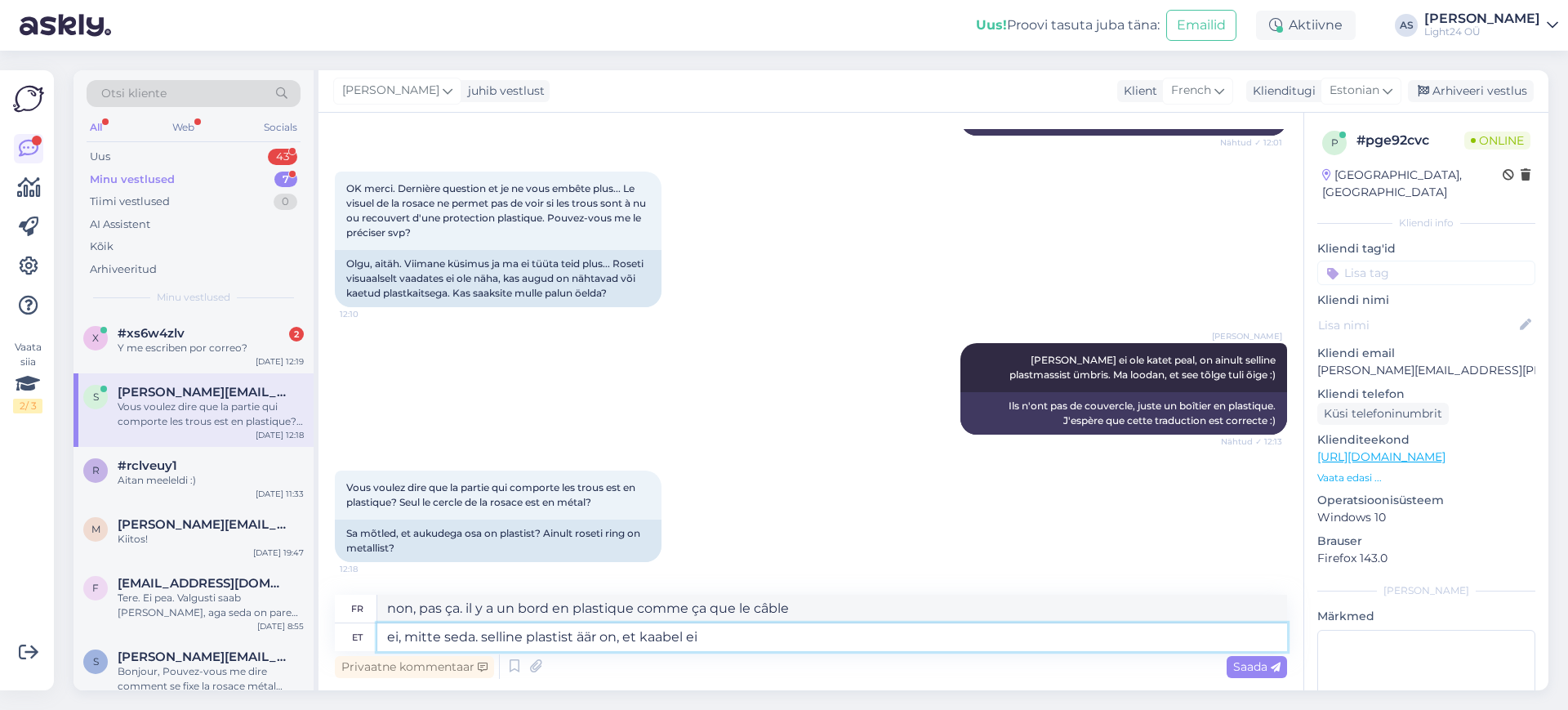
type textarea "ei, mitte seda. selline plastist äär on, et kaabel ei o"
type textarea "non, pas ça. il y a un bord en plastique pour que le câble ne"
type textarea "ei, mitte seda. selline plastist äär on, et kaabel ei oleks v"
type textarea "non, pas ça. il y a un bord en plastique pour que le câble ne soit pas"
type textarea "ei, mitte seda. selline plastist äär on, et kaabel ei oleks vastu m"
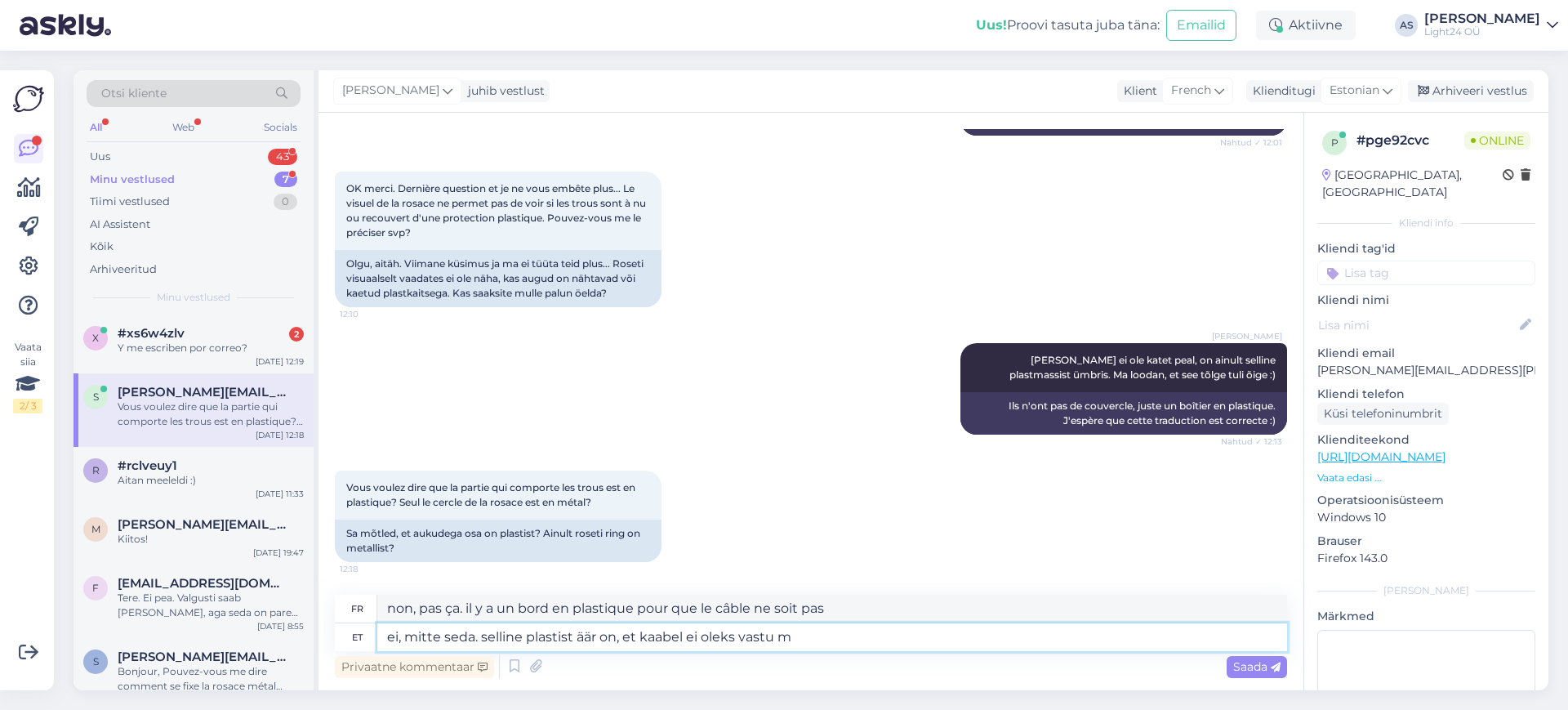
type textarea "non, pas ça. Le bord en plastique est là pour que le câble ne gêne pas."
type textarea "ei, mitte seda. selline plastist äär on, et kaabel ei oleks vastu metalli"
type textarea "non, pas ça. le bord en plastique est là pour que le câble ne frotte pas contre…"
type textarea "ei, mitte seda. selline plastist äär on, et kaabel ei oleks vastu metalli"
click at [194, 336] on div "#xs6w4zlv 2" at bounding box center [211, 334] width 187 height 15
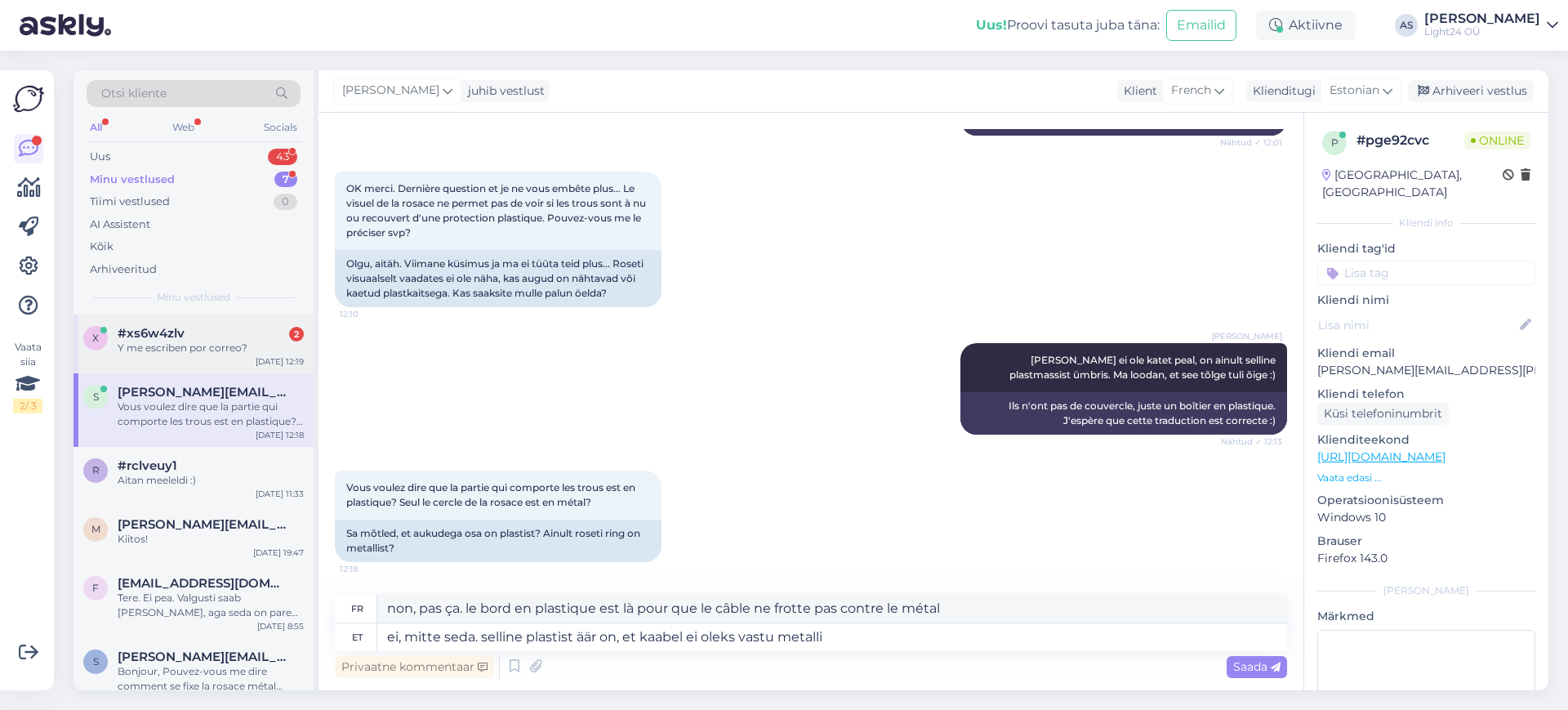
scroll to position [921, 0]
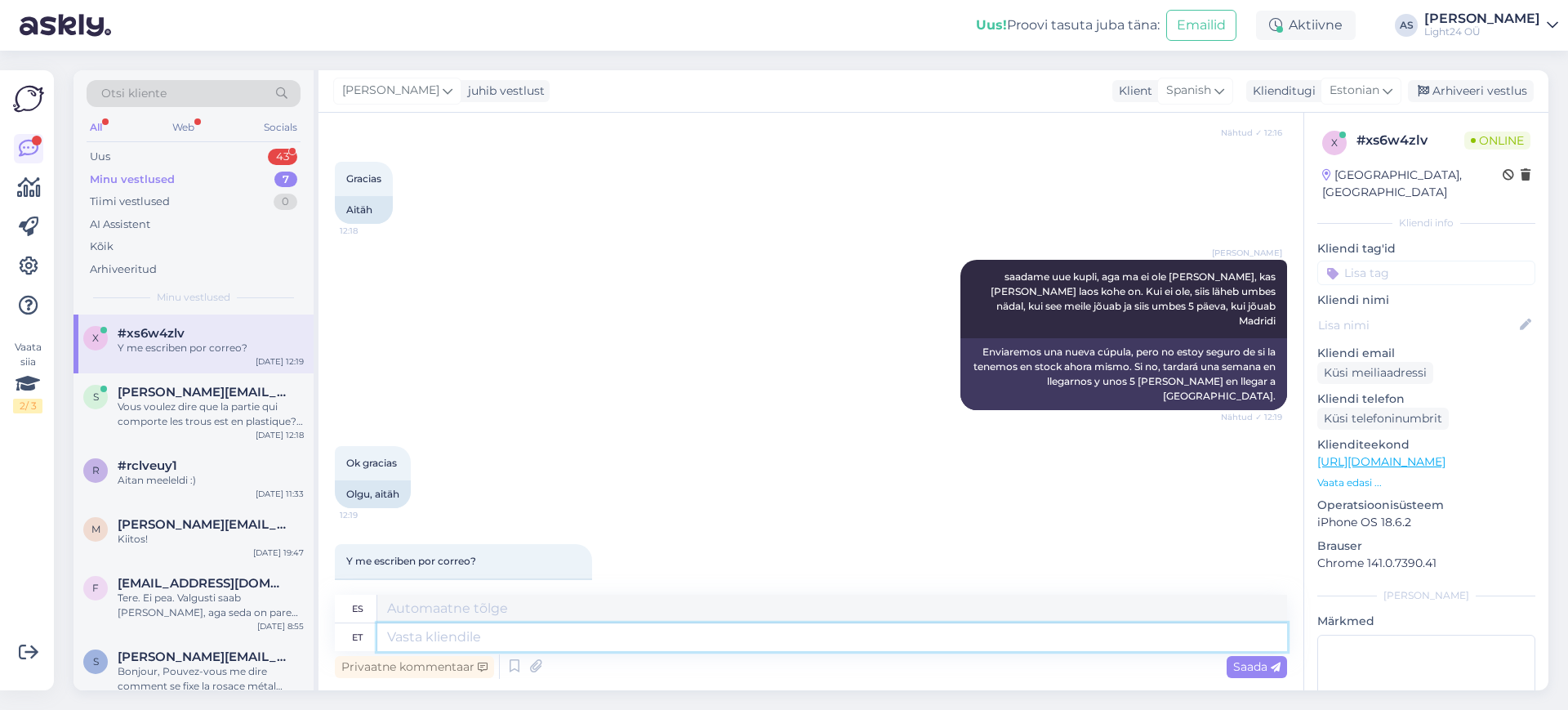
click at [425, 639] on textarea at bounding box center [832, 636] width 910 height 27
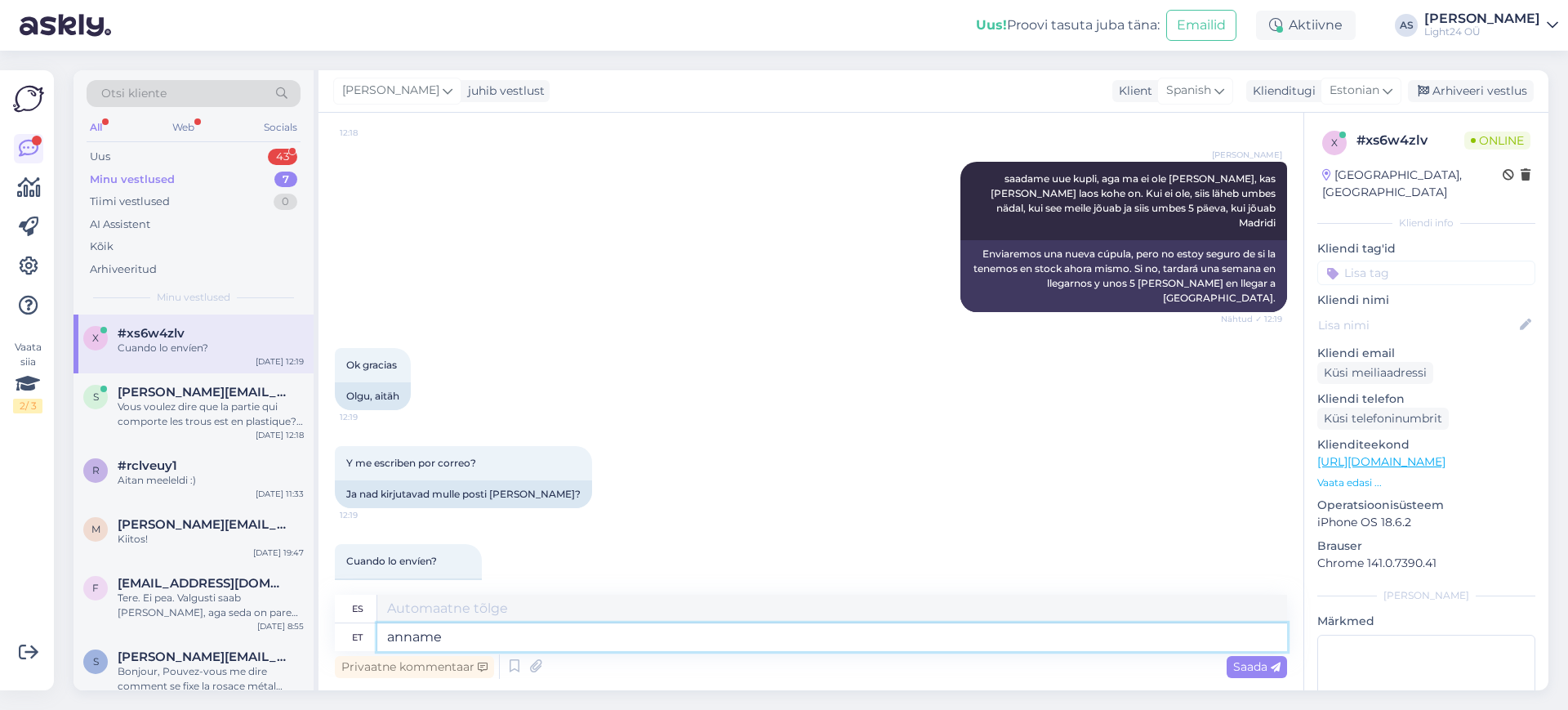
type textarea "anname"
type textarea "nosotros damos"
type textarea "anname teada"
type textarea "Le informaremos"
type textarea "anname teada, k"
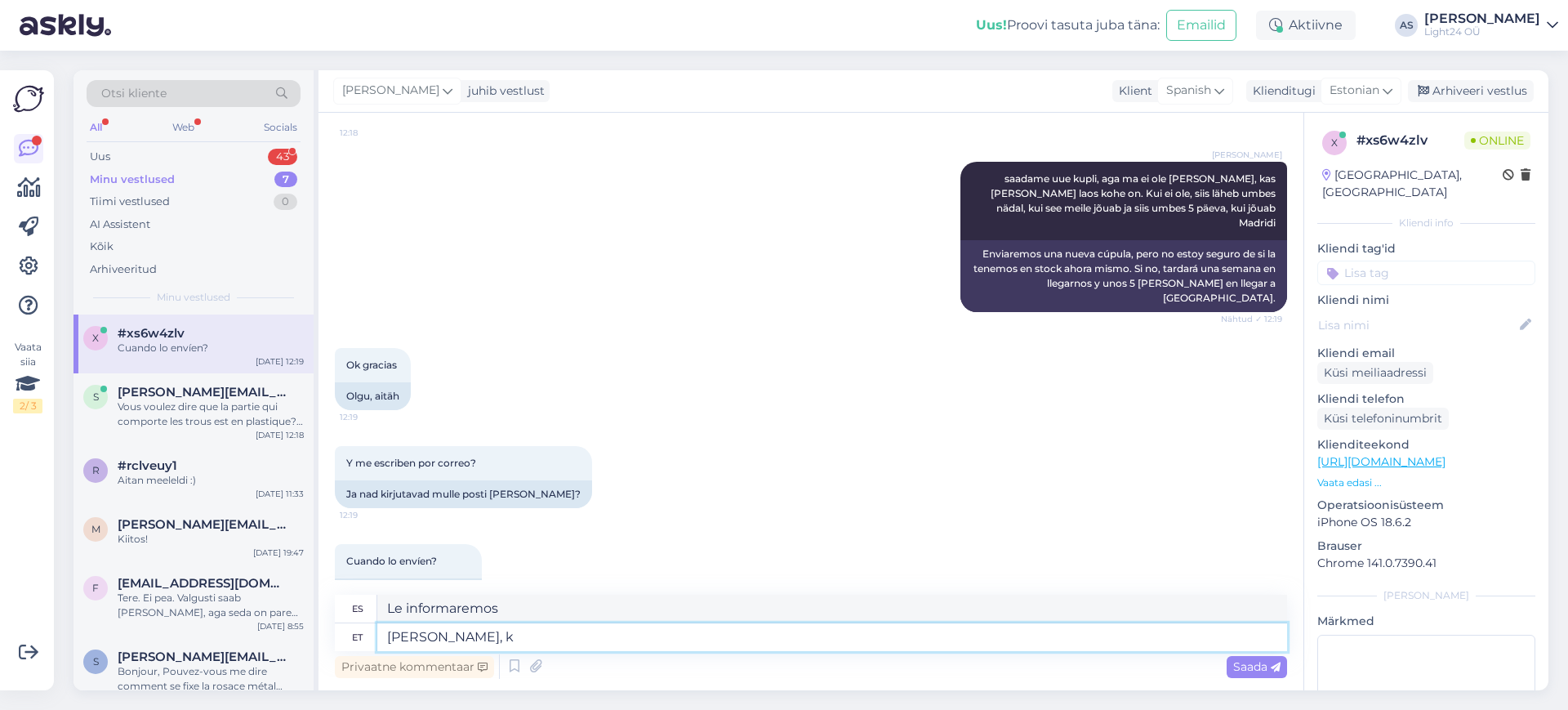
type textarea "Le informaremos,"
type textarea "anname teada, kui o"
type textarea "Te avisaremos cuando"
type textarea "anname teada, kui oleme t"
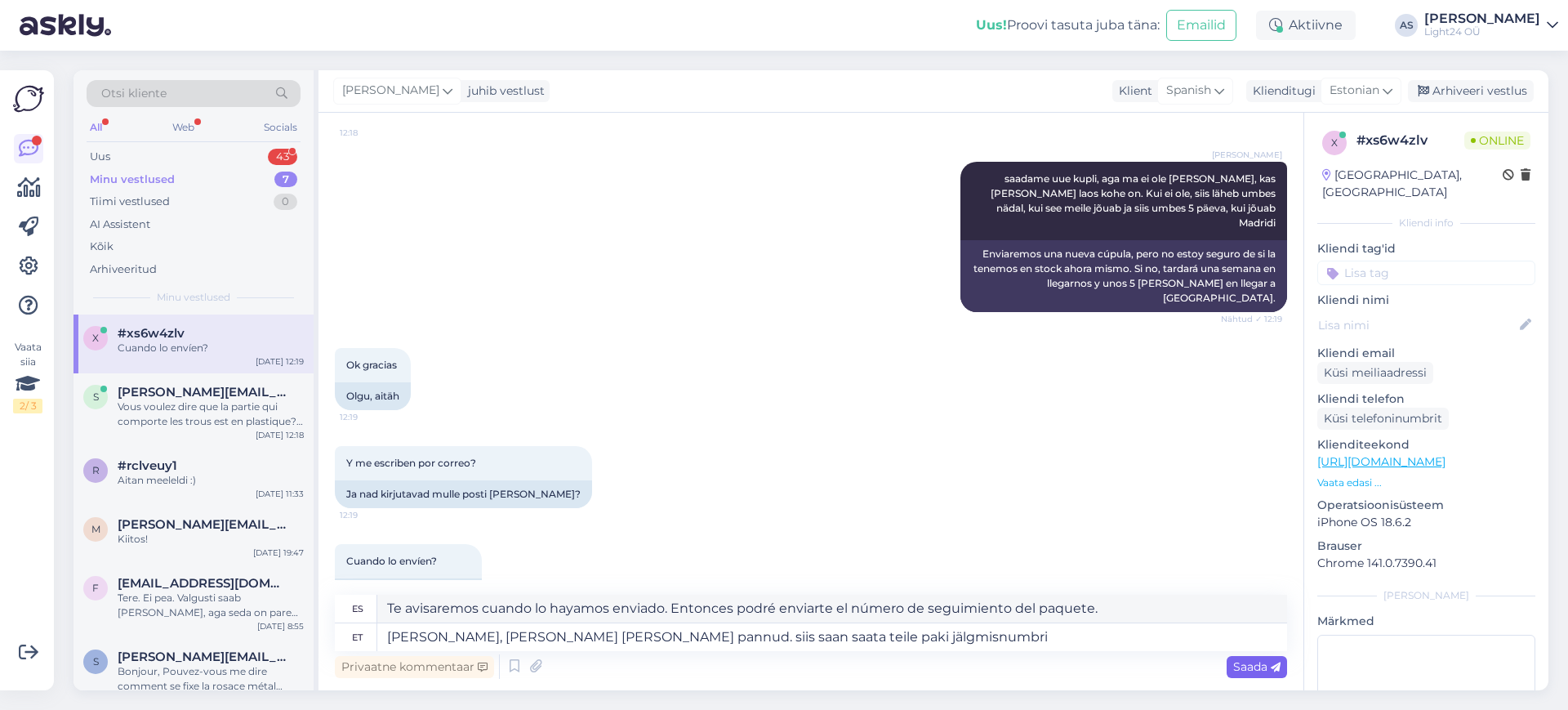
click at [1252, 674] on div "Saada" at bounding box center [1257, 667] width 60 height 22
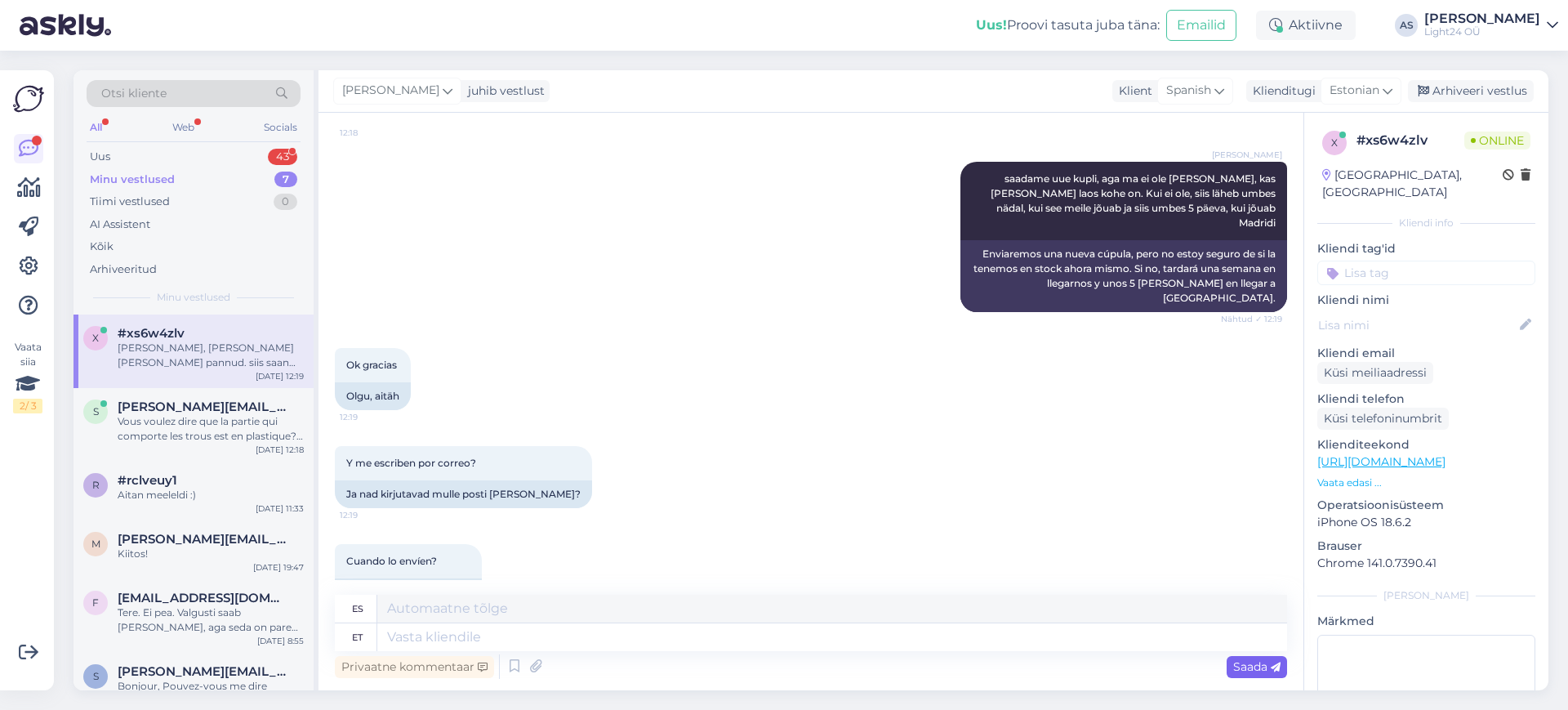
scroll to position [1147, 0]
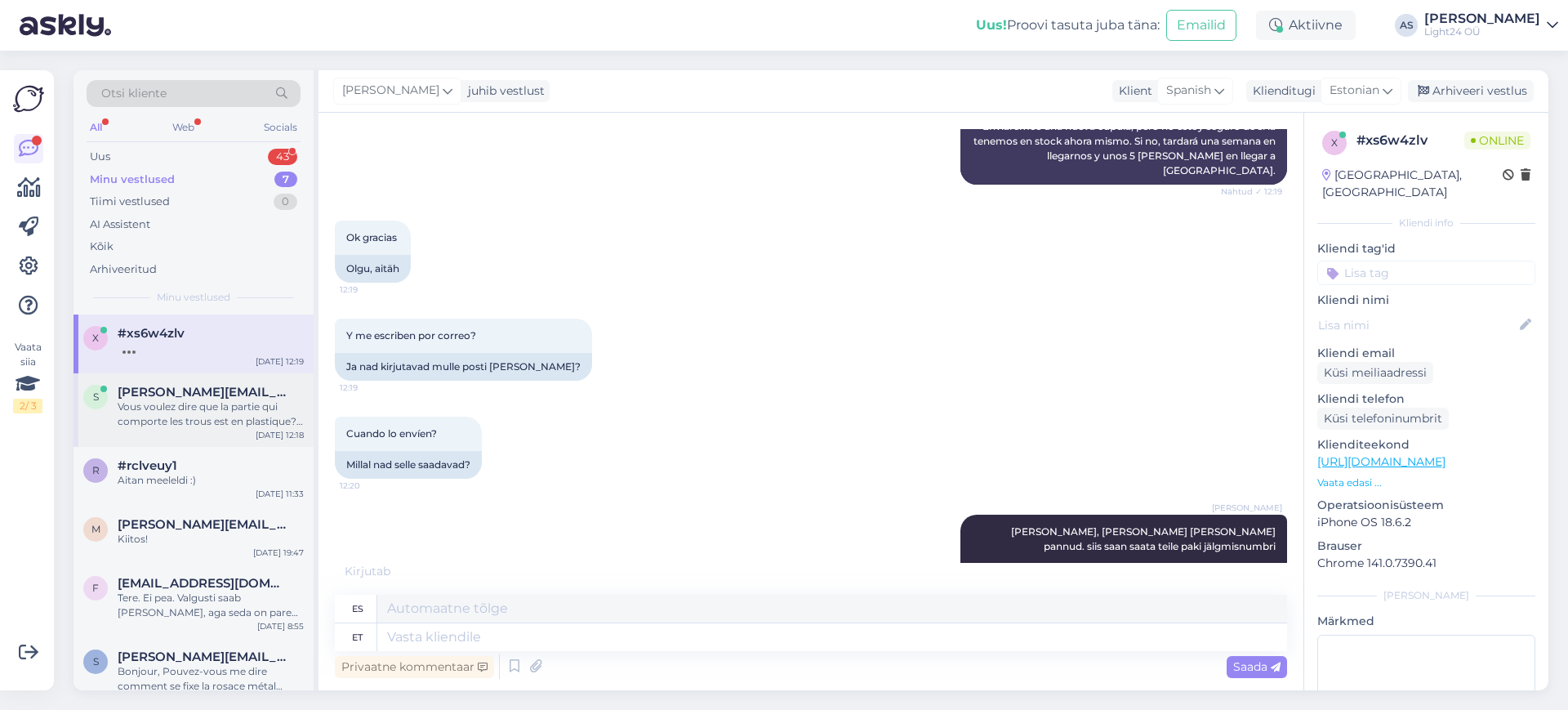
click at [194, 419] on div "Vous voulez dire que la partie qui comporte les trous est en plastique? Seul le…" at bounding box center [211, 414] width 187 height 29
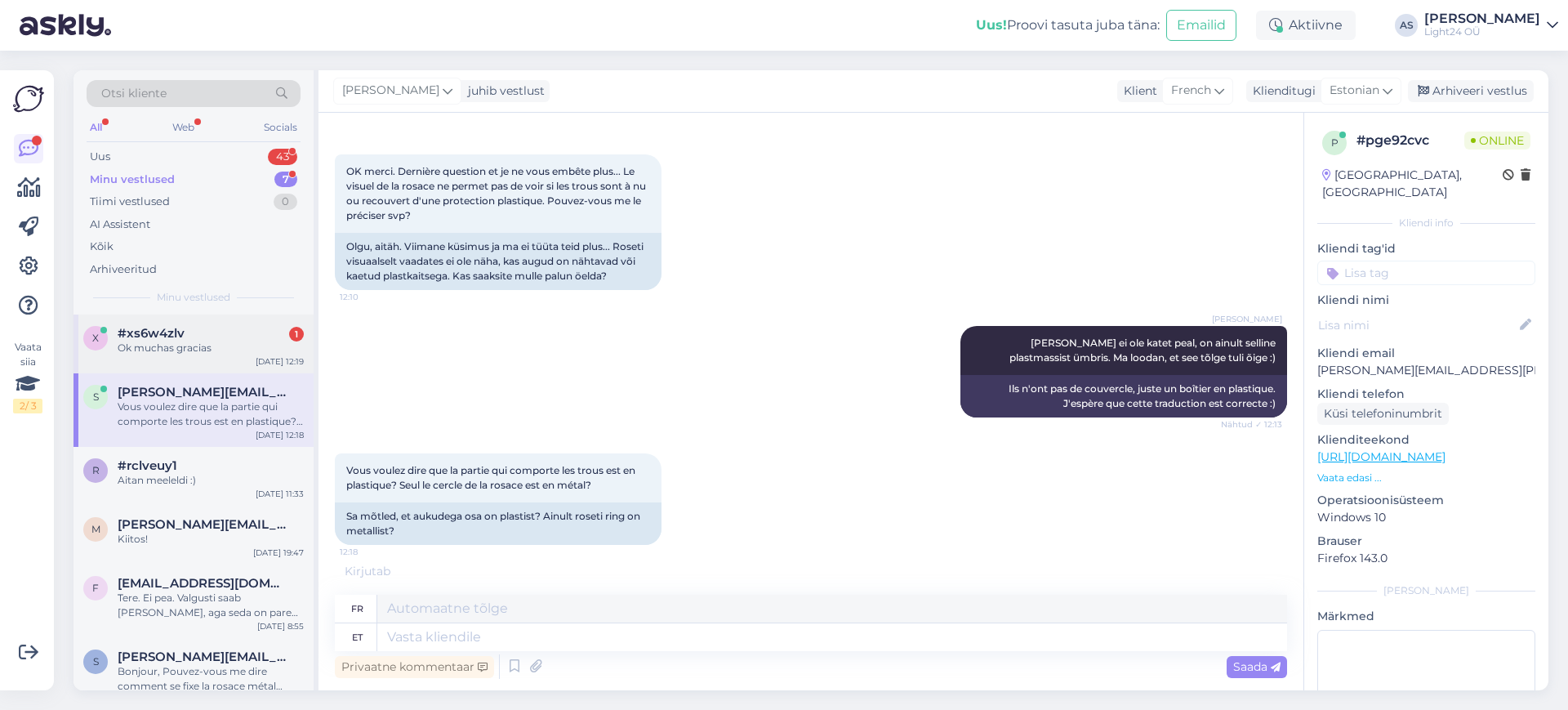
click at [163, 342] on div "Ok muchas gracias" at bounding box center [211, 348] width 187 height 15
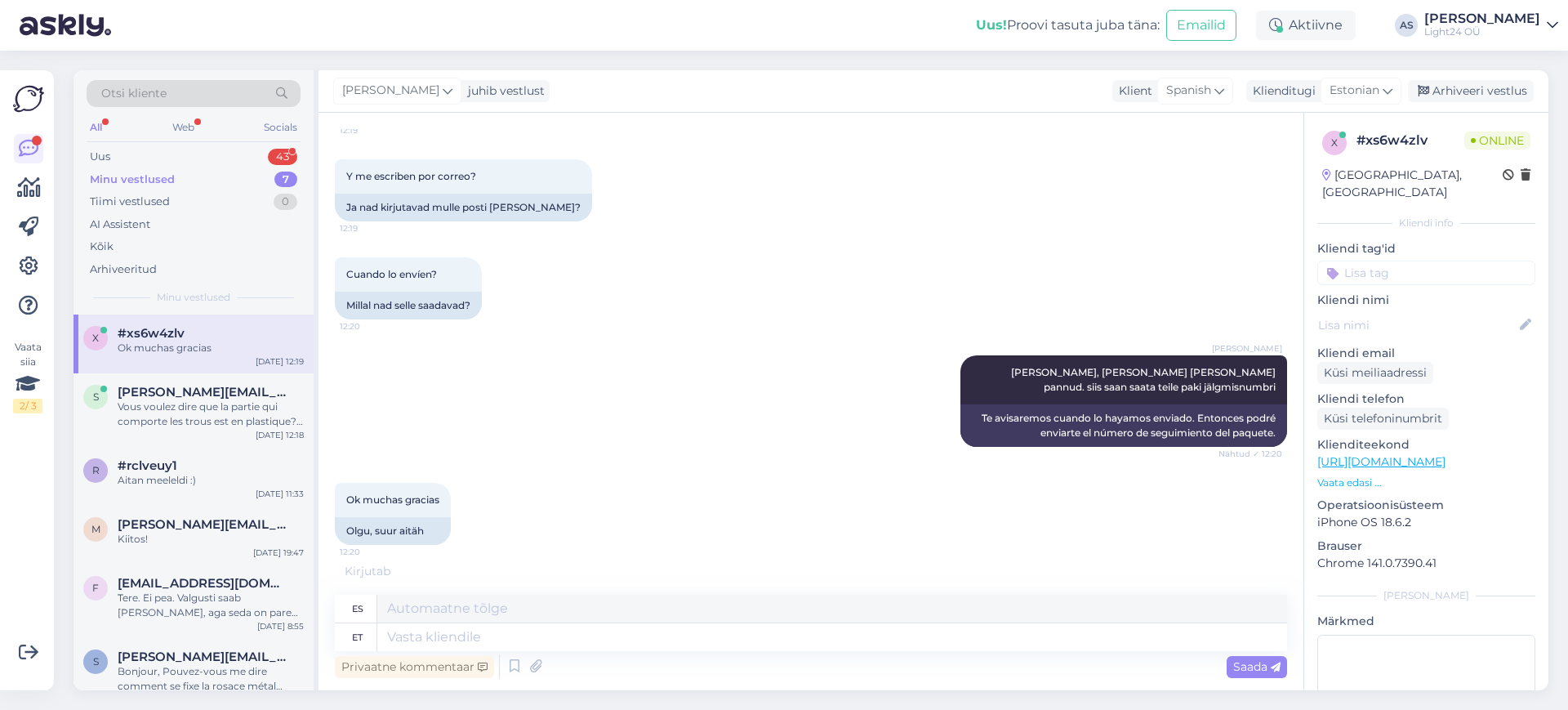
scroll to position [1019, 0]
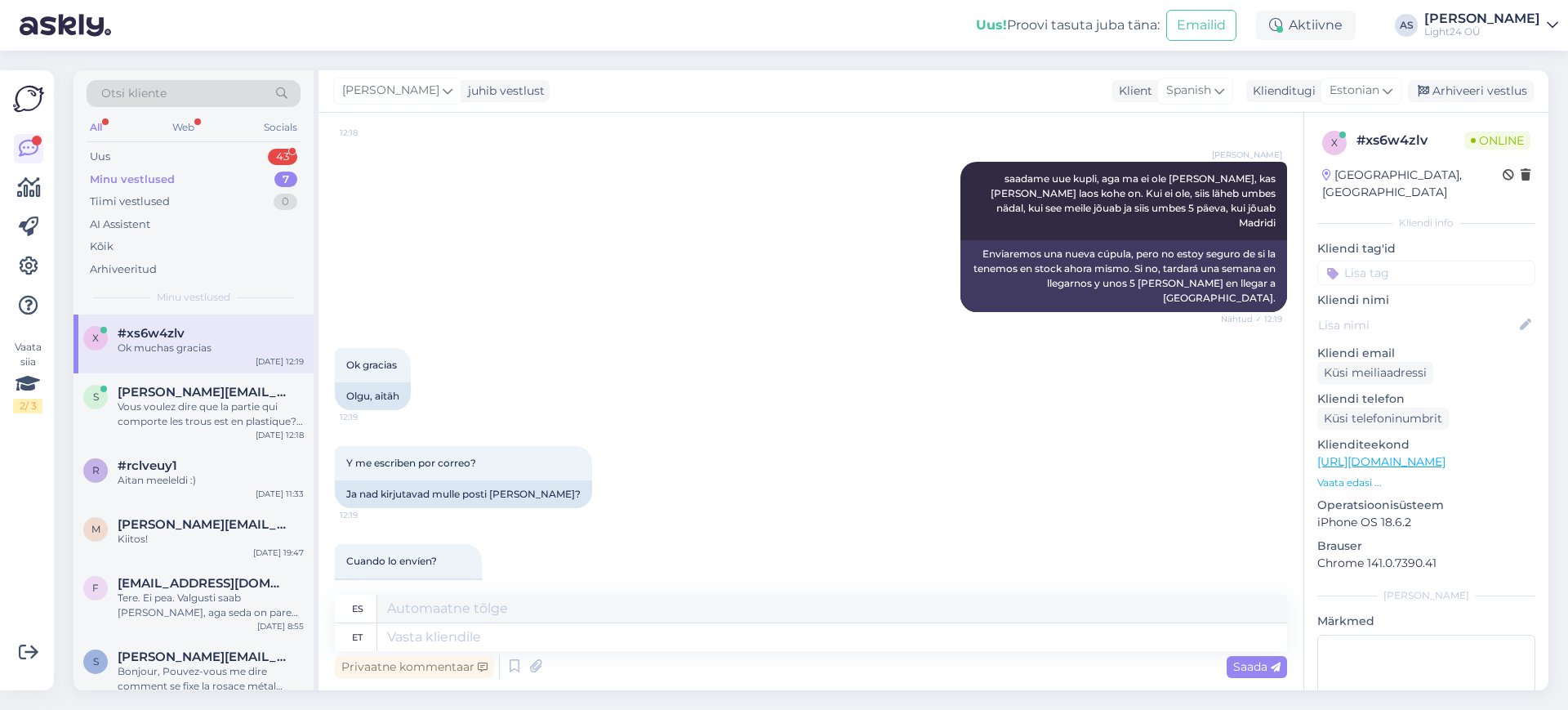
click at [134, 180] on div "Minu vestlused" at bounding box center [132, 179] width 85 height 16
click at [179, 345] on div "Ok muchas gracias" at bounding box center [211, 348] width 187 height 15
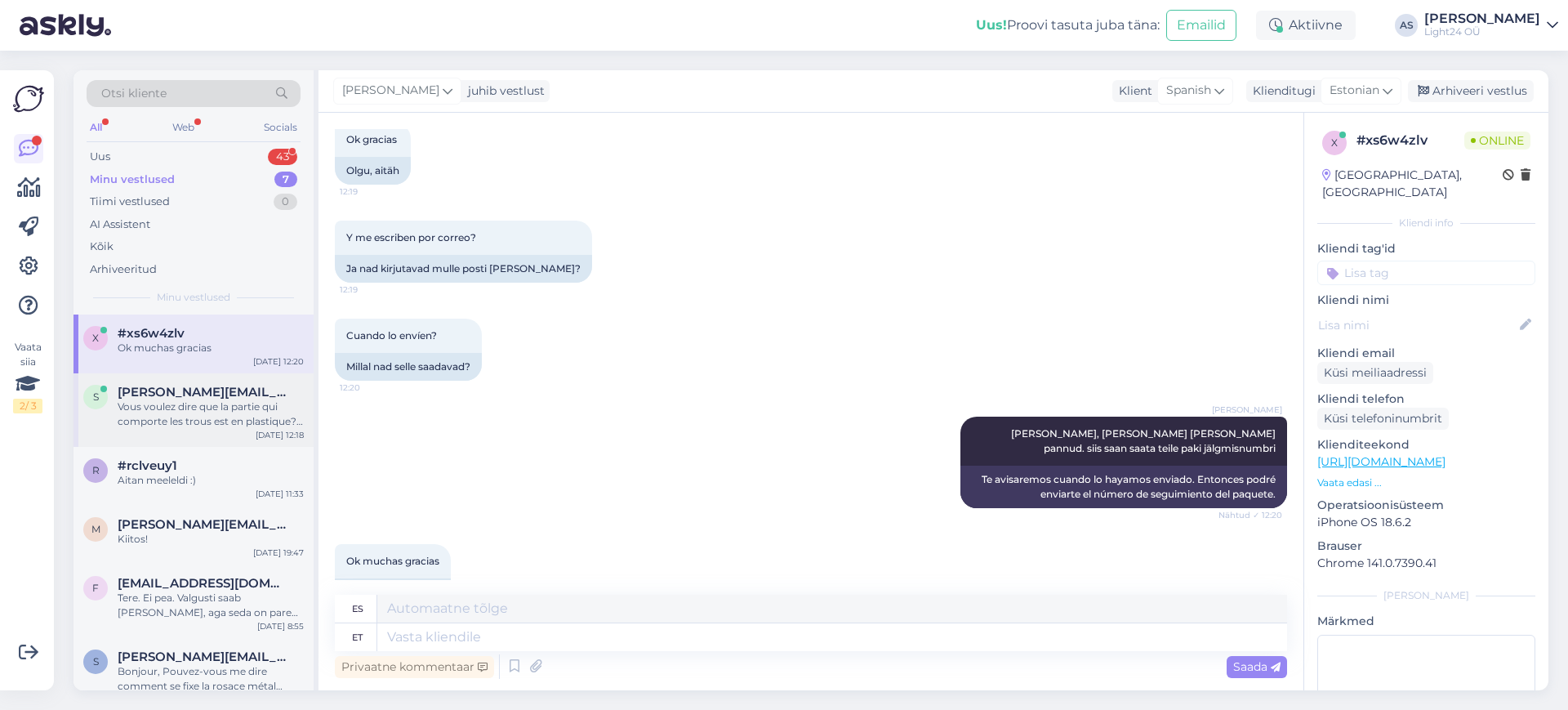
click at [180, 401] on div "Vous voulez dire que la partie qui comporte les trous est en plastique? Seul le…" at bounding box center [211, 414] width 187 height 29
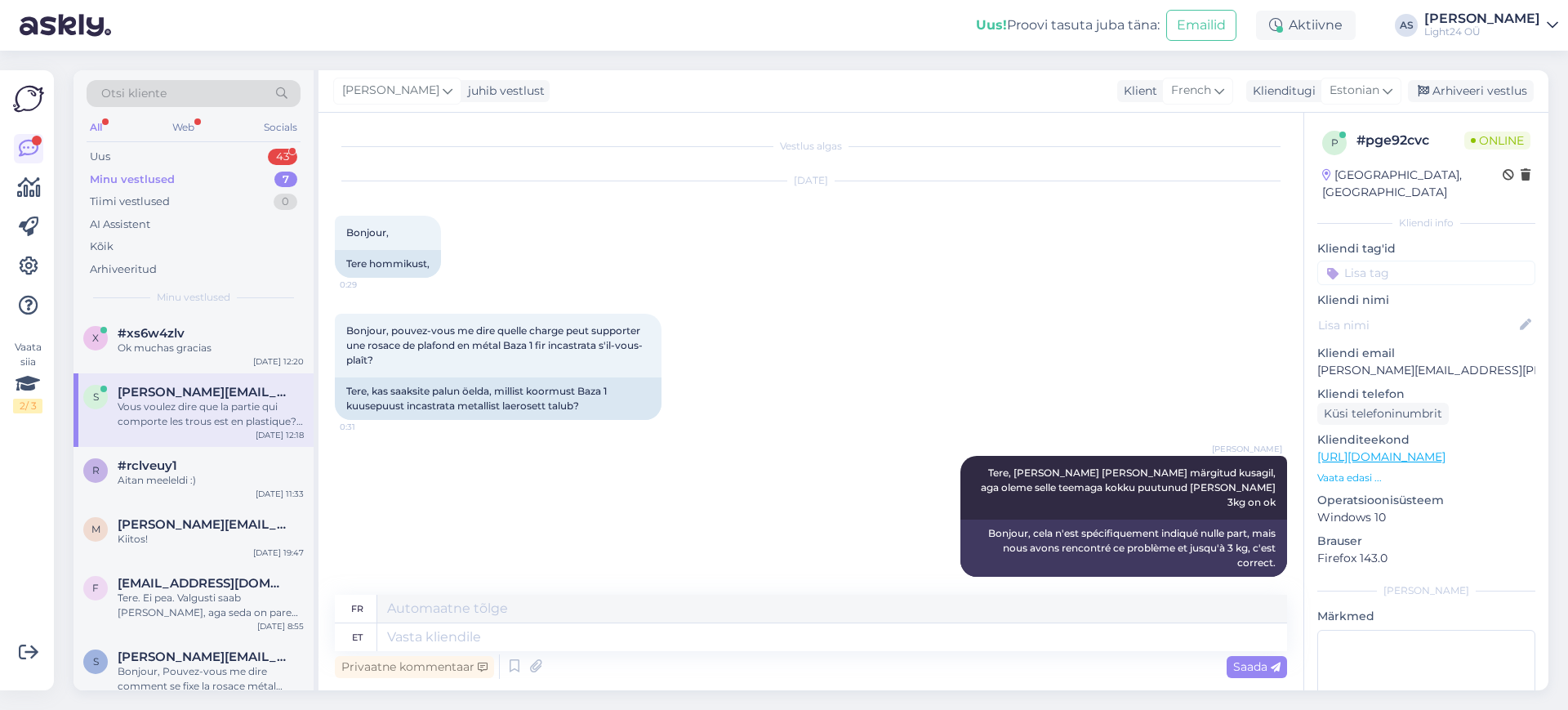
scroll to position [1804, 0]
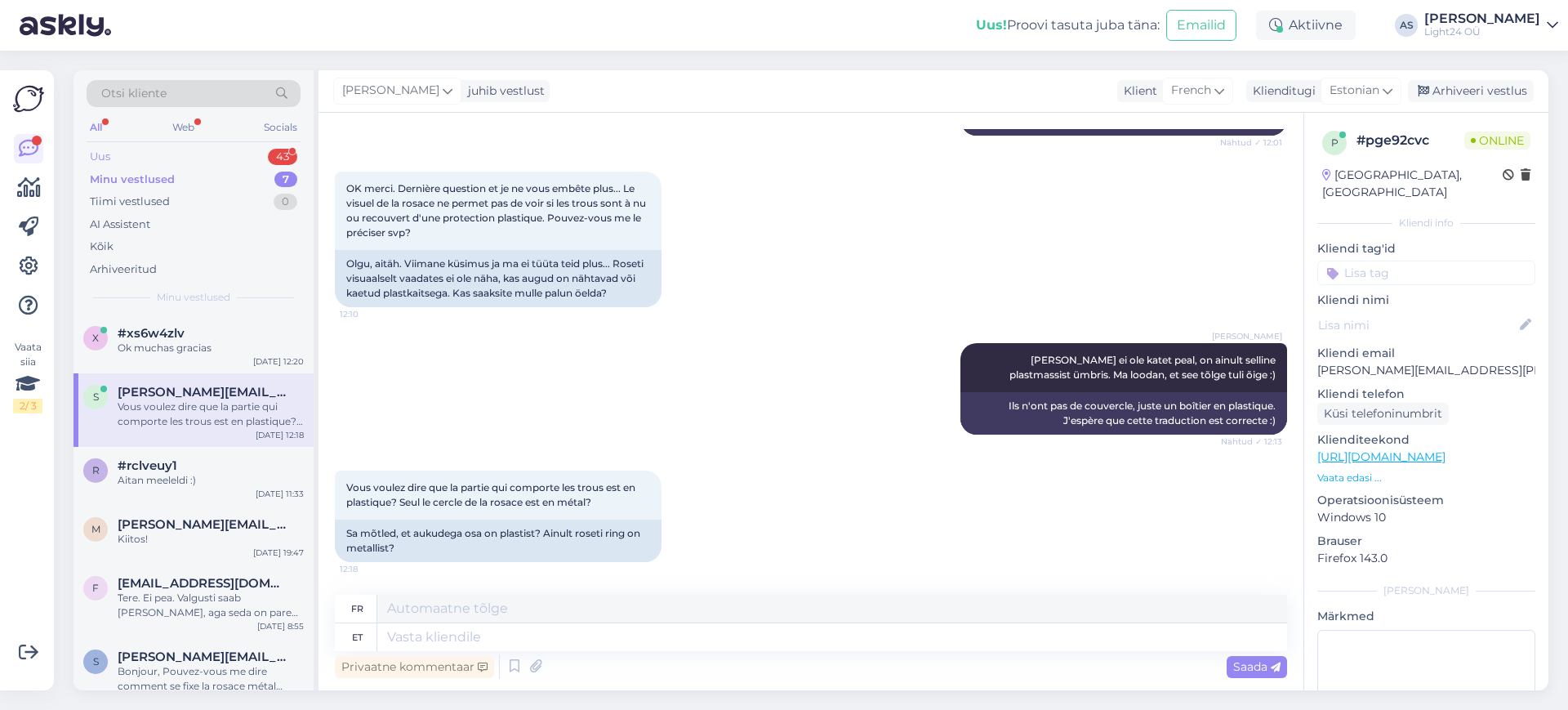
click at [101, 150] on div "Uus" at bounding box center [100, 157] width 21 height 16
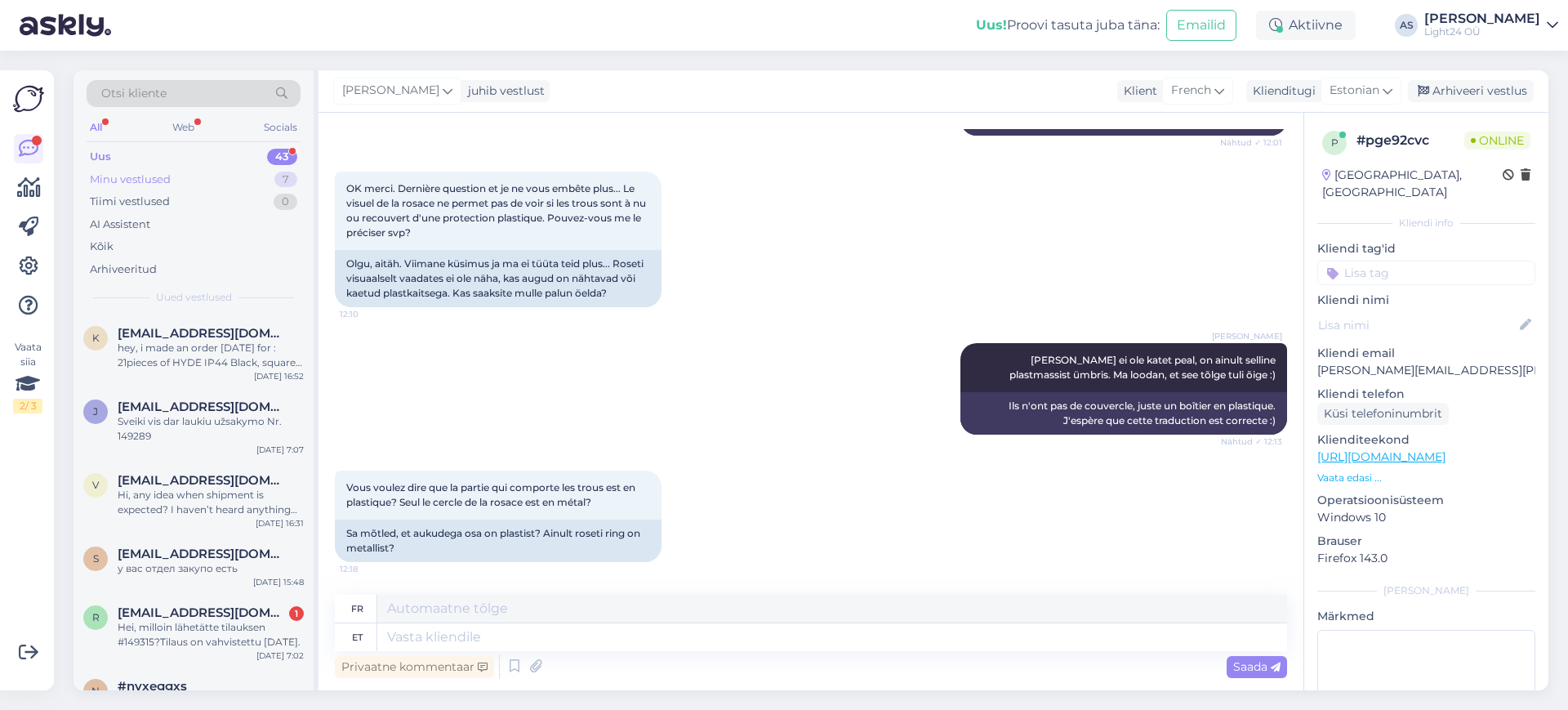
click at [113, 181] on div "Minu vestlused" at bounding box center [130, 179] width 81 height 16
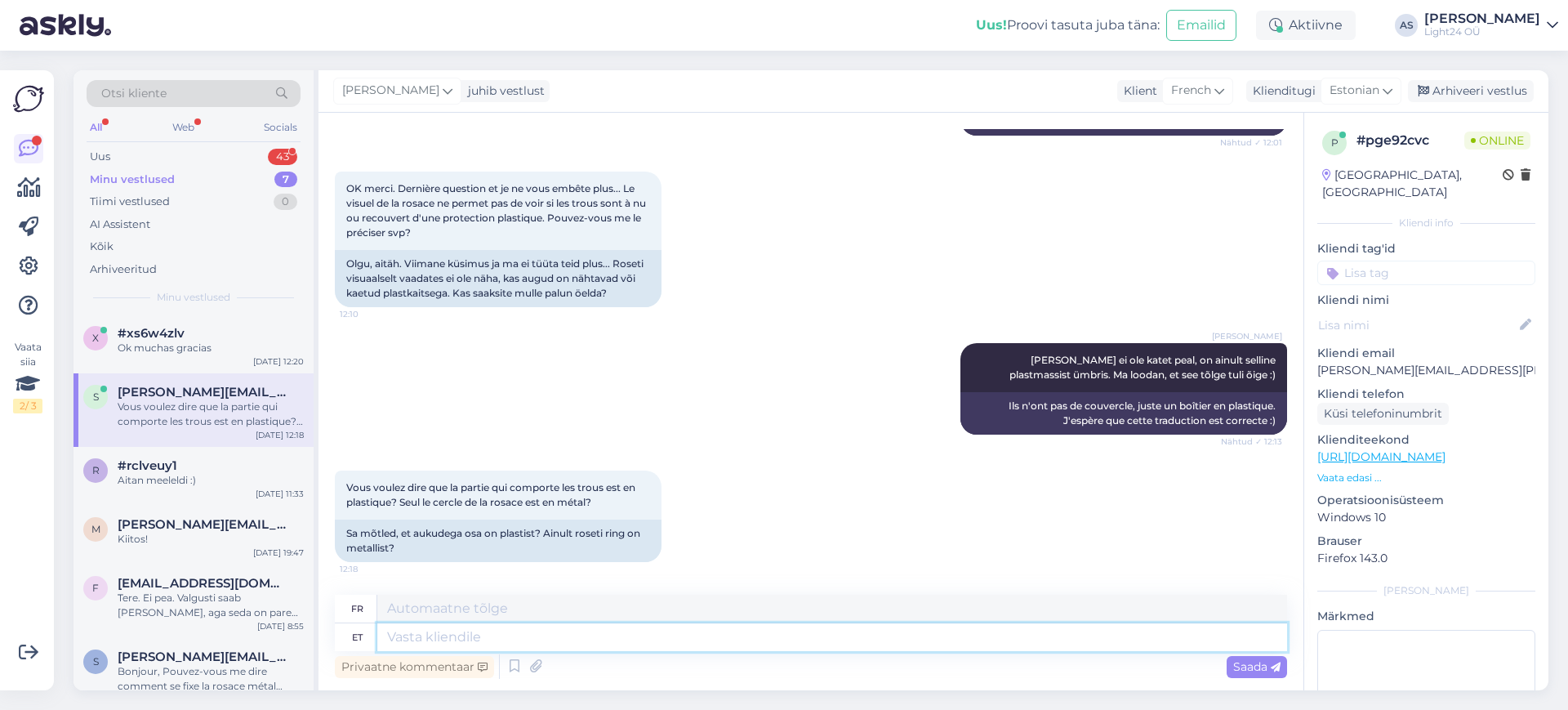
click at [599, 627] on textarea at bounding box center [832, 636] width 910 height 27
click at [1263, 662] on span "Saada" at bounding box center [1257, 667] width 47 height 15
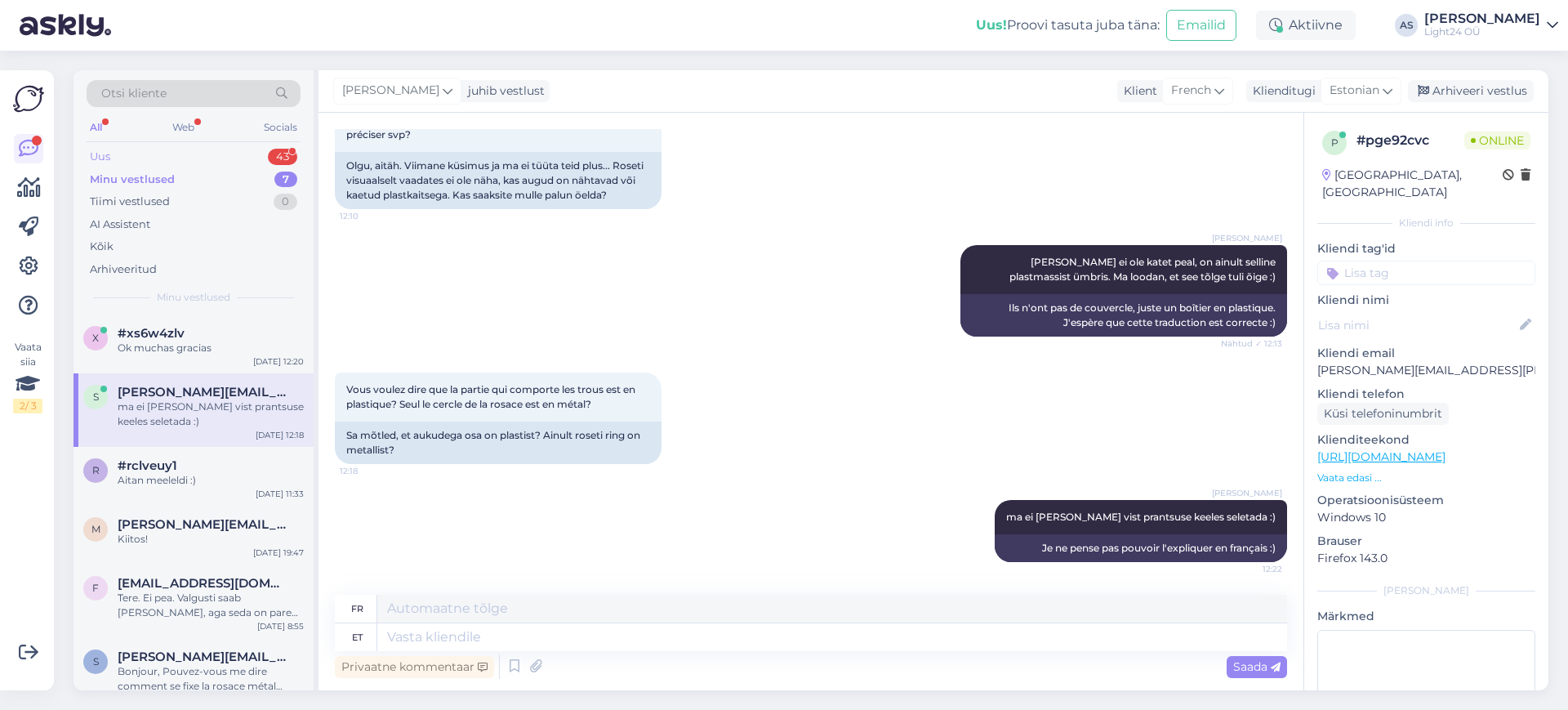
click at [103, 156] on div "Uus" at bounding box center [100, 157] width 21 height 16
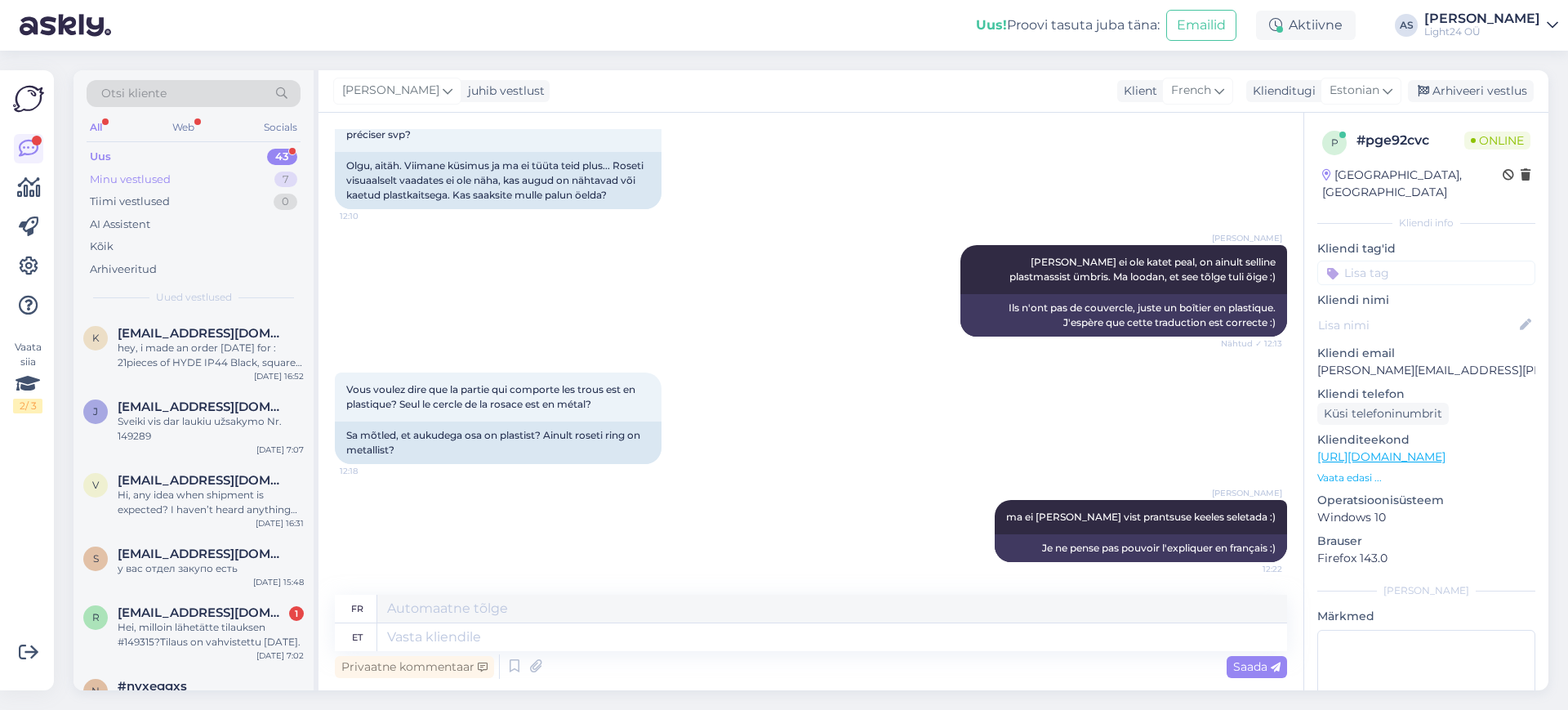
click at [107, 182] on div "Minu vestlused" at bounding box center [130, 179] width 81 height 16
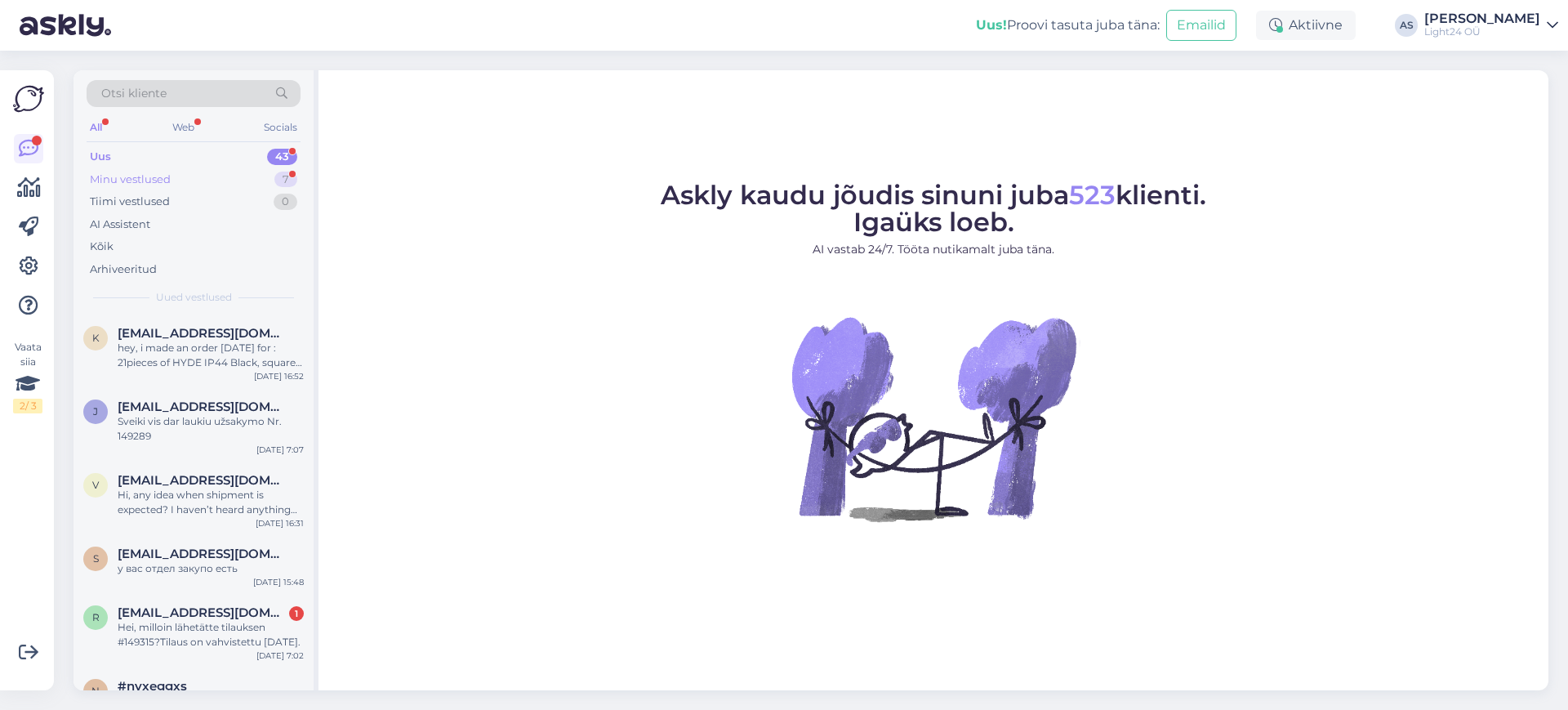
click at [149, 175] on div "Minu vestlused" at bounding box center [130, 179] width 81 height 16
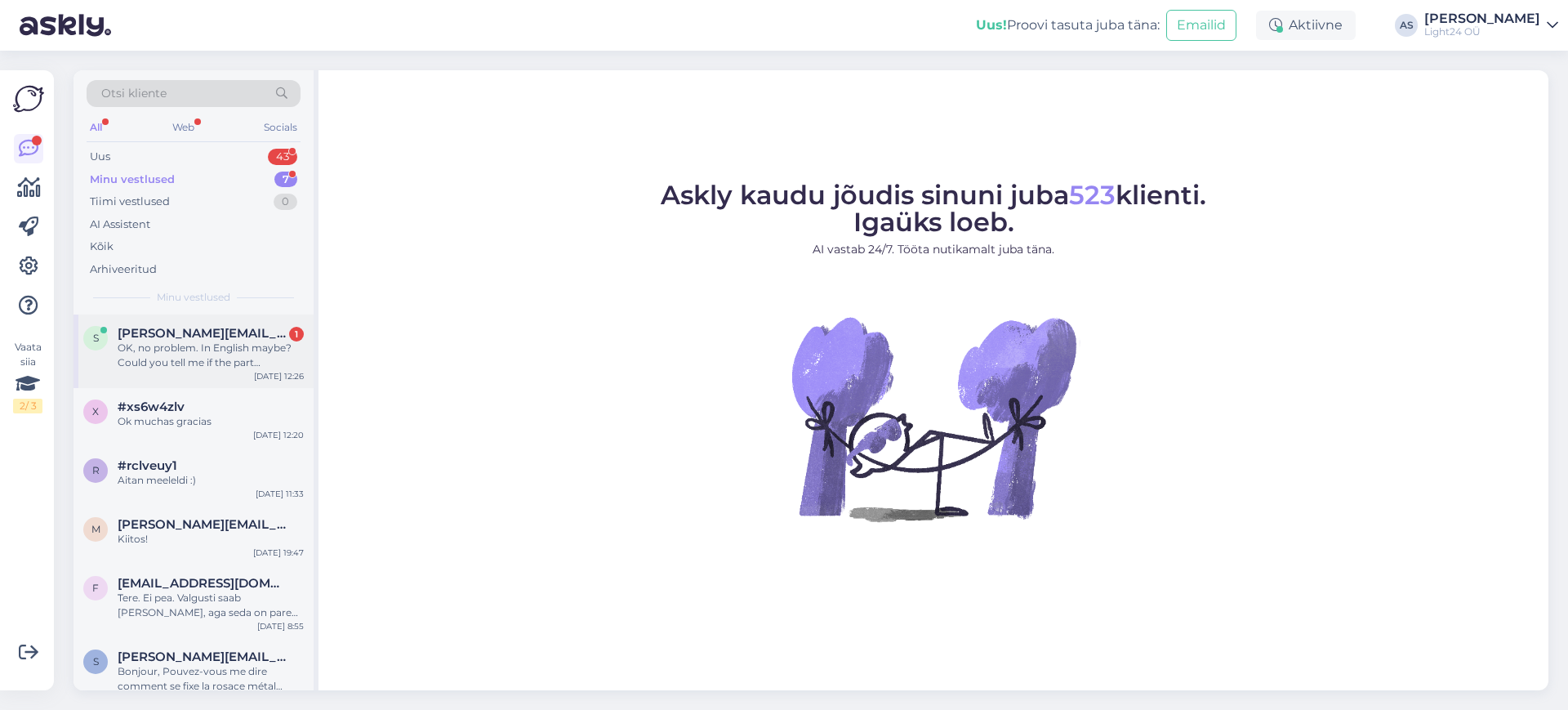
click at [200, 347] on div "OK, no problem. In English maybe? Could you tell me if the part comprising hole…" at bounding box center [211, 355] width 187 height 29
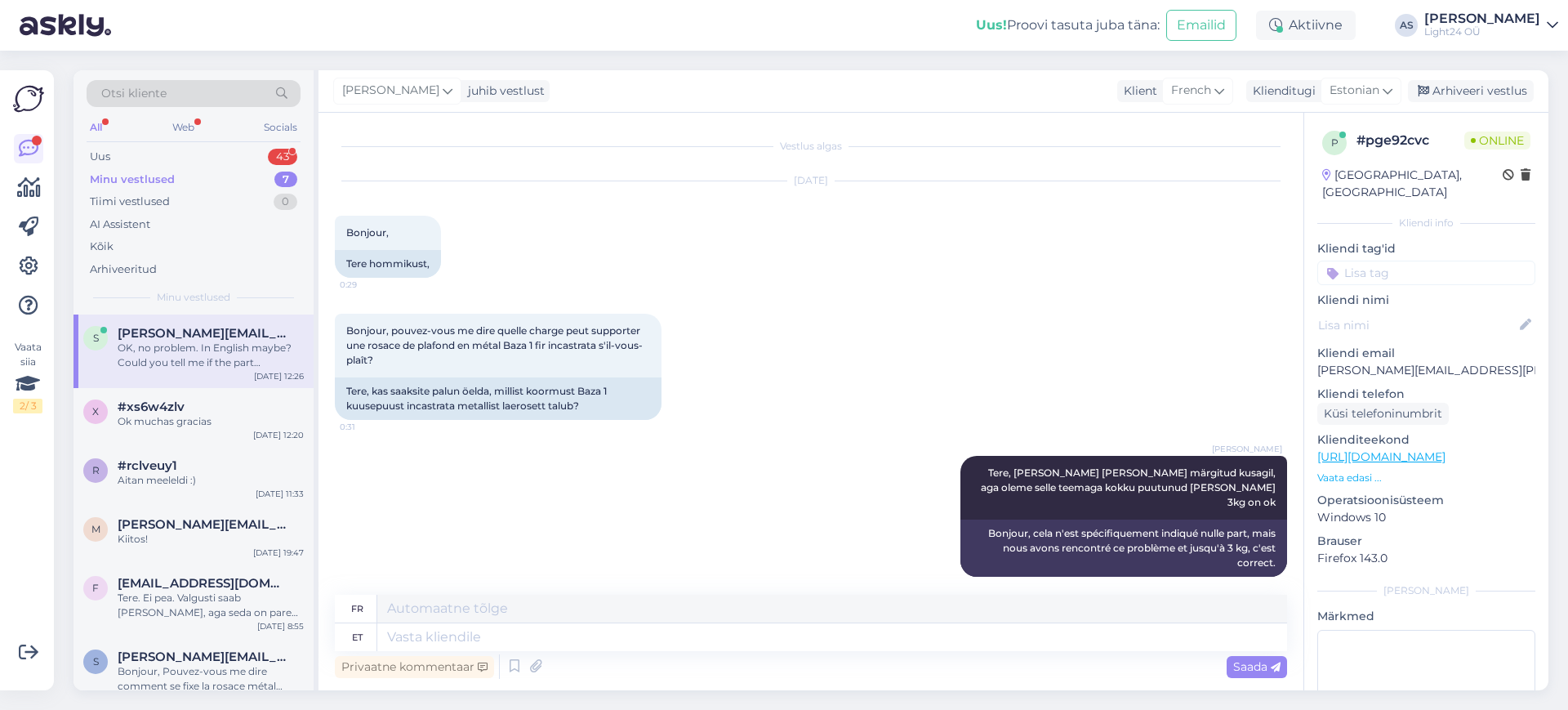
scroll to position [2029, 0]
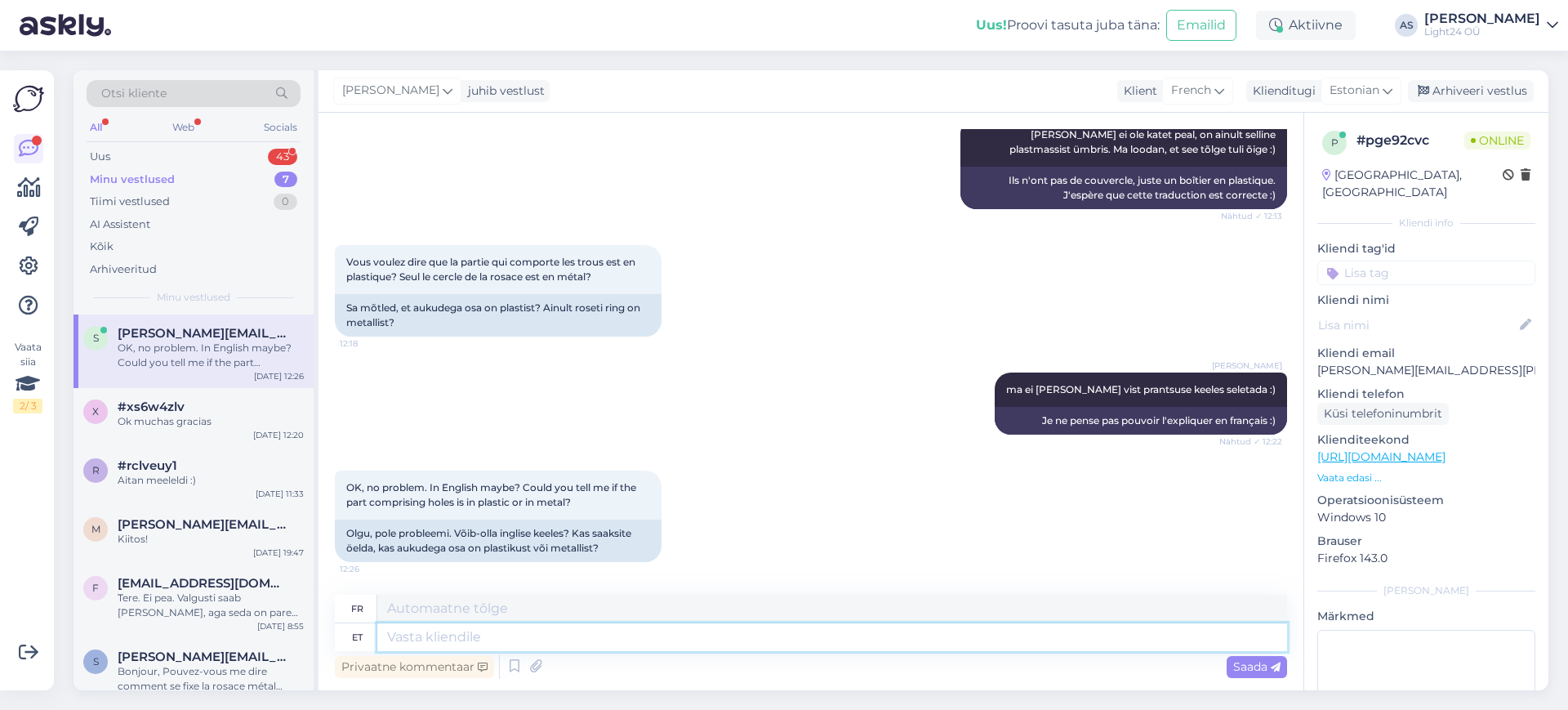
click at [468, 634] on textarea at bounding box center [832, 636] width 910 height 27
type textarea "metallist"
type textarea "métal"
type textarea "metallist ikka"
type textarea "toujours en métal"
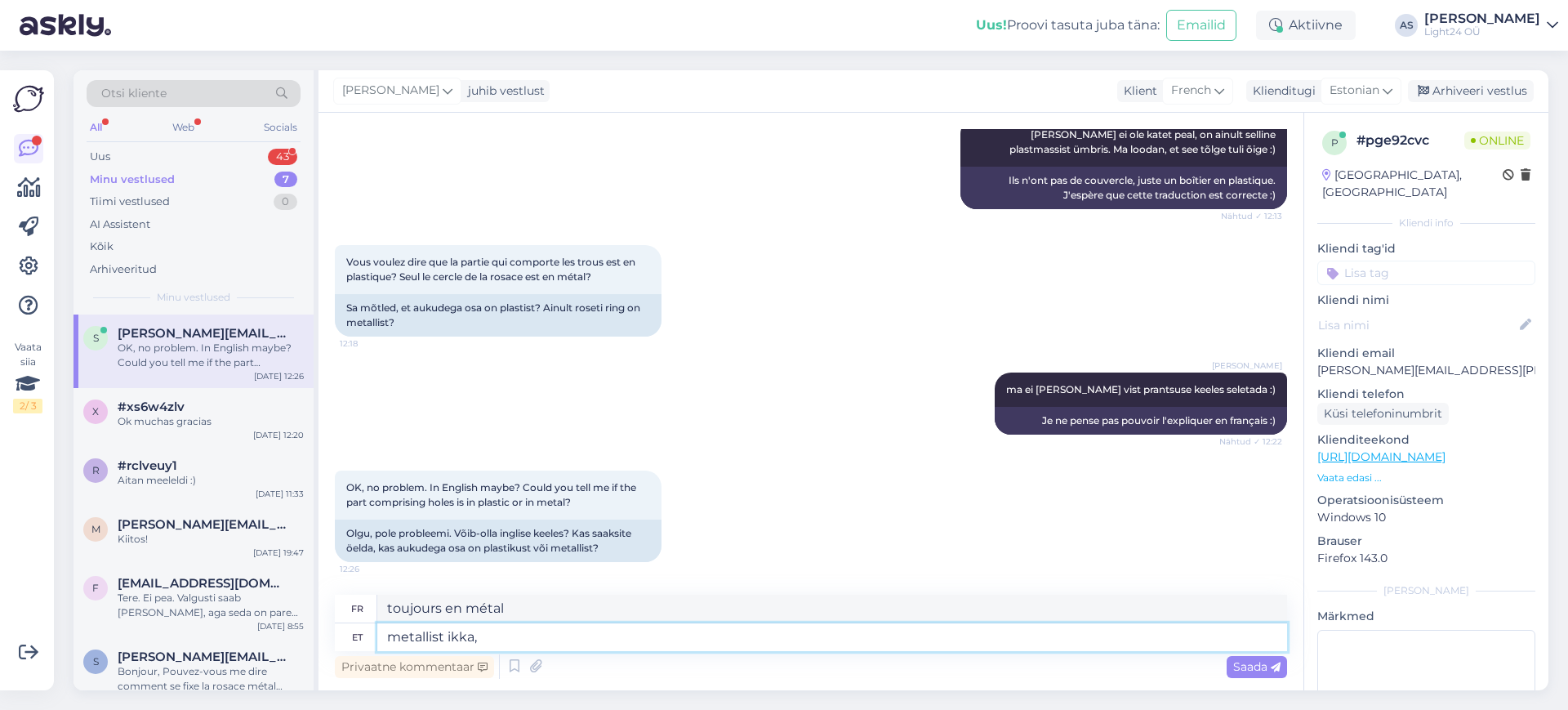
type textarea "metallist ikka, s"
type textarea "toujours en métal,"
type textarea "metallist ikka, sisse p"
type textarea "toujours en métal, à l'intérieur"
type textarea "metallist ikka, sisse puuritud"
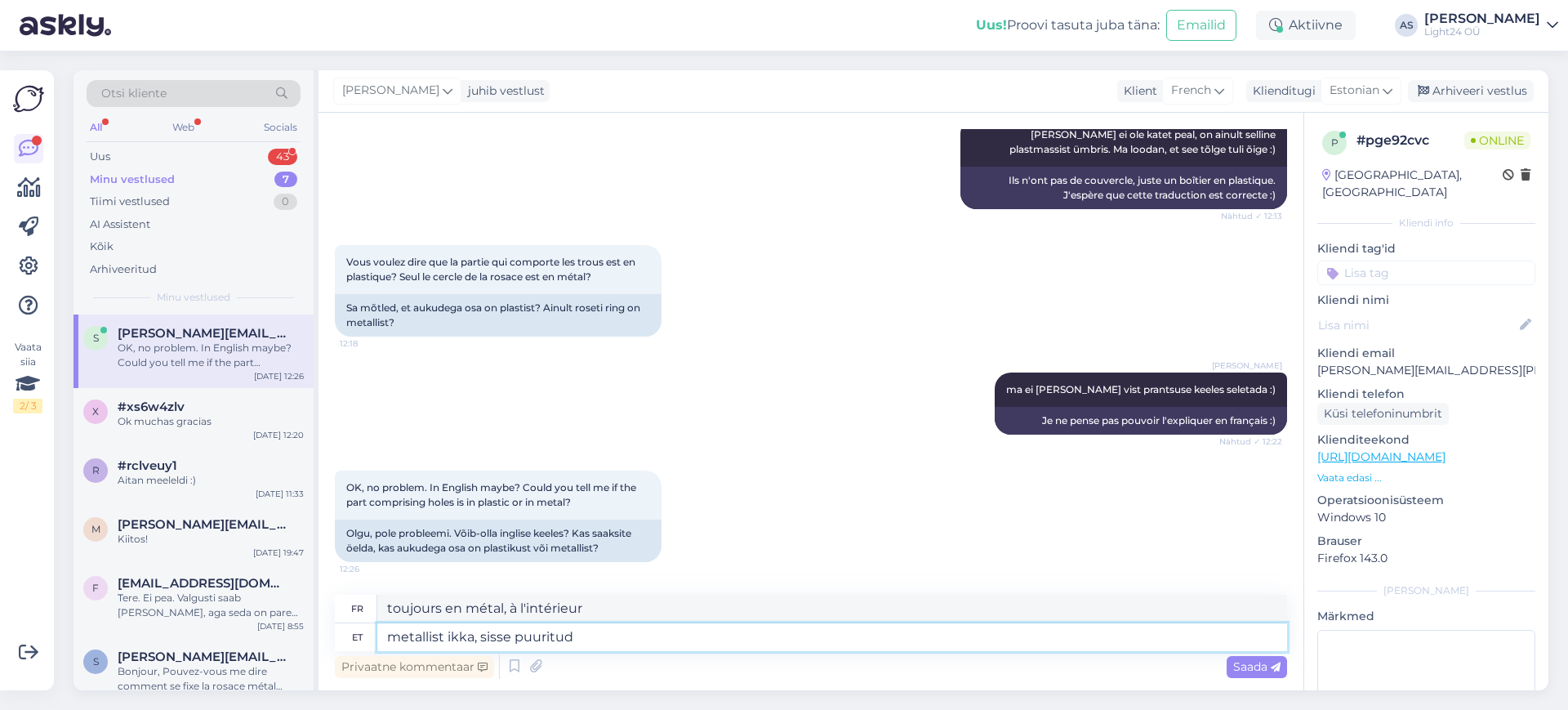
type textarea "métal immobile, percé"
type textarea "metallist ikka, sisse puuritud"
click at [1243, 659] on span "Saada" at bounding box center [1257, 667] width 47 height 15
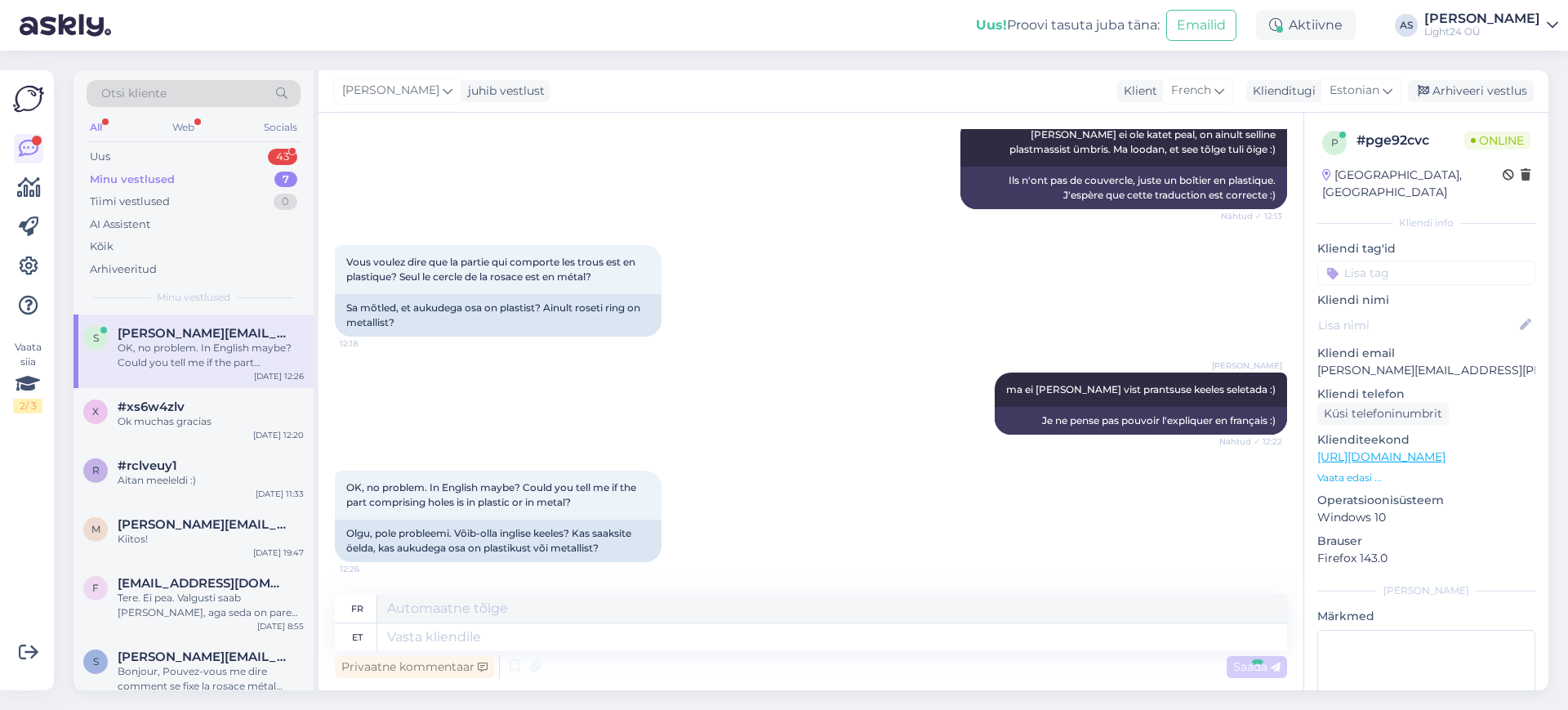
scroll to position [2127, 0]
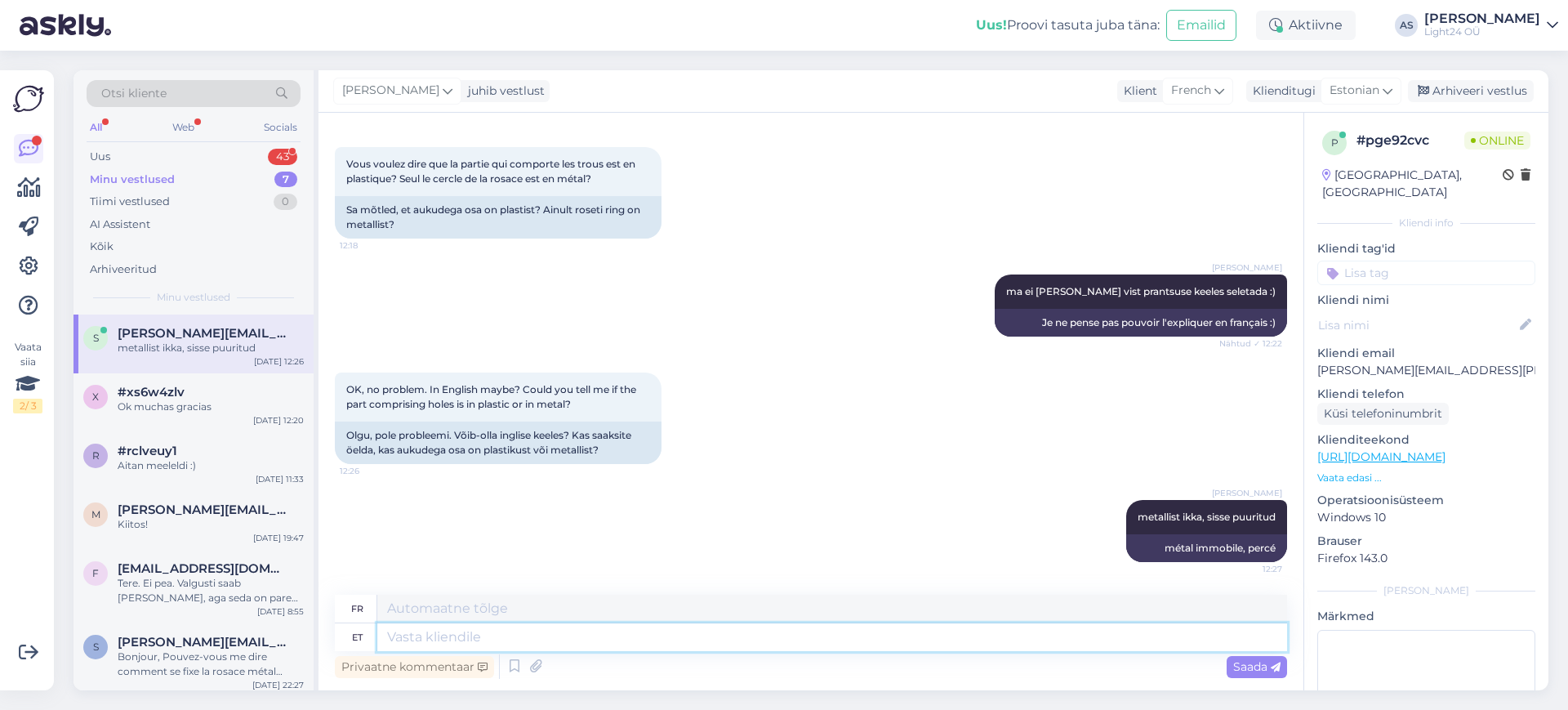
click at [679, 641] on textarea at bounding box center [832, 636] width 910 height 27
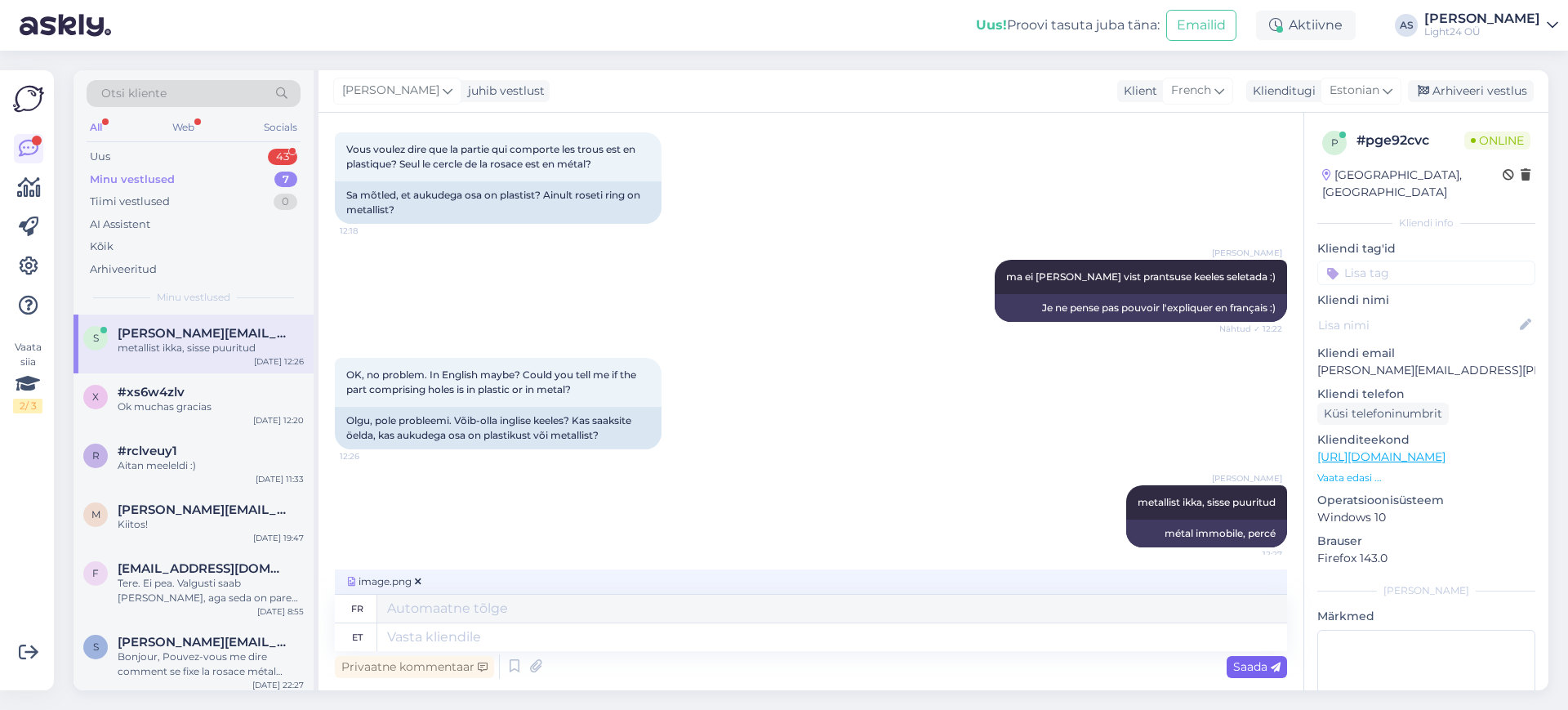
click at [1252, 662] on span "Saada" at bounding box center [1257, 667] width 47 height 15
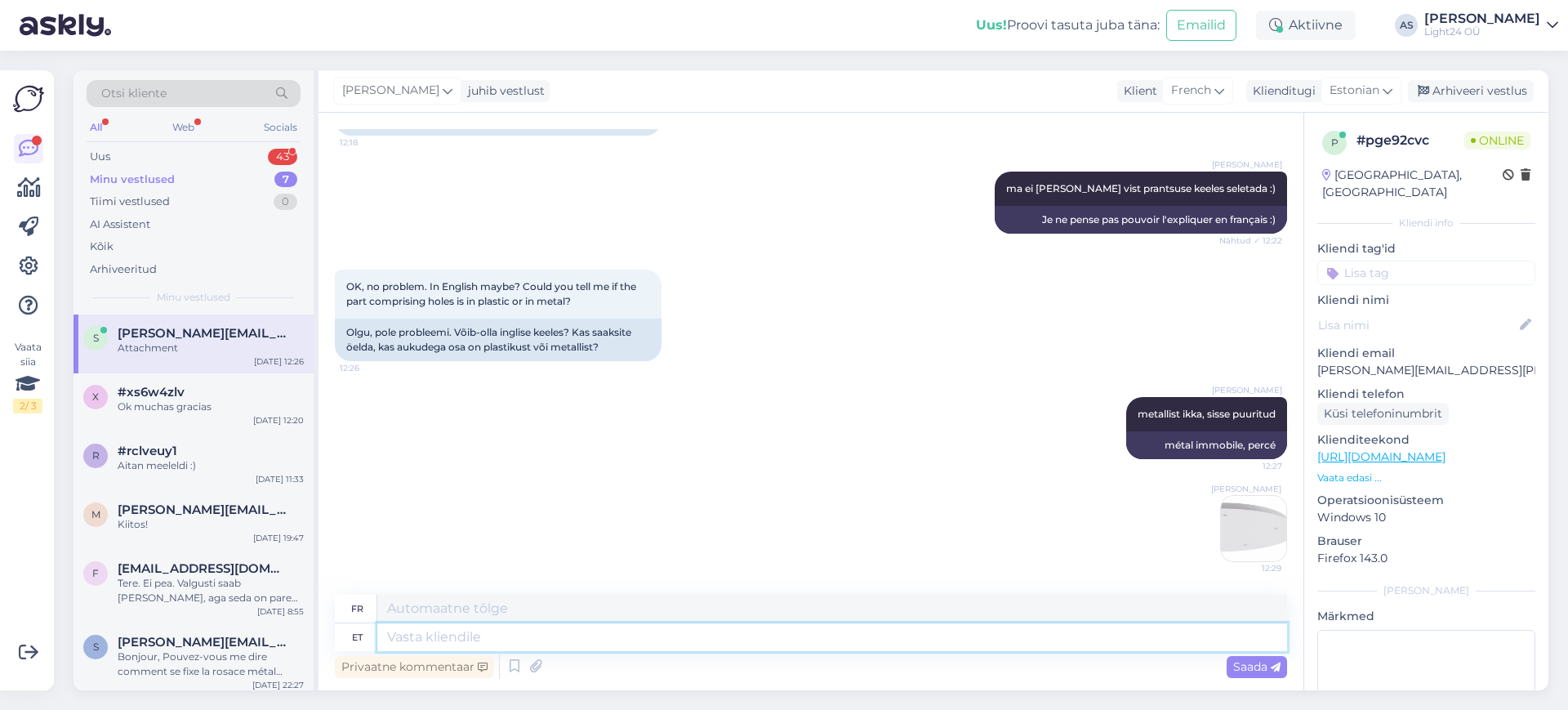
click at [597, 642] on textarea at bounding box center [832, 636] width 910 height 27
type textarea "ehk s"
type textarea "peut-être"
type textarea "ehk see"
type textarea "peut-être que ça"
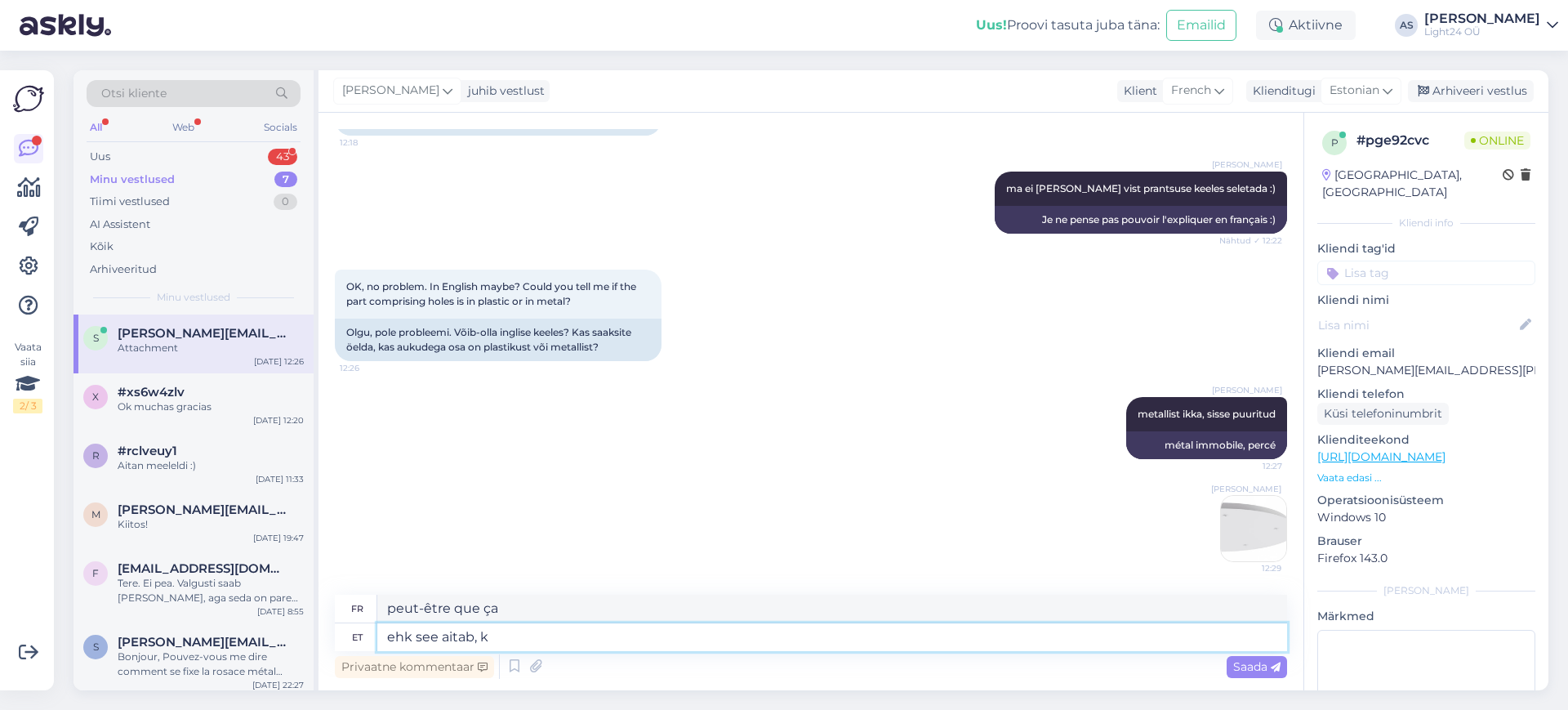
type textarea "ehk see aitab, ku"
type textarea "peut-être que cela aidera,"
type textarea "ehk see aitab, kui su"
type textarea "peut-être que ça aiderait si"
type textarea "ehk see aitab, kui suuremaks"
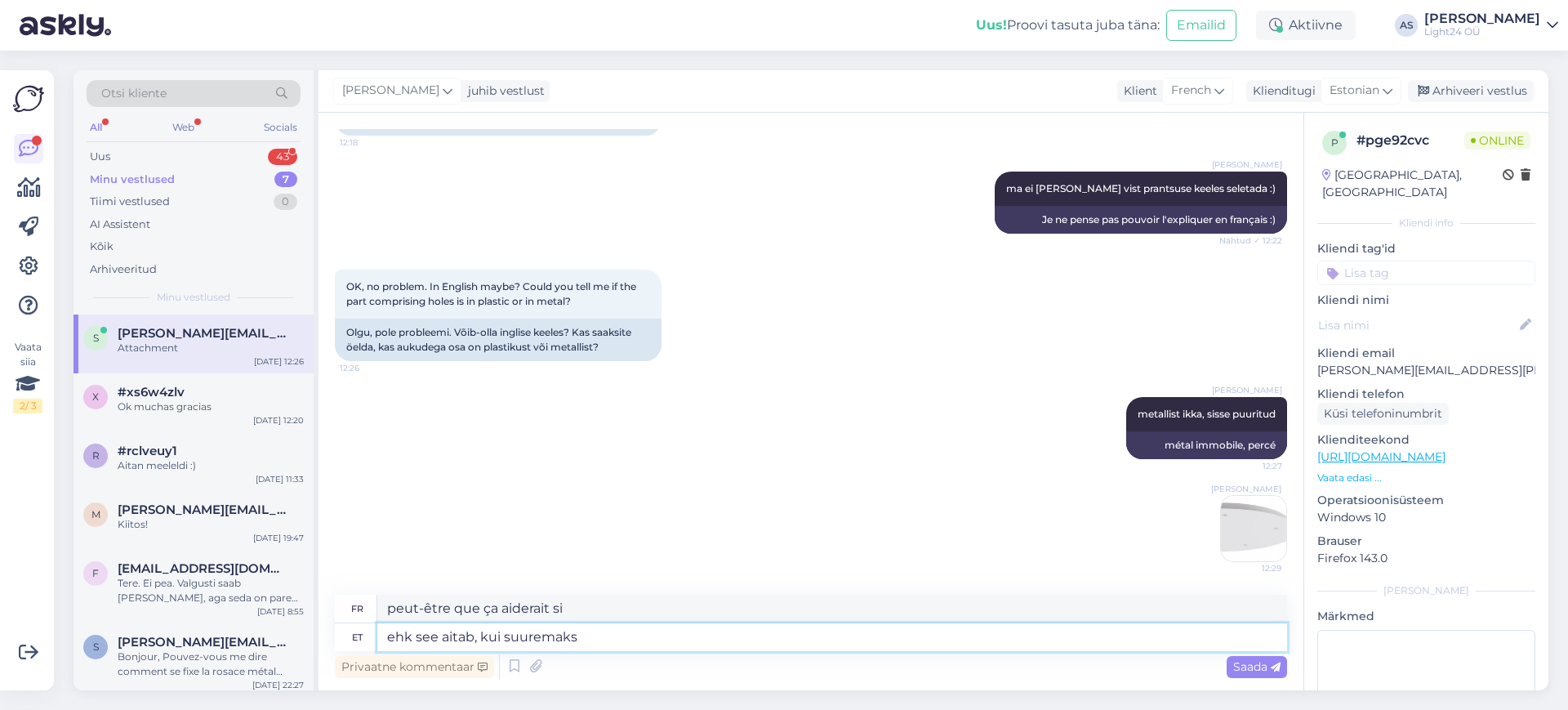
type textarea "peut-être que ça aiderait si c'était plus grand"
type textarea "ehk see aitab, kui suuremaks teete"
type textarea "peut-être que ça aiderait si tu l'agrandissais"
type textarea "ehk see aitab, kui suuremaks teete pildi"
type textarea "peut-être que cela aiderait si tu agrandissais l'image"
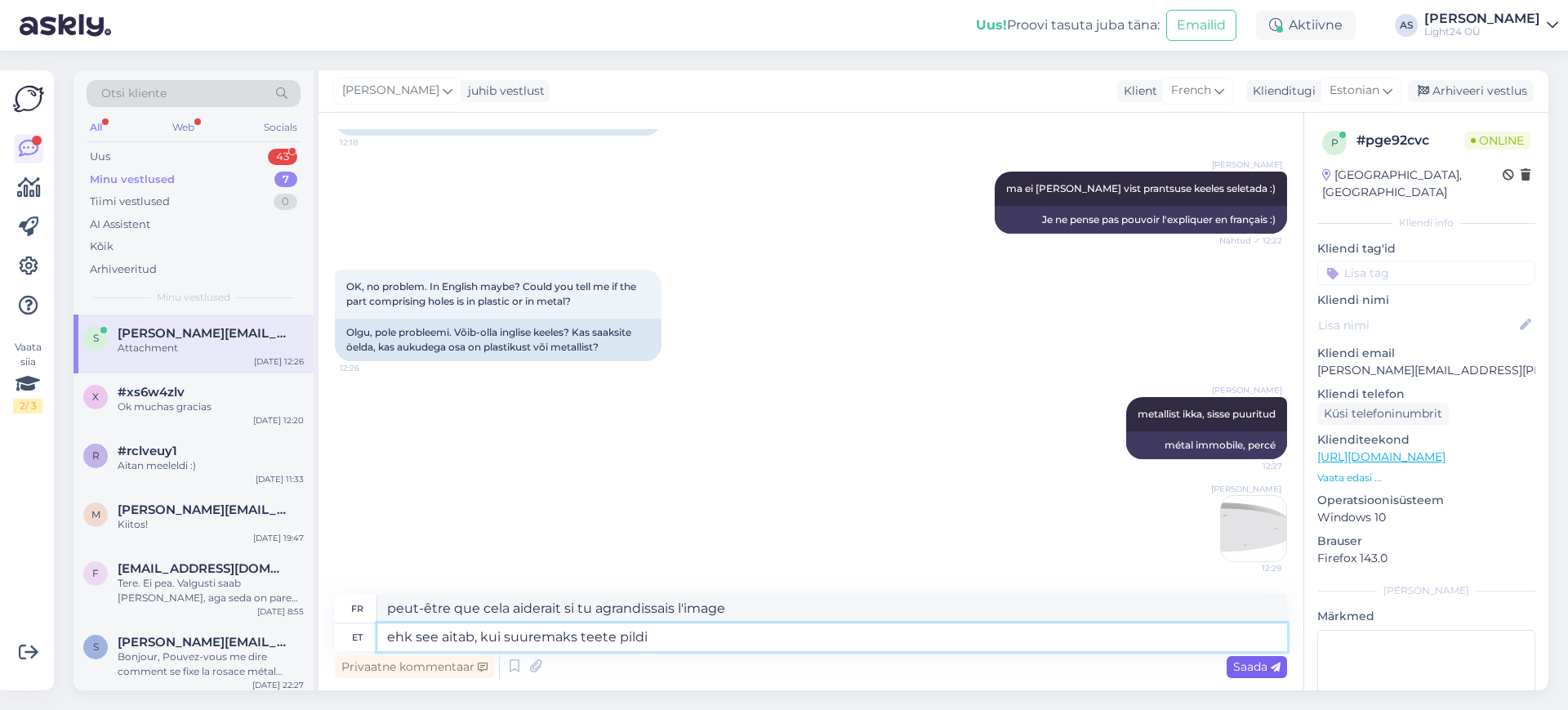
type textarea "ehk see aitab, kui suuremaks teete pildi"
click at [1264, 665] on span "Saada" at bounding box center [1257, 667] width 47 height 15
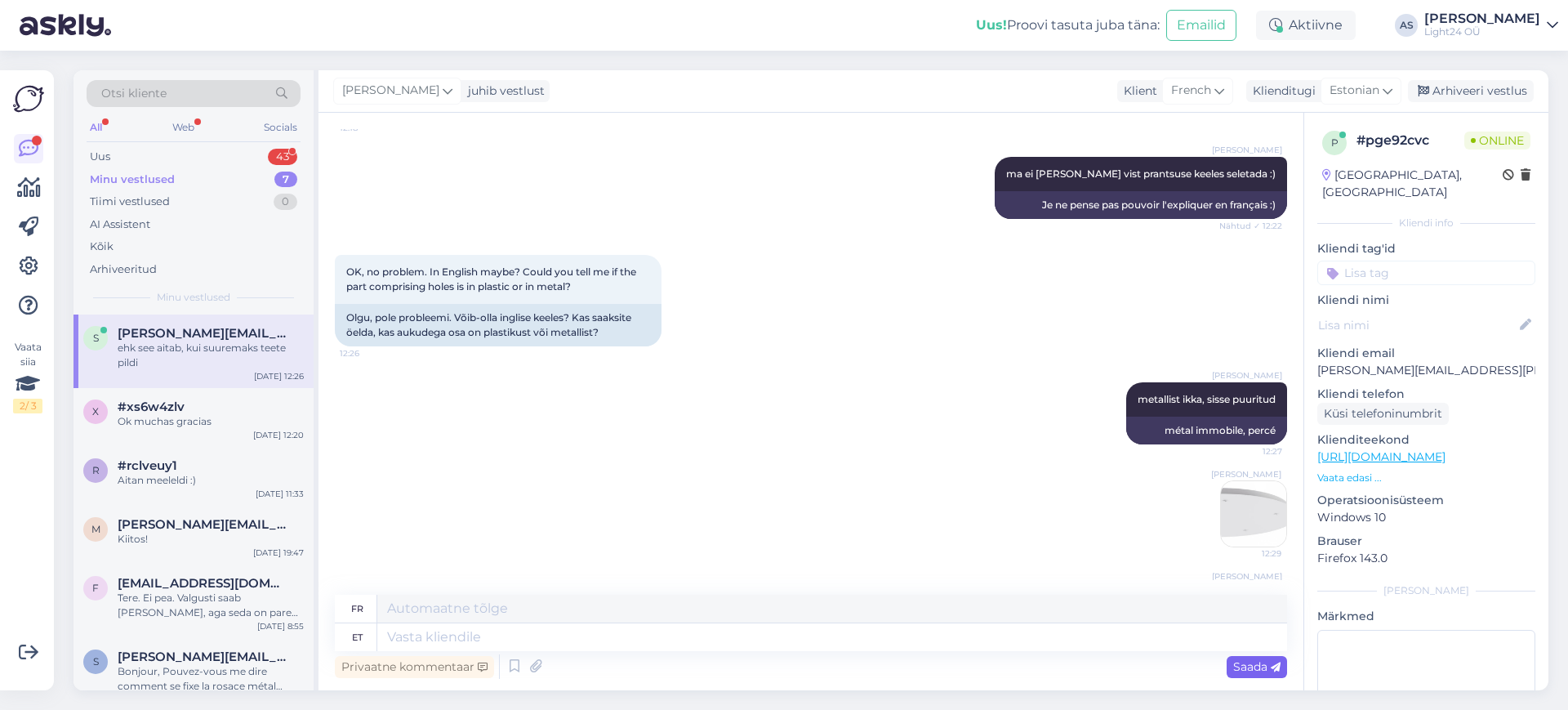
scroll to position [2328, 0]
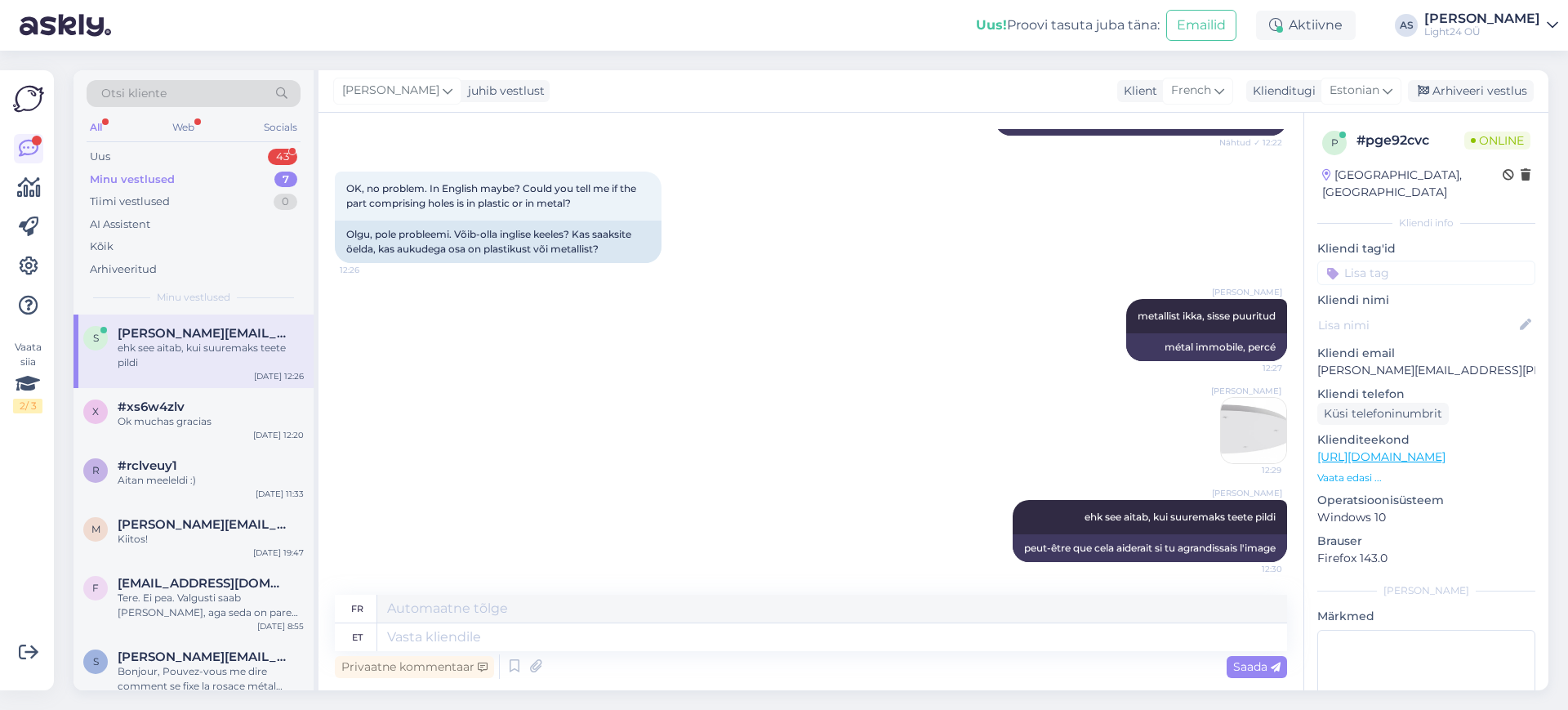
click at [1232, 421] on img at bounding box center [1253, 430] width 65 height 65
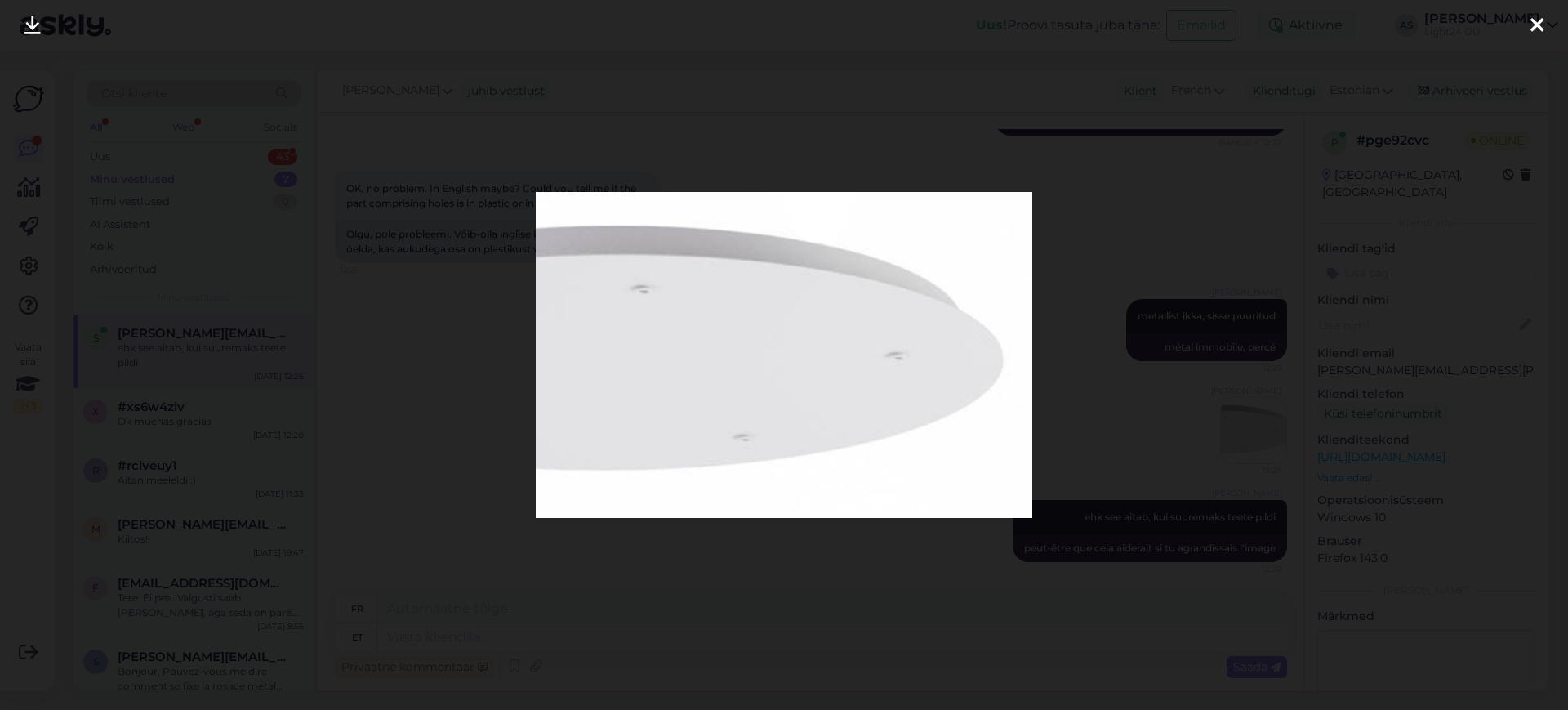
click at [1531, 22] on icon at bounding box center [1538, 25] width 13 height 22
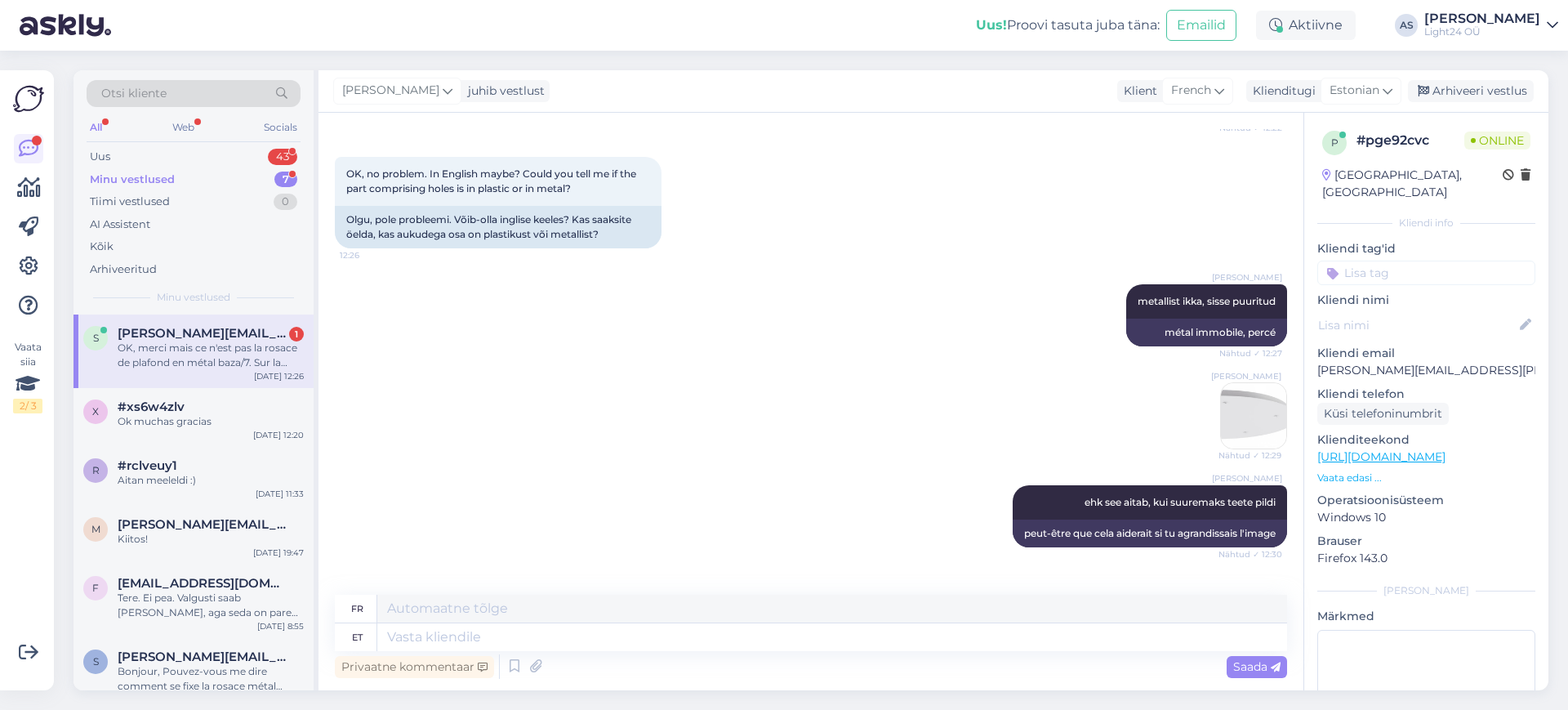
scroll to position [2500, 0]
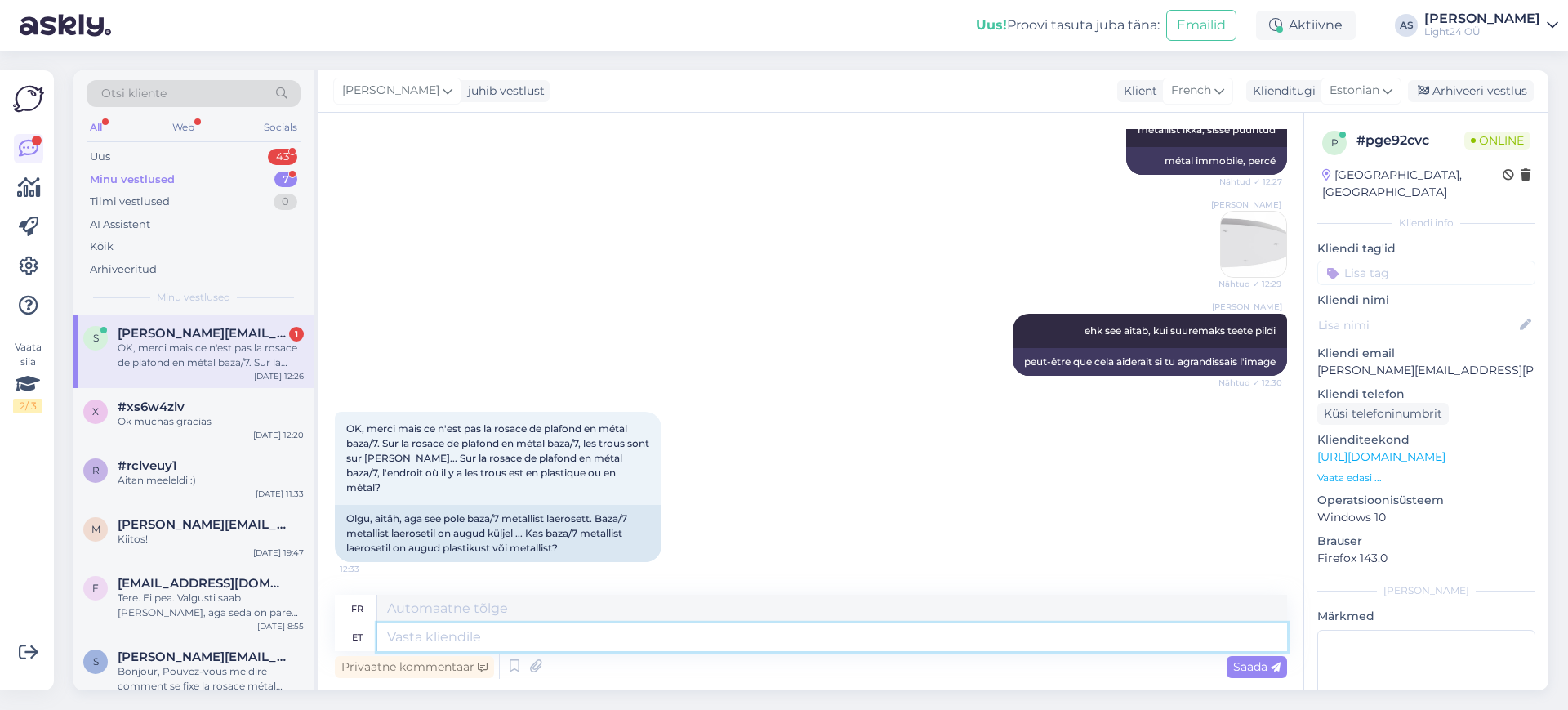
click at [451, 639] on textarea at bounding box center [832, 636] width 910 height 27
type textarea "vabandust"
type textarea "Désolé"
type textarea "vabandust, klient"
type textarea "Désolé,"
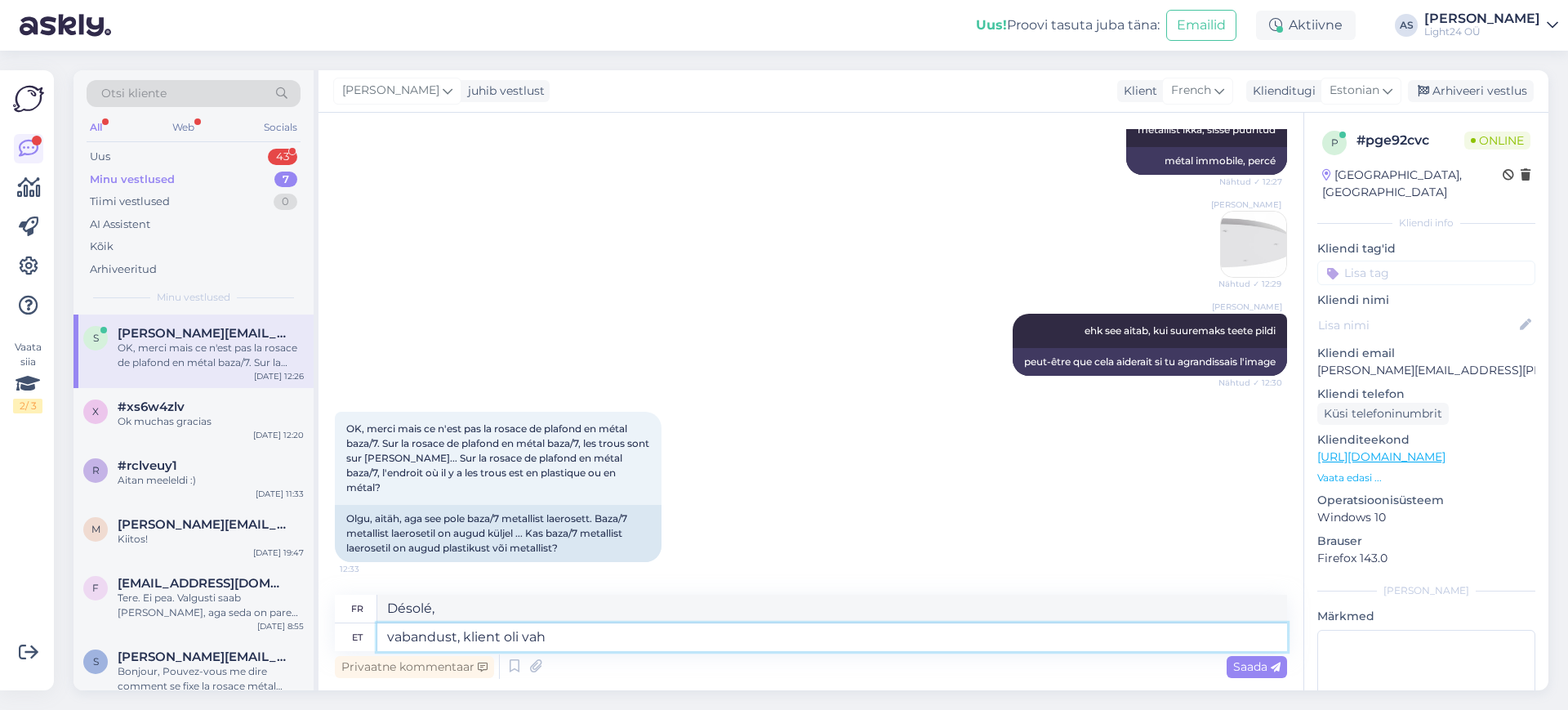
type textarea "vabandust, klient oli [PERSON_NAME]"
type textarea "désolé, le client était"
type textarea "vabandust, klient oli vahepeal."
type textarea "désolé, le client était absent"
type textarea "vabandust, klient oli vahepeal."
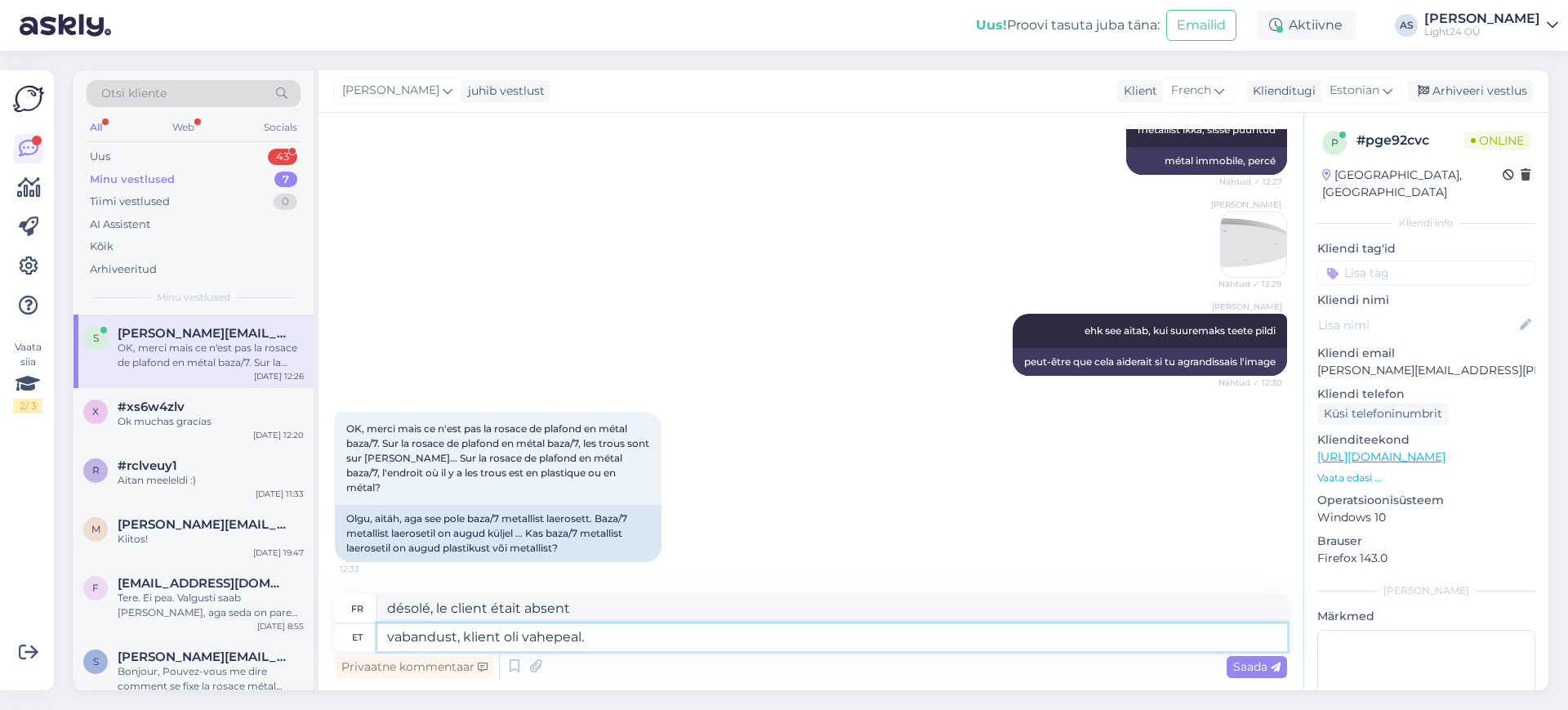
type textarea "Désolé, le client était là entre-temps."
type textarea "vabandust, klient oli vahepeal. töötan"
type textarea "Désolé, le client était absent. [PERSON_NAME]."
type textarea "vabandust, klient oli vahepeal. töötan ka"
type textarea "Désolé, le client était absent. [PERSON_NAME] aussi."
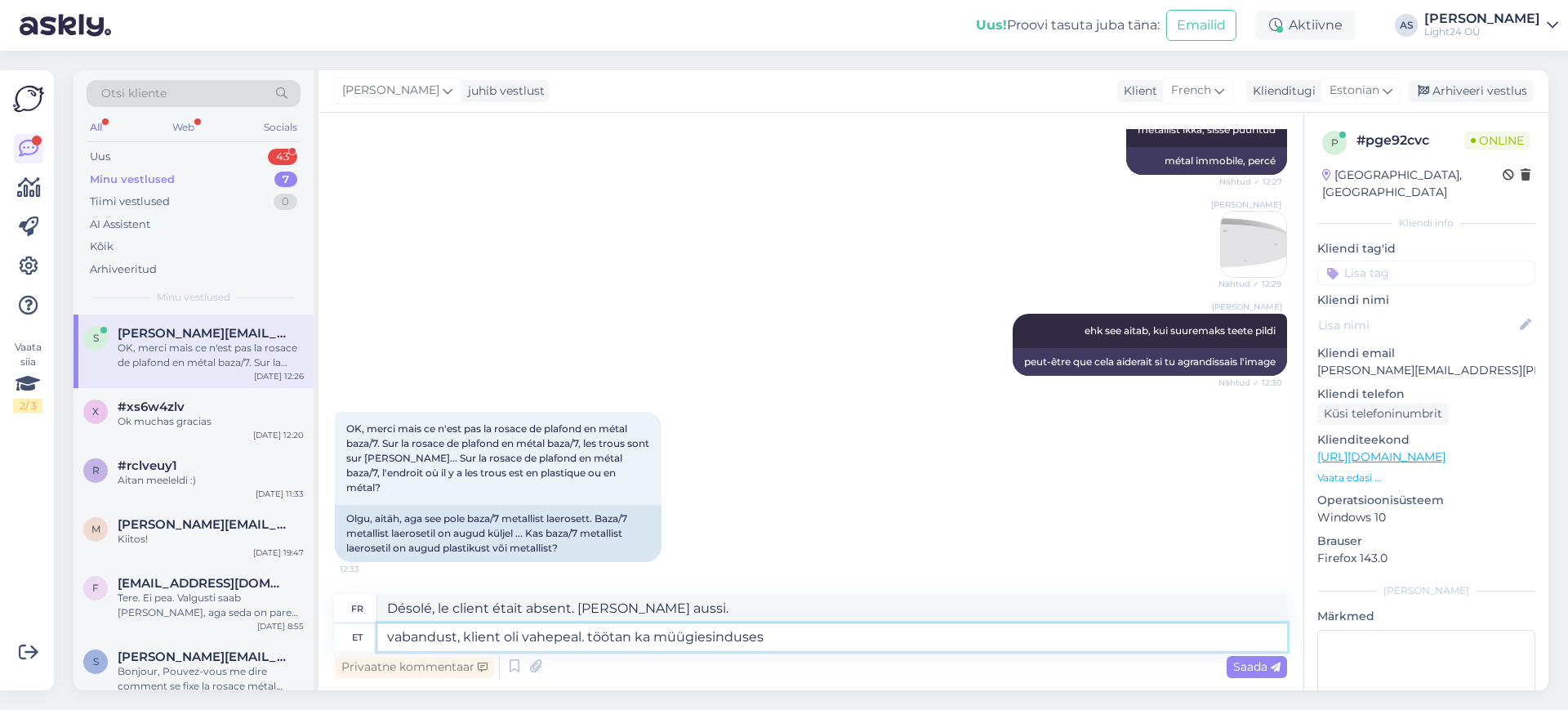
type textarea "vabandust, klient oli vahepeal. töötan ka müügiesinduses."
type textarea "Désolé, le client était absent. [PERSON_NAME] aussi dans un bureau de vente."
type textarea "vabandust, klient oli vahepeal. töötan ka müügiesinduses."
click at [1245, 663] on span "Saada" at bounding box center [1257, 667] width 47 height 15
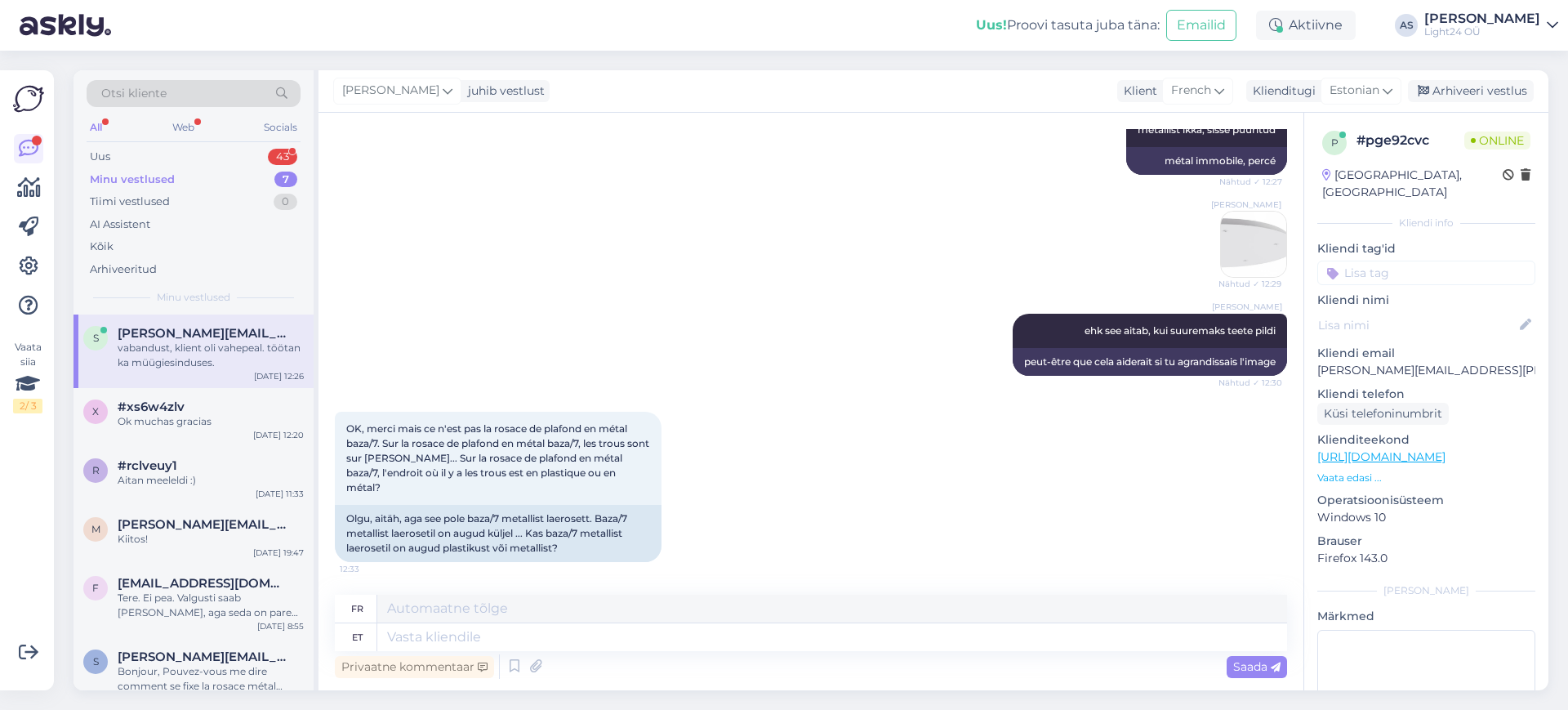
scroll to position [2613, 0]
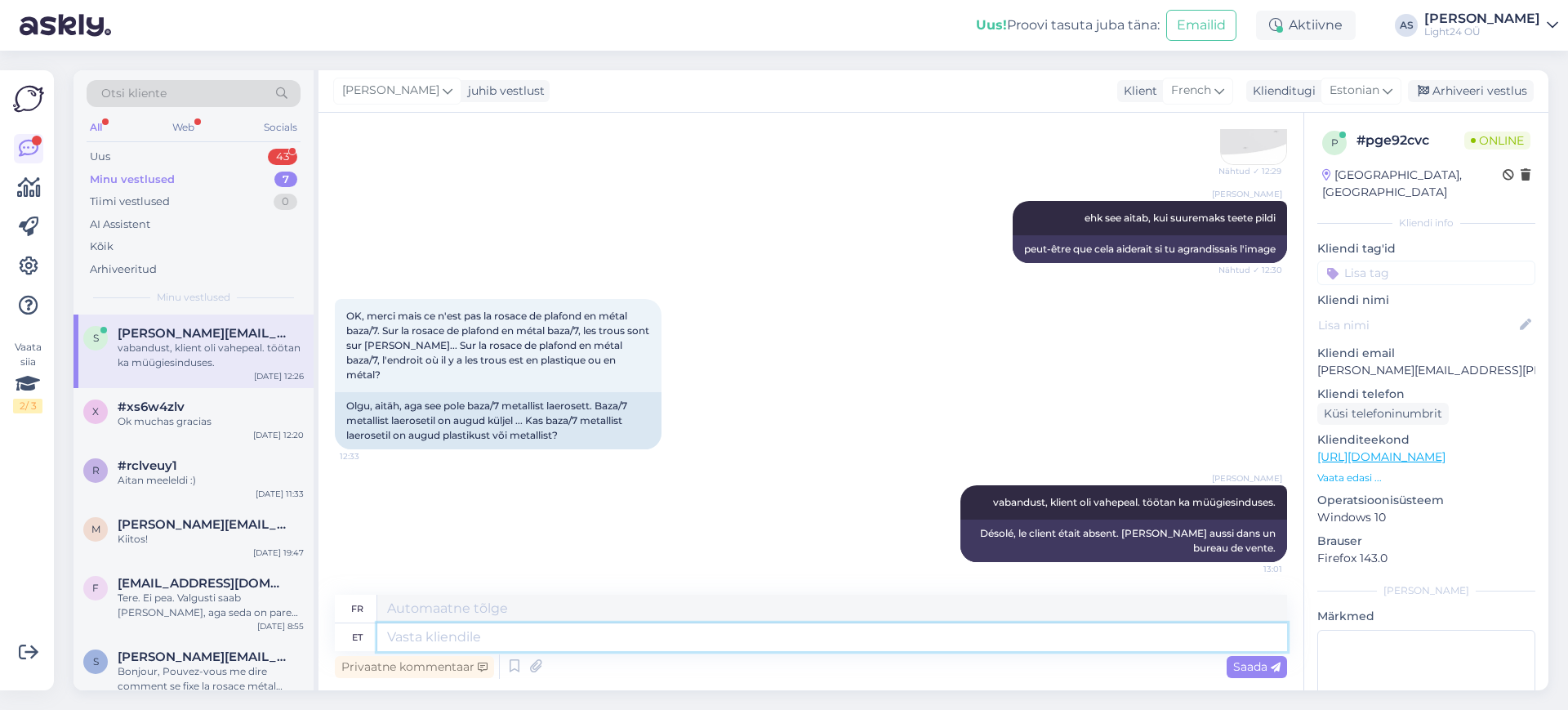
click at [783, 642] on textarea at bounding box center [832, 636] width 910 height 27
type textarea "lisan s"
type textarea "J'ajoute"
type textarea "[PERSON_NAME]"
type textarea "J'ajoute ici"
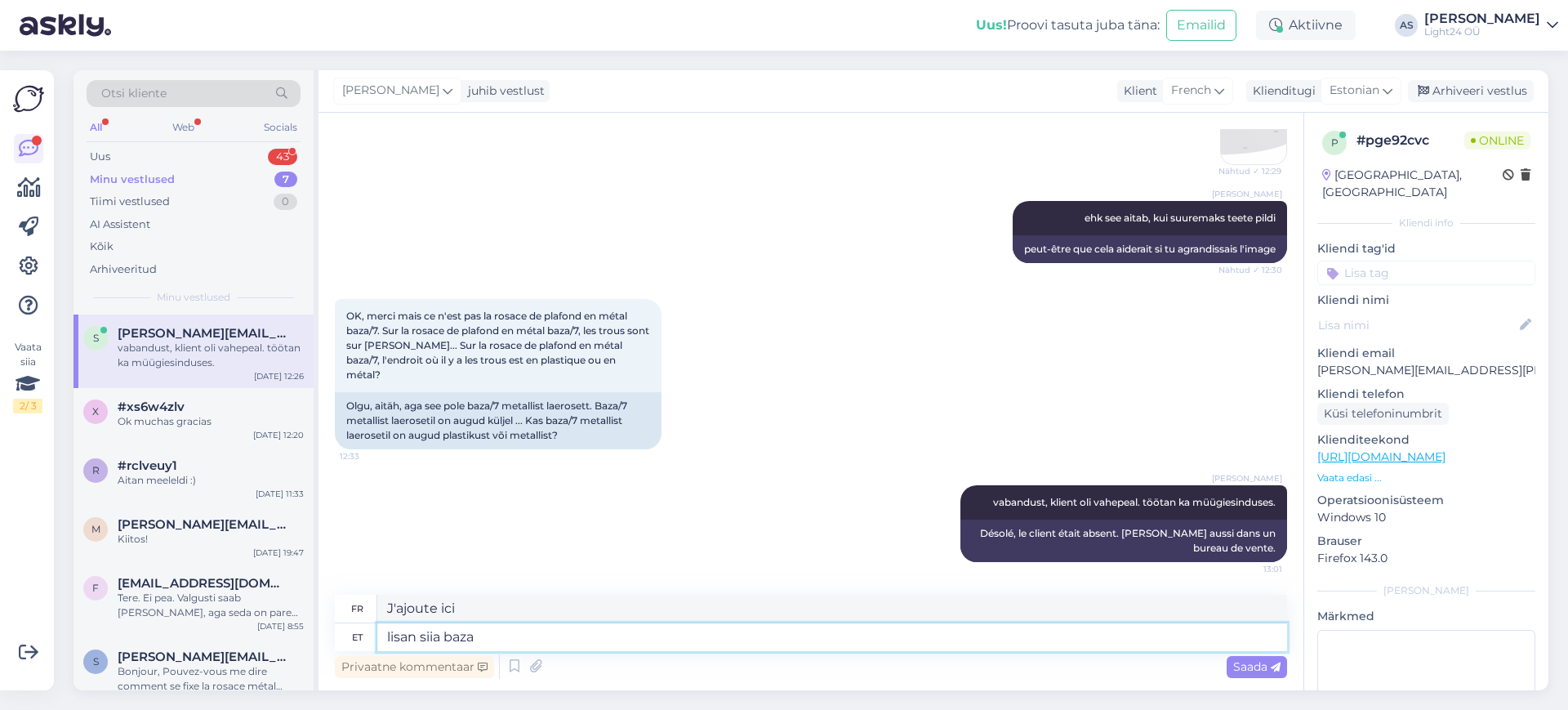
type textarea "lisan siia baza7"
type textarea "[PERSON_NAME] ajouter une base ici."
type textarea "lisan siia baza7"
type textarea "J'ajouterai baza7 ici."
type textarea "lisan siia baza7 tootj"
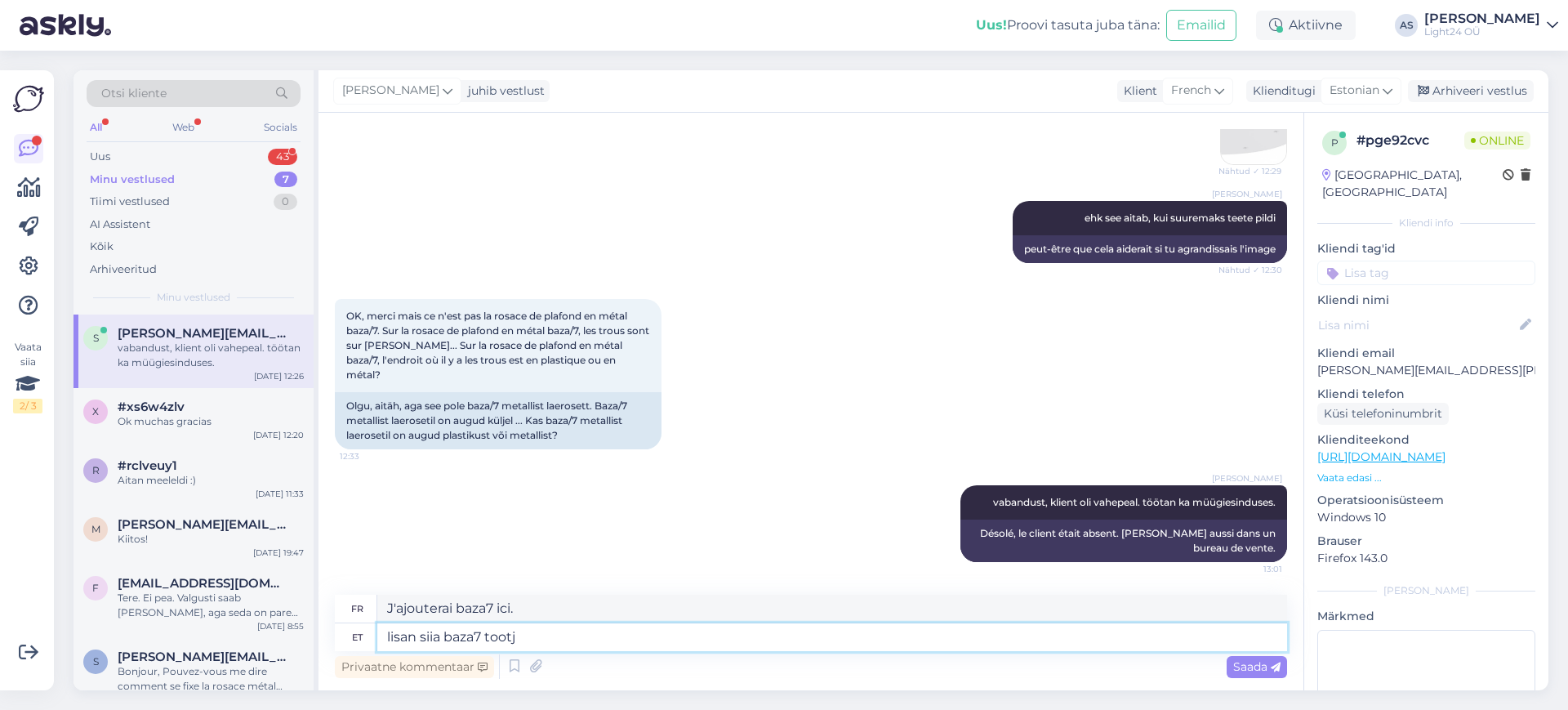
type textarea "J'ajouterai baza7 ici aussi."
type textarea "lisan siia baza7 tootjalingi"
type textarea "J'ajouterai le lien du fabricant baza7 ici."
type textarea "lisan siia baza7 tootjalingi:"
type textarea "J'ajoute le lien du fabricant baza7 ici :"
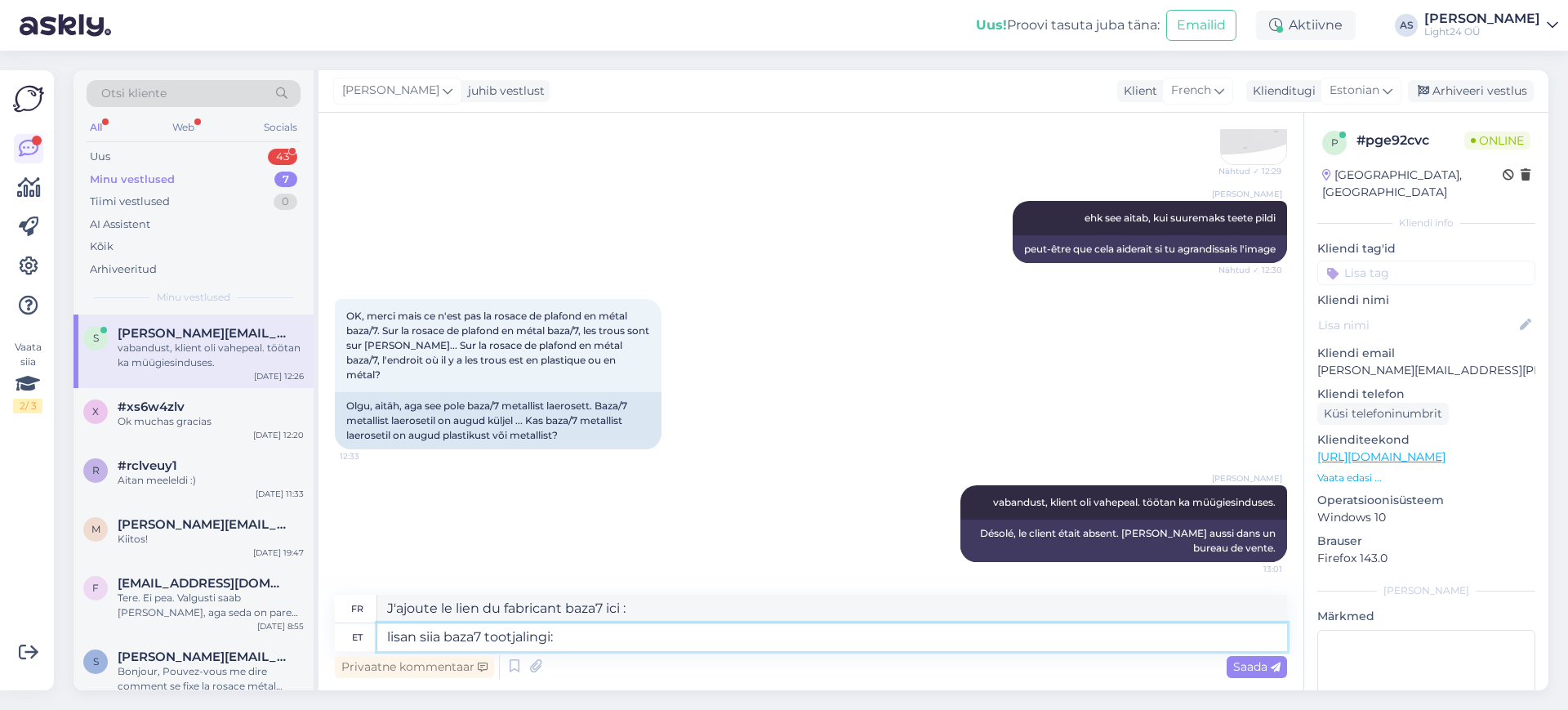
paste textarea "[URL][DOMAIN_NAME]"
type textarea "lisan siia baza7 tootjalingi: [URL][DOMAIN_NAME]"
type textarea "J'ajoute le lien du fabricant baza7 ici : [URL][DOMAIN_NAME]"
type textarea "lisan siia baza7 tootjalingi: [URL][DOMAIN_NAME]"
click at [1238, 657] on div "Saada" at bounding box center [1257, 667] width 60 height 22
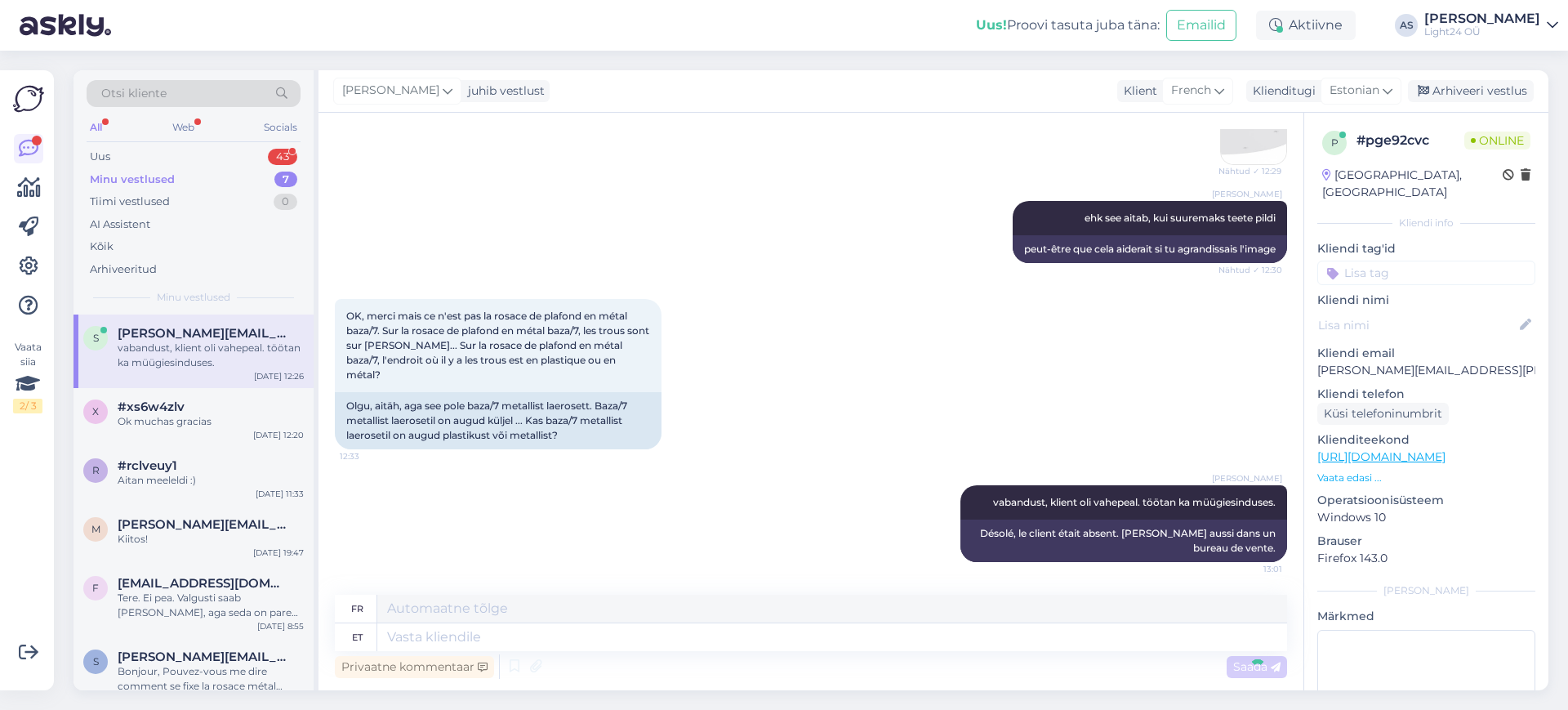
scroll to position [2740, 0]
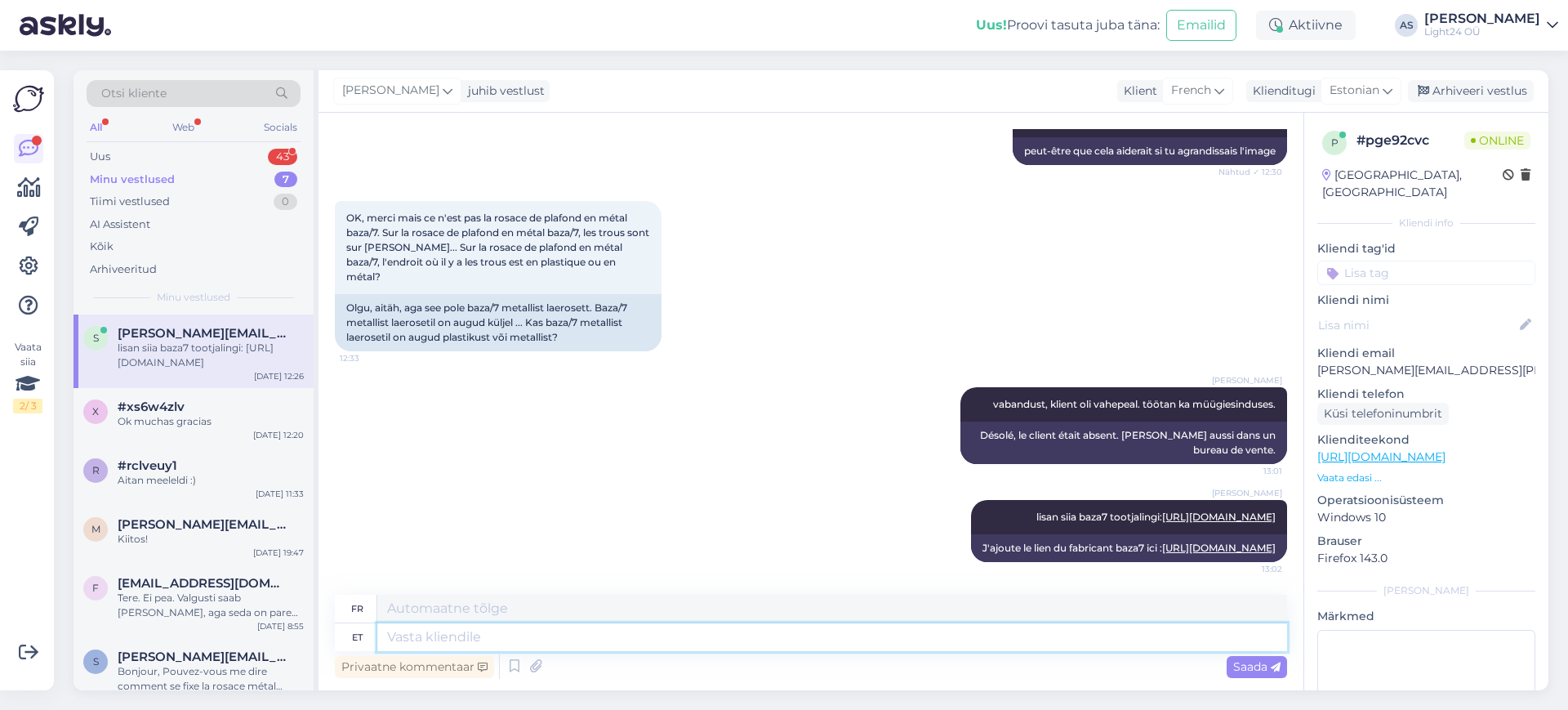
click at [809, 636] on textarea at bounding box center [832, 636] width 910 height 27
type textarea "siit"
type textarea "d'ici"
type textarea "siit peaks o"
type textarea "d'ici devrait"
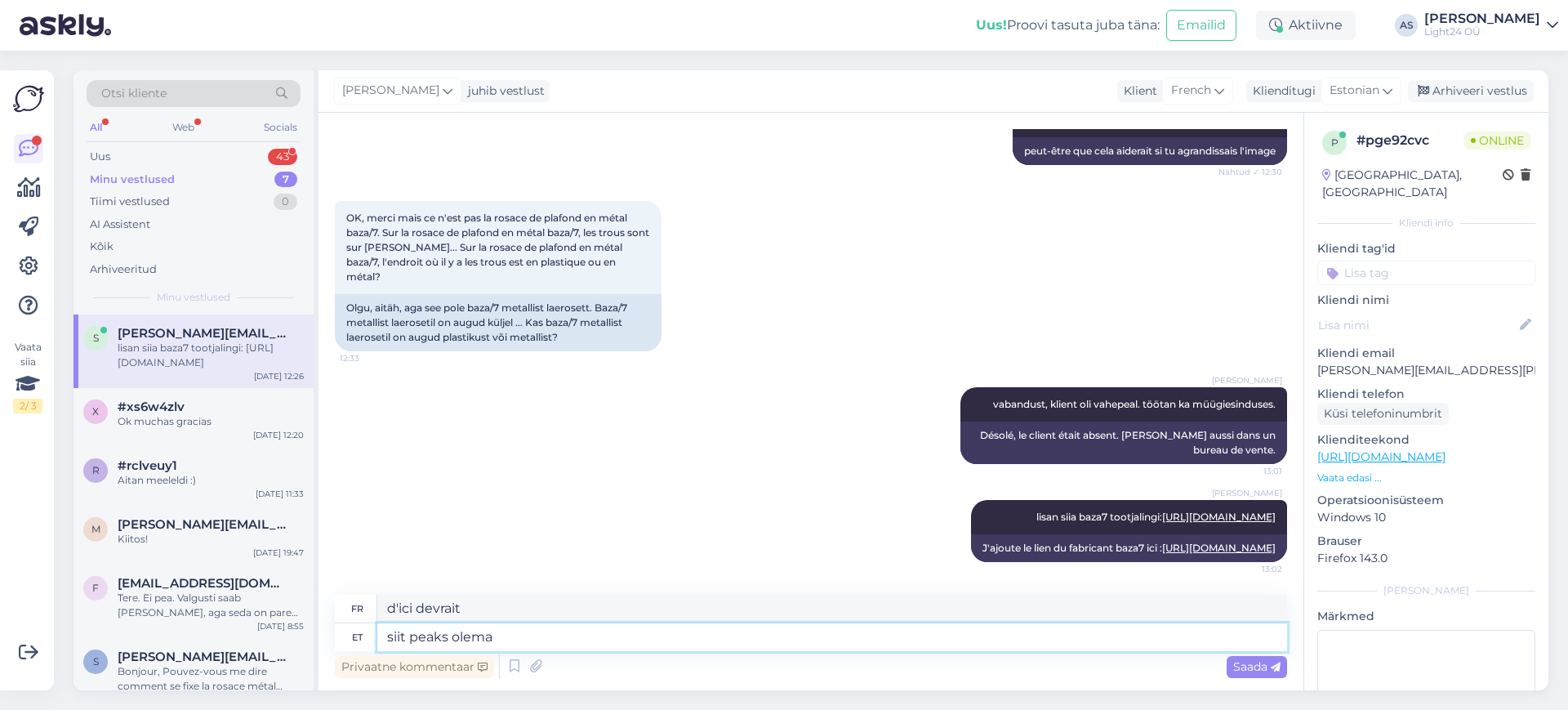
type textarea "siit peaks olema"
type textarea "ça devrait être ça"
type textarea "siit peaks olema nä"
type textarea "à partir d'ici, cela devrait être n"
type textarea "siit peaks olema näha"
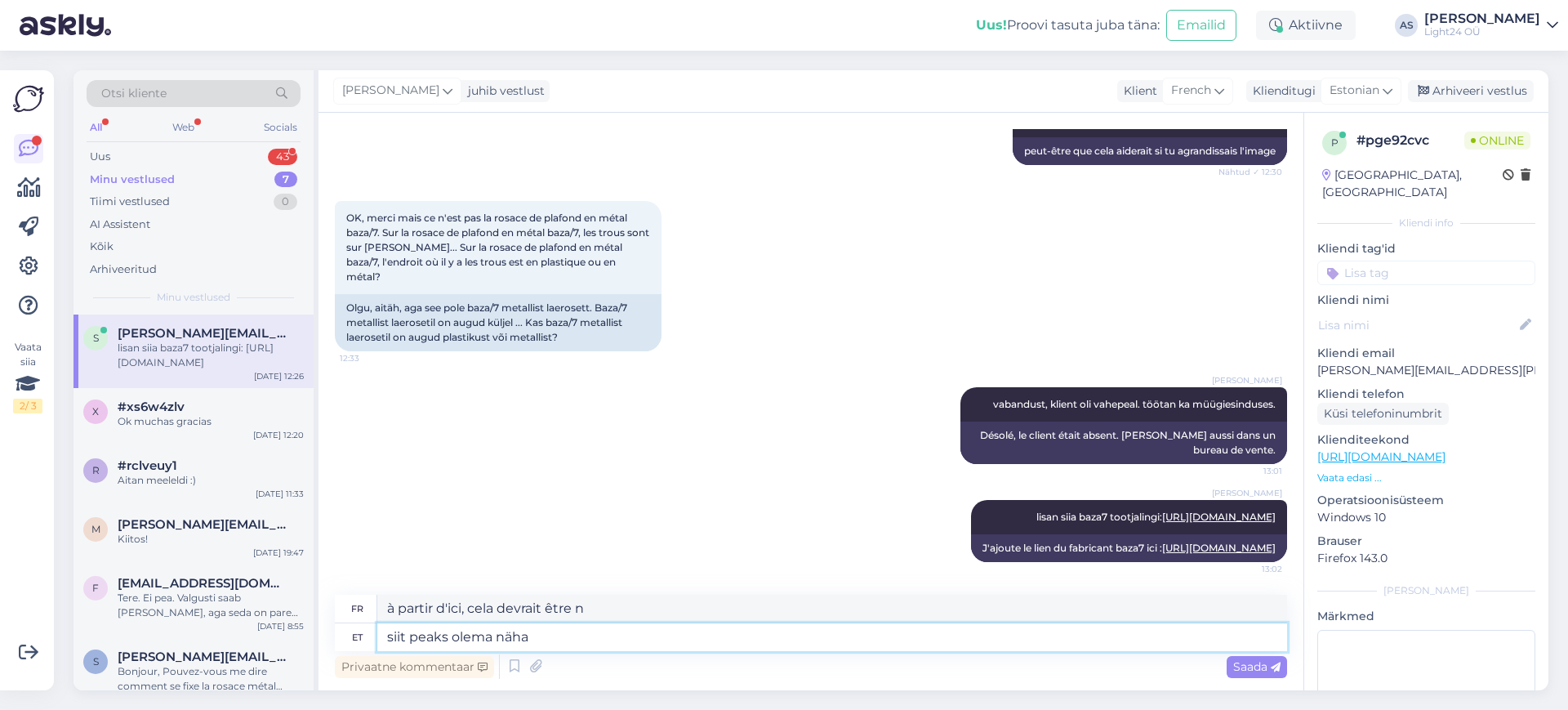
type textarea "ça devrait être visible d'ici"
type textarea "siit peaks olema näha"
click at [1248, 666] on span "Saada" at bounding box center [1257, 667] width 47 height 15
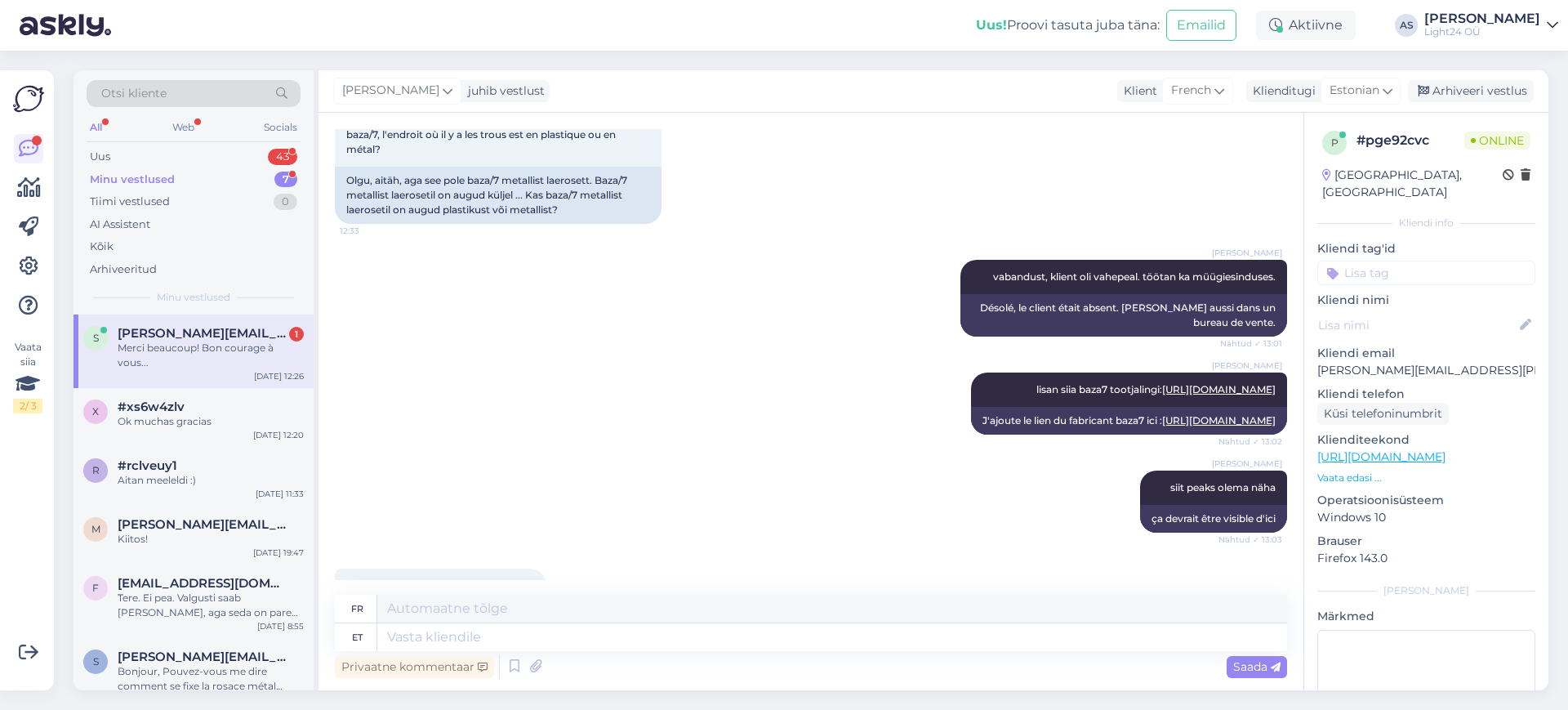
scroll to position [2936, 0]
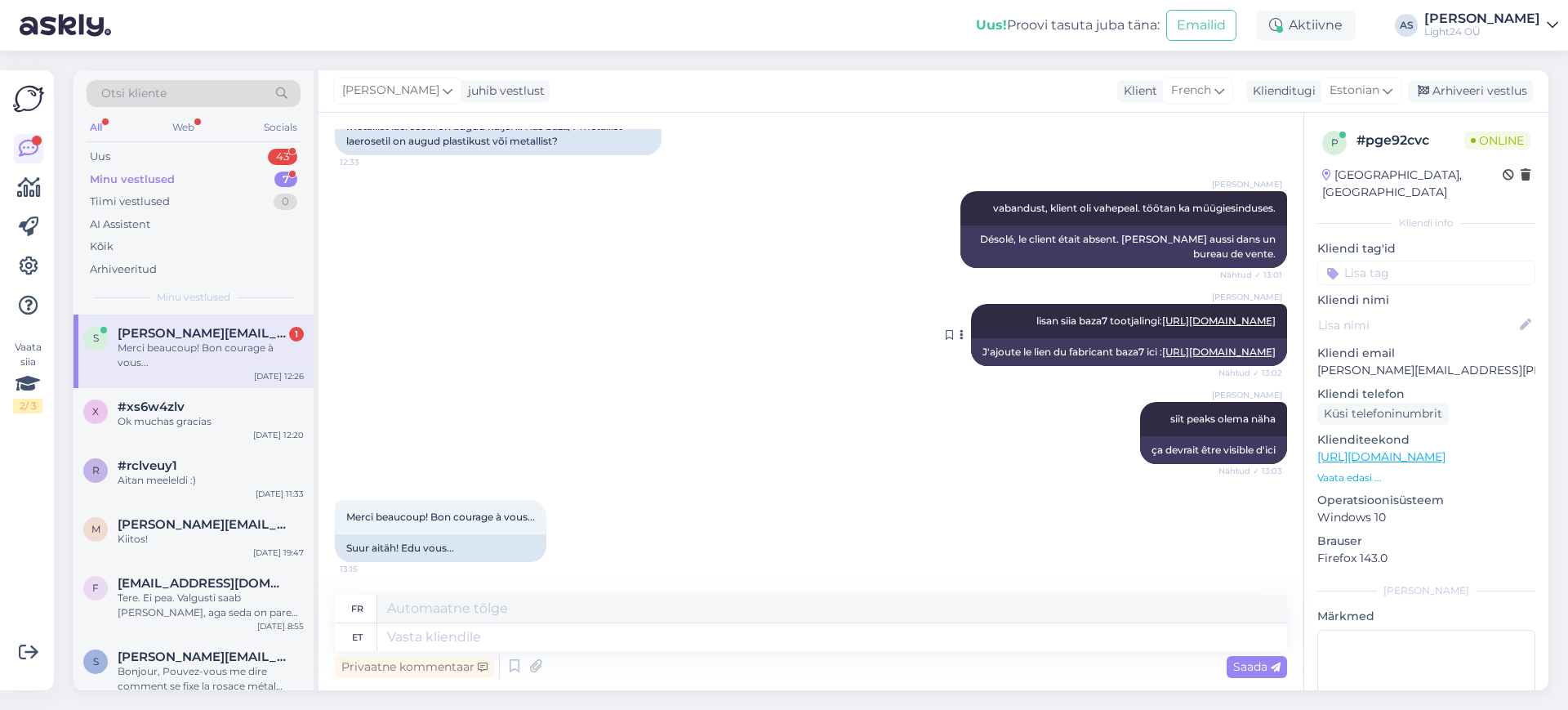
click at [1163, 352] on link "[URL][DOMAIN_NAME]" at bounding box center [1219, 351] width 113 height 12
